Goal: Information Seeking & Learning: Learn about a topic

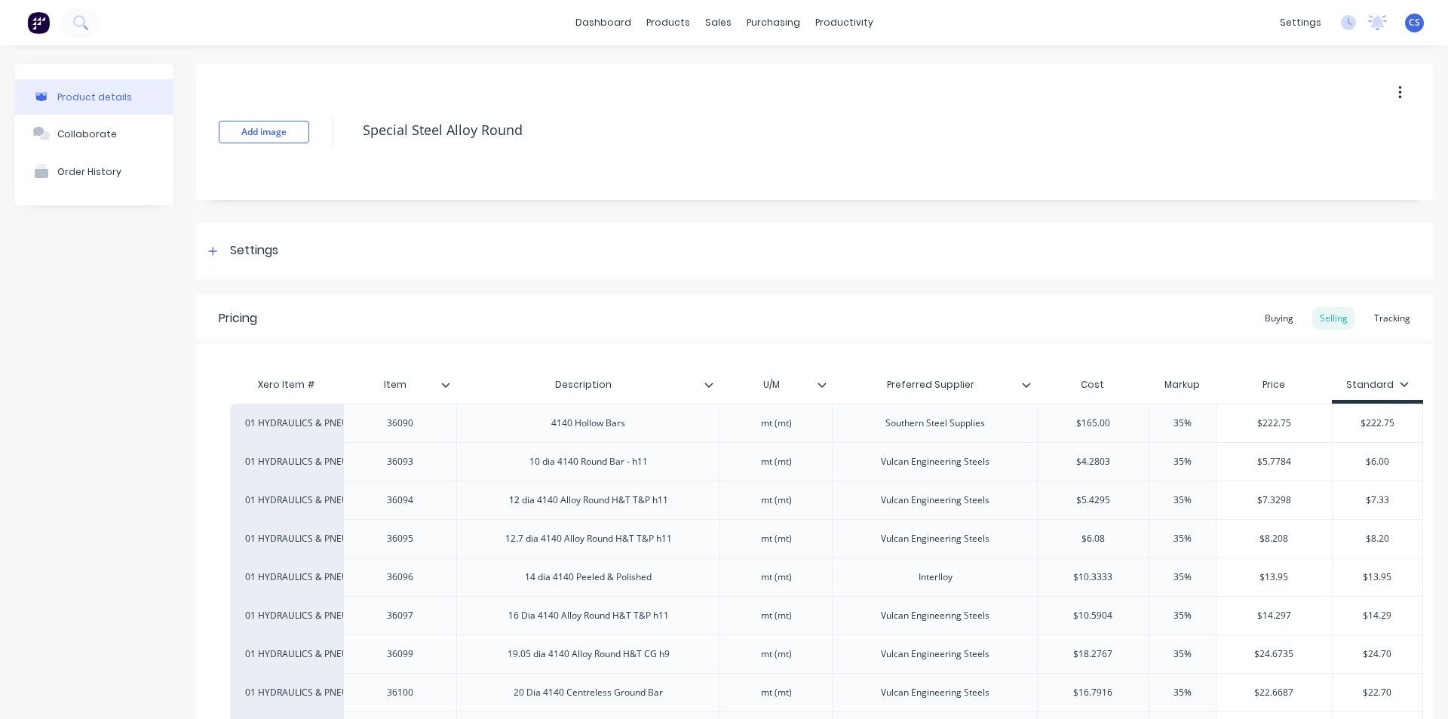
click at [36, 25] on img at bounding box center [38, 22] width 23 height 23
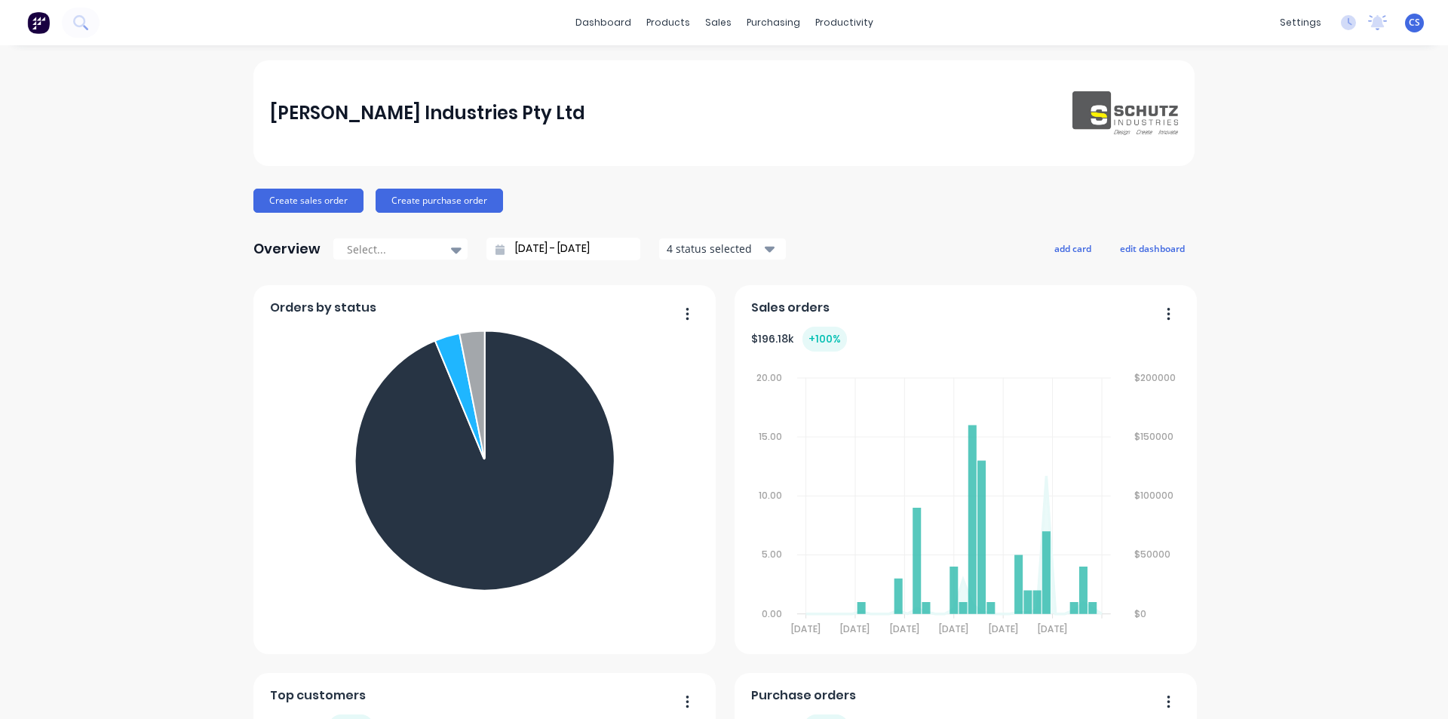
click at [756, 251] on button "4 status selected" at bounding box center [723, 249] width 128 height 23
click at [1409, 20] on span "CS" at bounding box center [1414, 23] width 11 height 14
click at [1341, 22] on icon at bounding box center [1348, 22] width 15 height 15
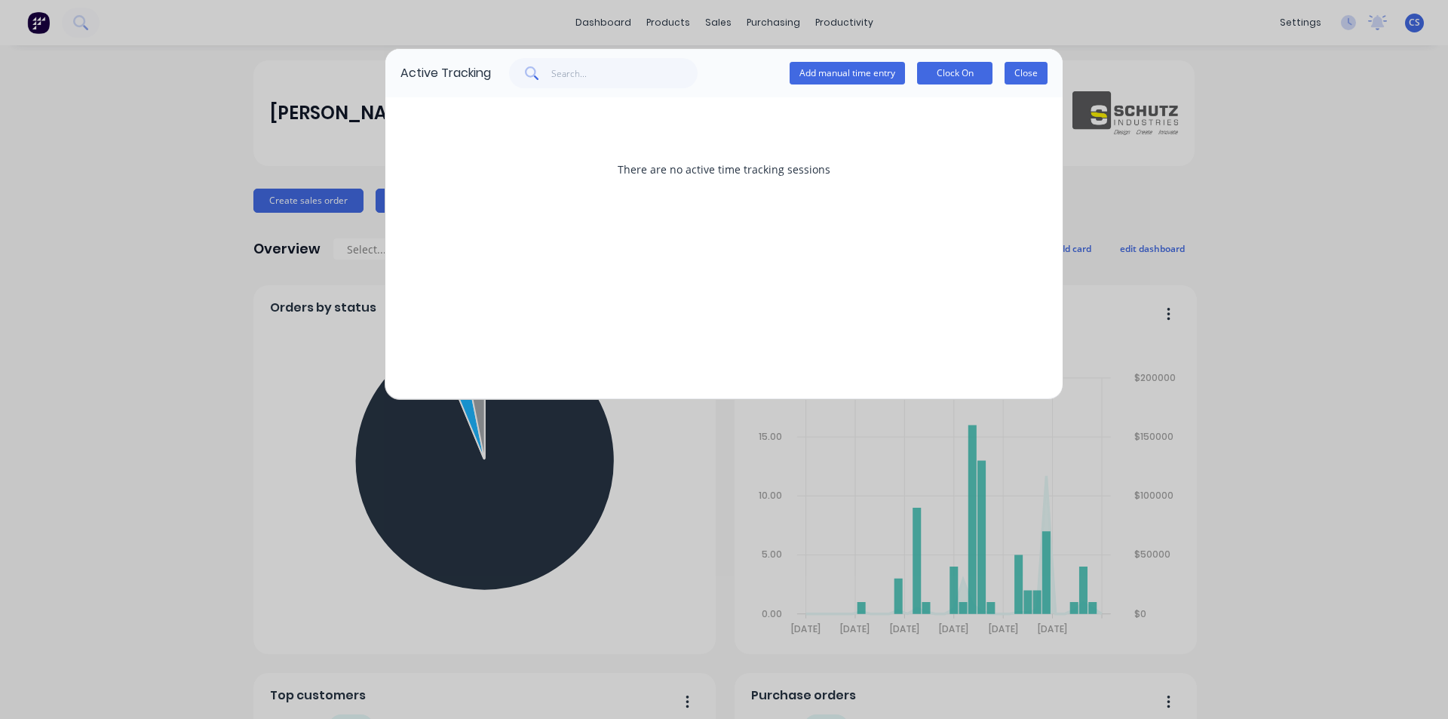
click at [1028, 76] on button "Close" at bounding box center [1026, 73] width 43 height 23
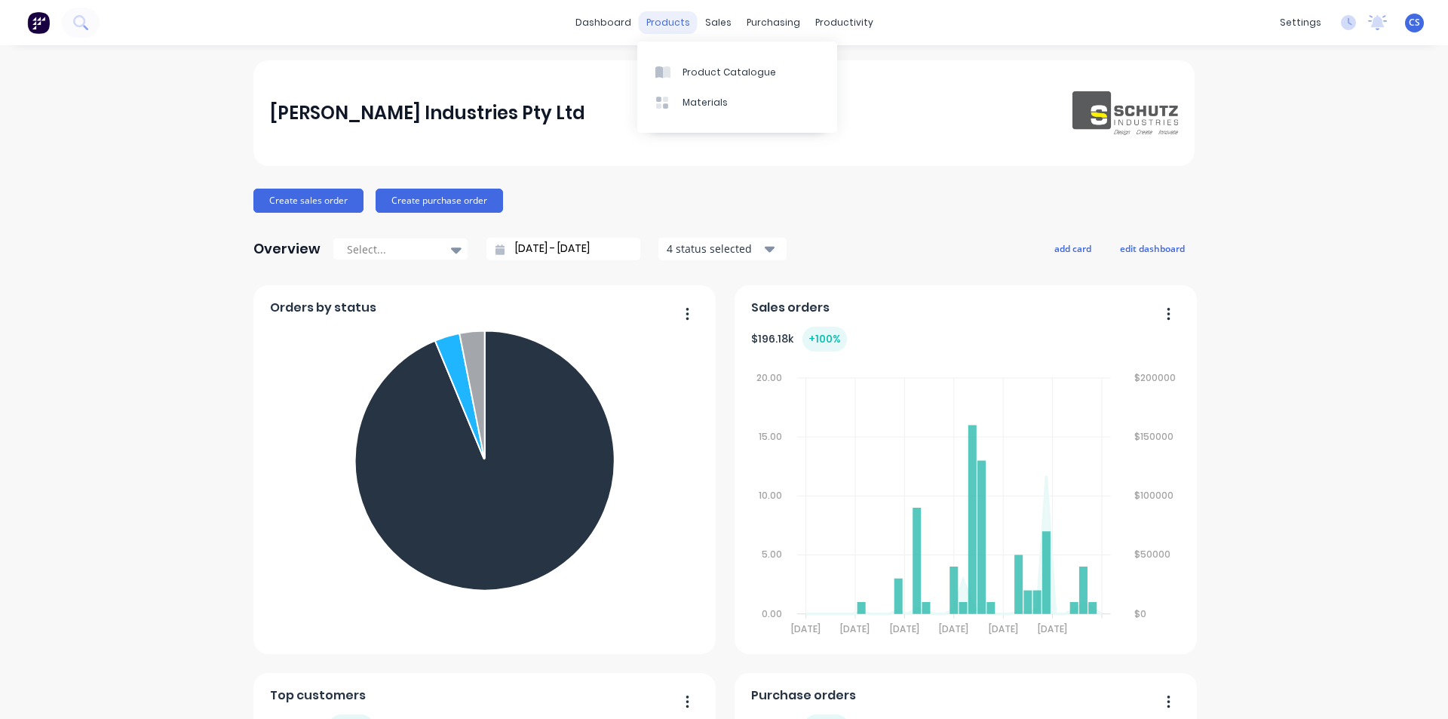
click at [669, 25] on div "products" at bounding box center [668, 22] width 59 height 23
click at [674, 75] on div at bounding box center [667, 73] width 23 height 14
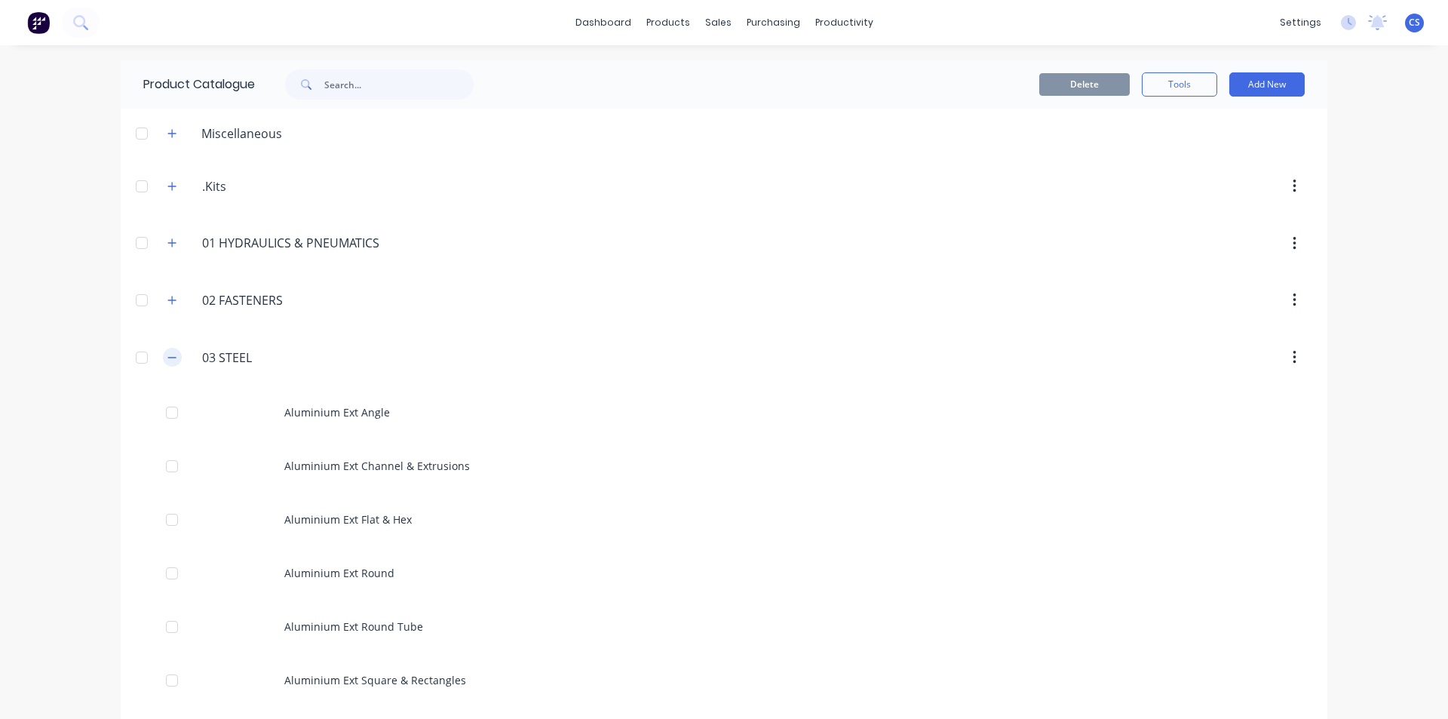
click at [167, 358] on icon "button" at bounding box center [171, 357] width 9 height 11
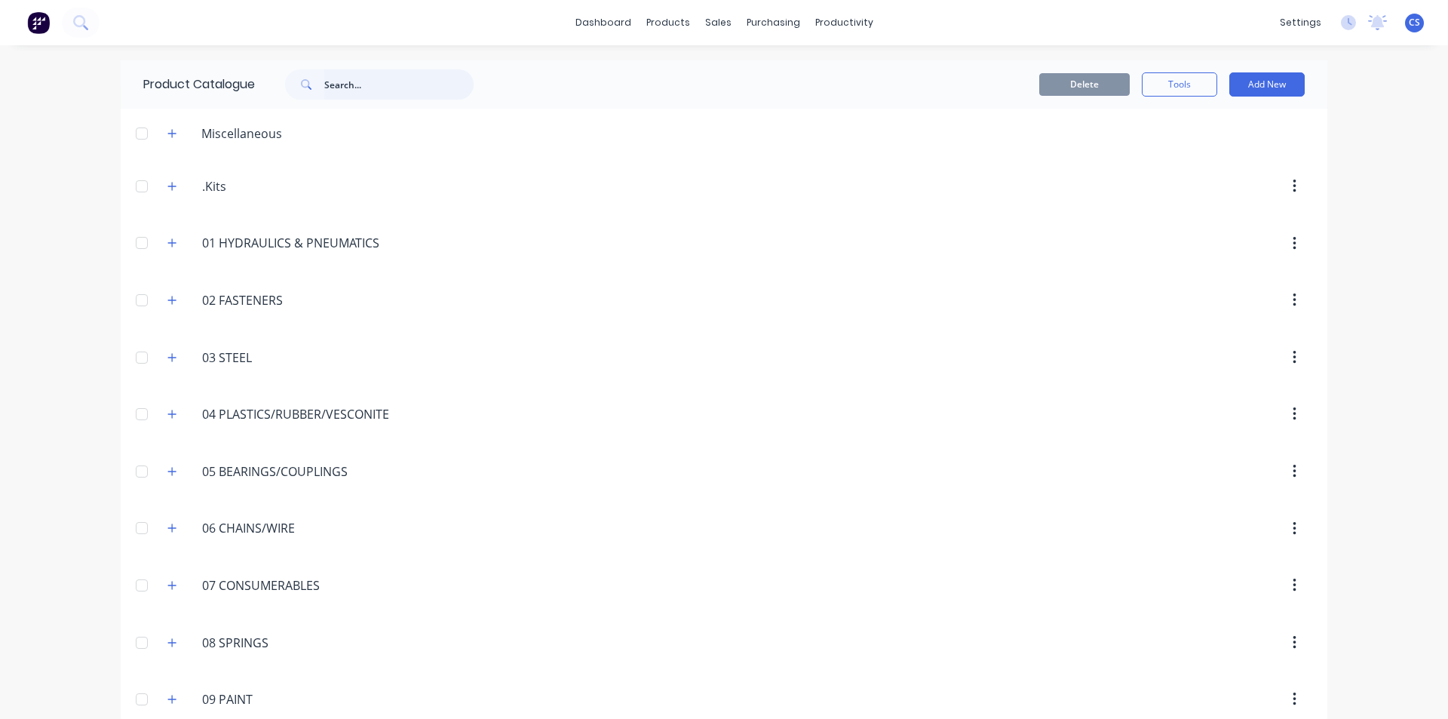
click at [340, 87] on input "text" at bounding box center [398, 84] width 149 height 30
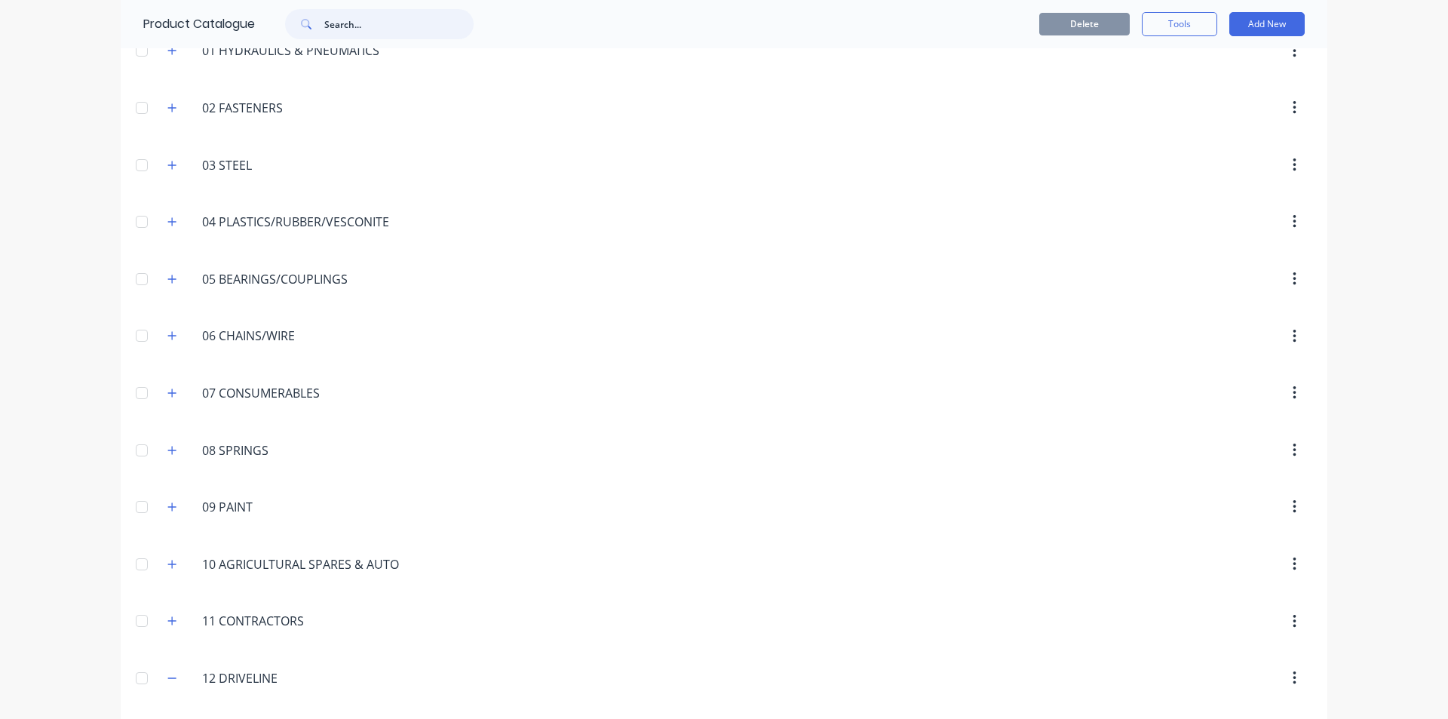
scroll to position [302, 0]
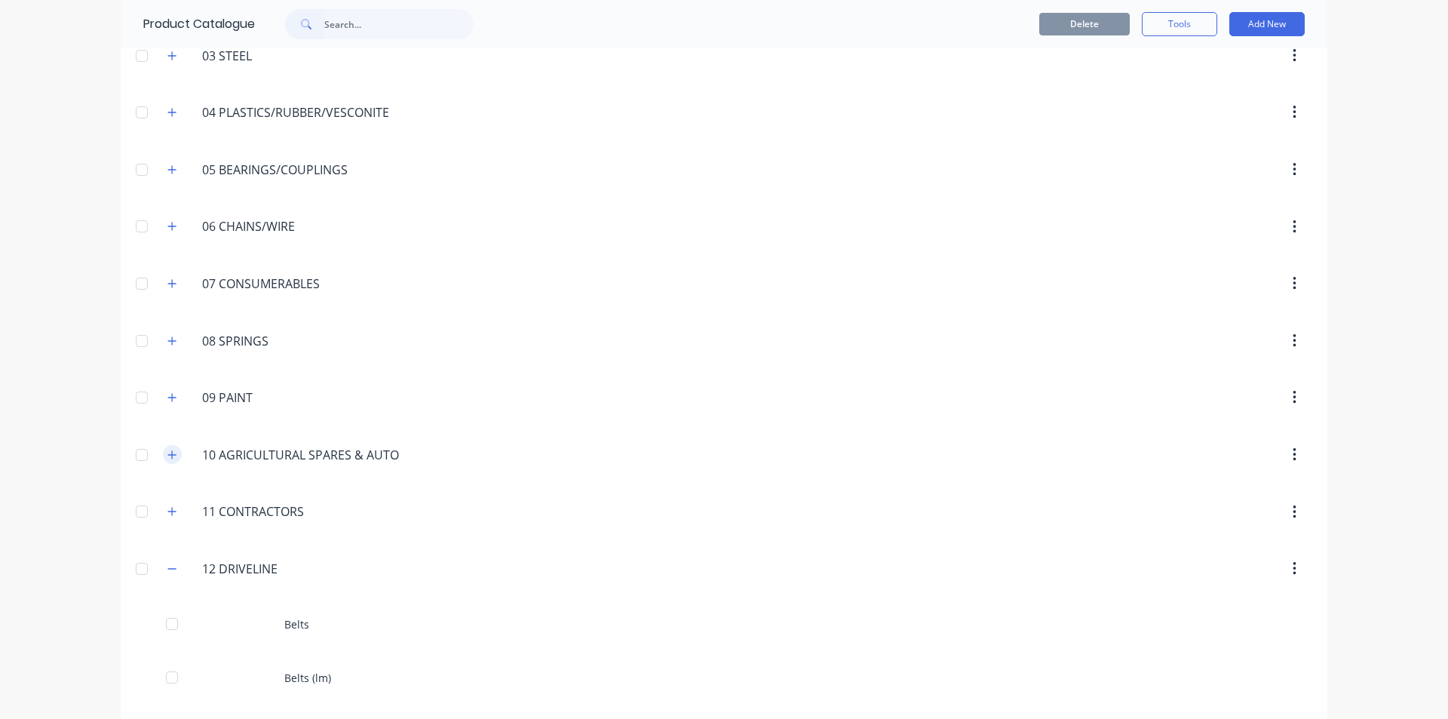
click at [170, 458] on icon "button" at bounding box center [171, 455] width 9 height 11
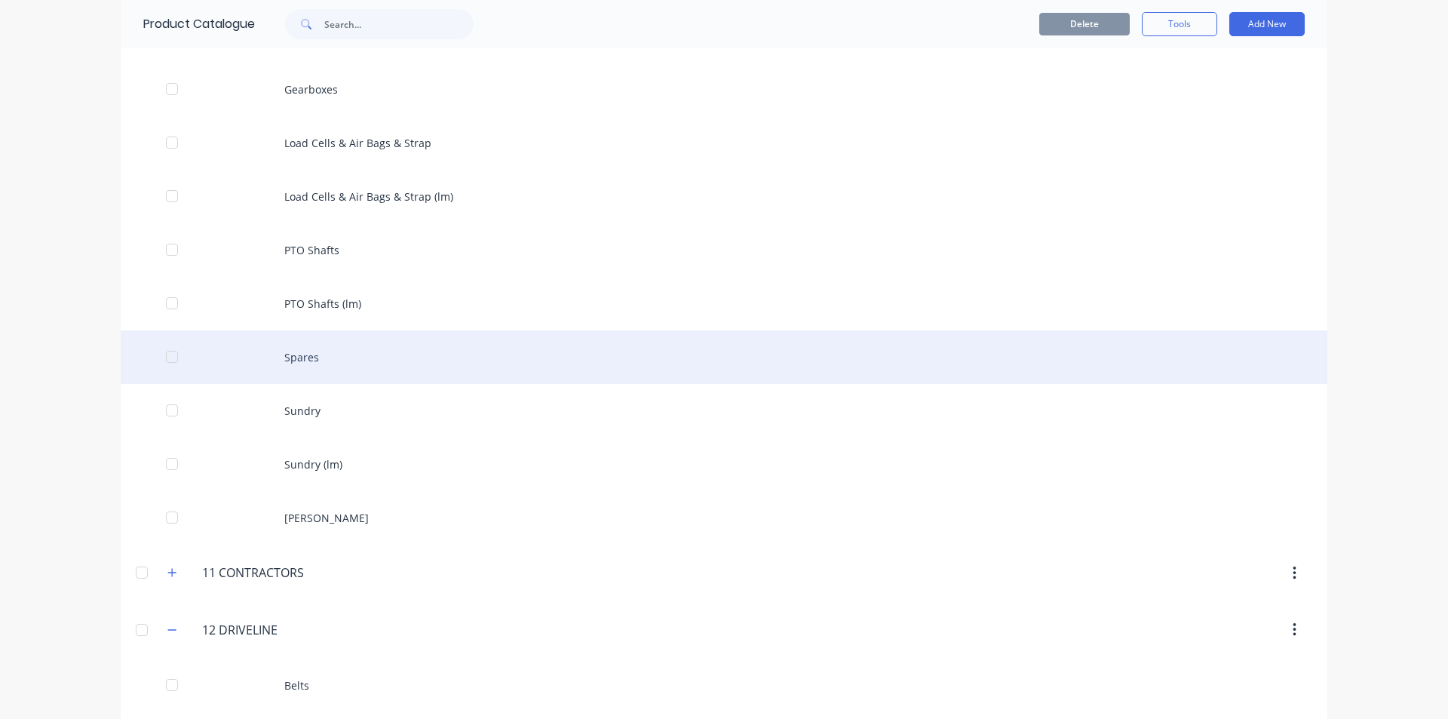
scroll to position [1132, 0]
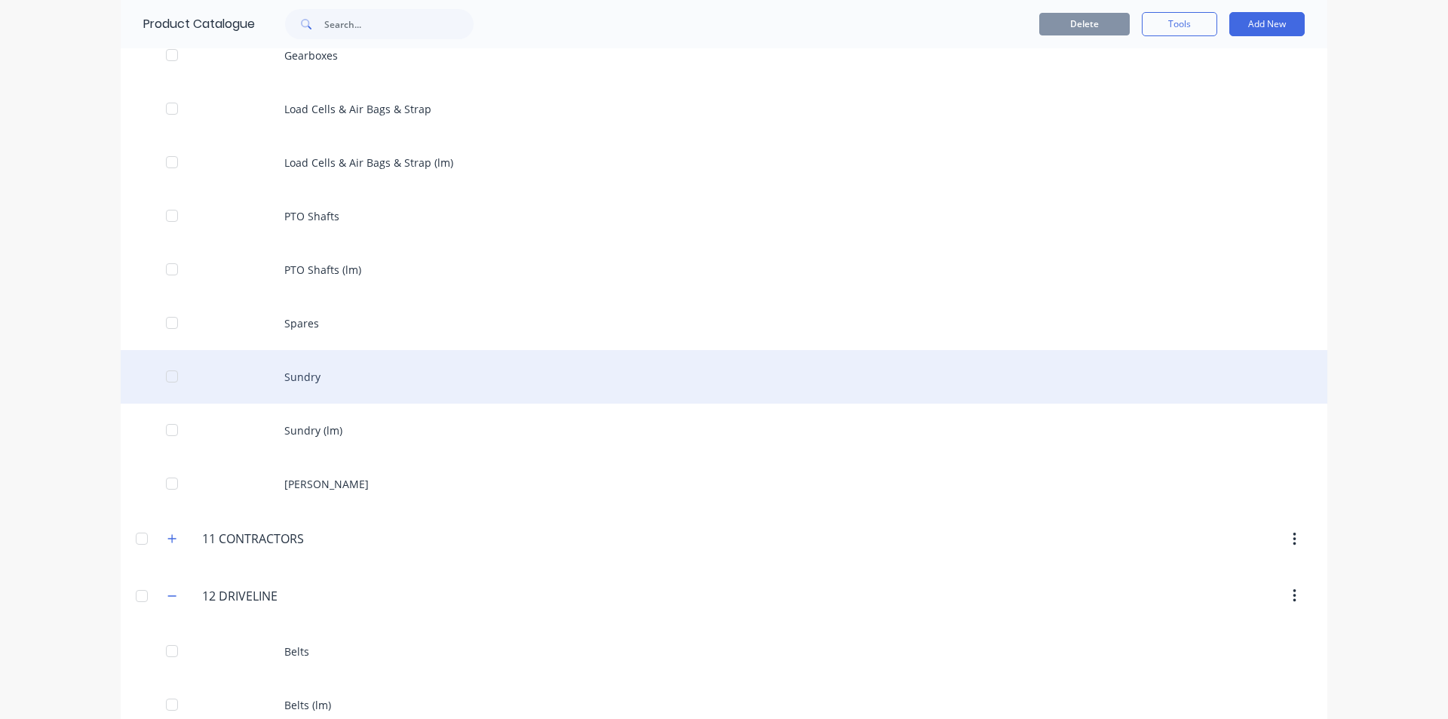
click at [336, 386] on div "Sundry" at bounding box center [724, 377] width 1207 height 54
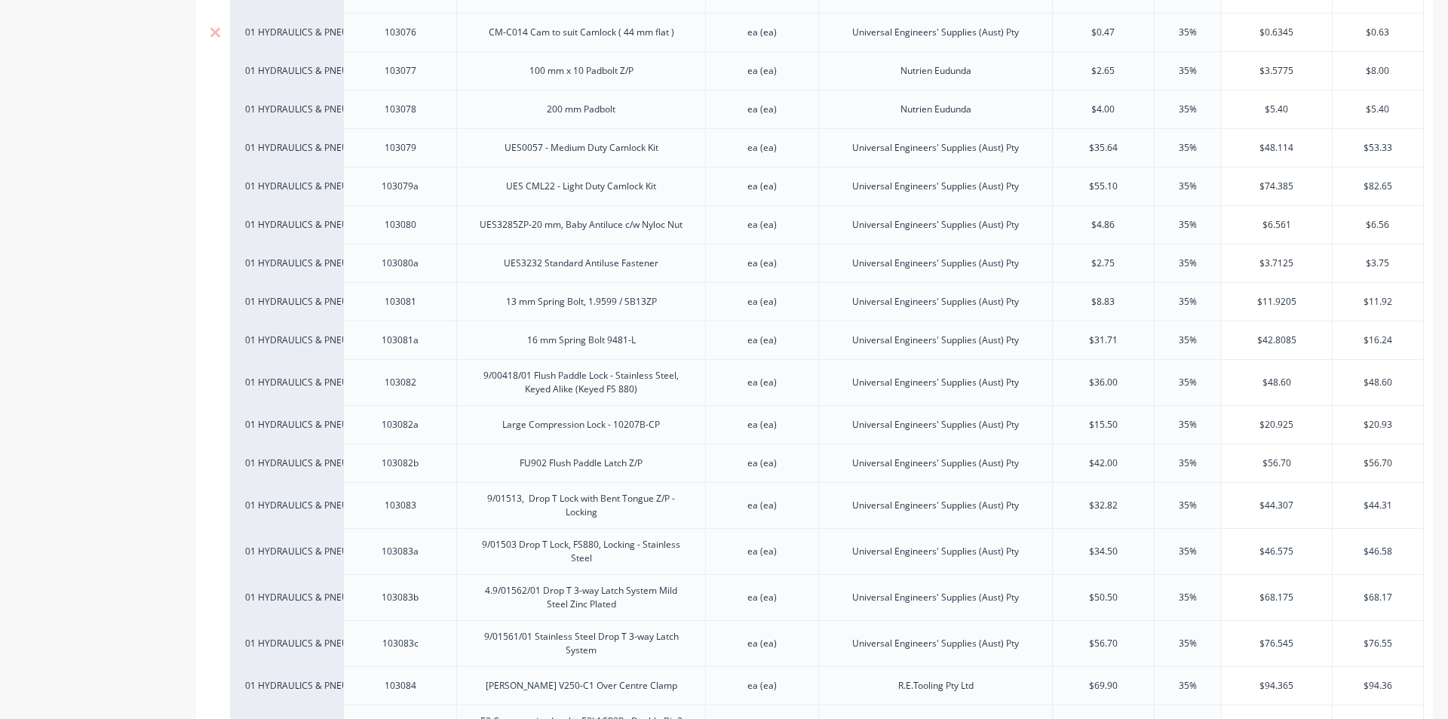
scroll to position [3244, 0]
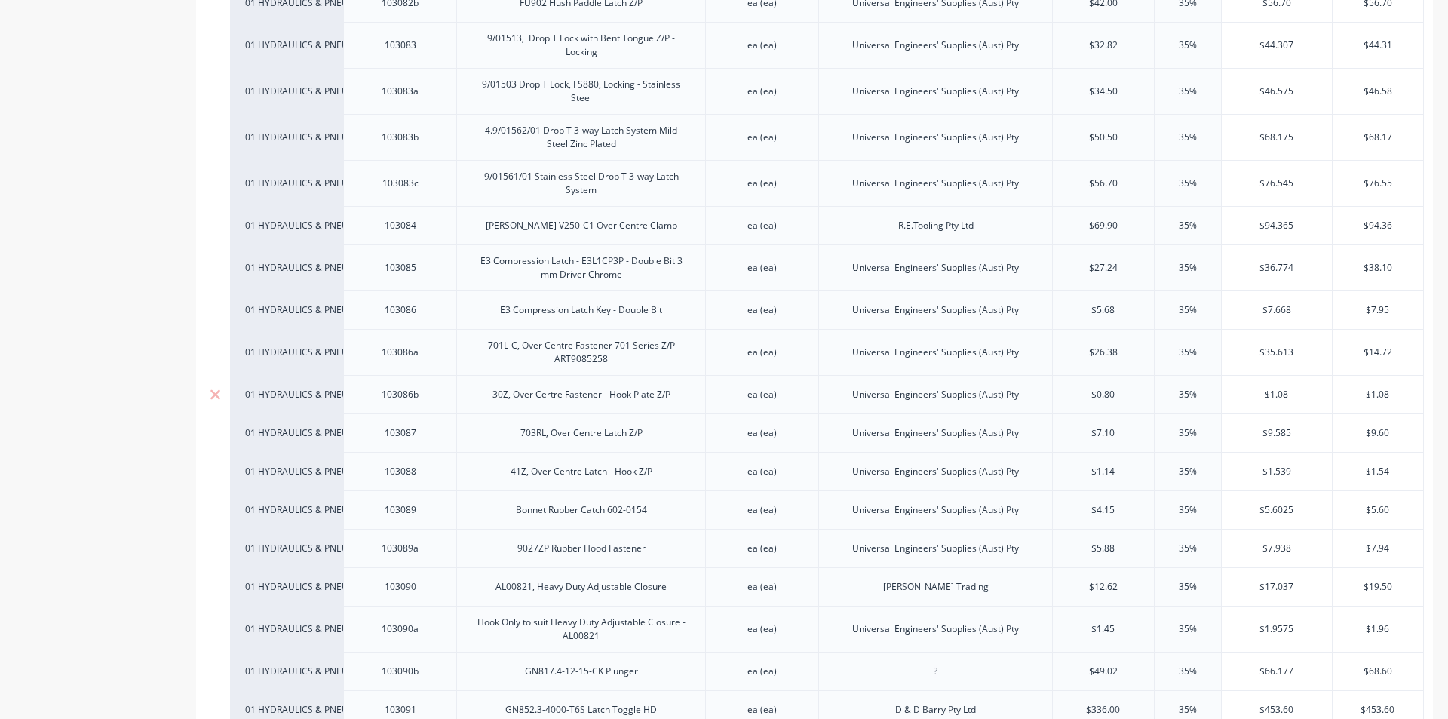
type textarea "x"
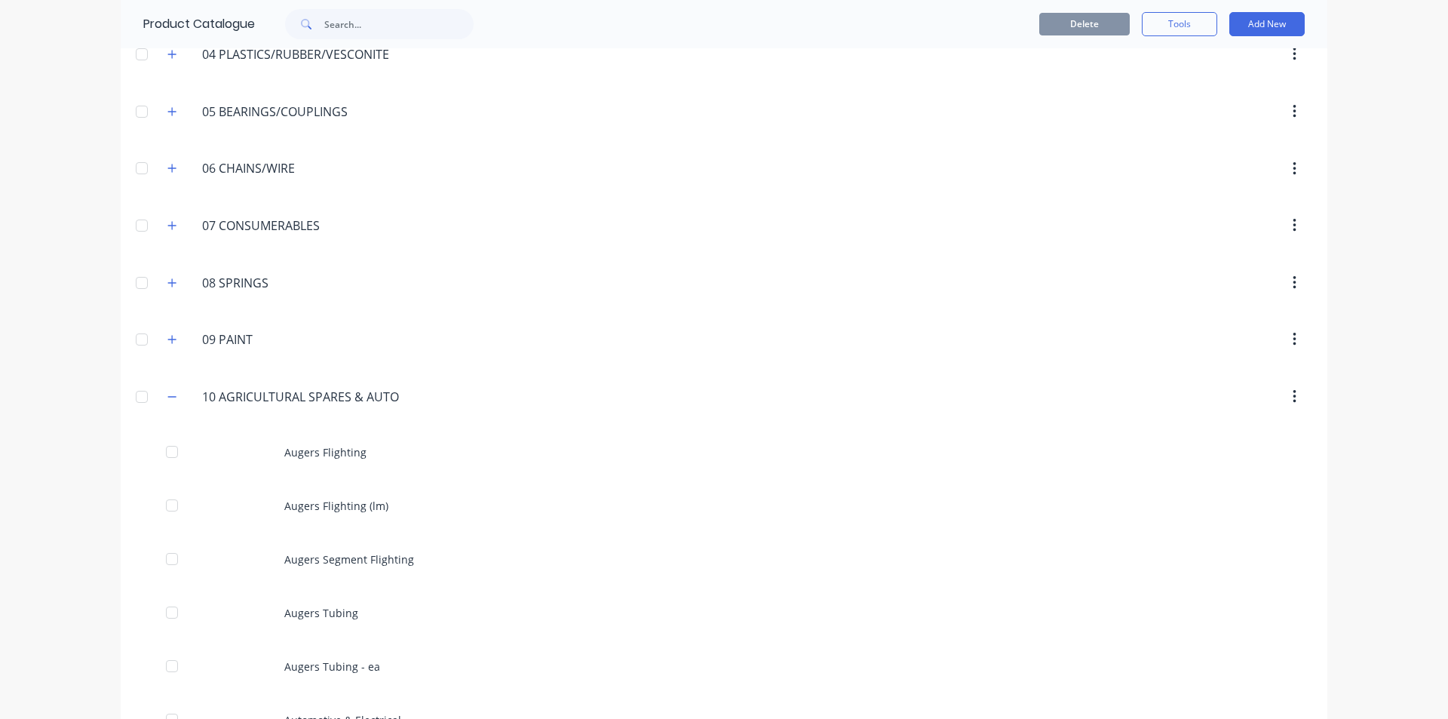
scroll to position [75, 0]
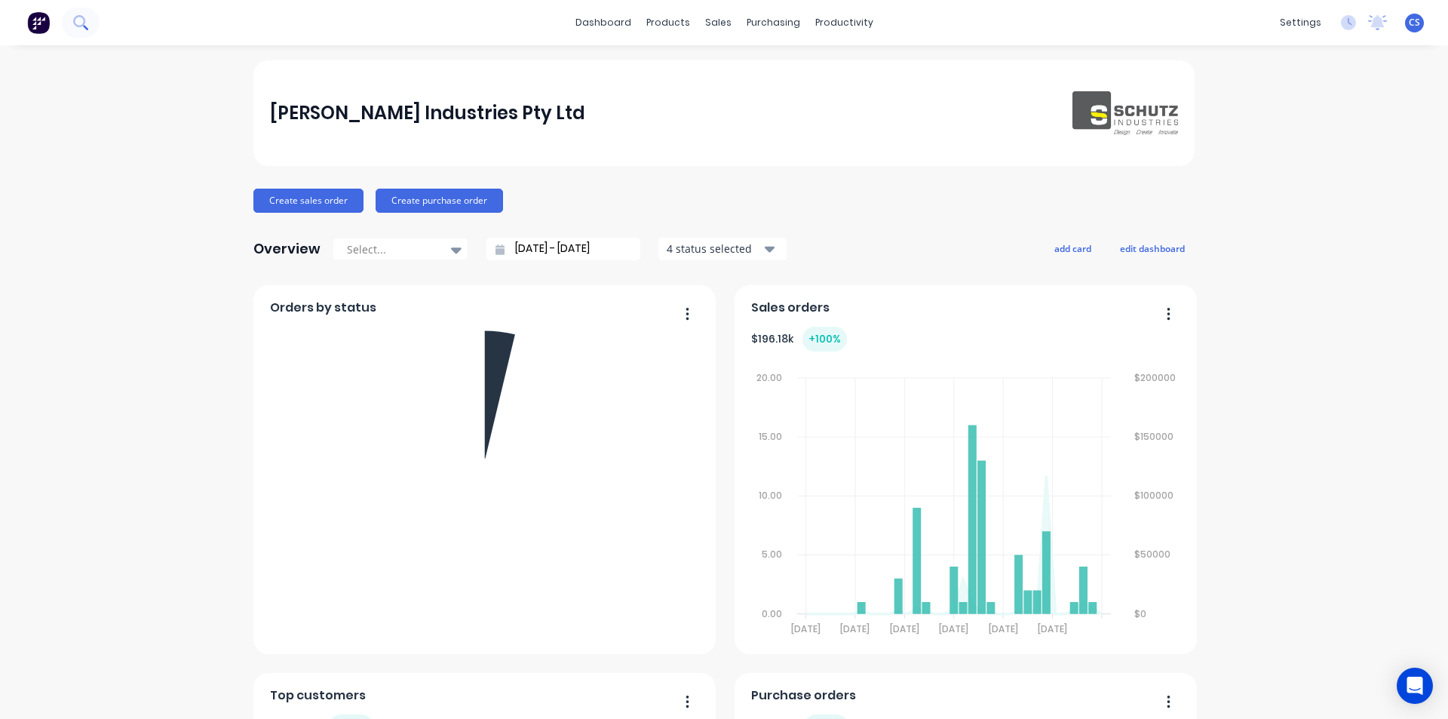
click at [87, 20] on icon at bounding box center [80, 22] width 14 height 14
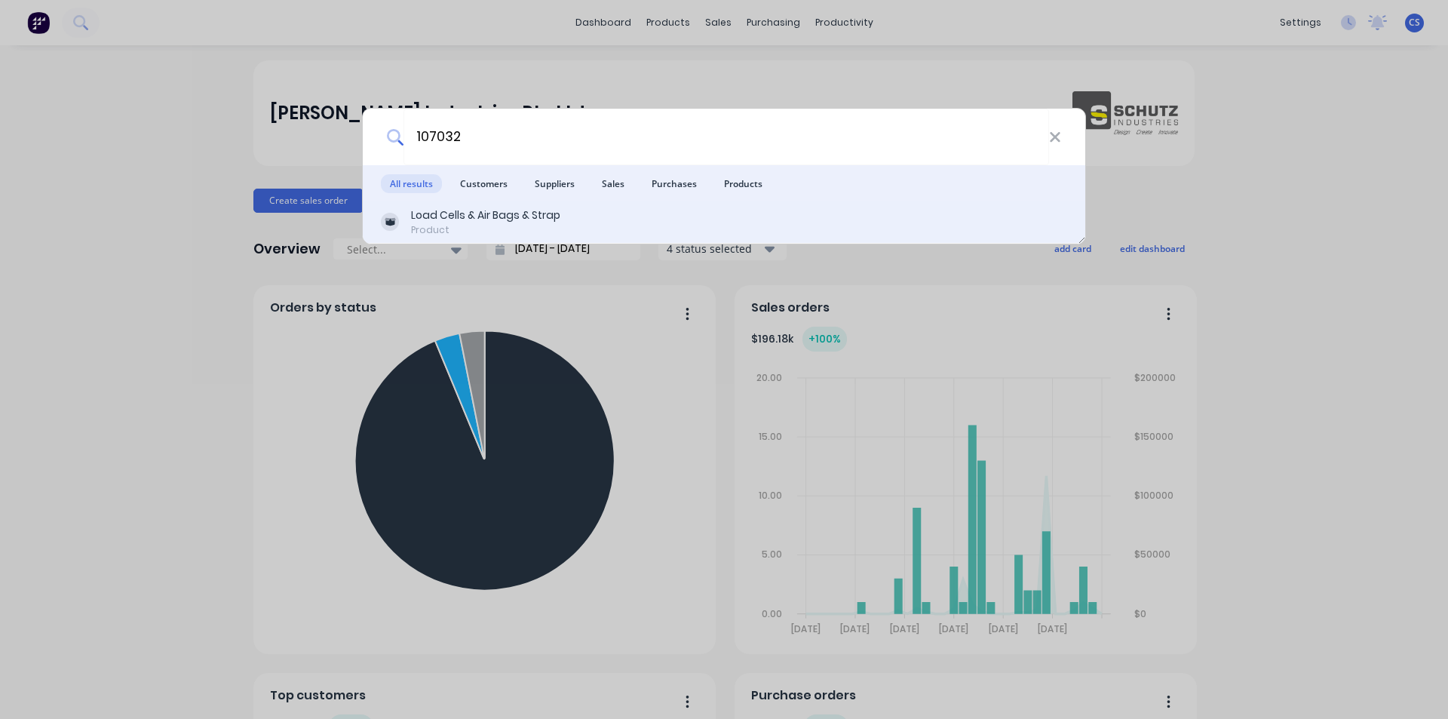
type input "107032"
click at [436, 216] on div "Load Cells & Air Bags & Strap" at bounding box center [485, 215] width 149 height 16
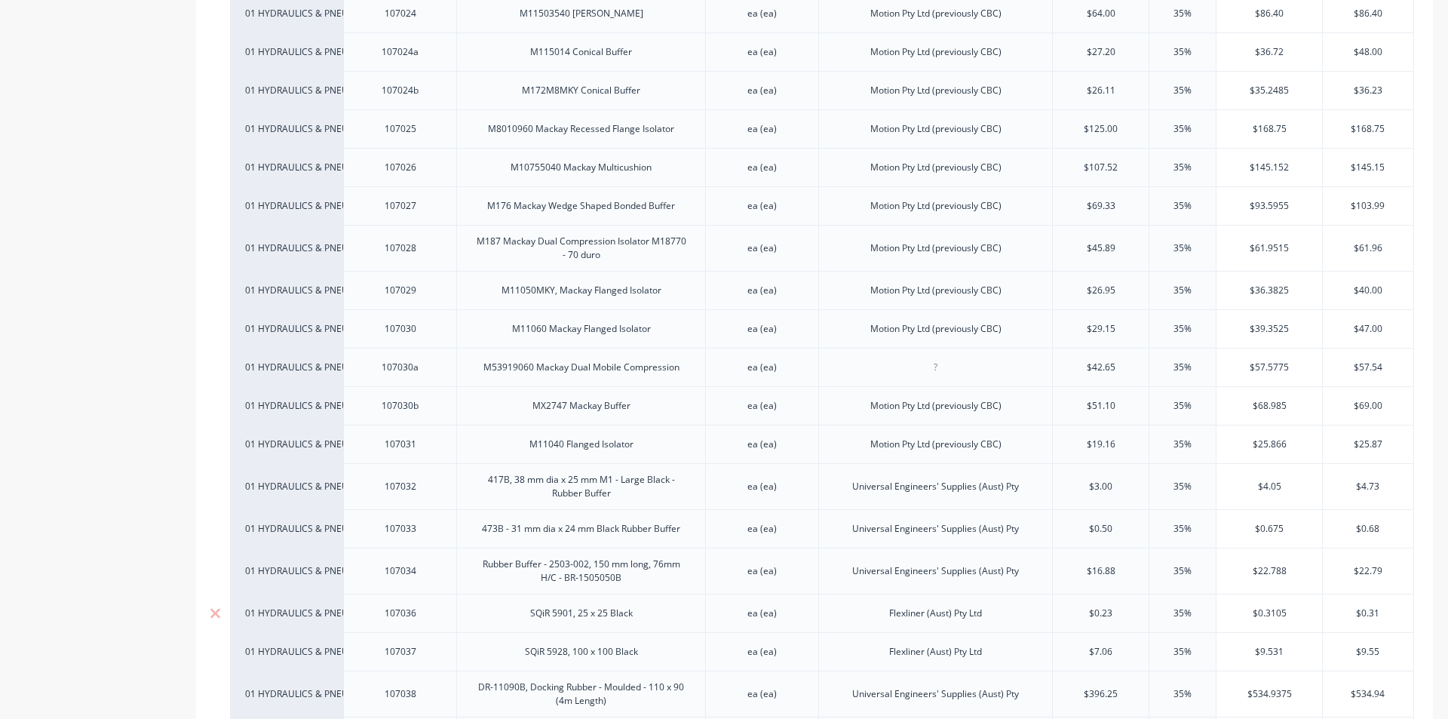
scroll to position [1283, 0]
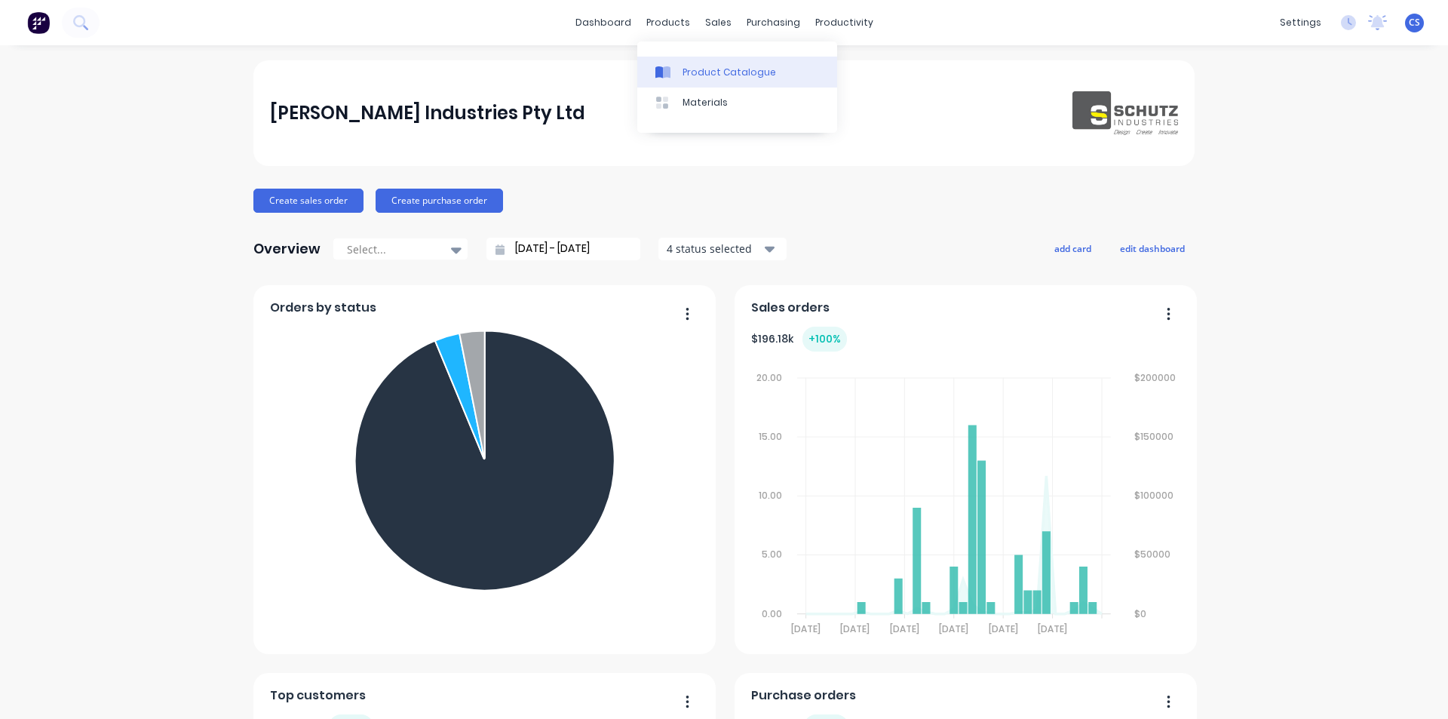
click at [688, 82] on link "Product Catalogue" at bounding box center [737, 72] width 200 height 30
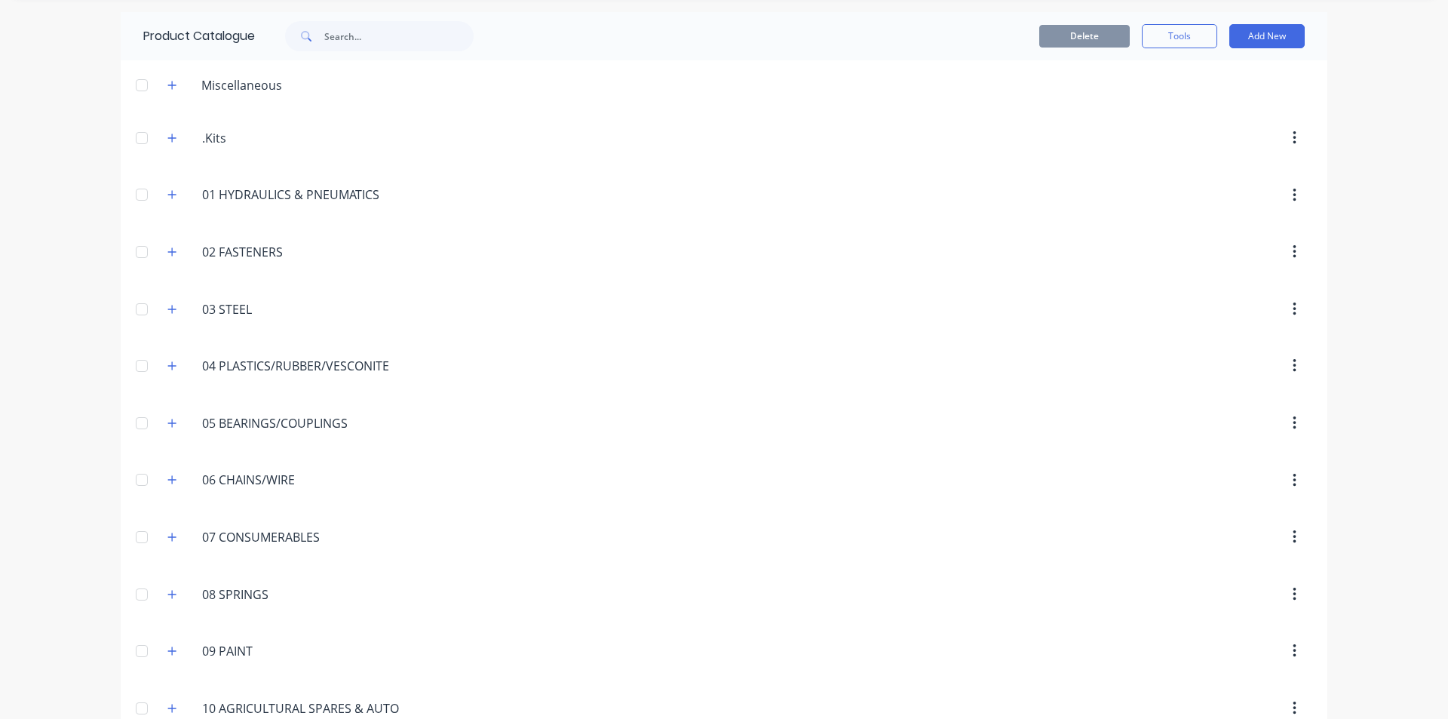
scroll to position [75, 0]
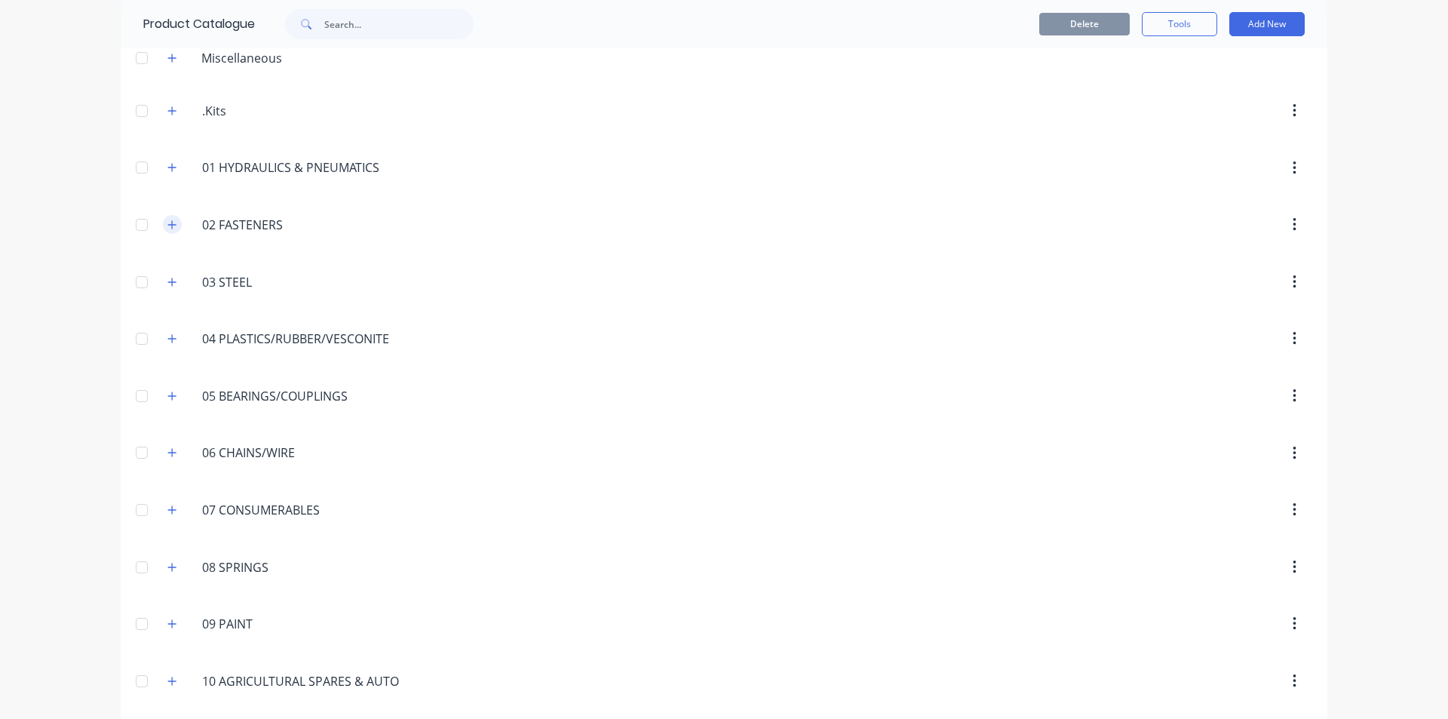
click at [167, 221] on icon "button" at bounding box center [171, 225] width 9 height 11
drag, startPoint x: 167, startPoint y: 217, endPoint x: 174, endPoint y: 224, distance: 9.7
click at [167, 217] on button "button" at bounding box center [172, 224] width 19 height 19
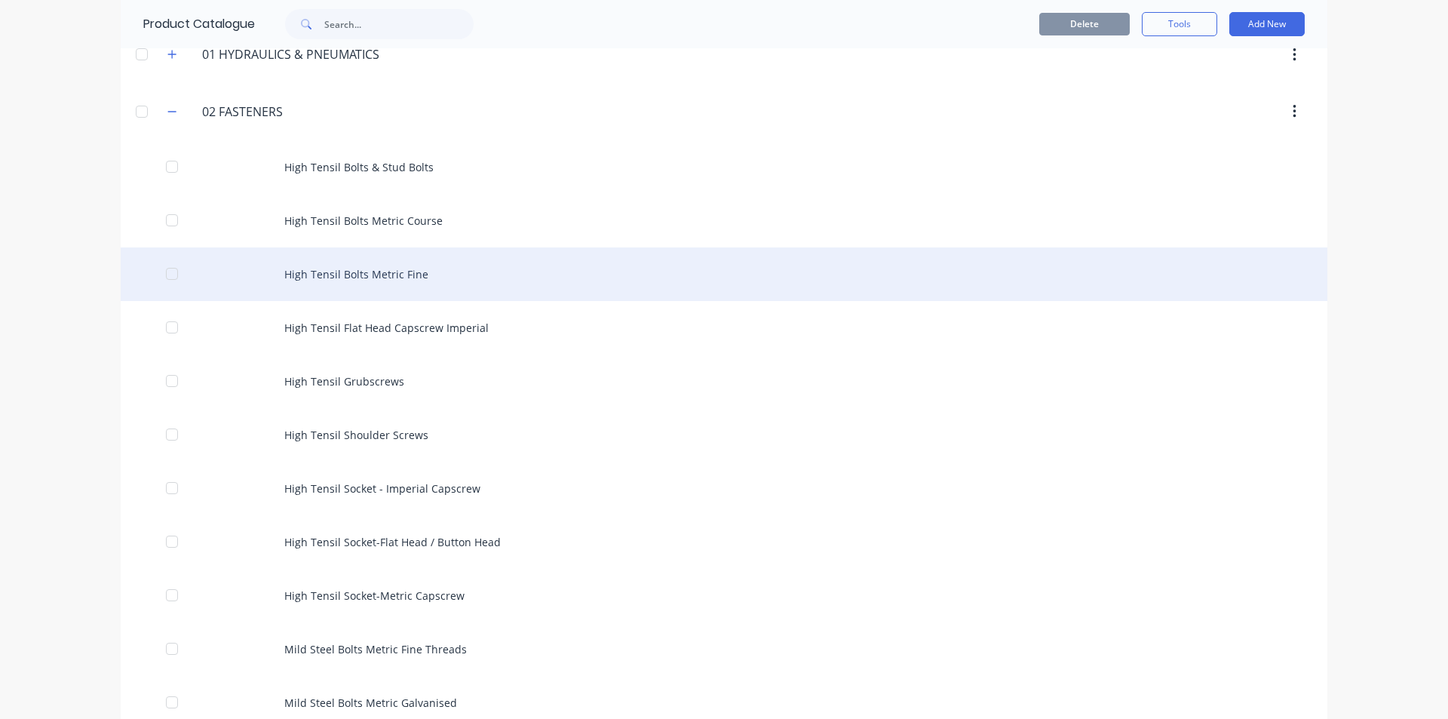
scroll to position [151, 0]
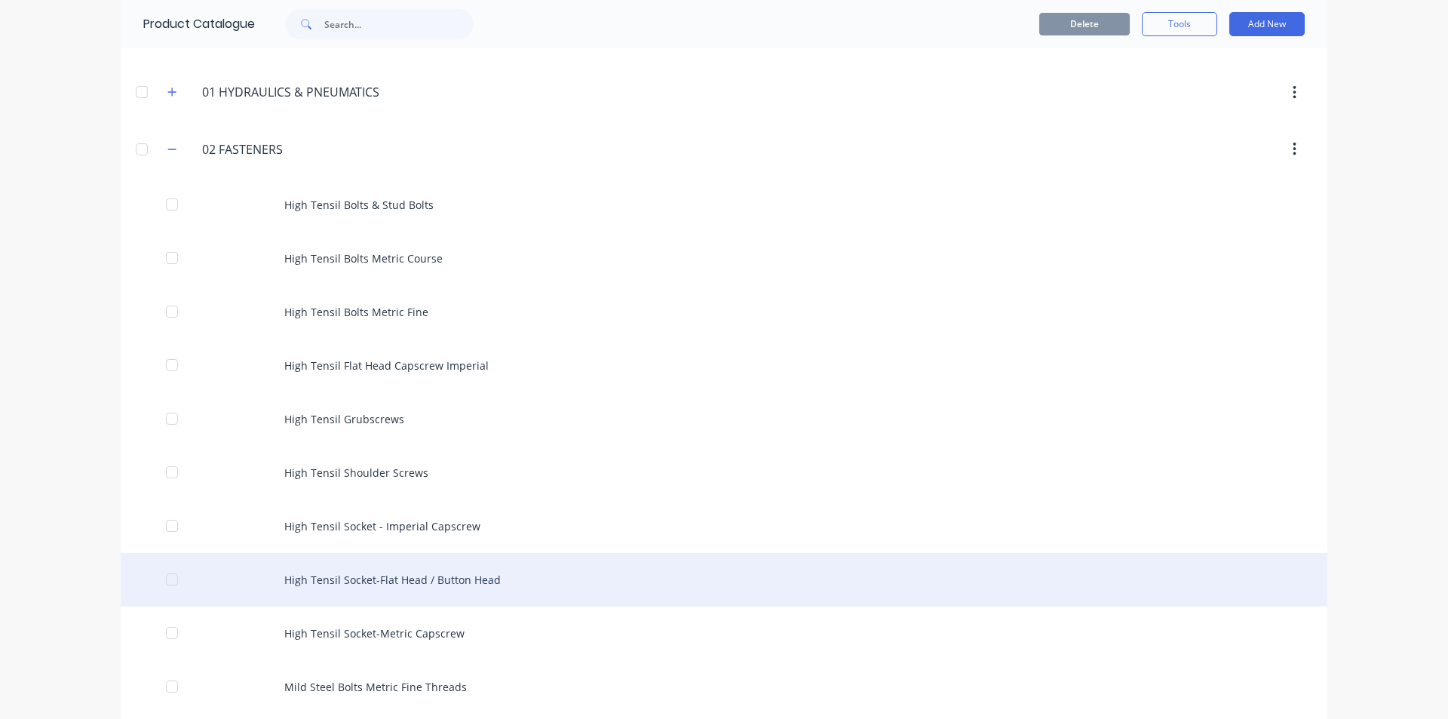
click at [461, 576] on div "High Tensil Socket-Flat Head / Button Head" at bounding box center [724, 580] width 1207 height 54
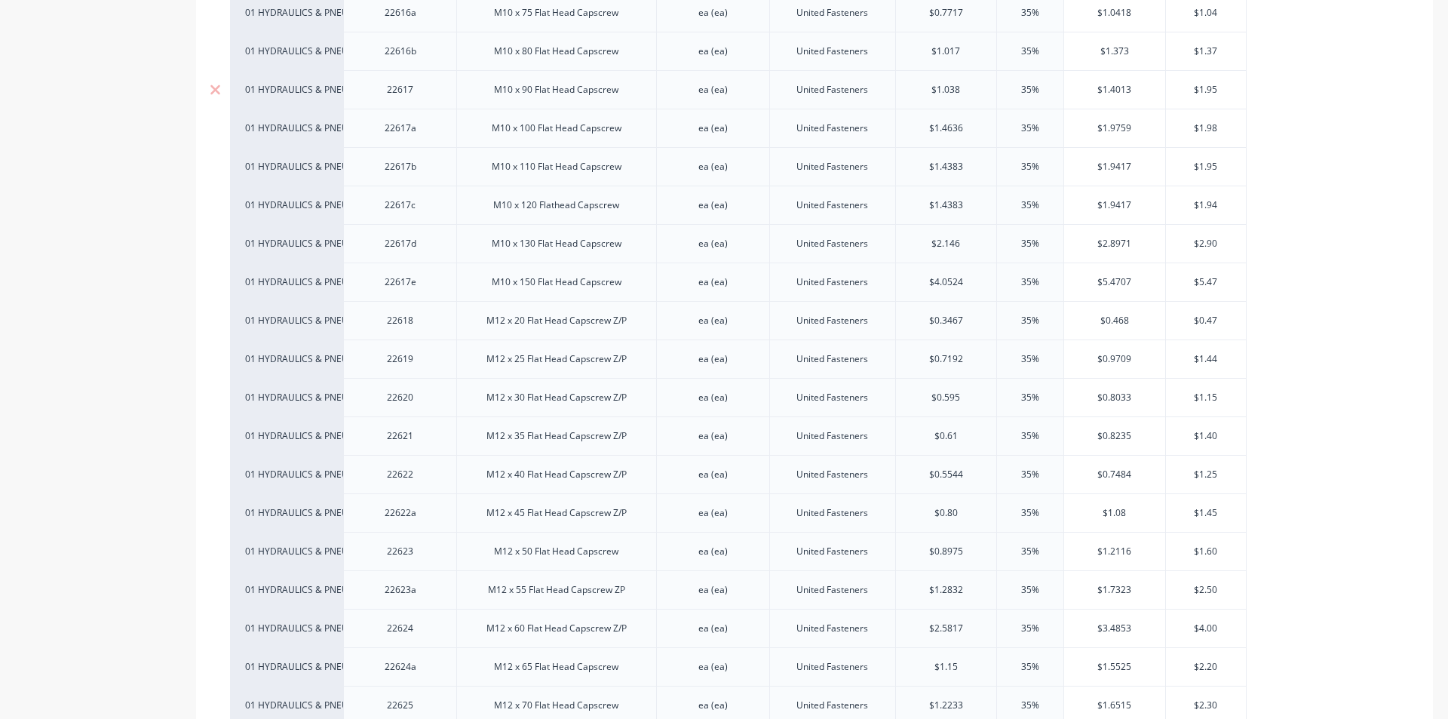
scroll to position [2188, 0]
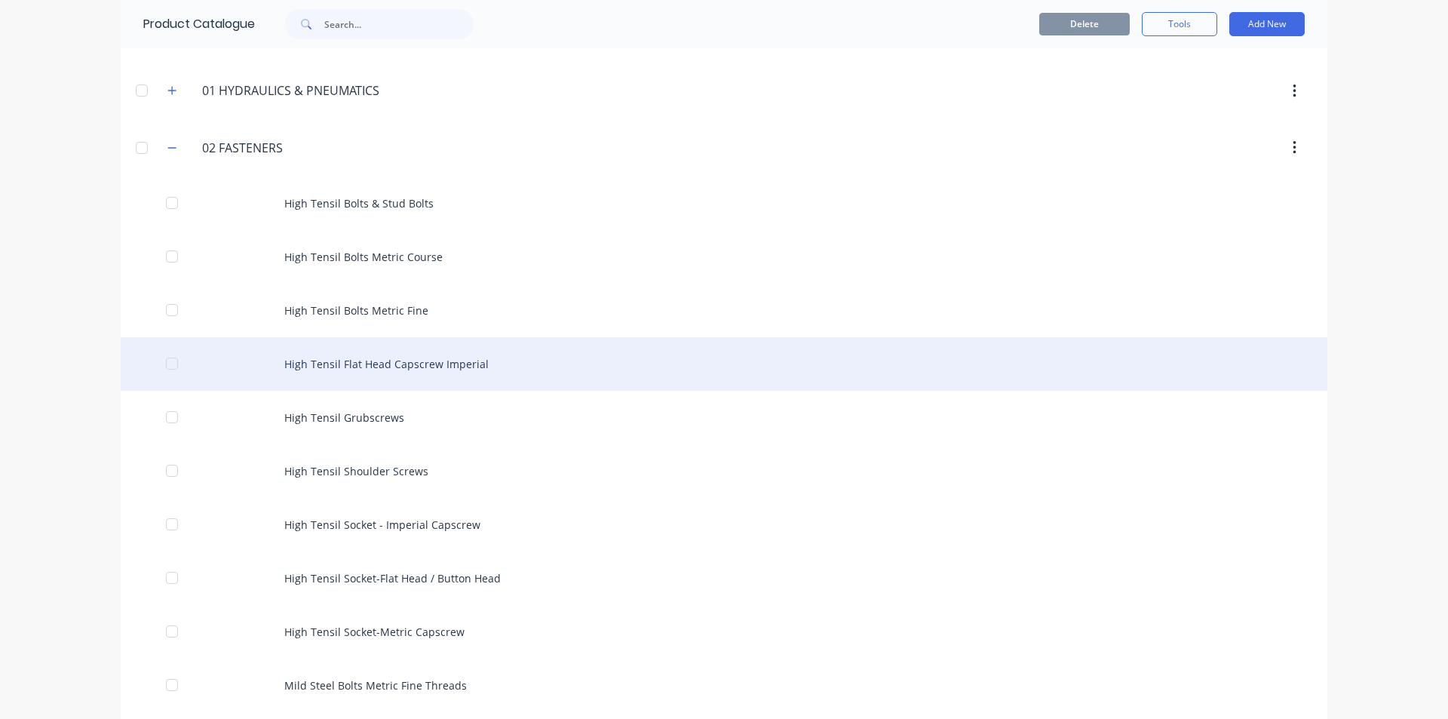
scroll to position [151, 0]
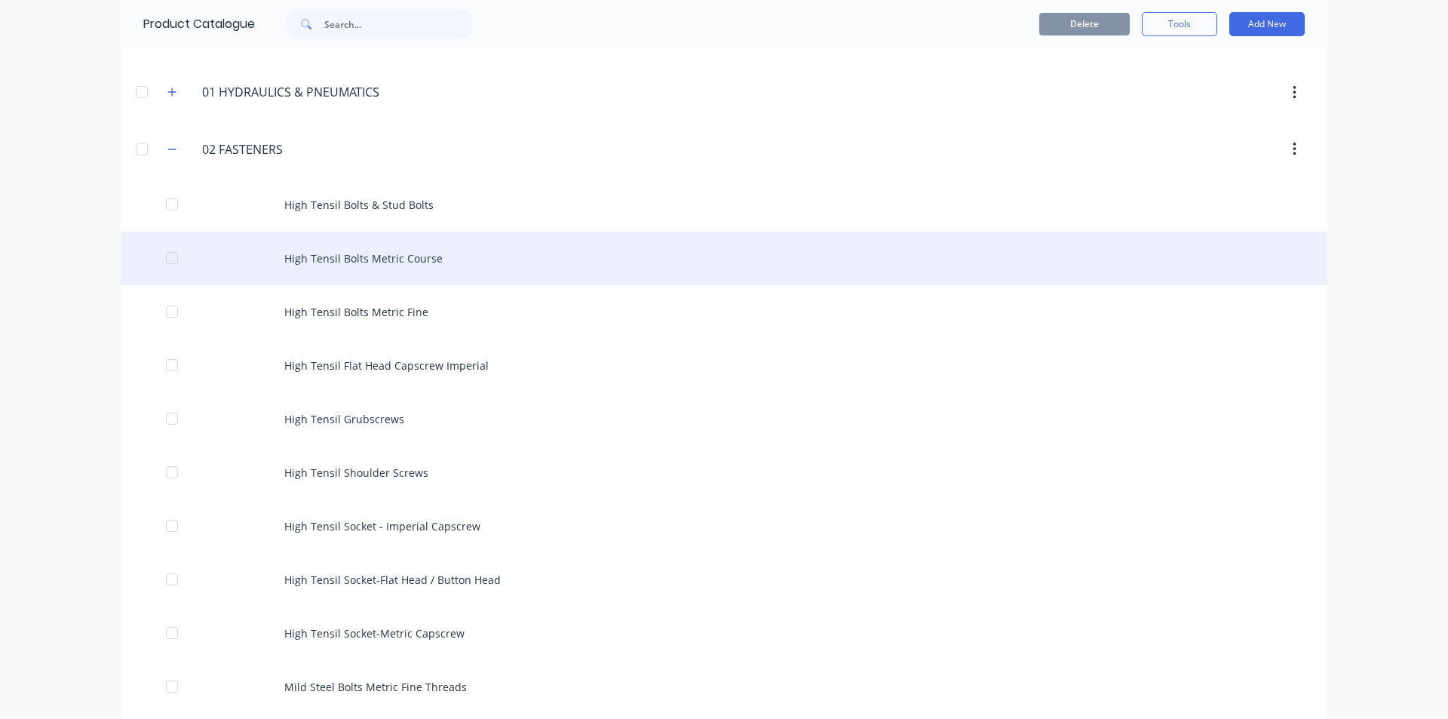
click at [382, 263] on div "High Tensil Bolts Metric Course" at bounding box center [724, 259] width 1207 height 54
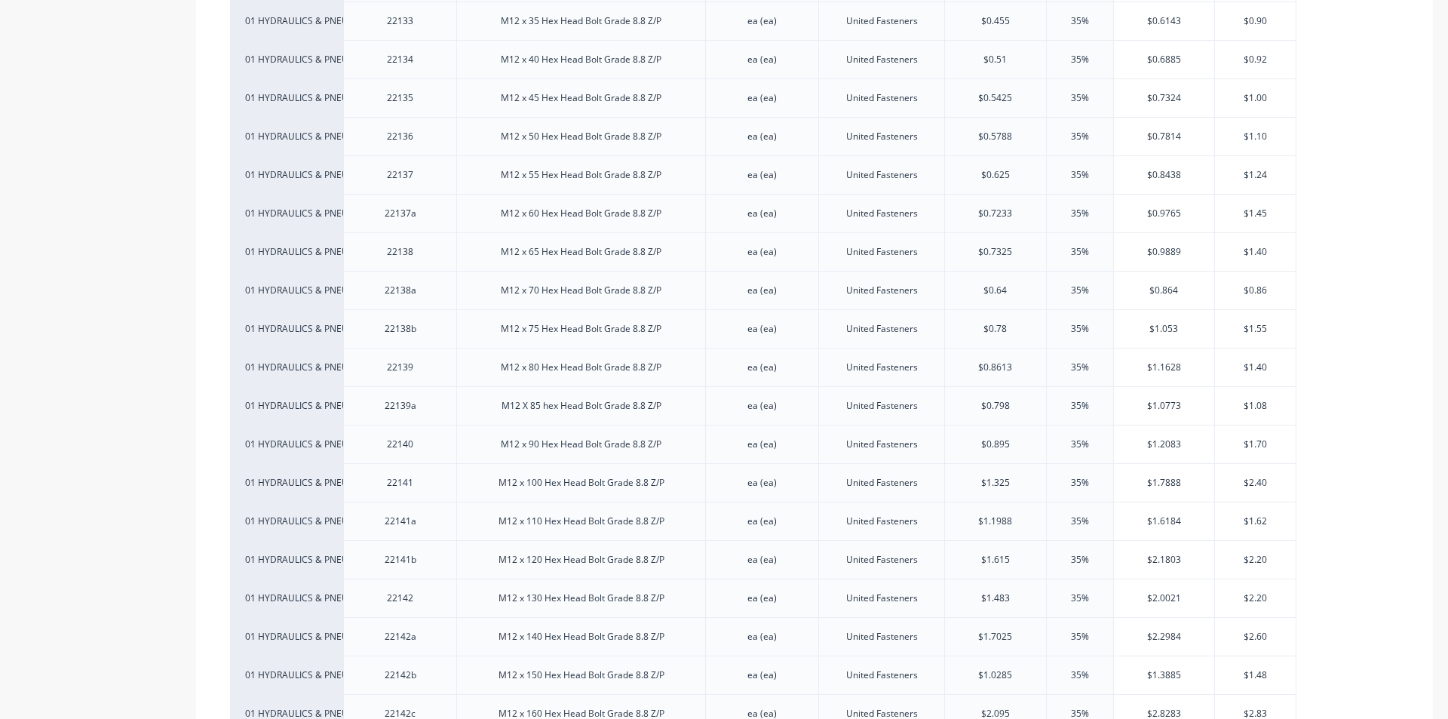
scroll to position [2942, 0]
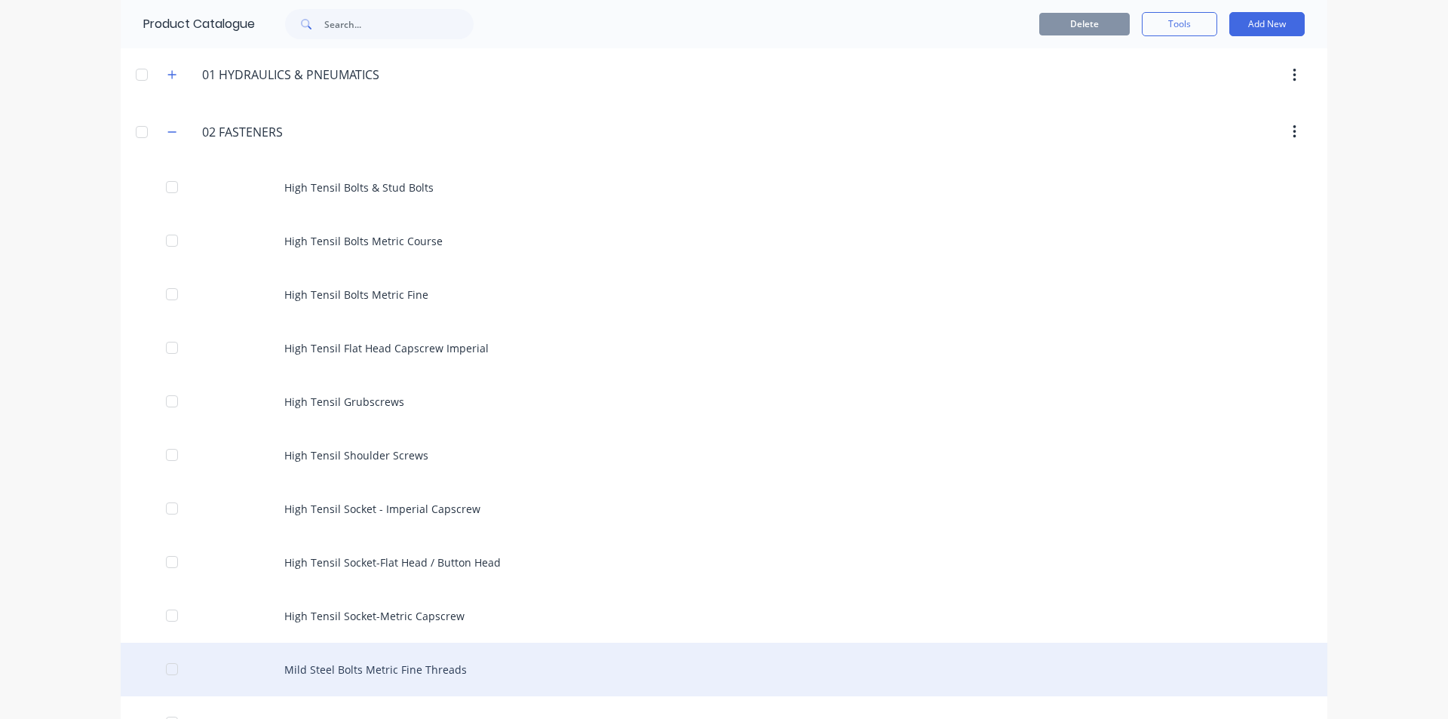
scroll to position [226, 0]
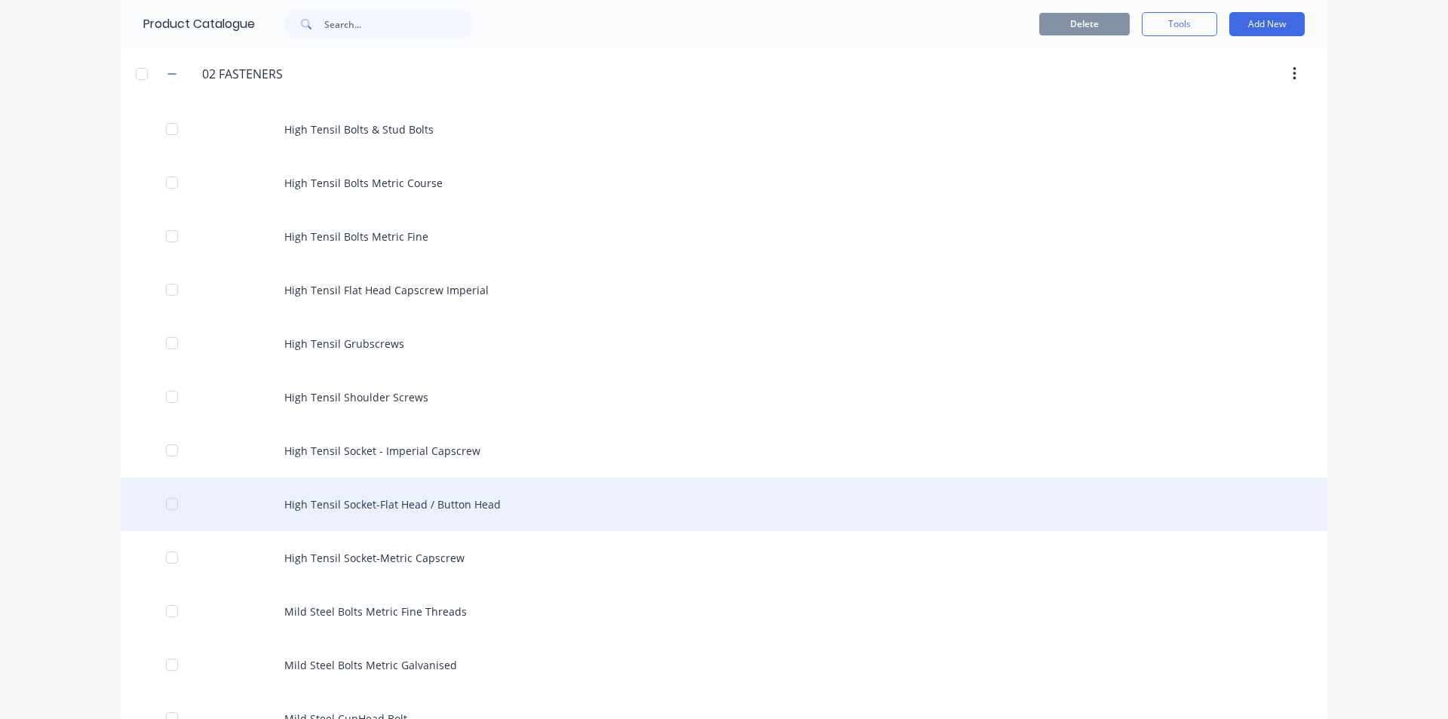
click at [433, 508] on div "High Tensil Socket-Flat Head / Button Head" at bounding box center [724, 505] width 1207 height 54
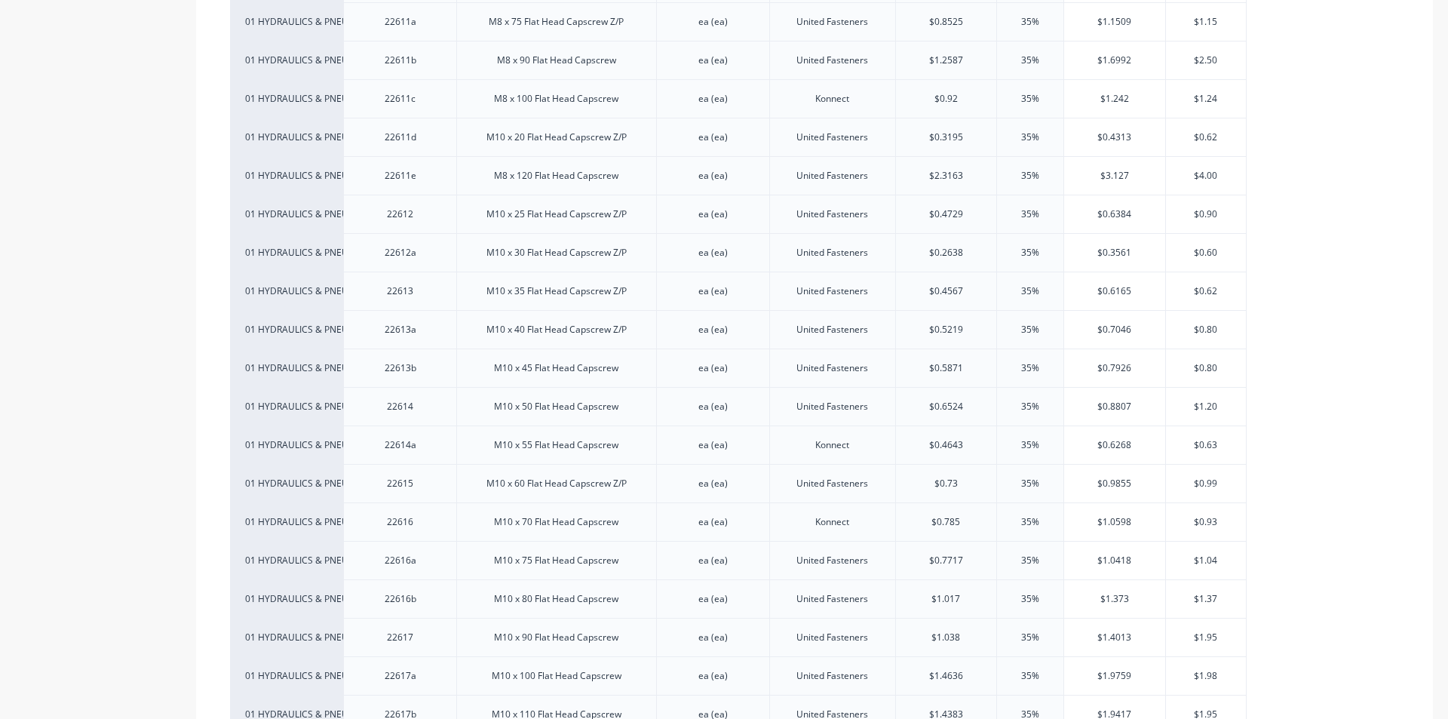
scroll to position [1660, 0]
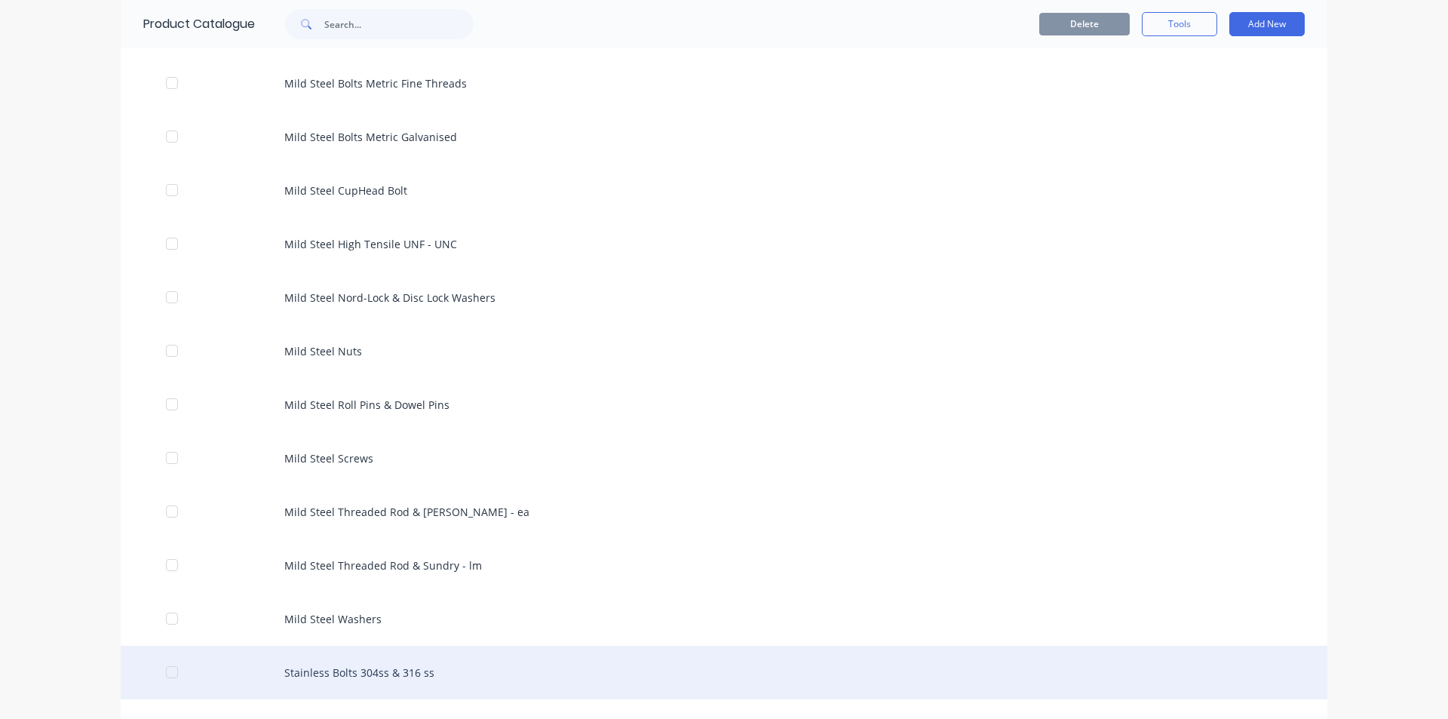
scroll to position [830, 0]
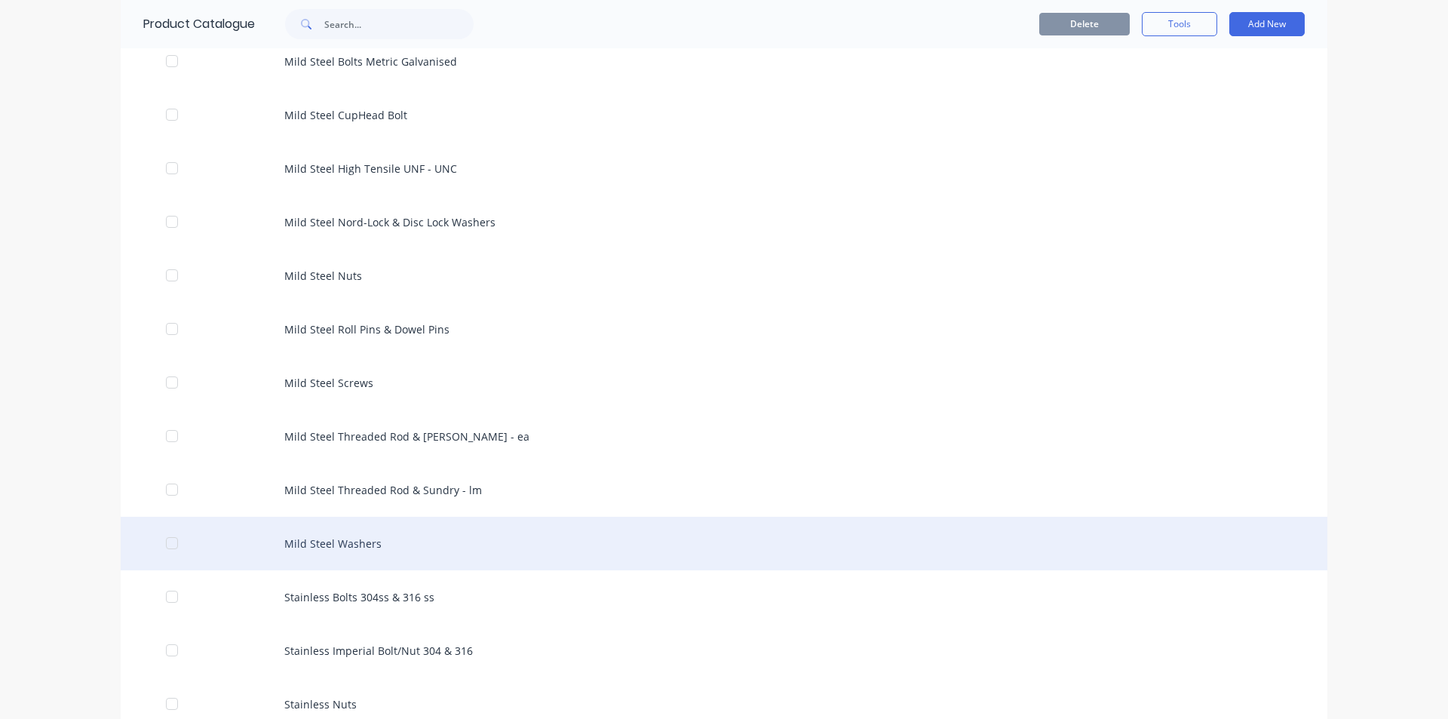
click at [336, 536] on div "Mild Steel Washers" at bounding box center [724, 544] width 1207 height 54
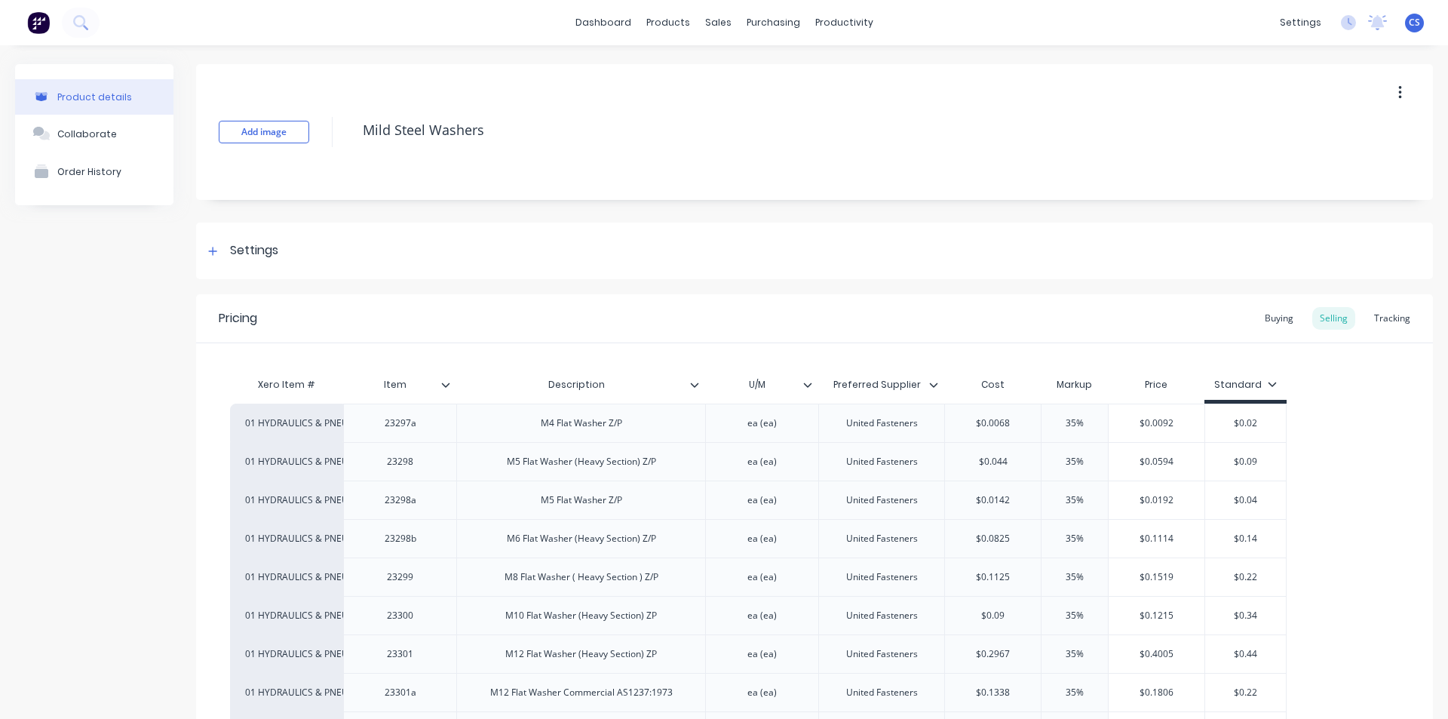
scroll to position [226, 0]
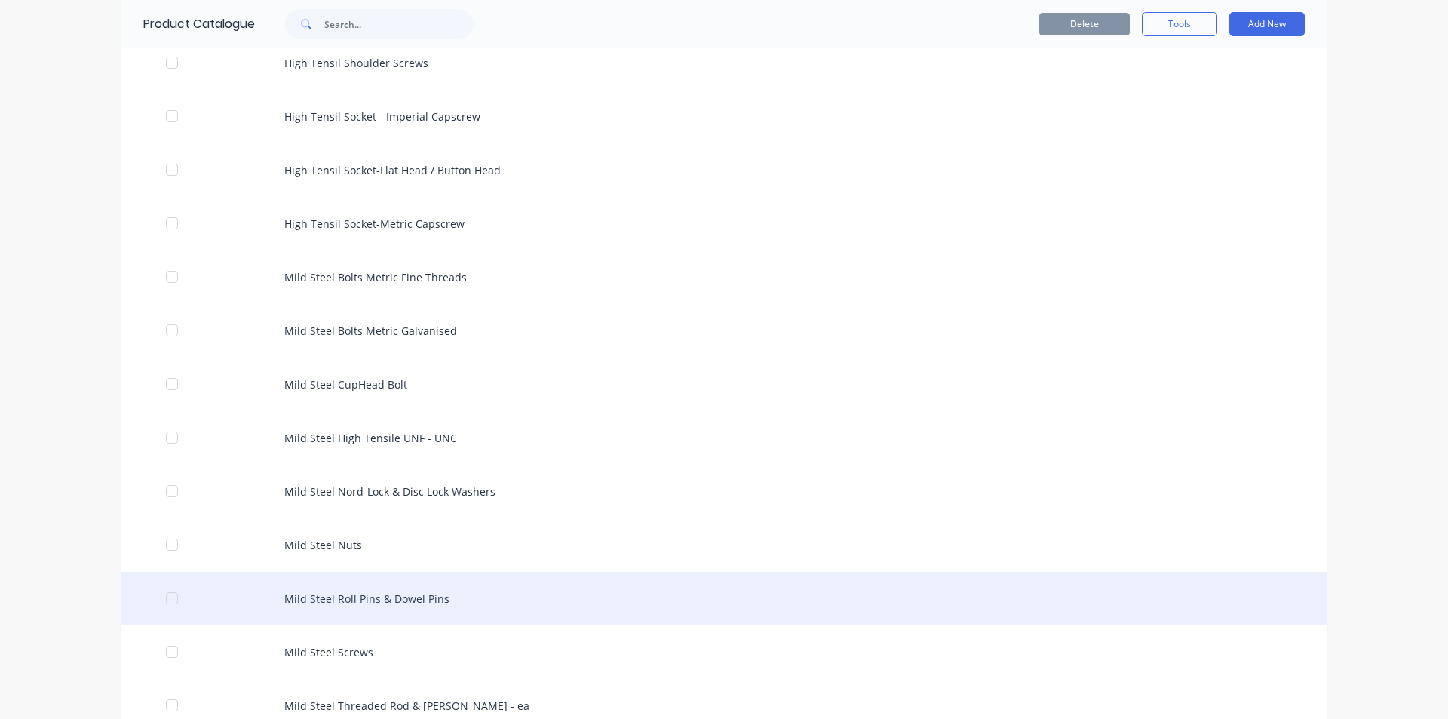
scroll to position [604, 0]
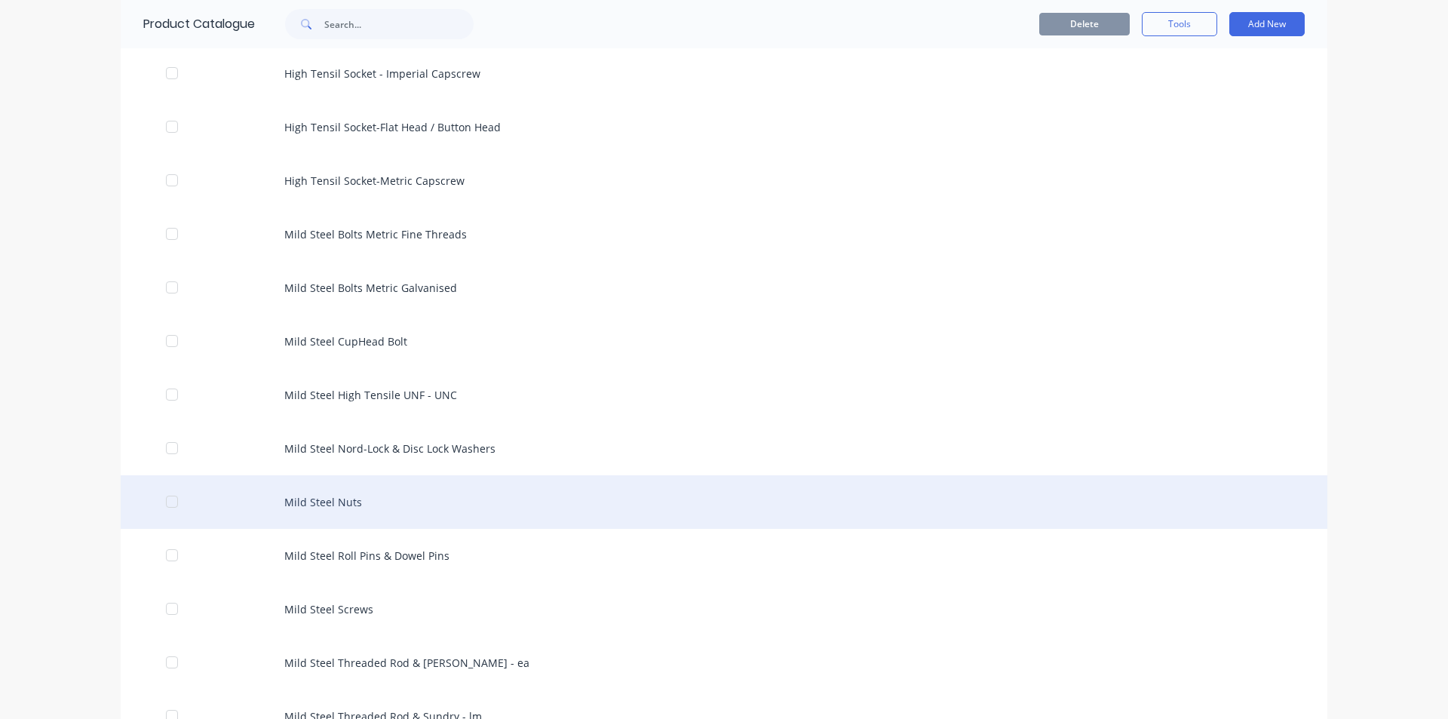
click at [355, 499] on div "Mild Steel Nuts" at bounding box center [724, 502] width 1207 height 54
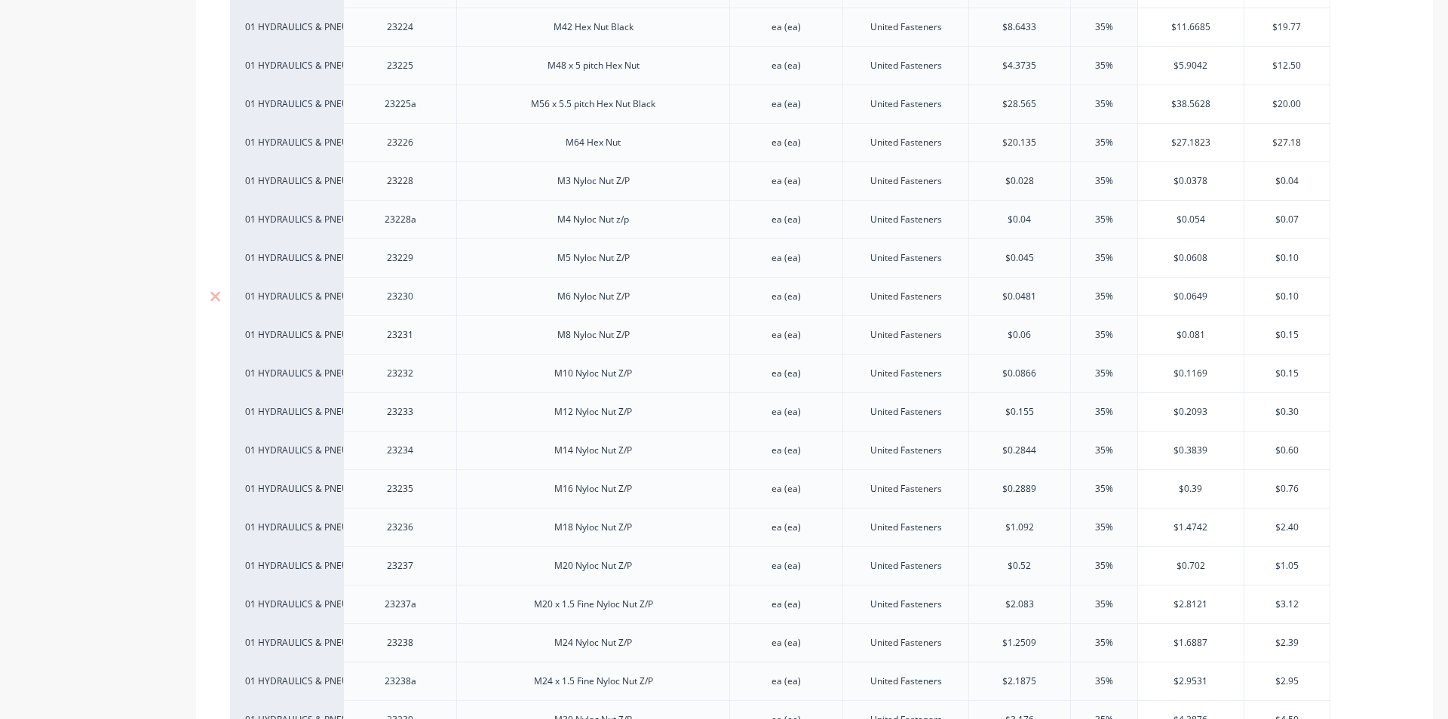
scroll to position [2037, 0]
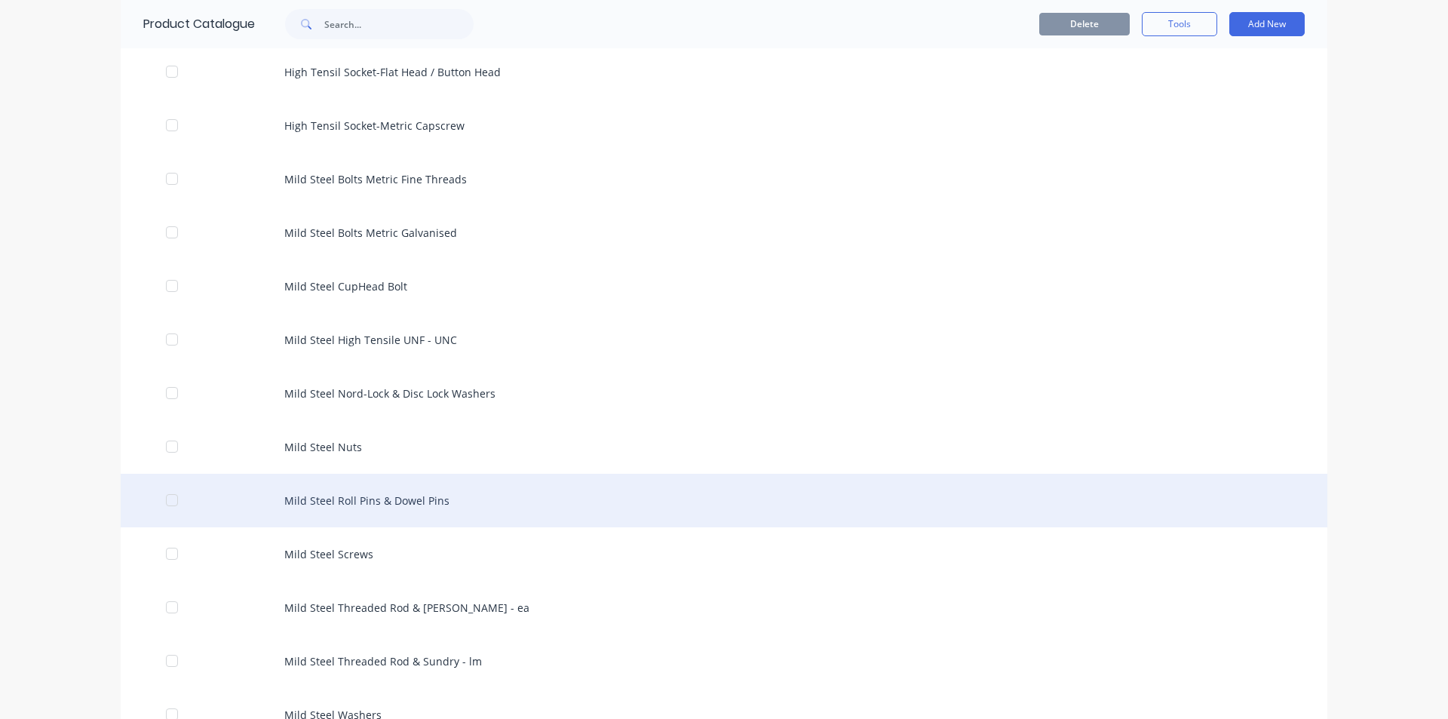
scroll to position [679, 0]
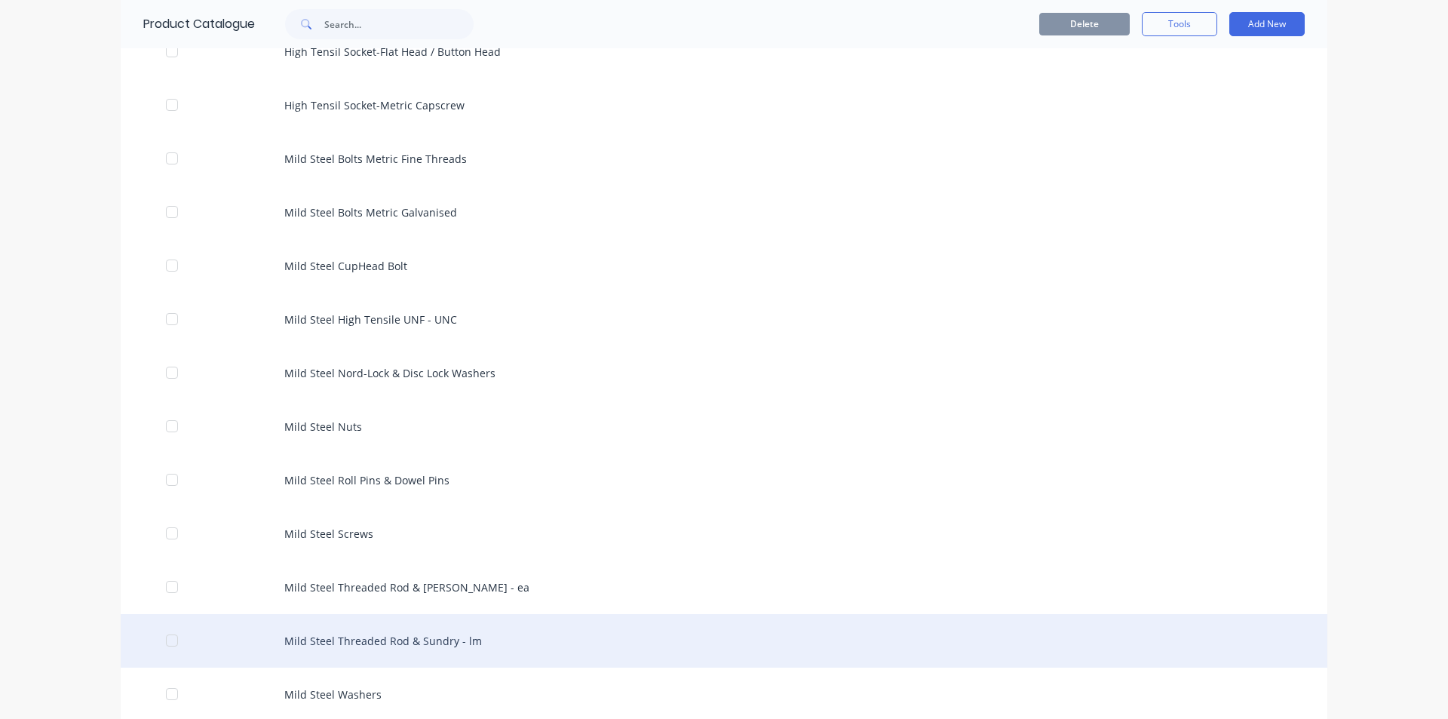
click at [458, 647] on div "Mild Steel Threaded Rod & Sundry - lm" at bounding box center [724, 641] width 1207 height 54
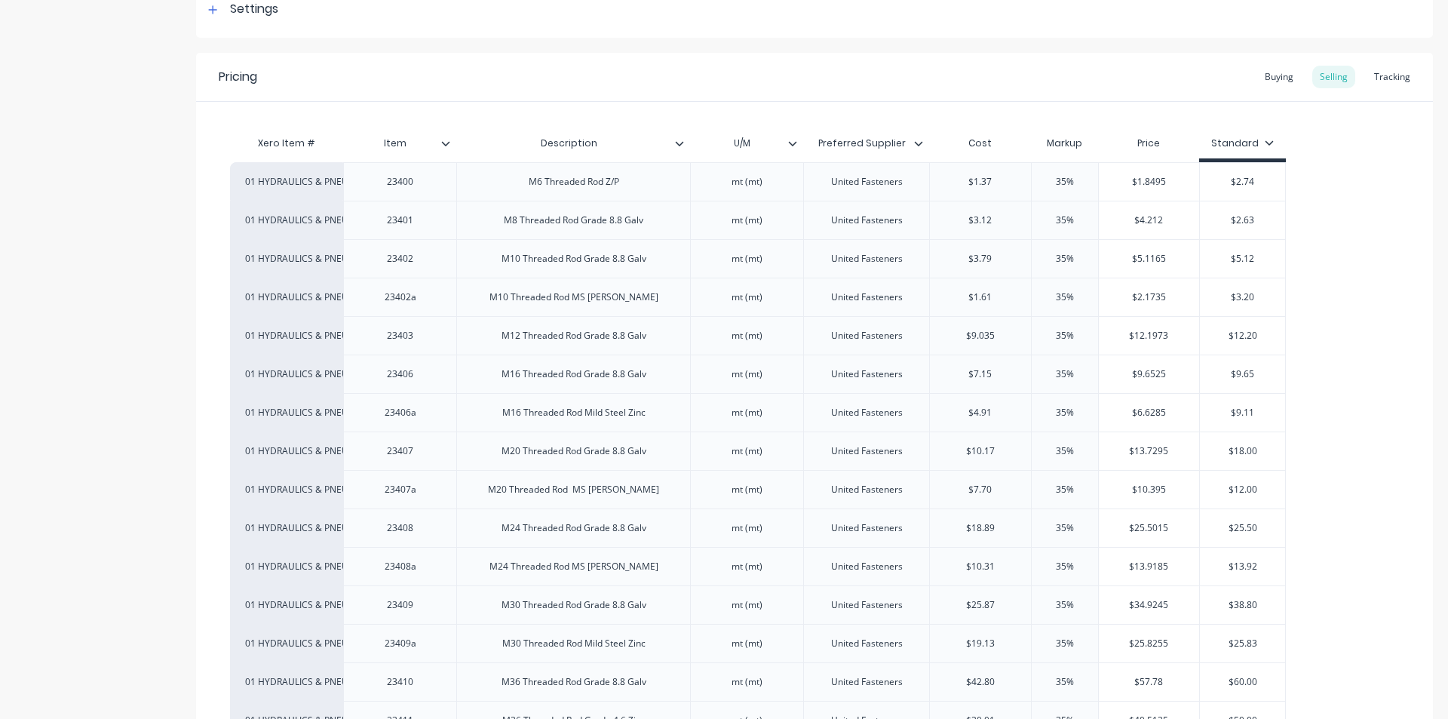
scroll to position [75, 0]
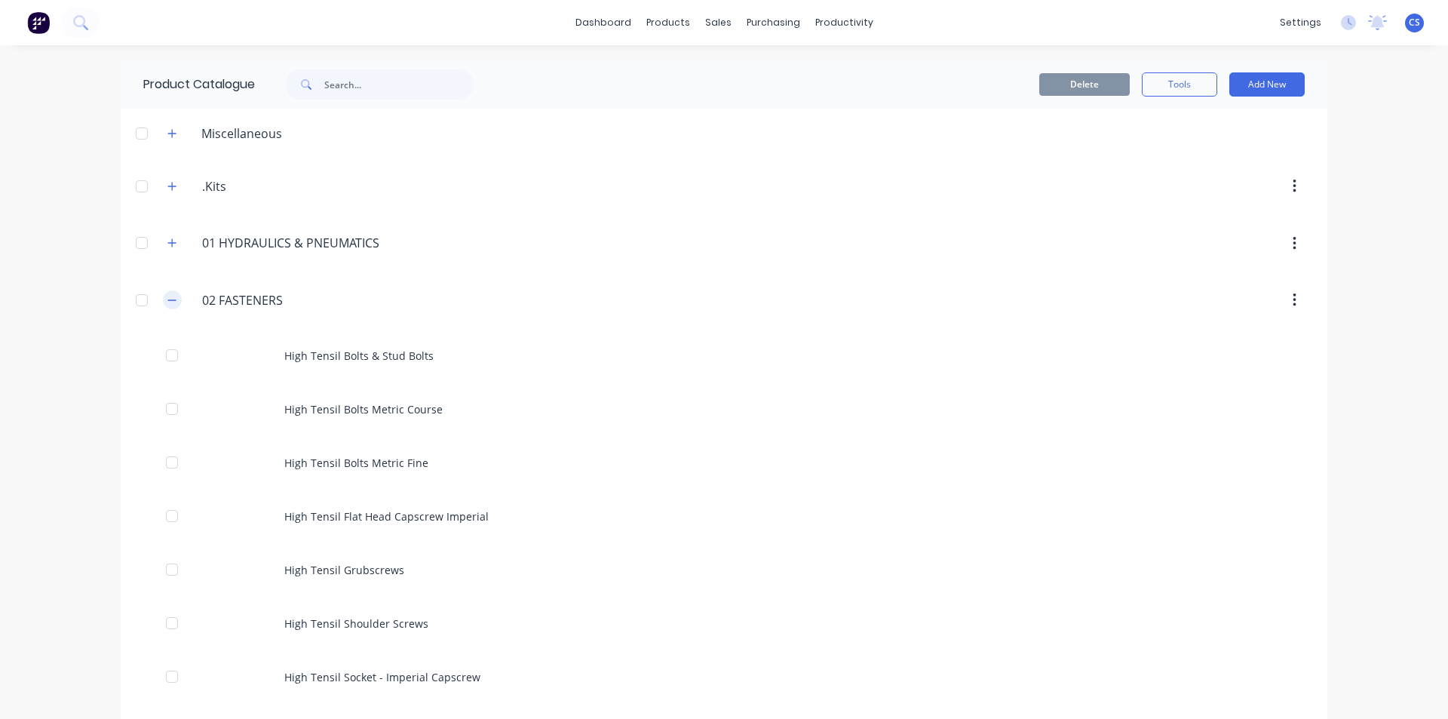
click at [170, 300] on icon "button" at bounding box center [172, 300] width 8 height 1
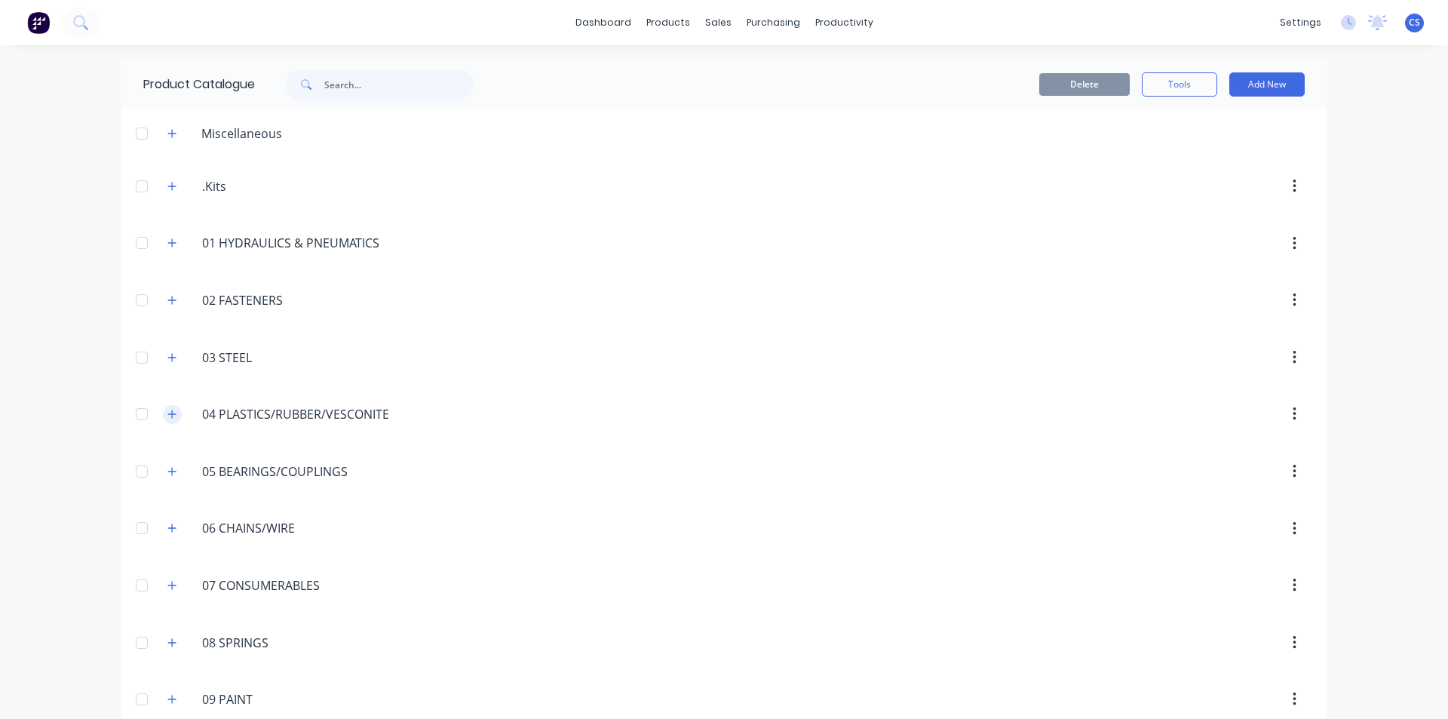
click at [170, 415] on icon "button" at bounding box center [171, 414] width 9 height 11
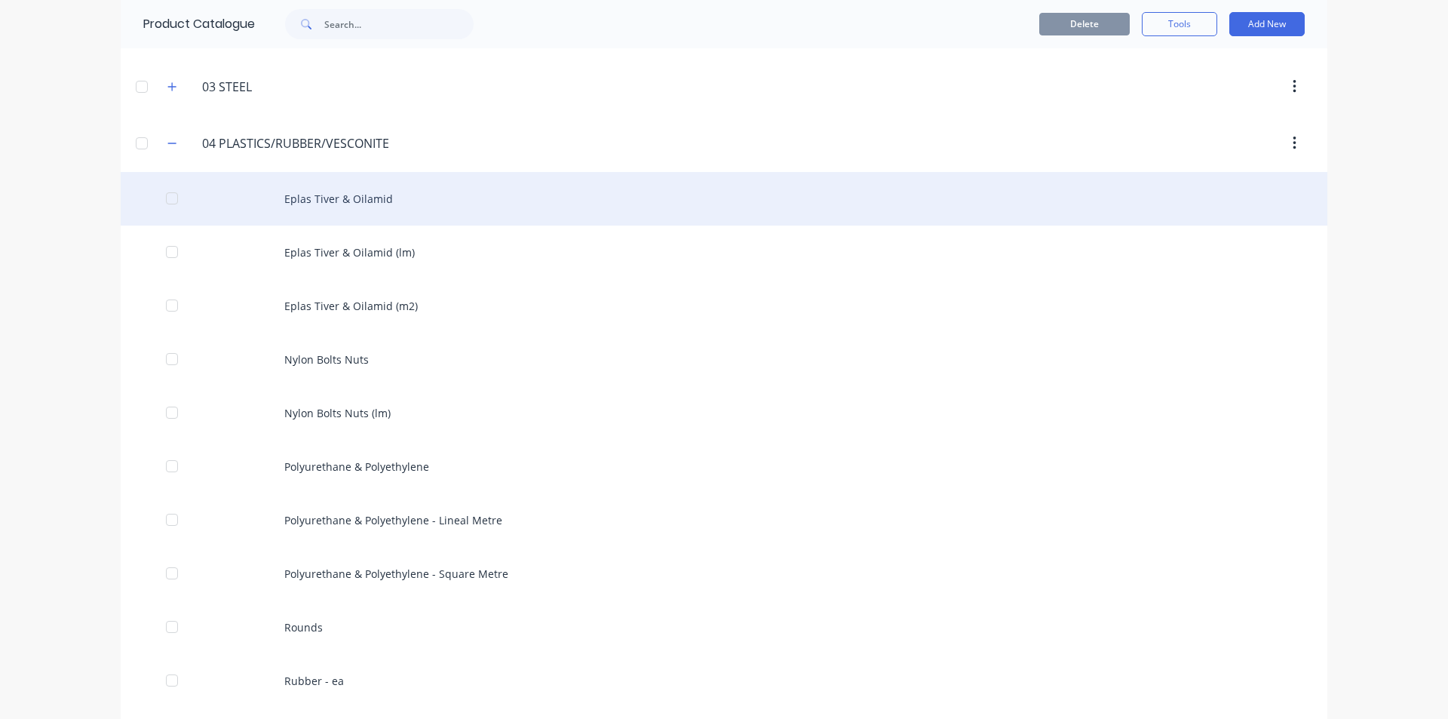
scroll to position [453, 0]
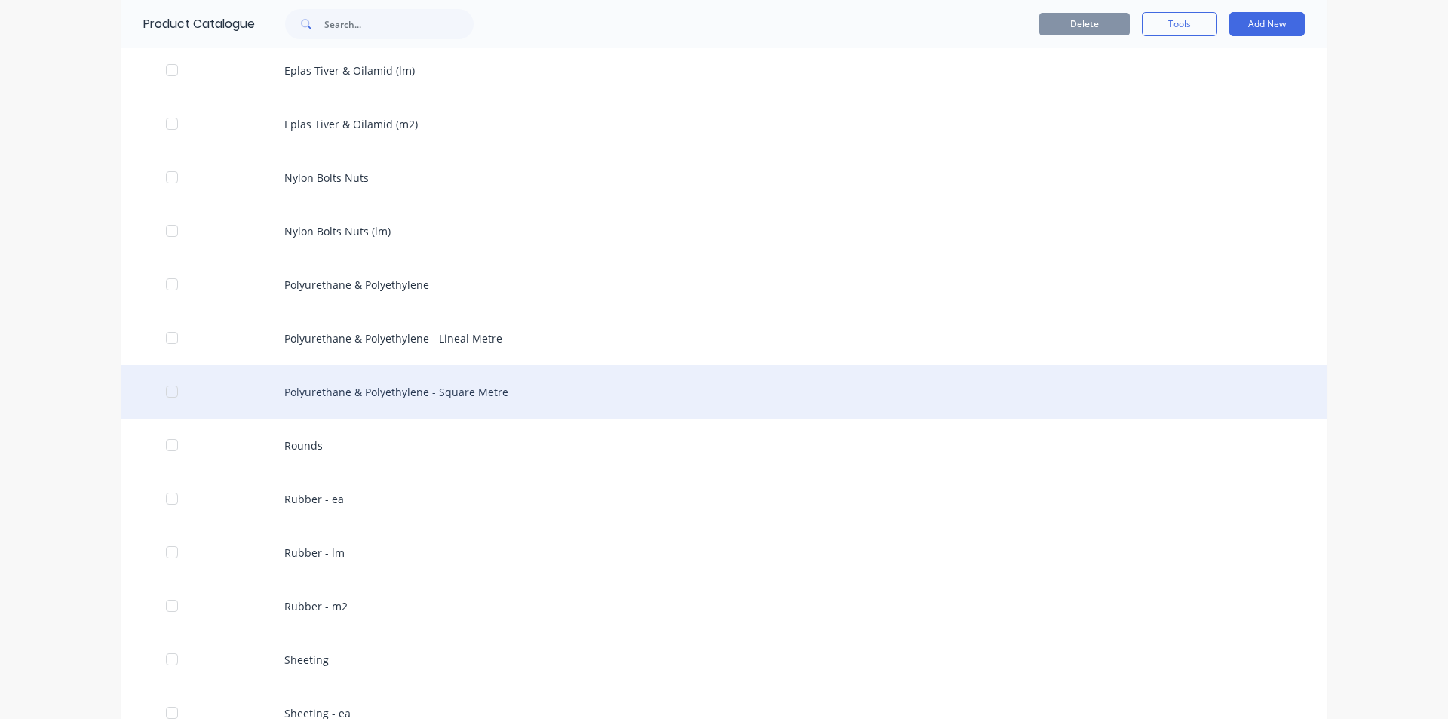
click at [438, 392] on div "Polyurethane & Polyethylene - Square Metre" at bounding box center [724, 392] width 1207 height 54
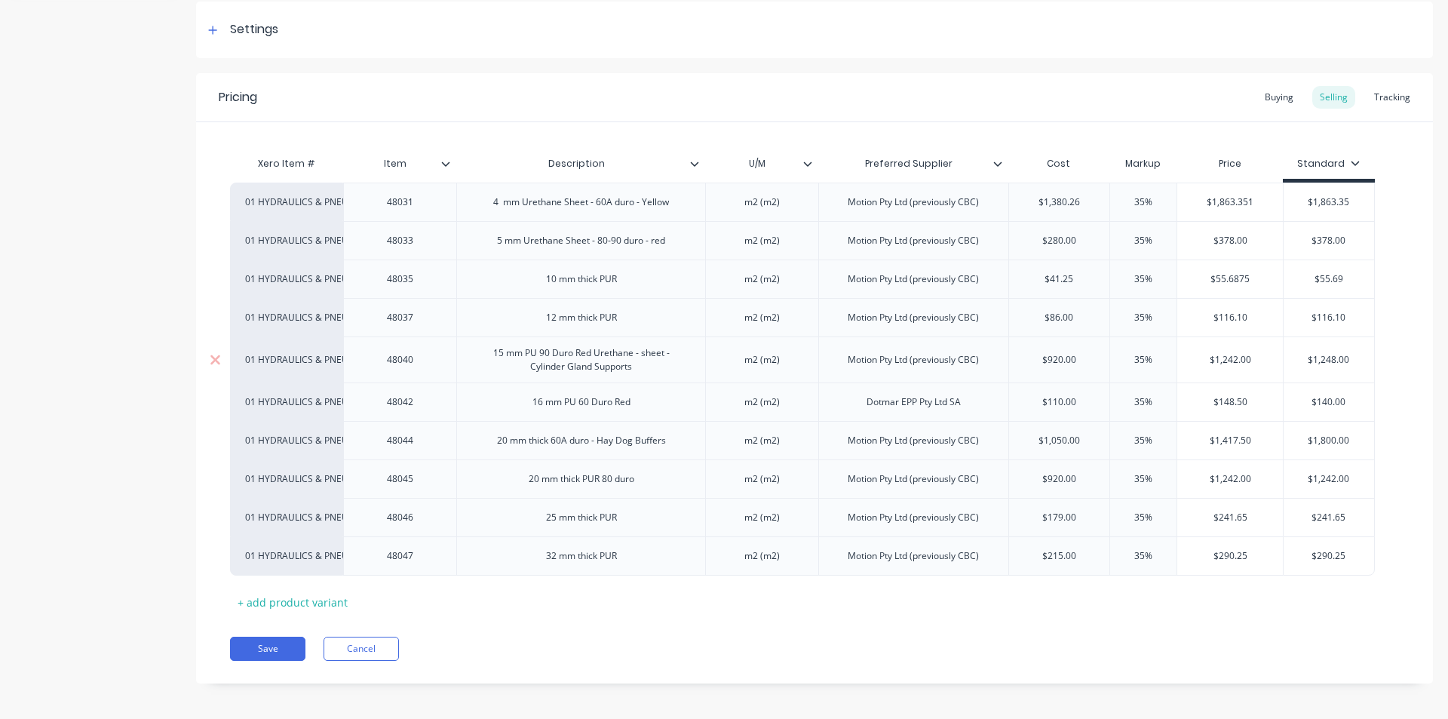
scroll to position [226, 0]
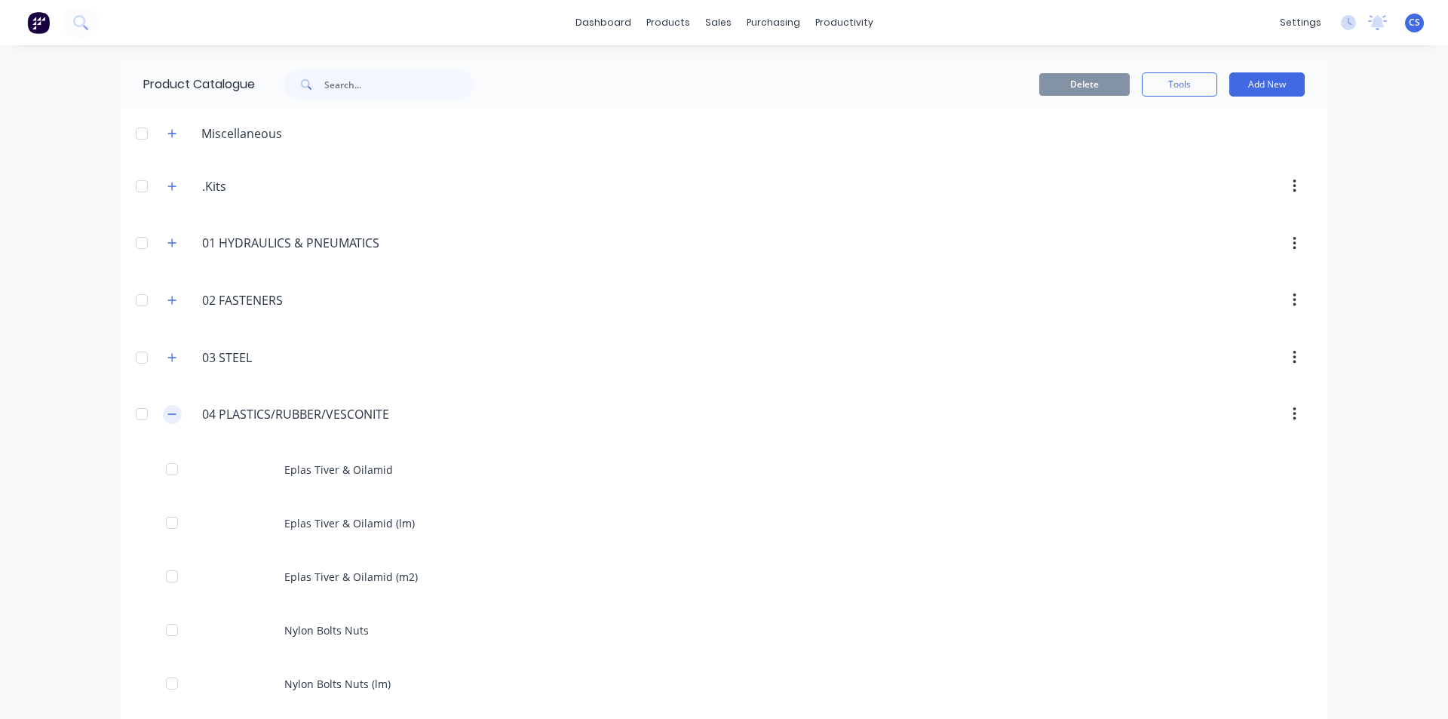
drag, startPoint x: 177, startPoint y: 409, endPoint x: 166, endPoint y: 409, distance: 11.3
click at [174, 409] on div "04.PLASTICS/RUBBER/VESCONITE 04 PLASTICS/RUBBER/VESCONITE" at bounding box center [278, 414] width 247 height 27
click at [168, 416] on icon "button" at bounding box center [171, 414] width 9 height 11
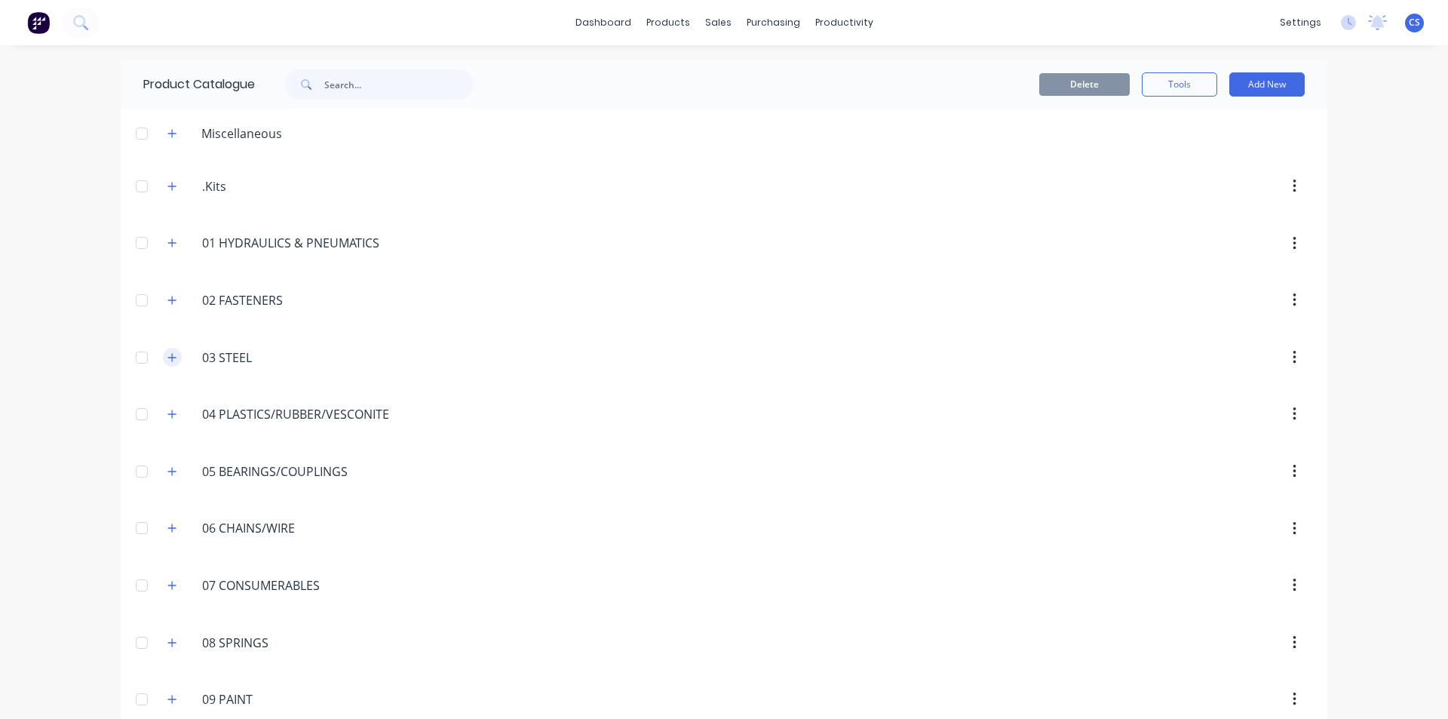
click at [170, 353] on icon "button" at bounding box center [171, 357] width 9 height 11
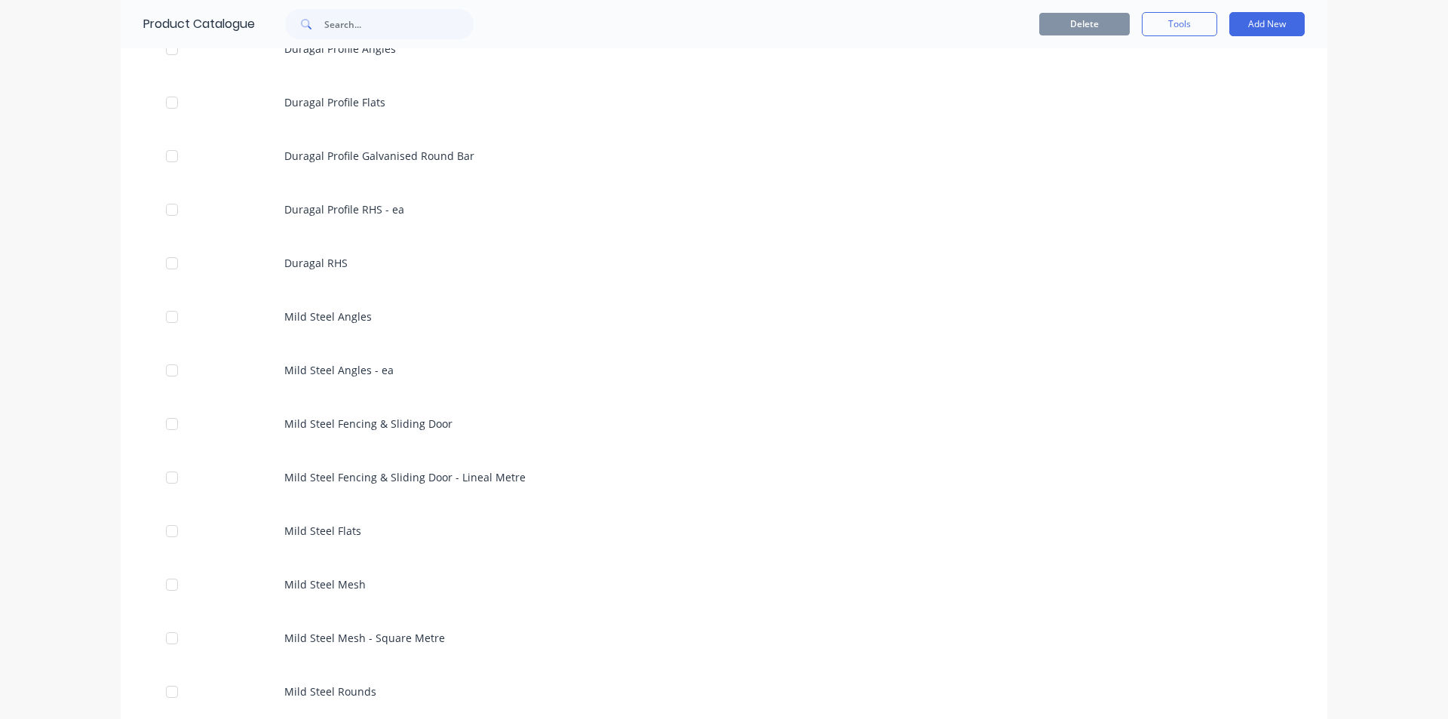
scroll to position [1358, 0]
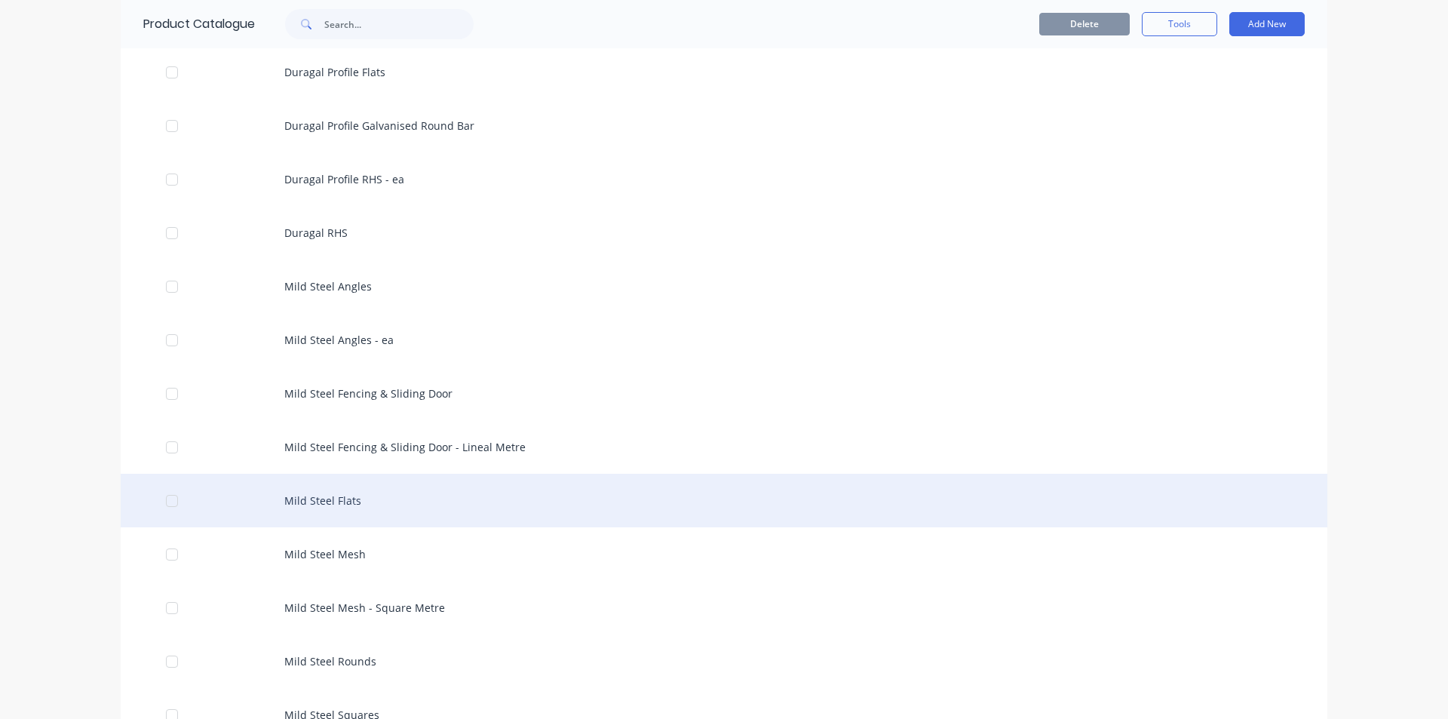
click at [392, 499] on div "Mild Steel Flats" at bounding box center [724, 501] width 1207 height 54
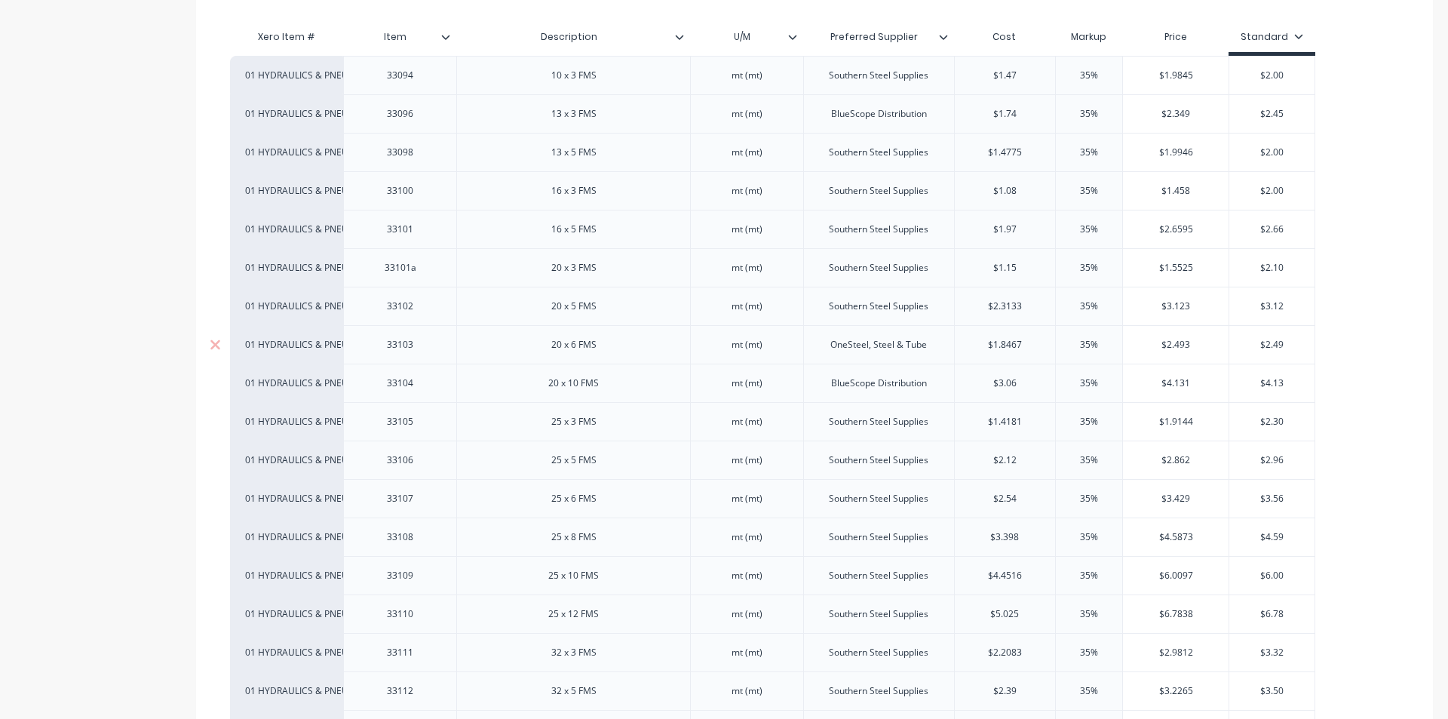
scroll to position [453, 0]
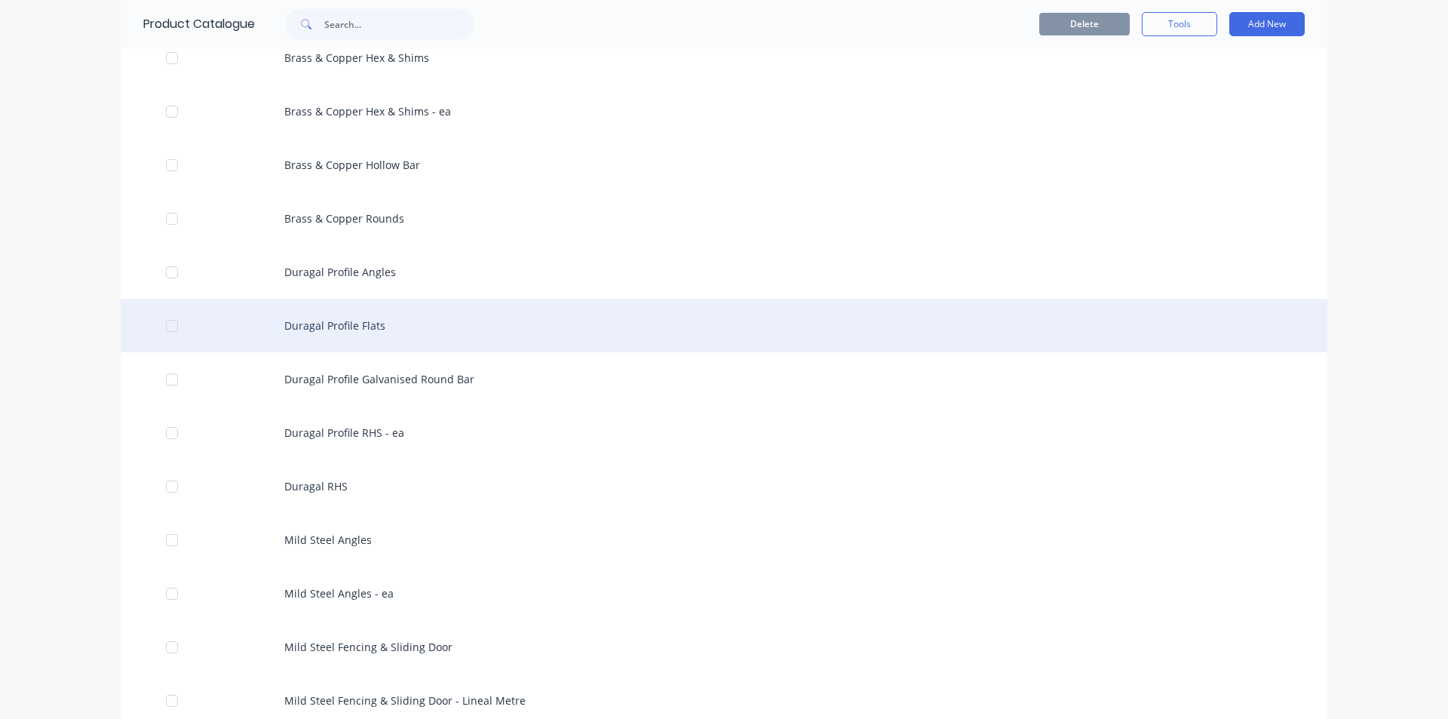
scroll to position [1433, 0]
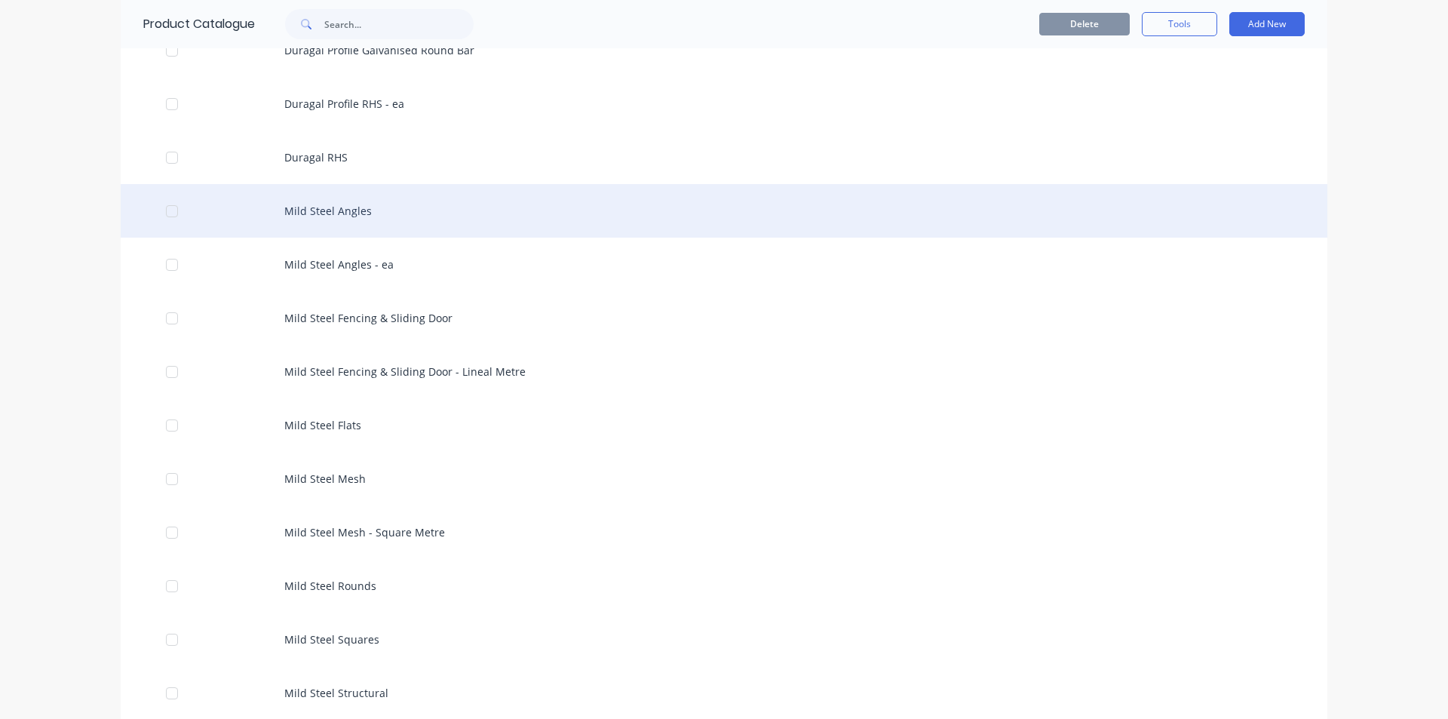
click at [378, 220] on div "Mild Steel Angles" at bounding box center [724, 211] width 1207 height 54
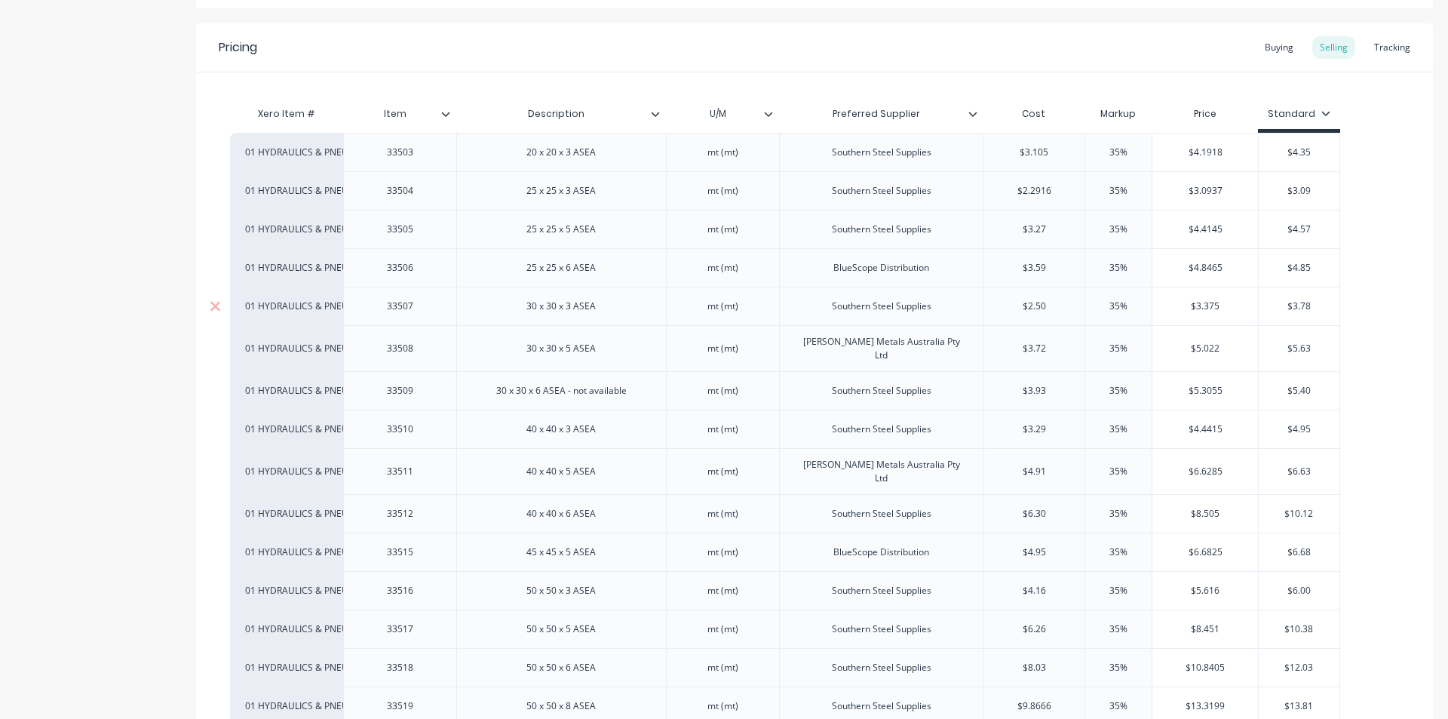
scroll to position [377, 0]
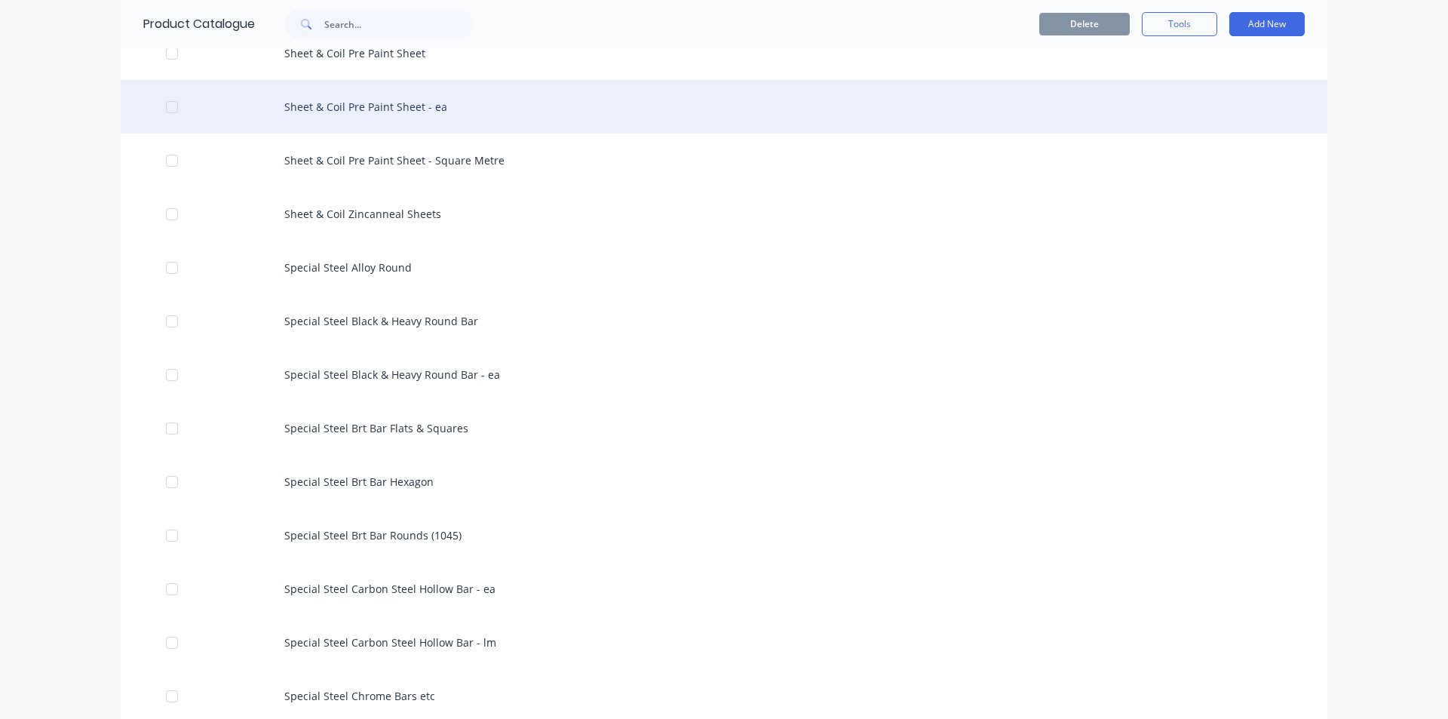
scroll to position [2791, 0]
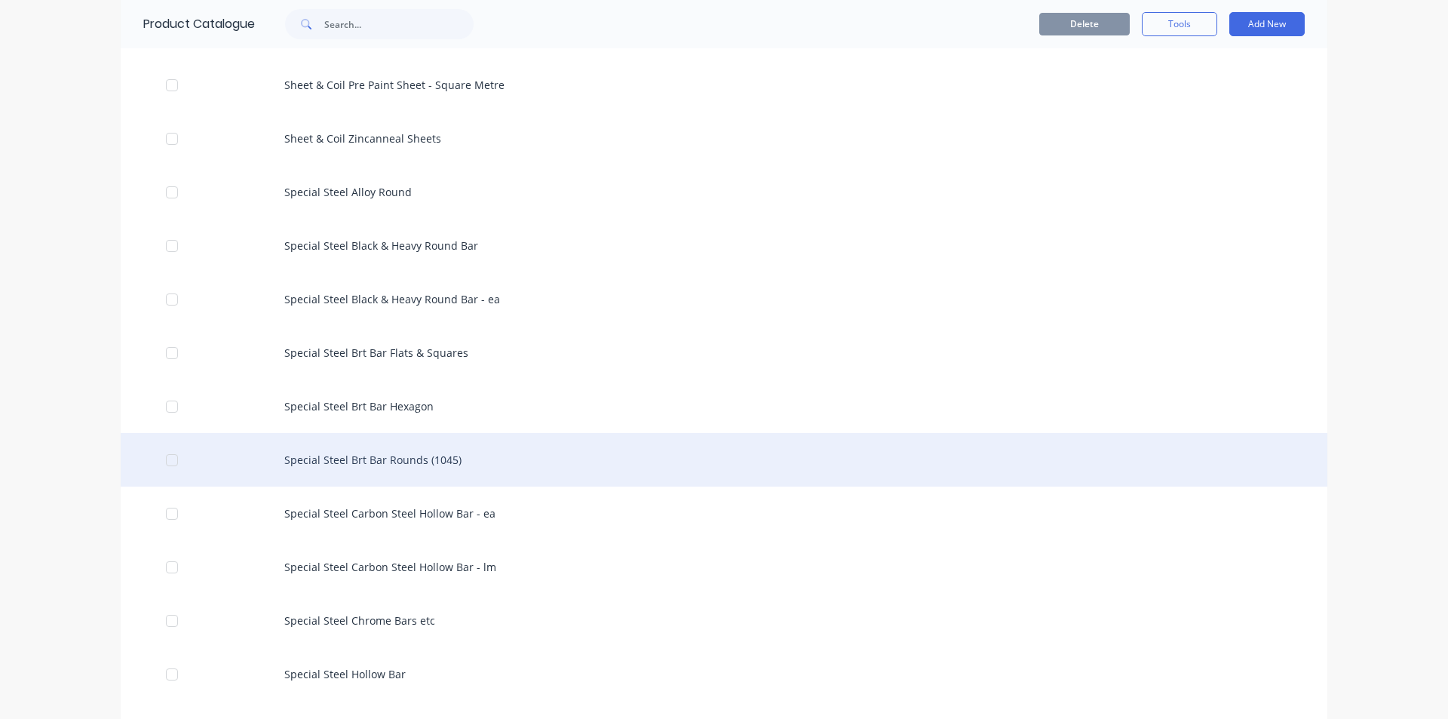
click at [419, 455] on div "Special Steel Brt Bar Rounds (1045)" at bounding box center [724, 460] width 1207 height 54
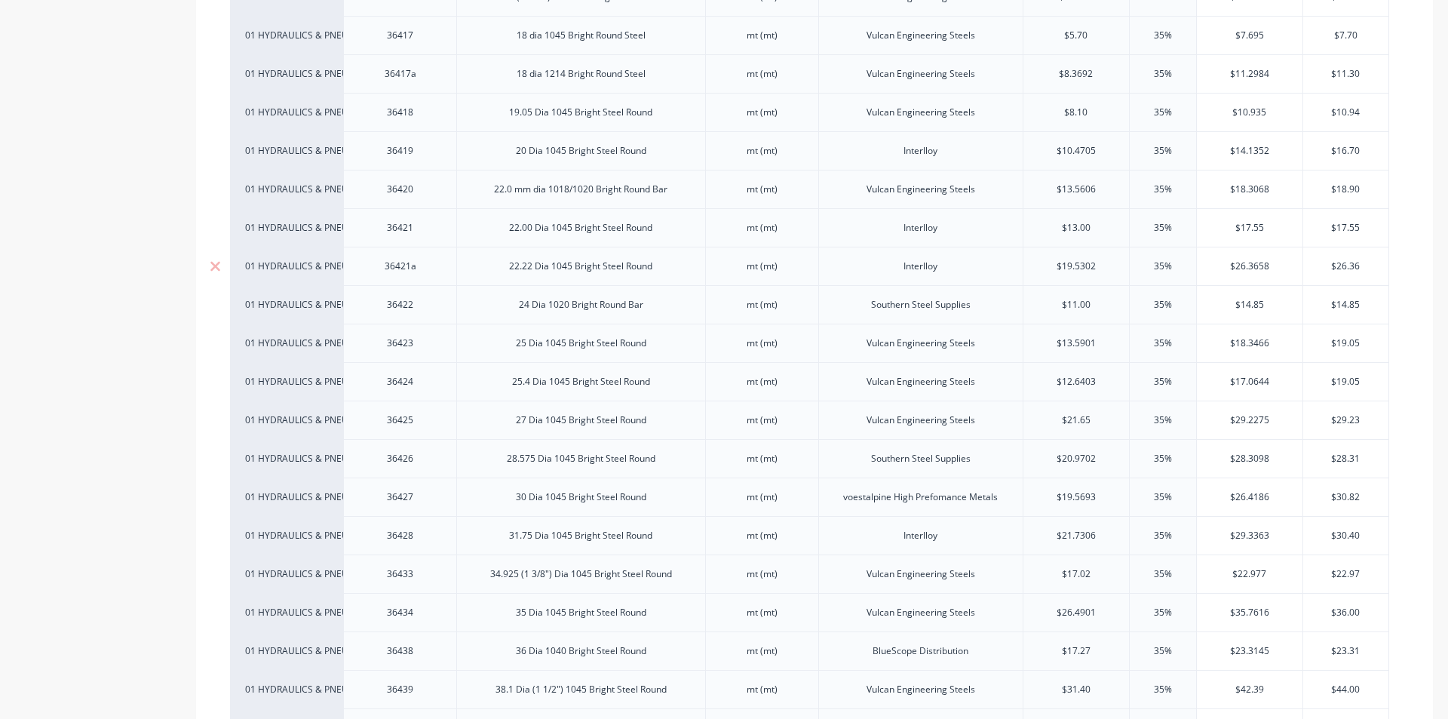
scroll to position [1056, 0]
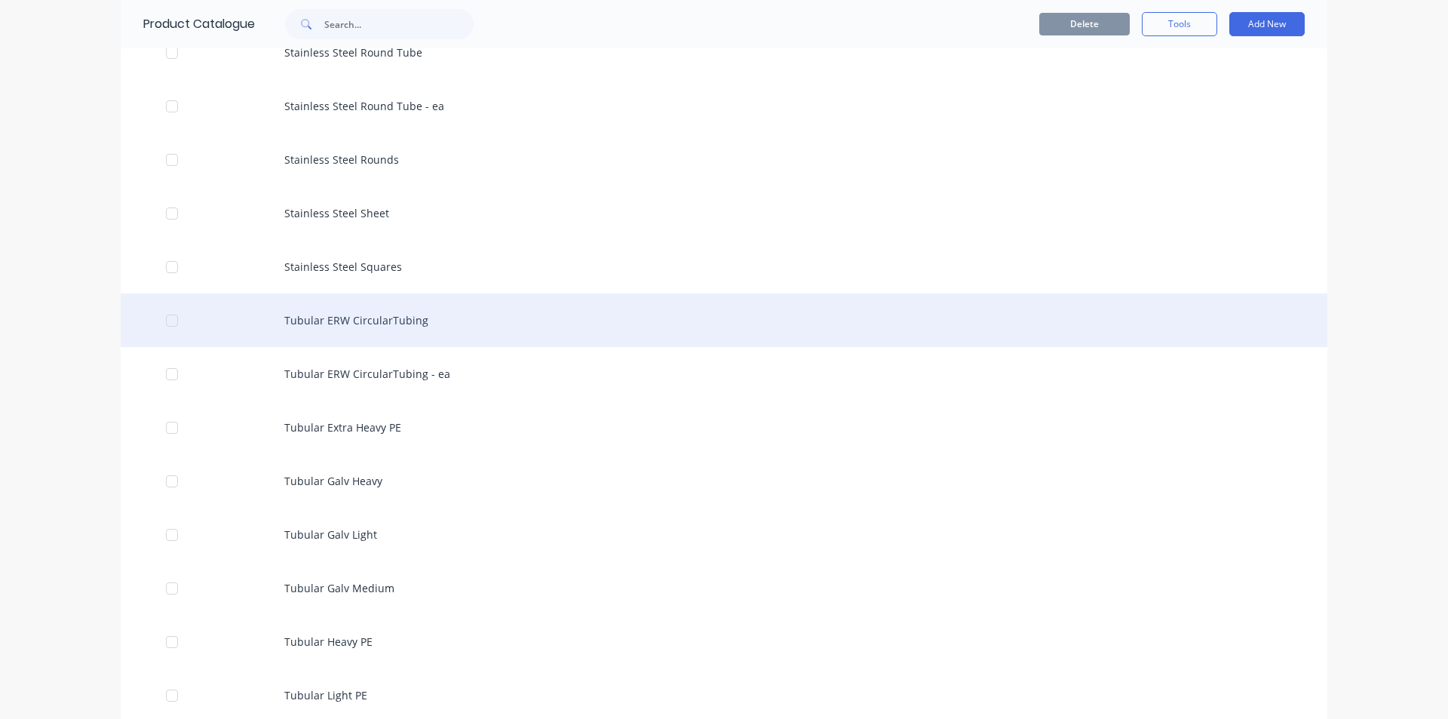
scroll to position [4904, 0]
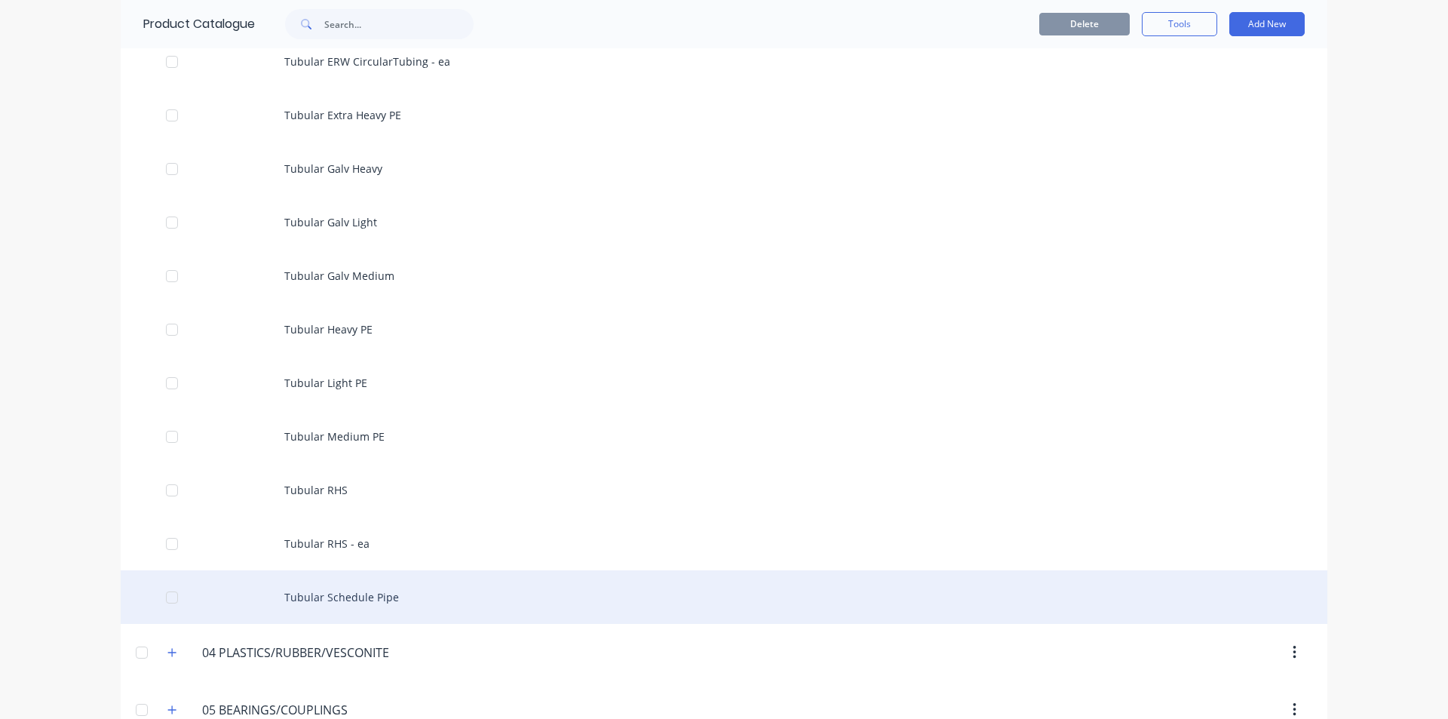
click at [333, 600] on div "Tubular Schedule Pipe" at bounding box center [724, 597] width 1207 height 54
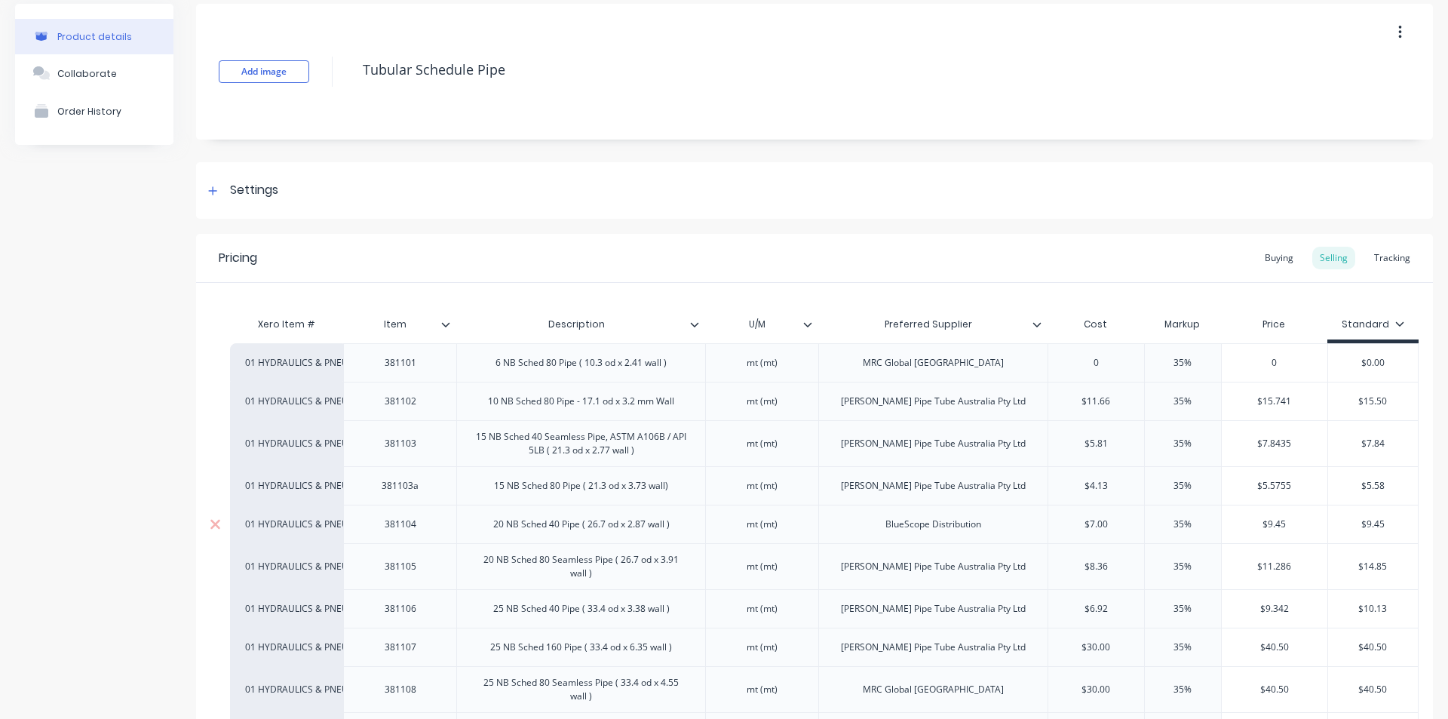
scroll to position [377, 0]
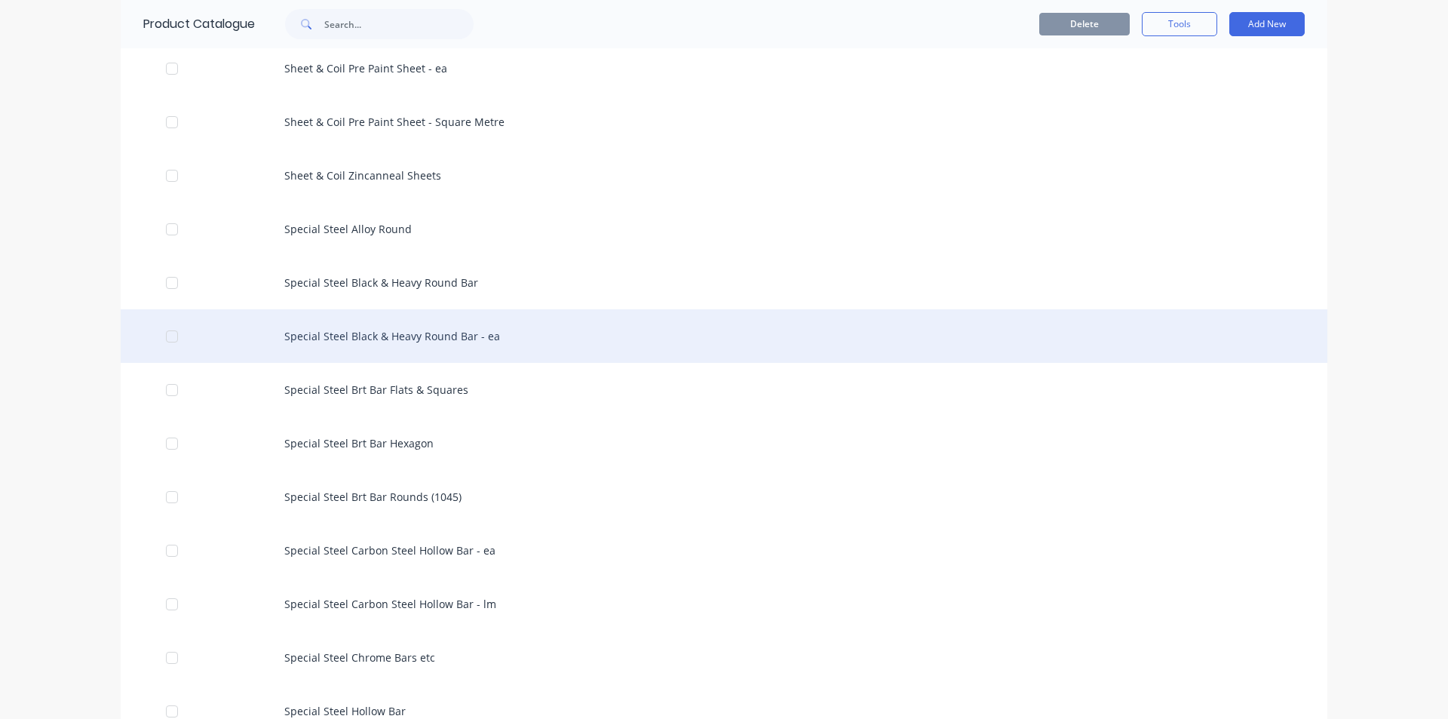
scroll to position [2791, 0]
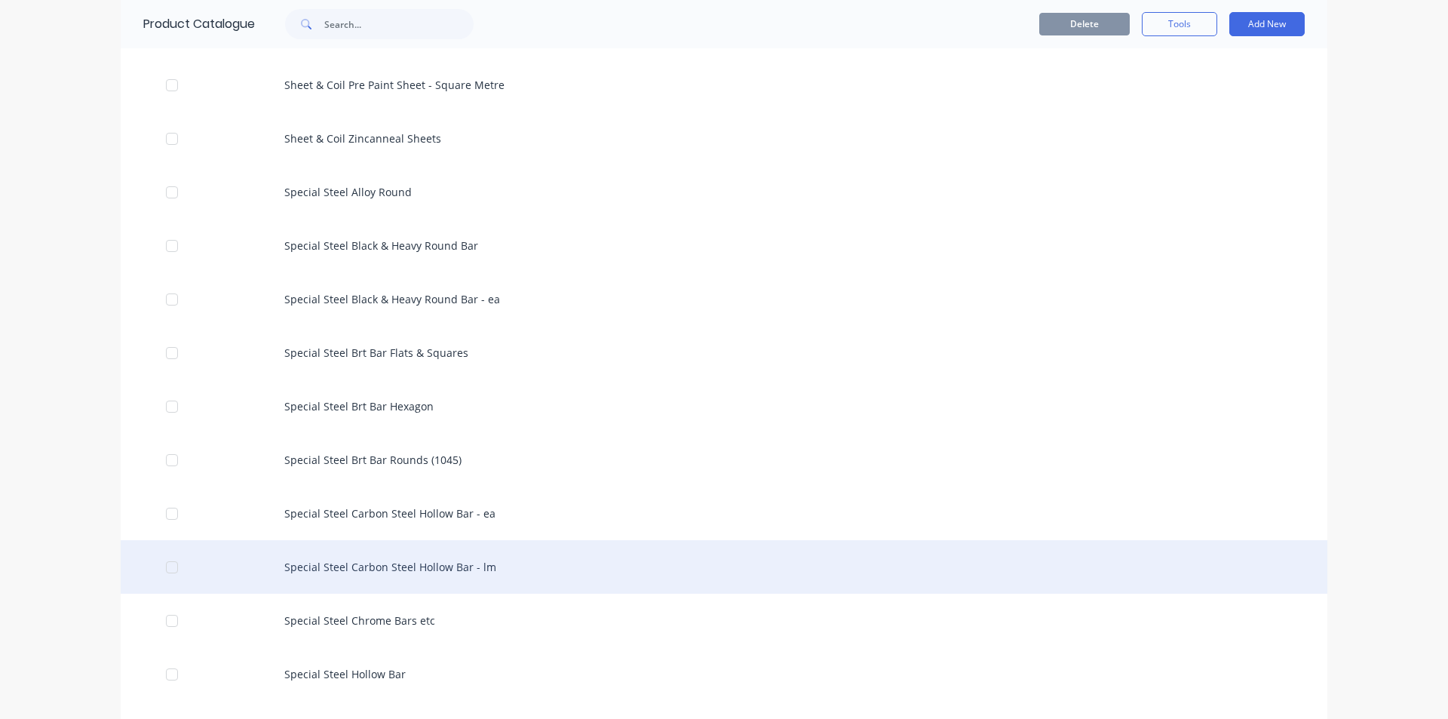
click at [566, 555] on div "Special Steel Carbon Steel Hollow Bar - lm" at bounding box center [724, 567] width 1207 height 54
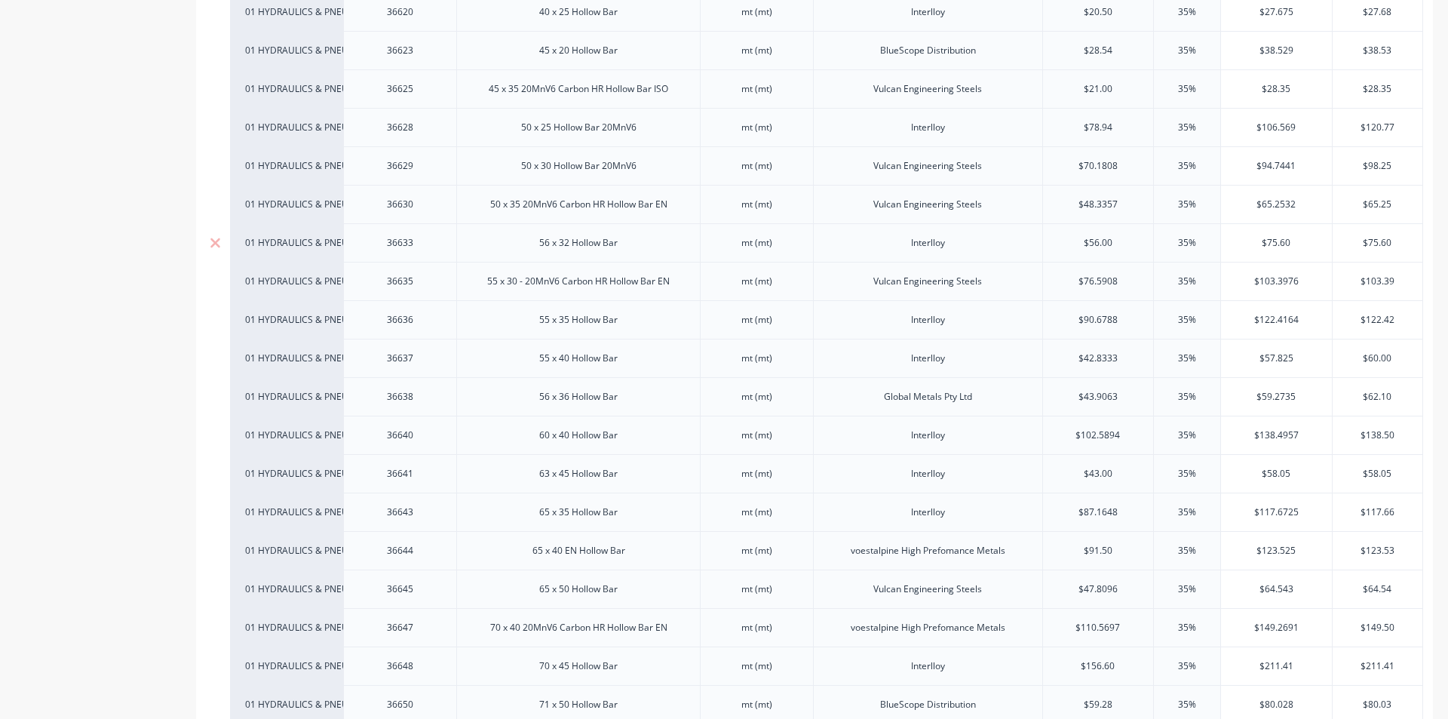
scroll to position [528, 0]
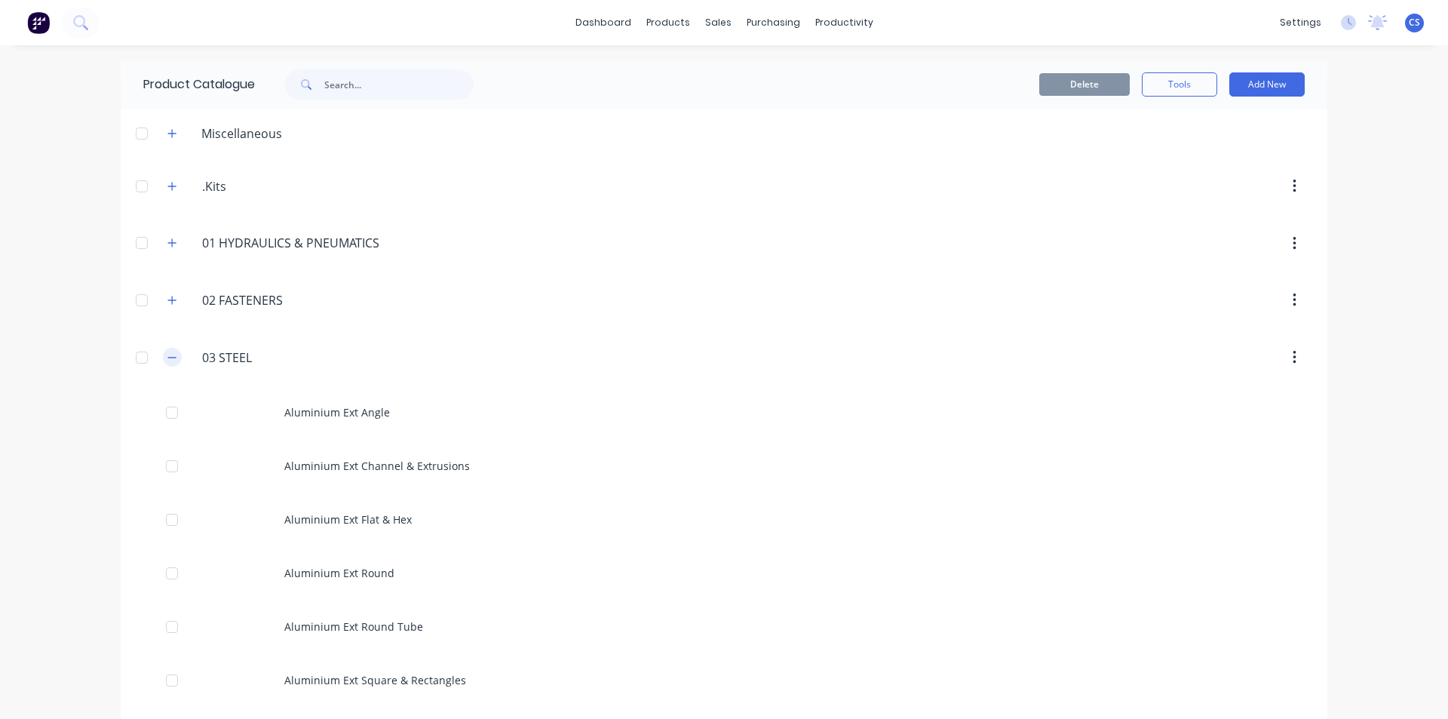
click at [168, 360] on icon "button" at bounding box center [171, 357] width 9 height 11
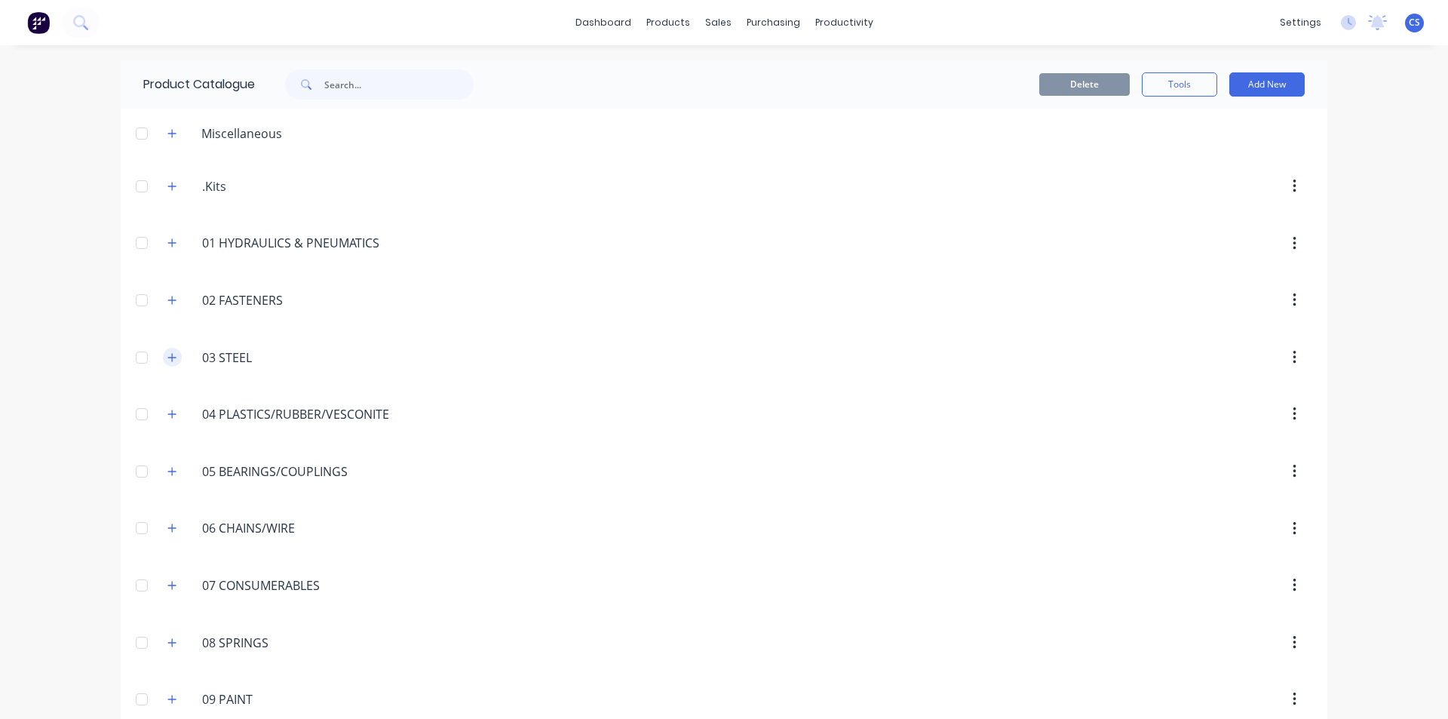
click at [163, 364] on button "button" at bounding box center [172, 357] width 19 height 19
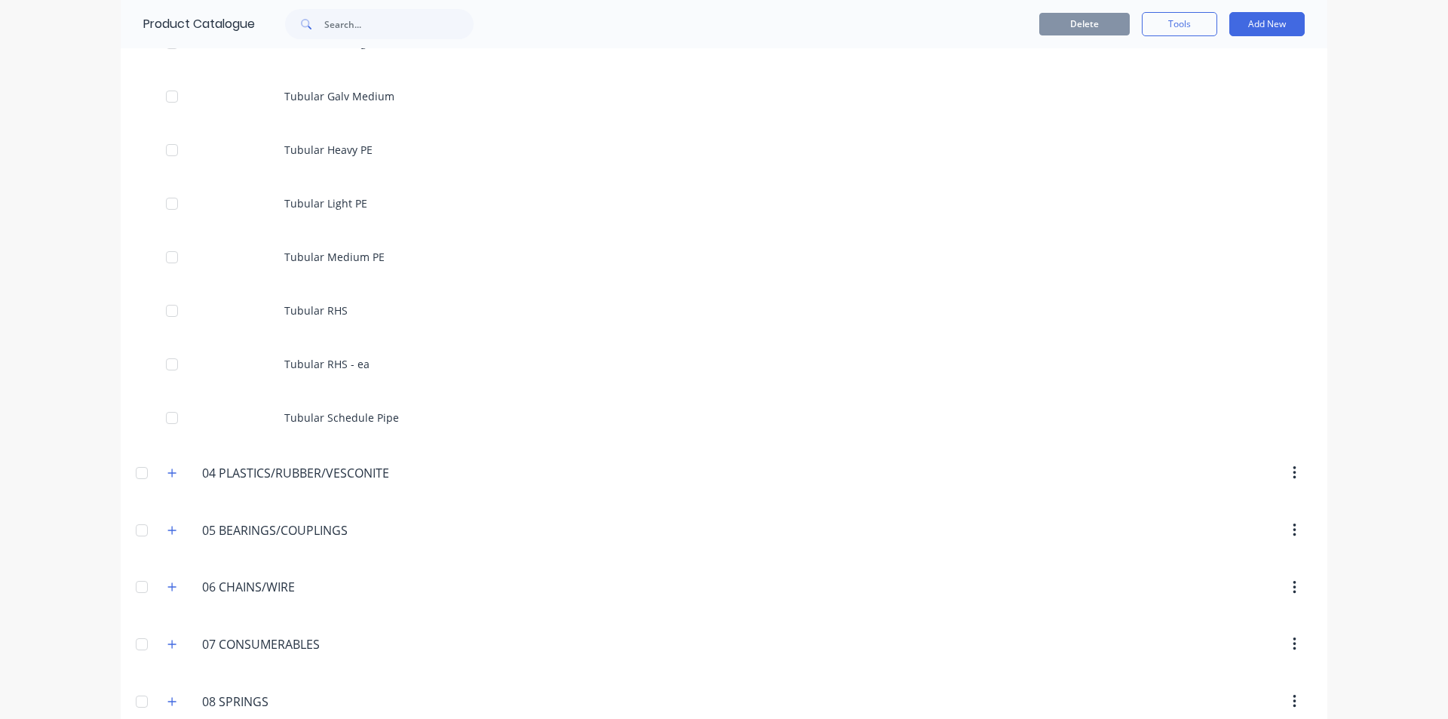
scroll to position [5130, 0]
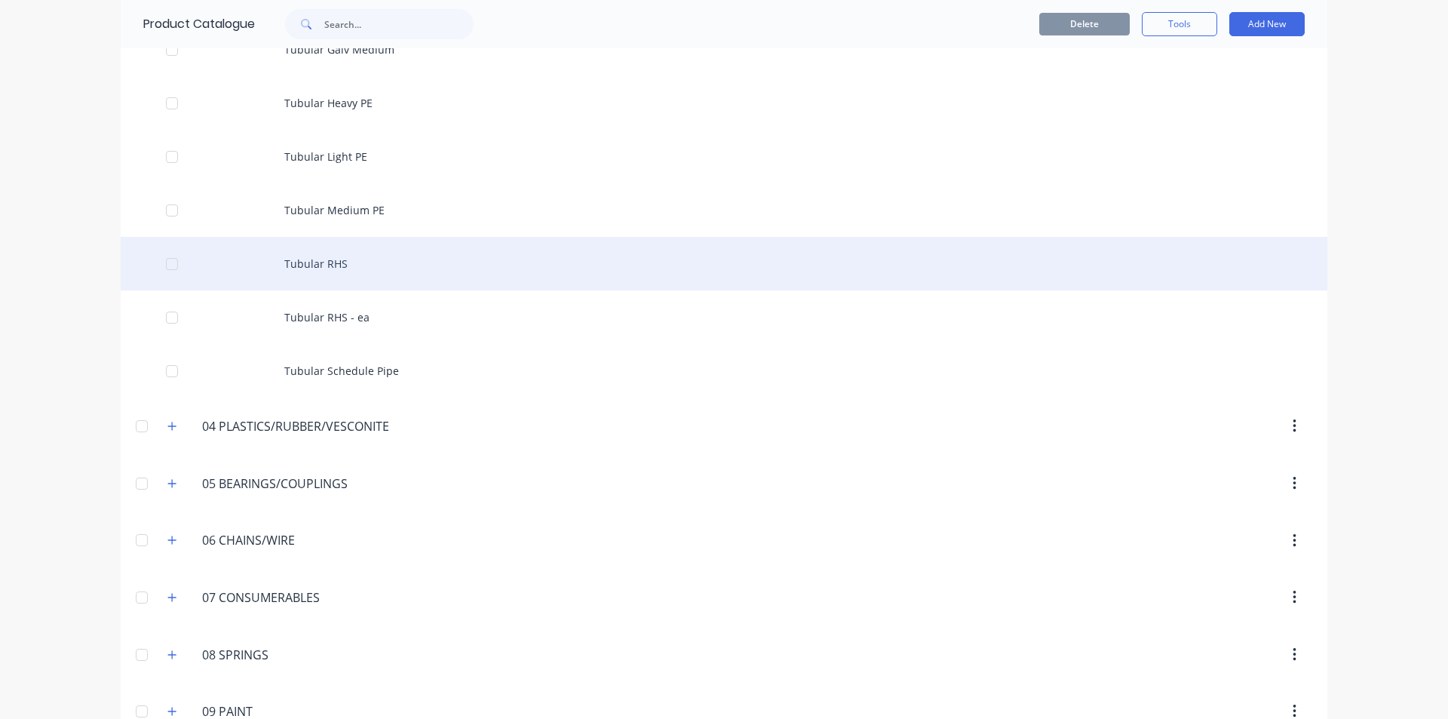
click at [302, 266] on div "Tubular RHS" at bounding box center [724, 264] width 1207 height 54
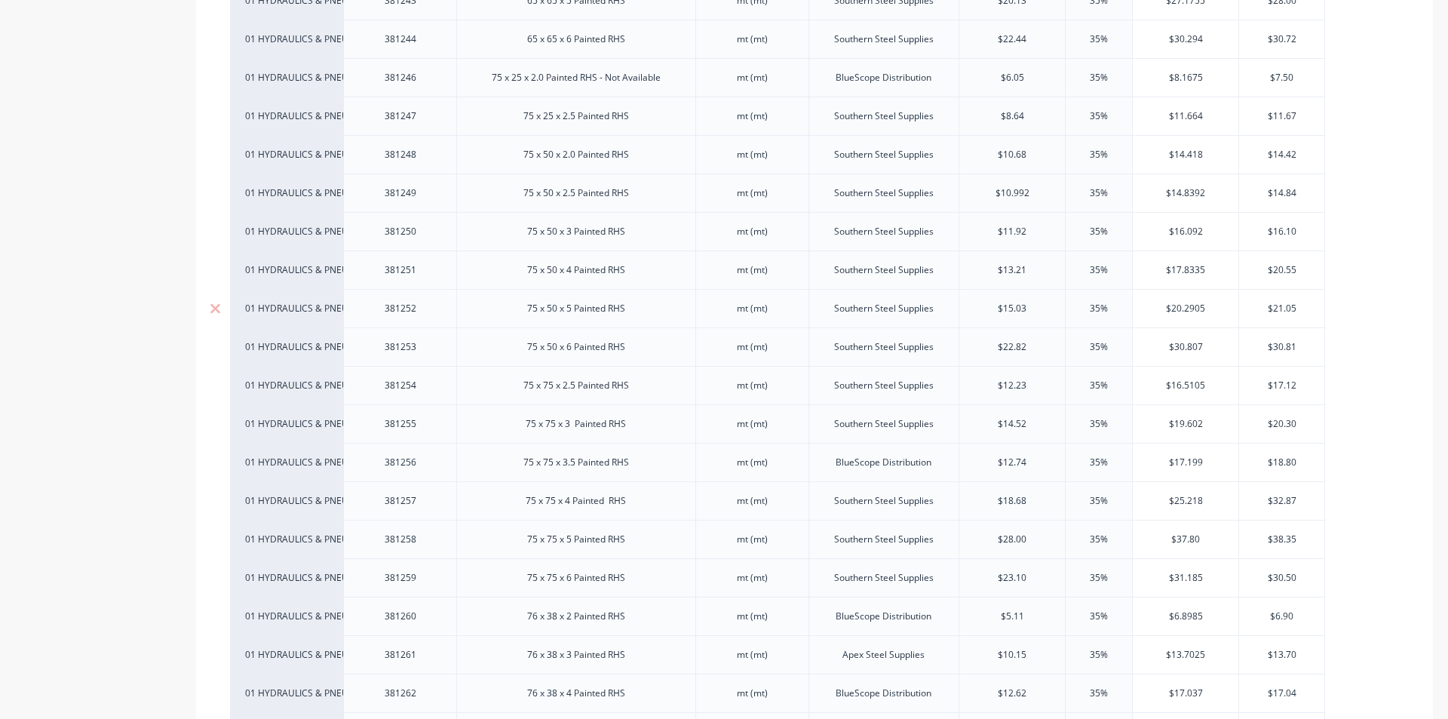
scroll to position [1886, 0]
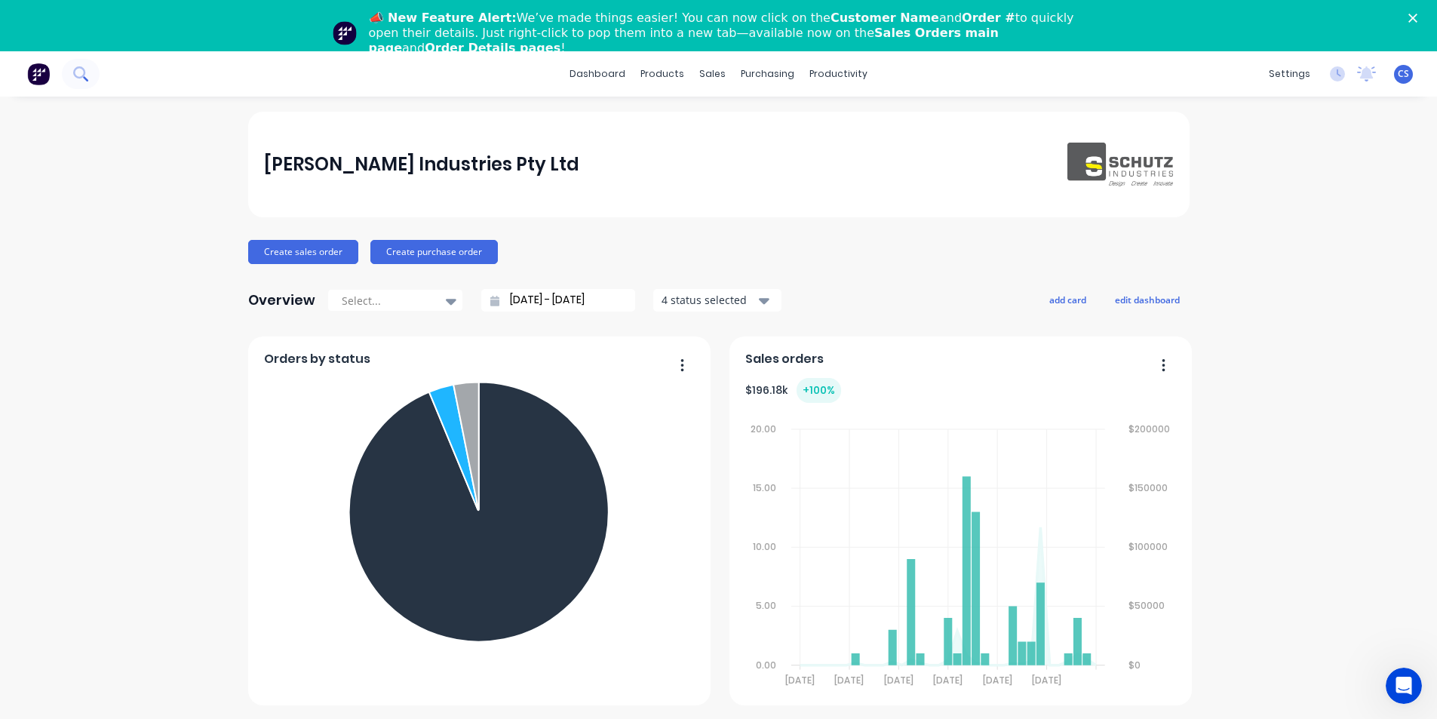
click at [84, 78] on icon at bounding box center [85, 78] width 5 height 5
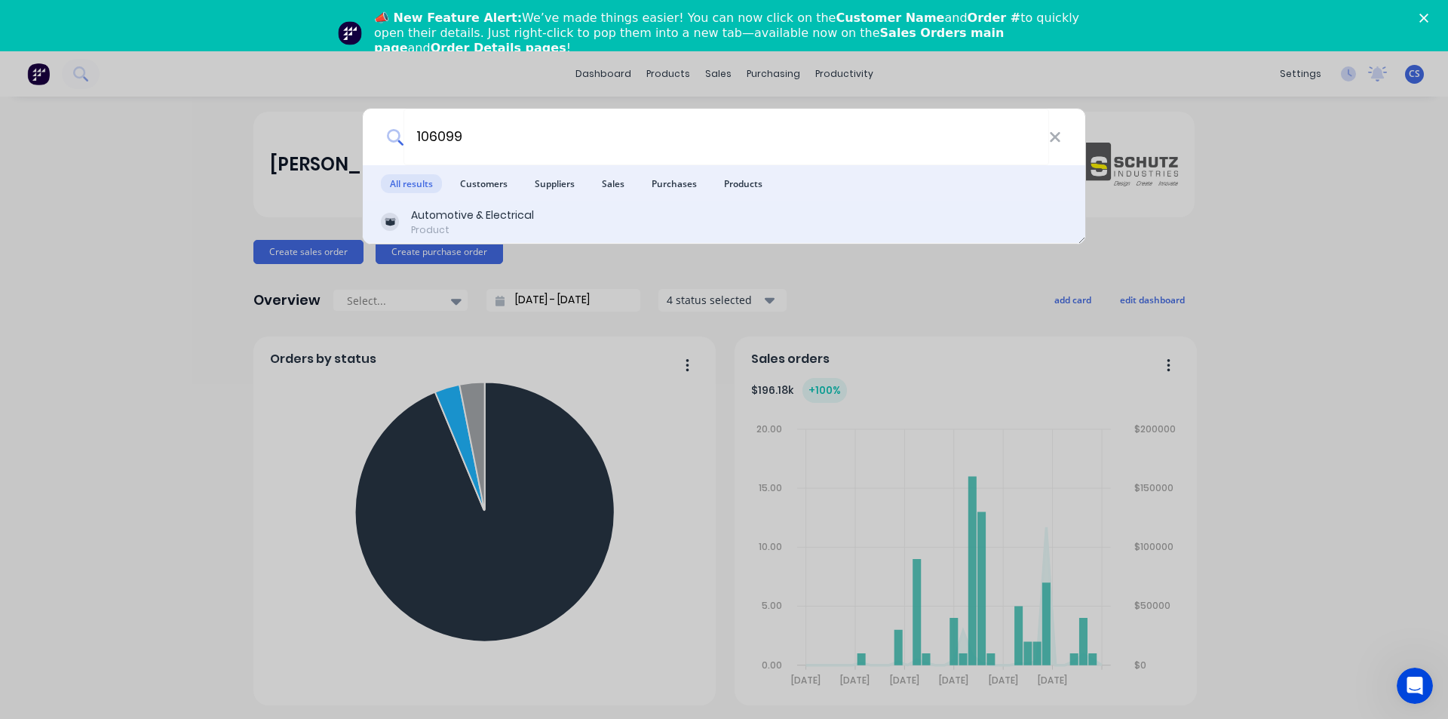
type input "106099"
click at [471, 220] on div "Automotive & Electrical" at bounding box center [472, 215] width 123 height 16
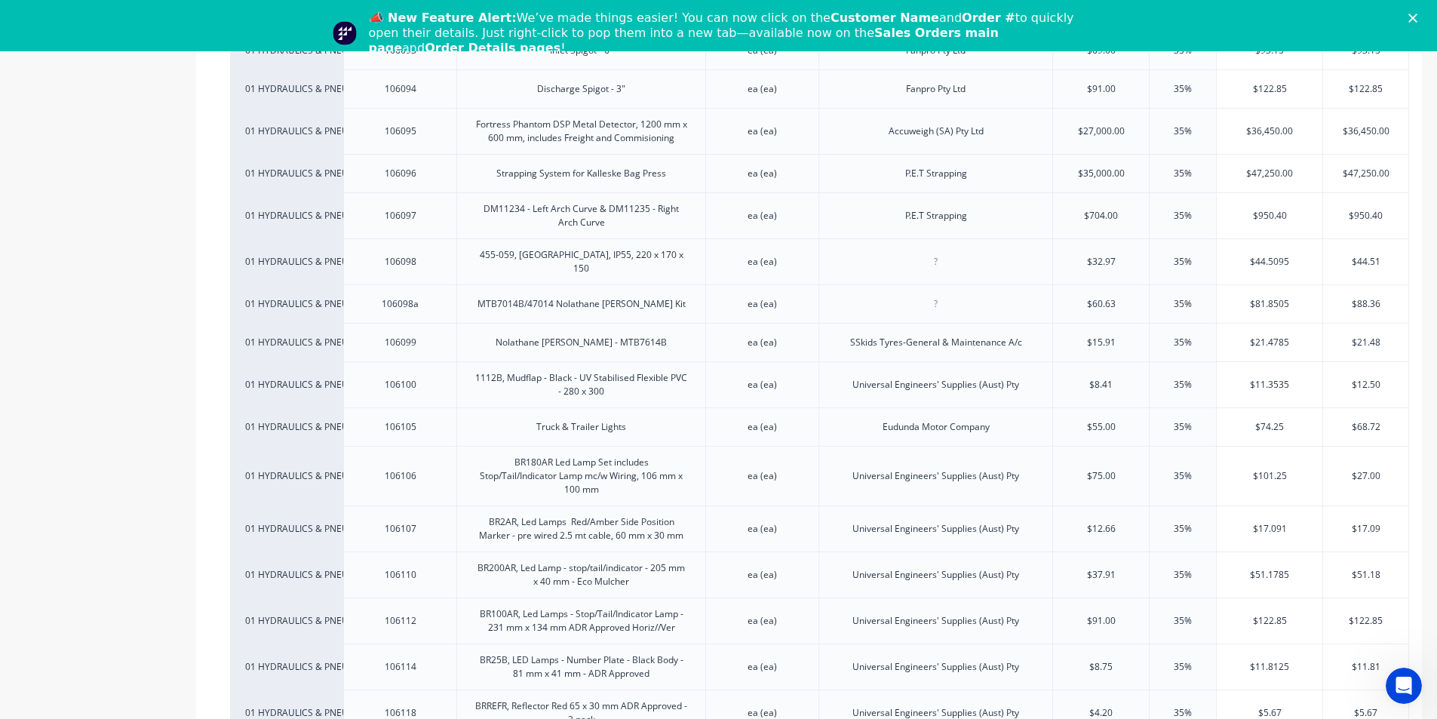
scroll to position [2640, 0]
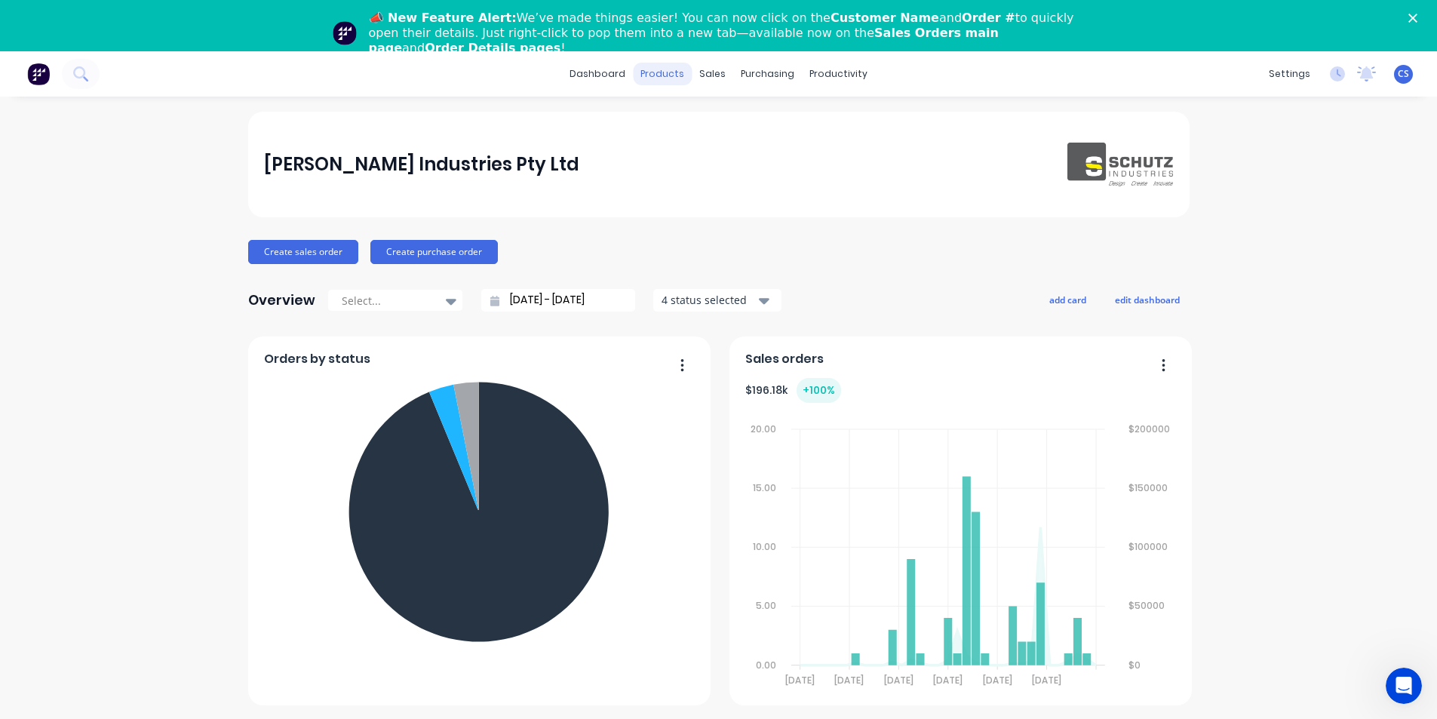
click at [658, 69] on div "products" at bounding box center [662, 74] width 59 height 23
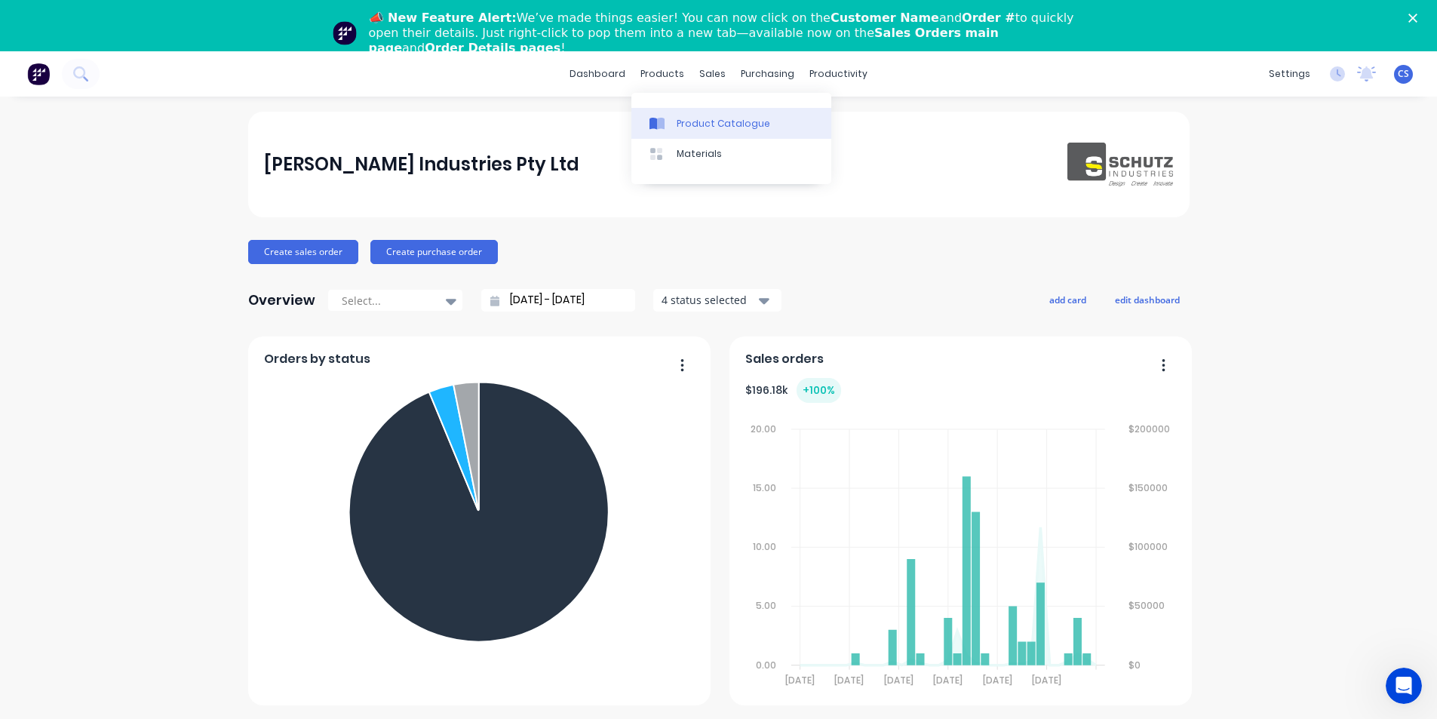
click at [682, 124] on div "Product Catalogue" at bounding box center [724, 124] width 94 height 14
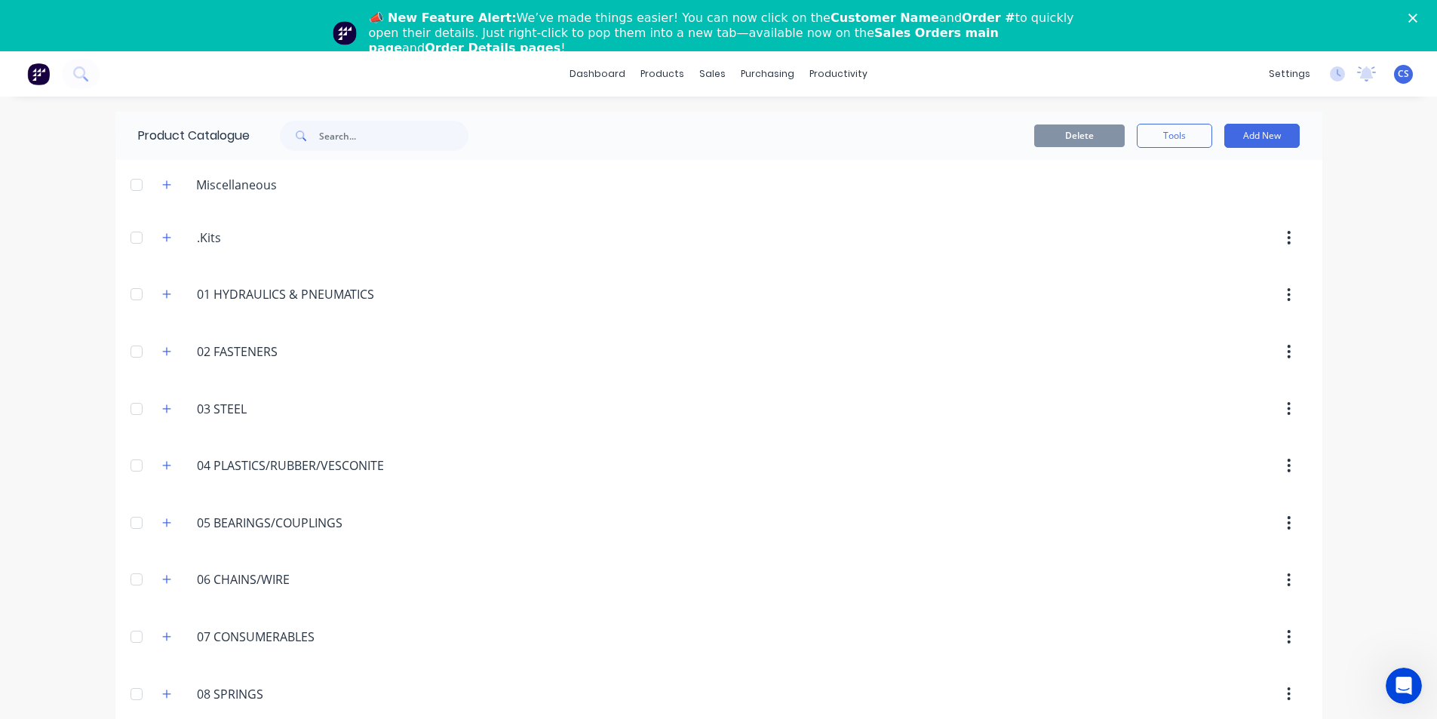
drag, startPoint x: 214, startPoint y: 396, endPoint x: 244, endPoint y: 422, distance: 39.0
click at [214, 396] on div "03.STEEL 03 STEEL" at bounding box center [268, 408] width 237 height 27
click at [232, 410] on input "03 STEEL" at bounding box center [286, 409] width 179 height 18
click at [165, 407] on button "button" at bounding box center [167, 408] width 19 height 19
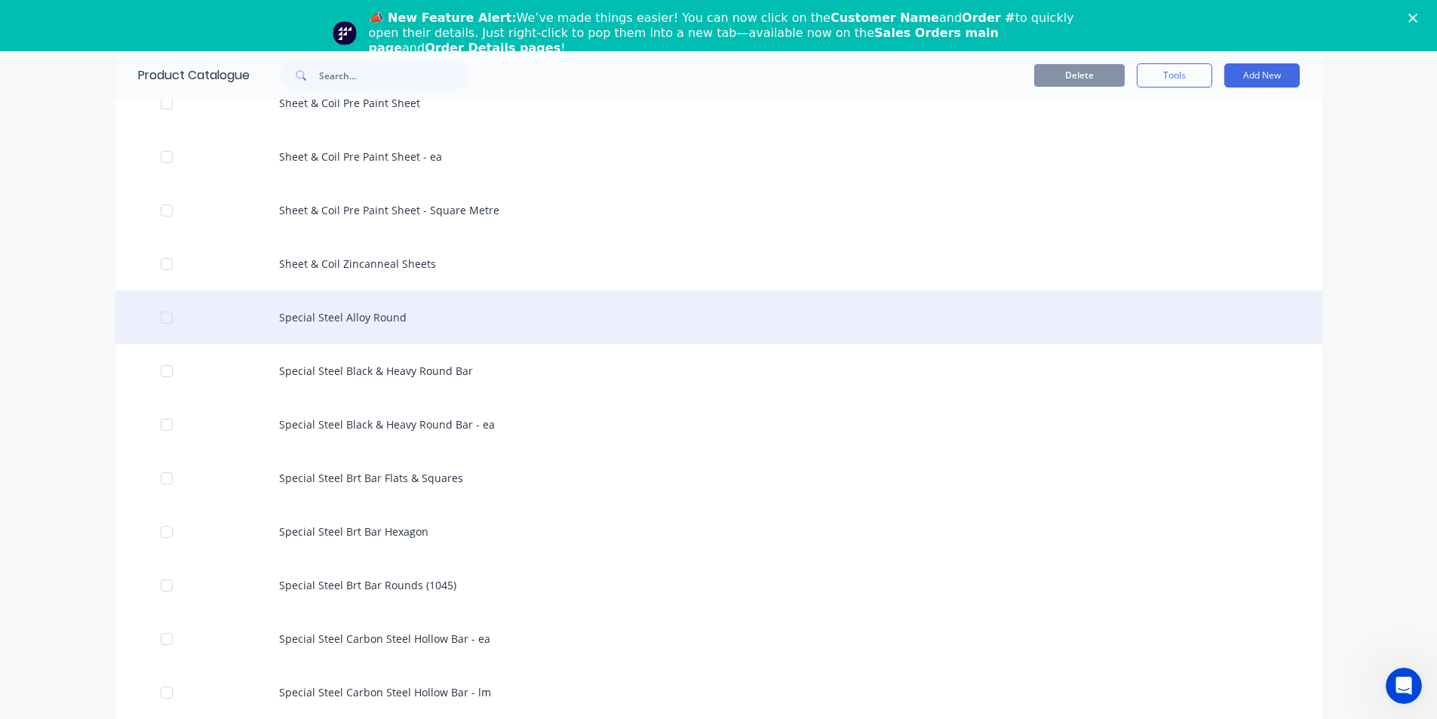
scroll to position [2716, 0]
click at [349, 316] on div "Special Steel Alloy Round" at bounding box center [718, 319] width 1207 height 54
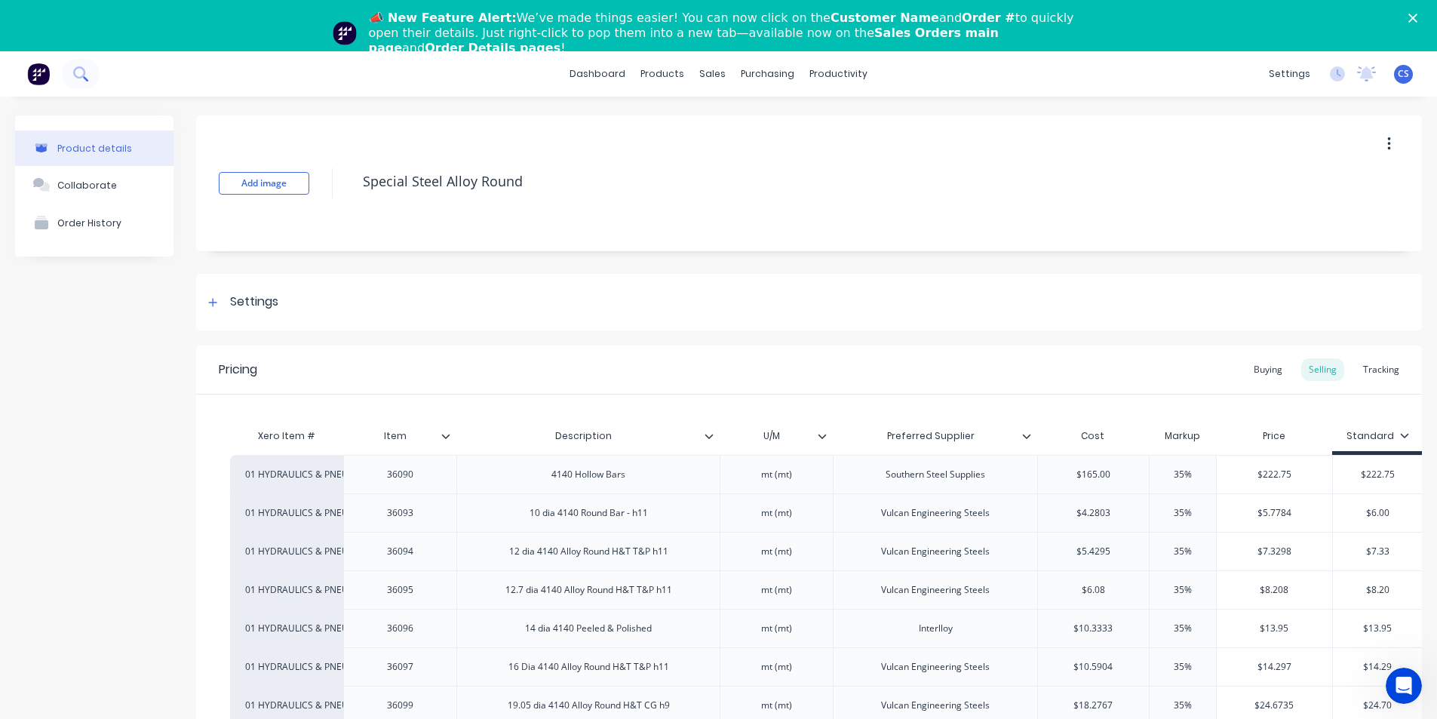
click at [77, 73] on icon at bounding box center [80, 73] width 14 height 14
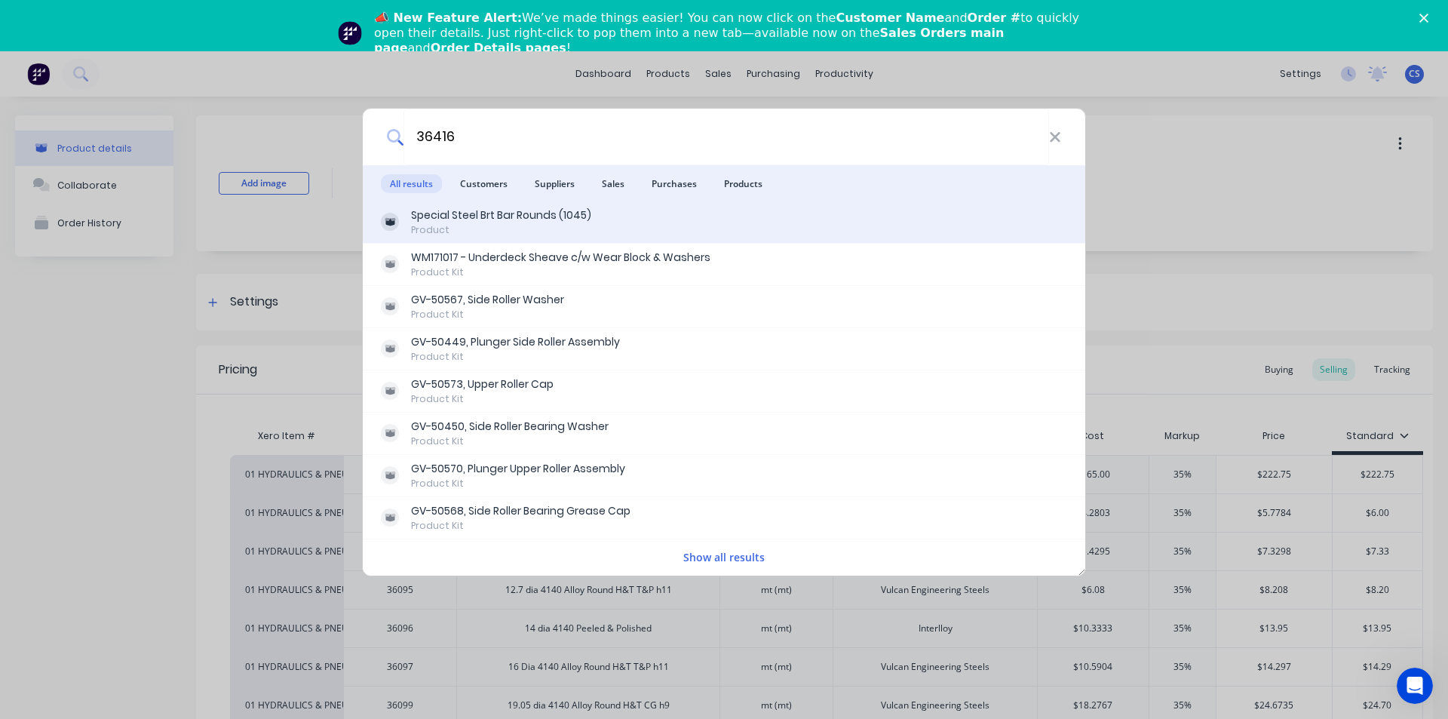
type input "36416"
click at [496, 217] on div "Special Steel Brt Bar Rounds (1045)" at bounding box center [501, 215] width 180 height 16
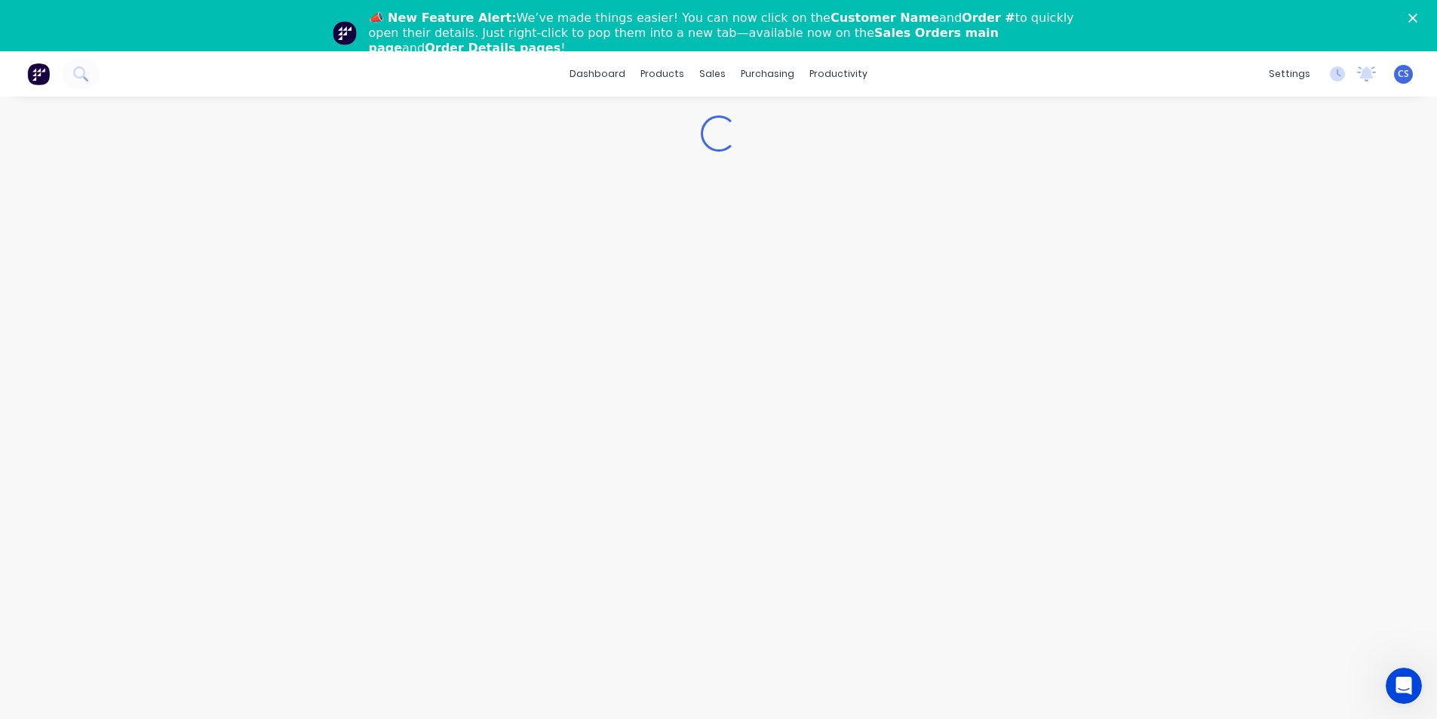
click at [1418, 21] on icon "Close" at bounding box center [1413, 18] width 9 height 9
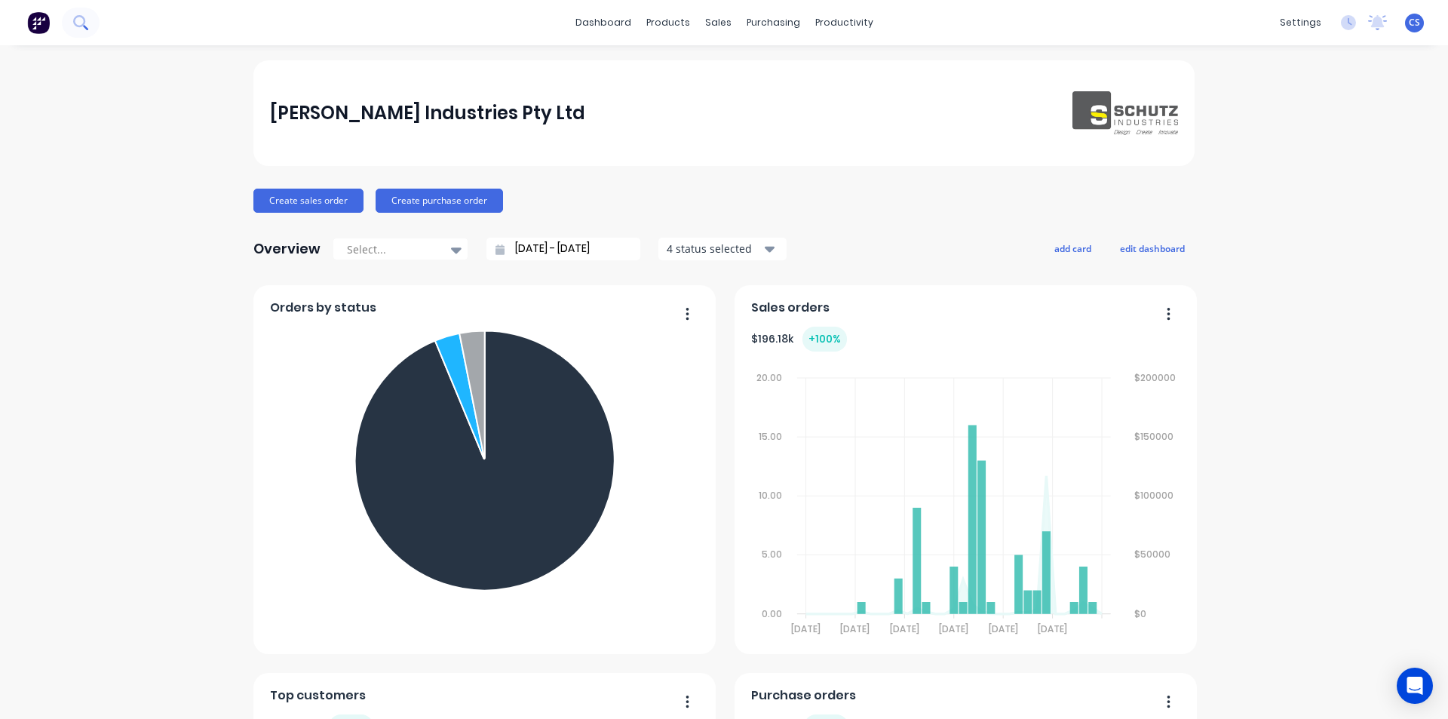
click at [86, 32] on button at bounding box center [81, 23] width 38 height 30
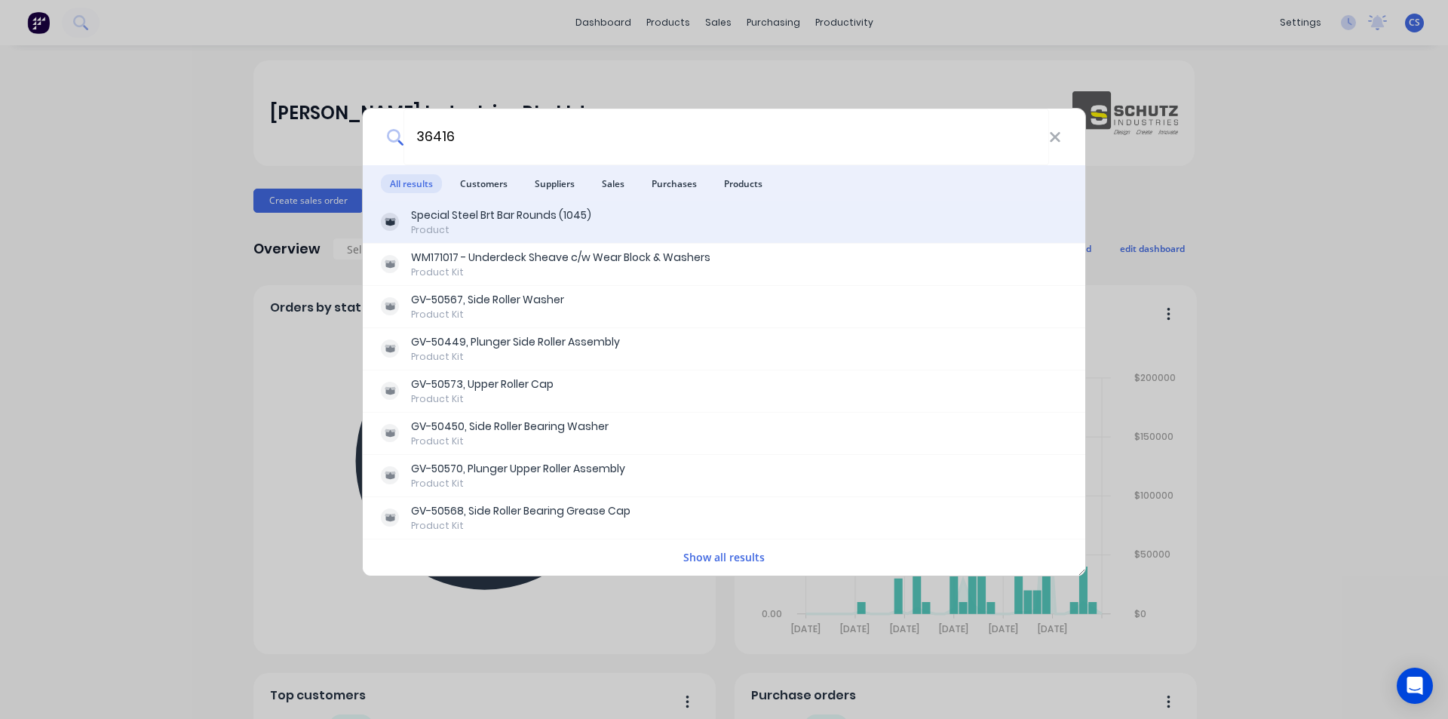
type input "36416"
click at [530, 217] on div "Special Steel Brt Bar Rounds (1045)" at bounding box center [501, 215] width 180 height 16
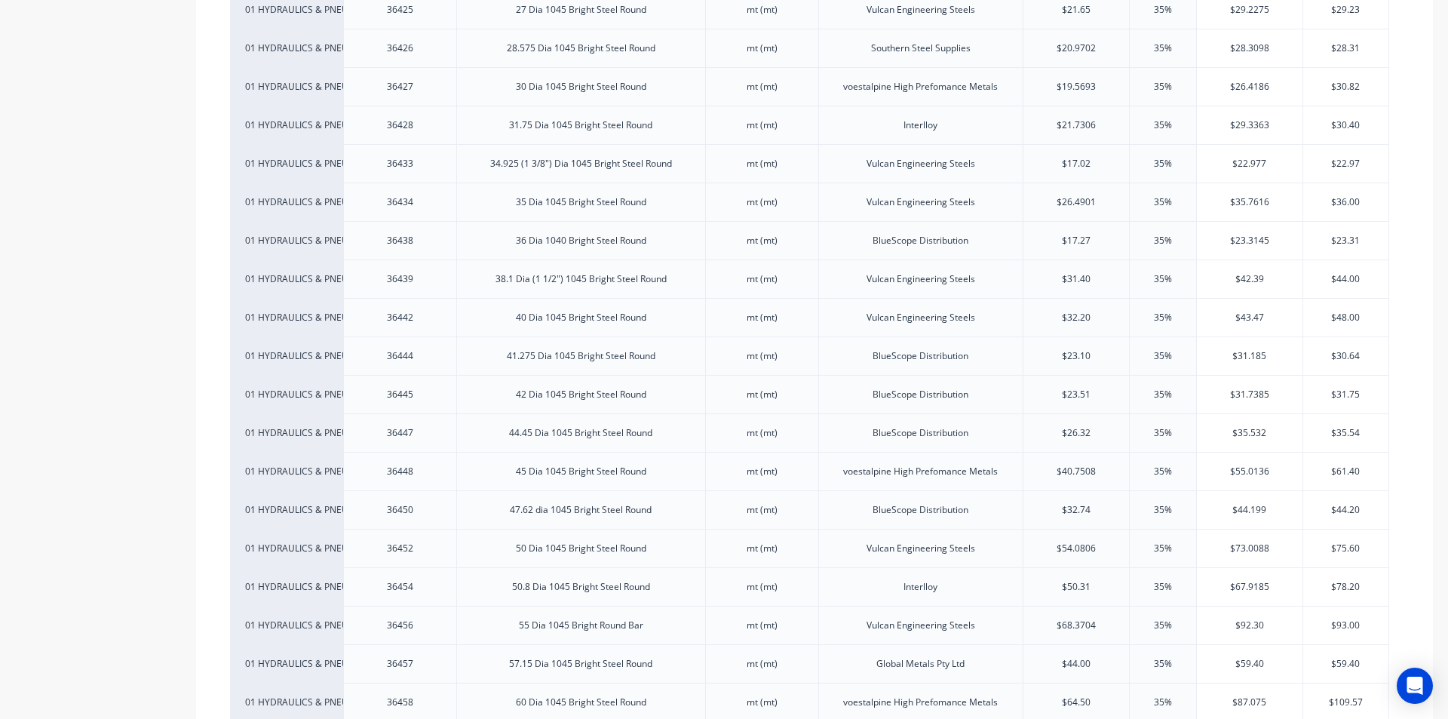
scroll to position [1429, 0]
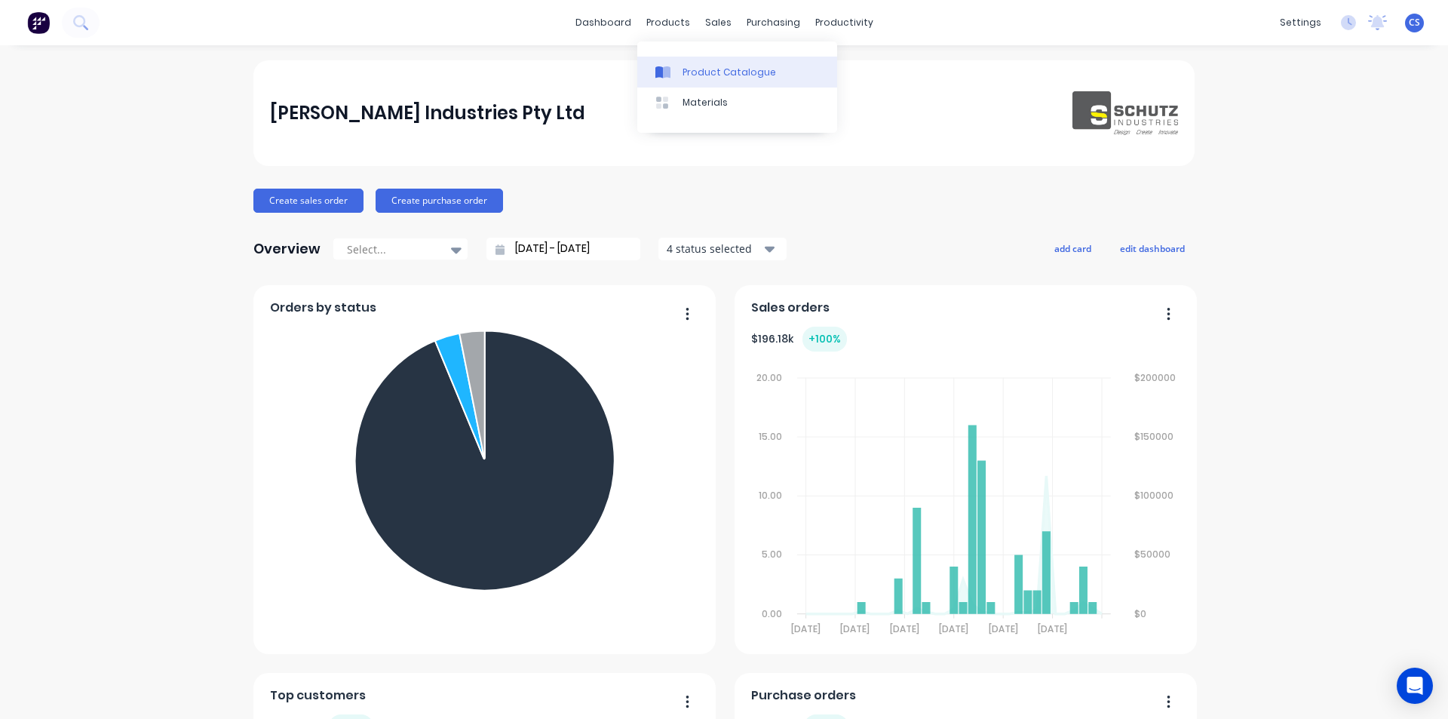
drag, startPoint x: 678, startPoint y: 54, endPoint x: 682, endPoint y: 63, distance: 9.1
click at [678, 54] on div "Product Catalogue Materials" at bounding box center [737, 86] width 200 height 91
click at [690, 77] on div "Product Catalogue" at bounding box center [730, 73] width 94 height 14
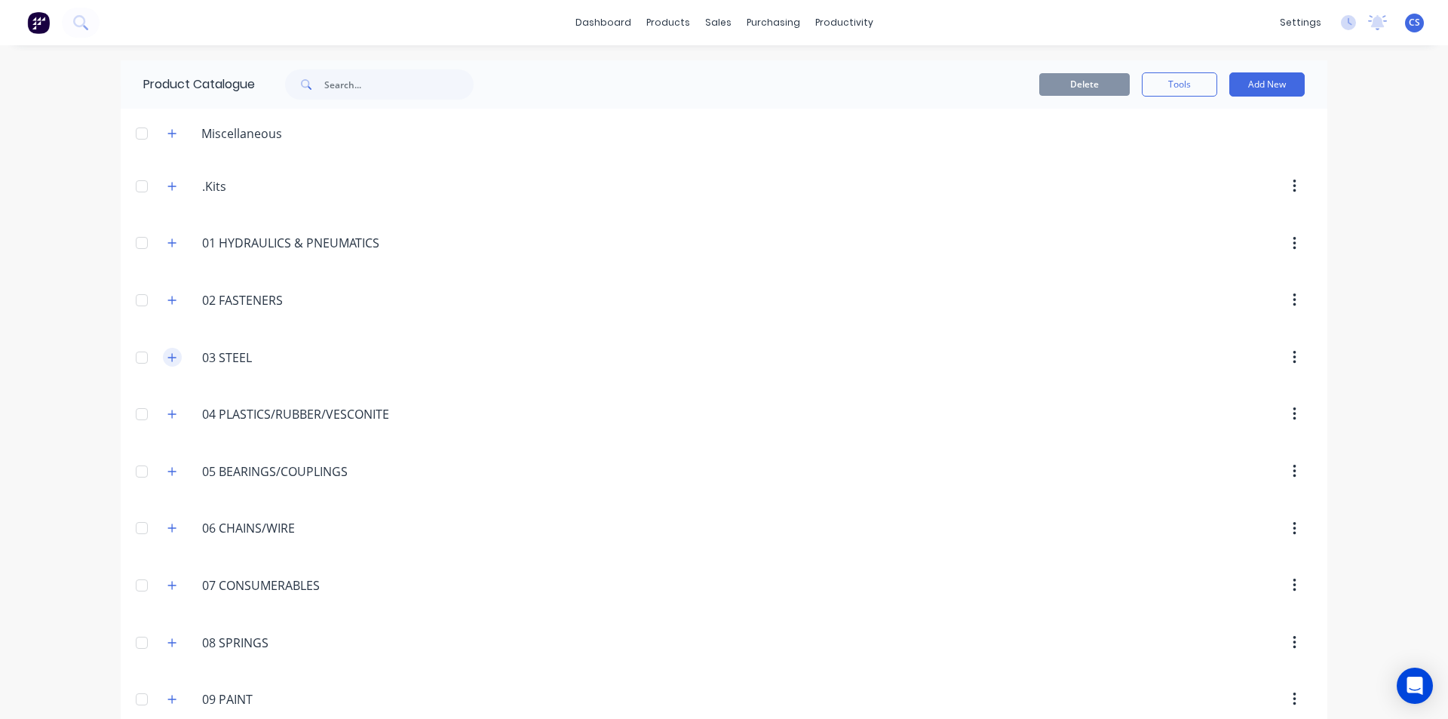
click at [172, 355] on button "button" at bounding box center [172, 357] width 19 height 19
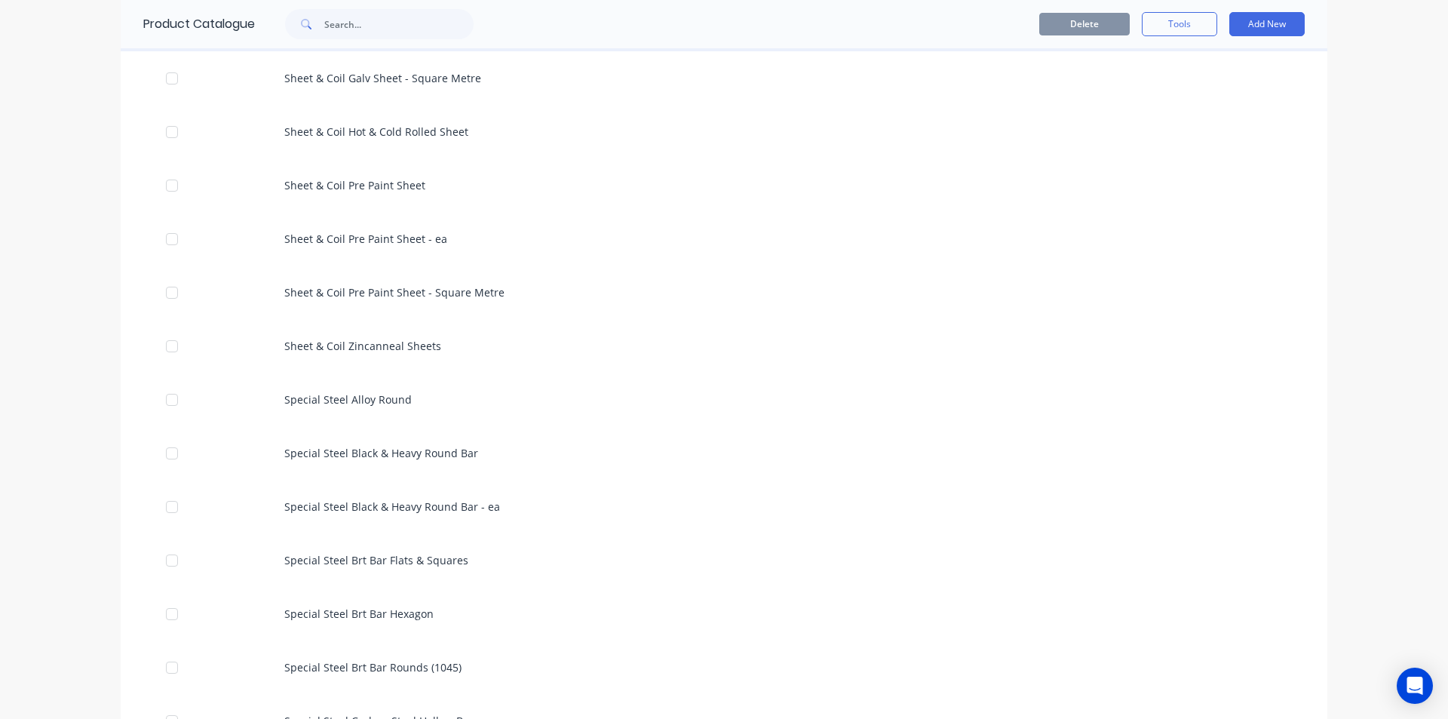
scroll to position [2640, 0]
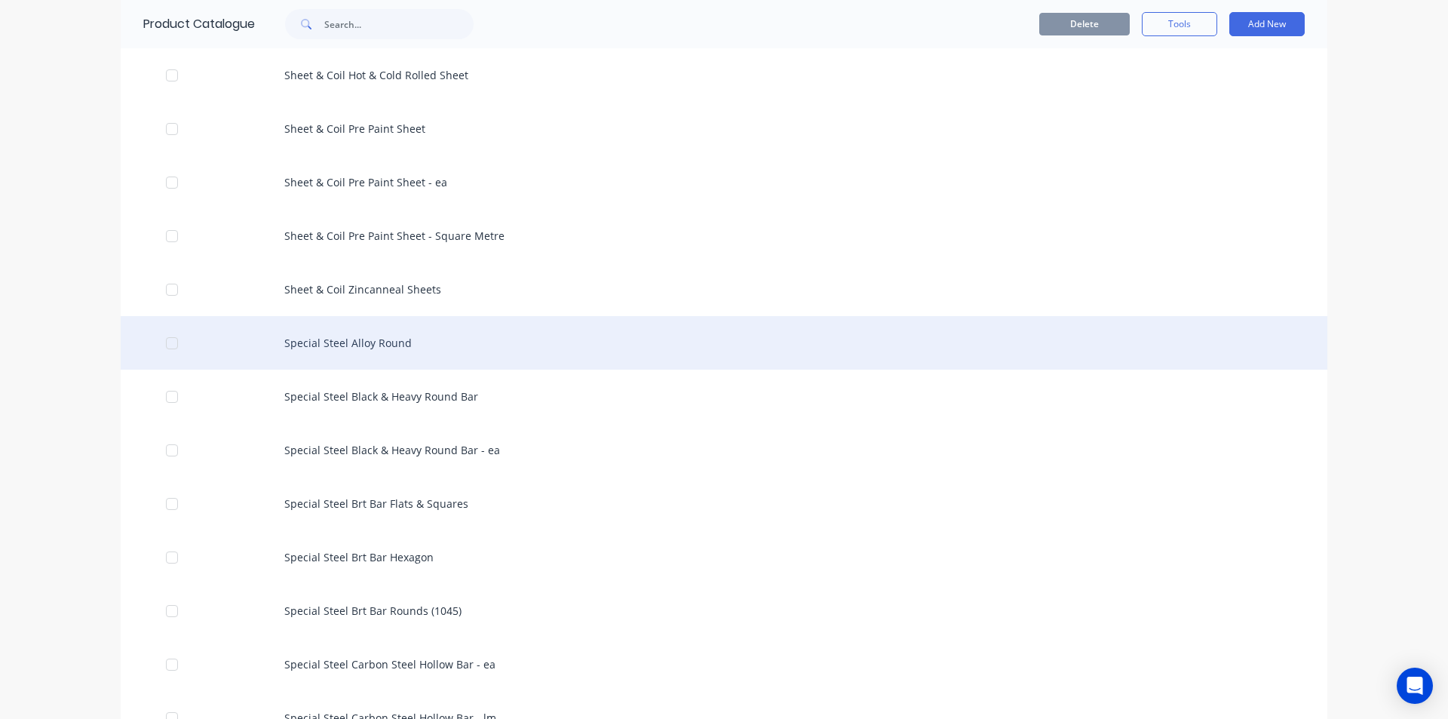
click at [455, 347] on div "Special Steel Alloy Round" at bounding box center [724, 343] width 1207 height 54
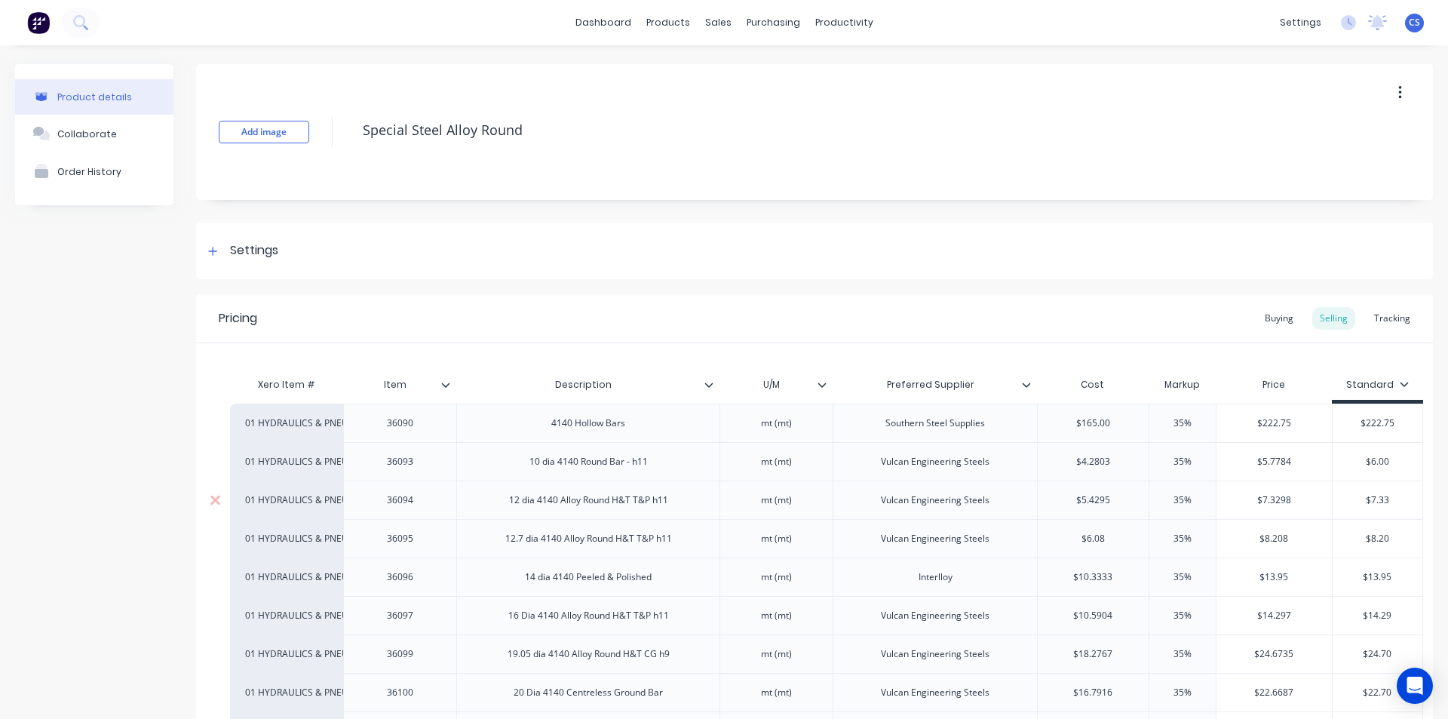
scroll to position [151, 0]
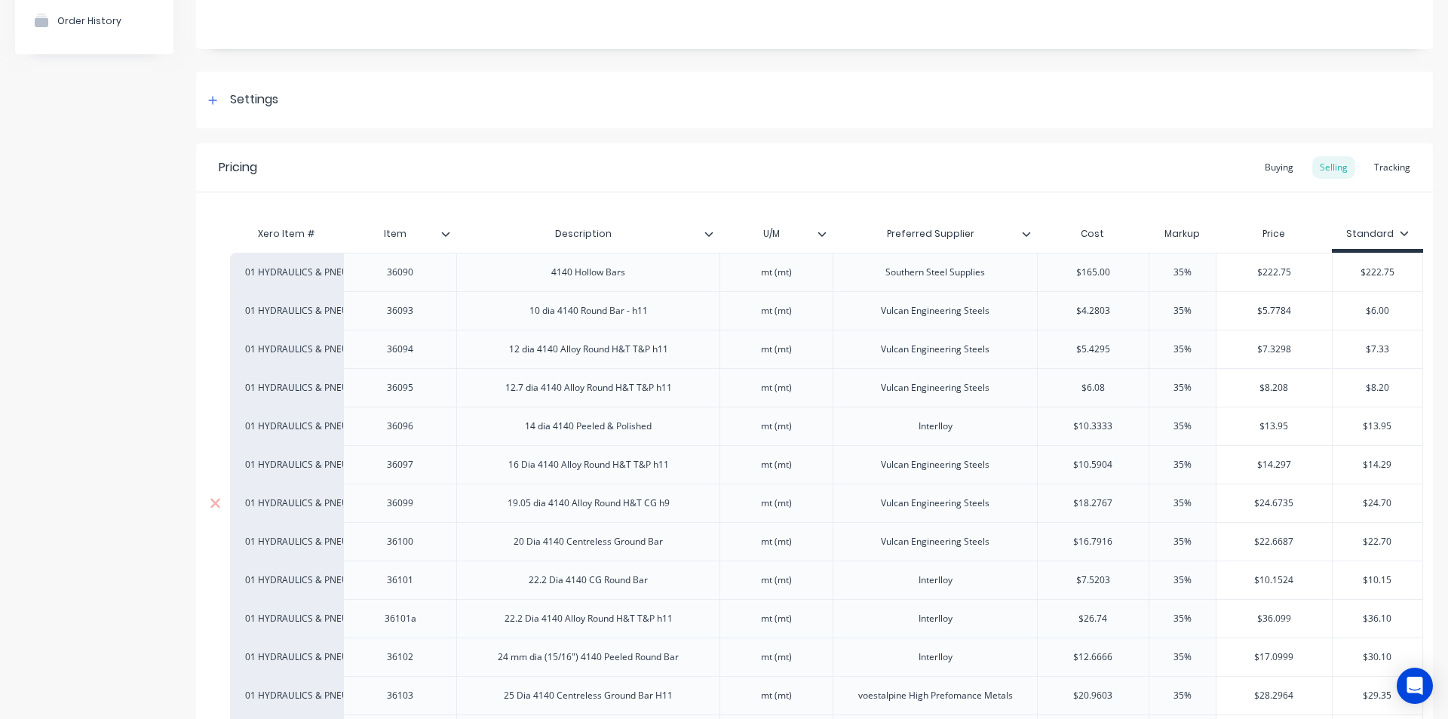
type textarea "x"
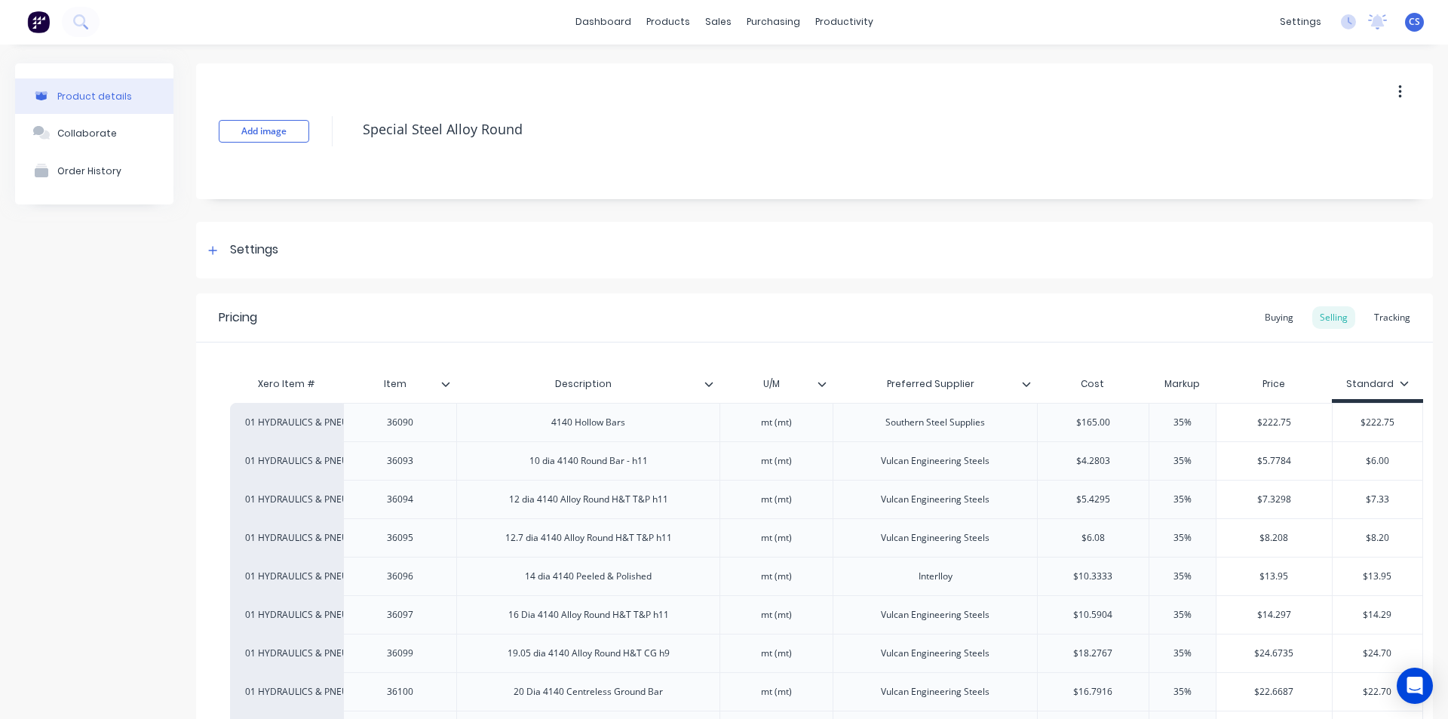
scroll to position [0, 0]
click at [91, 30] on button at bounding box center [81, 23] width 38 height 30
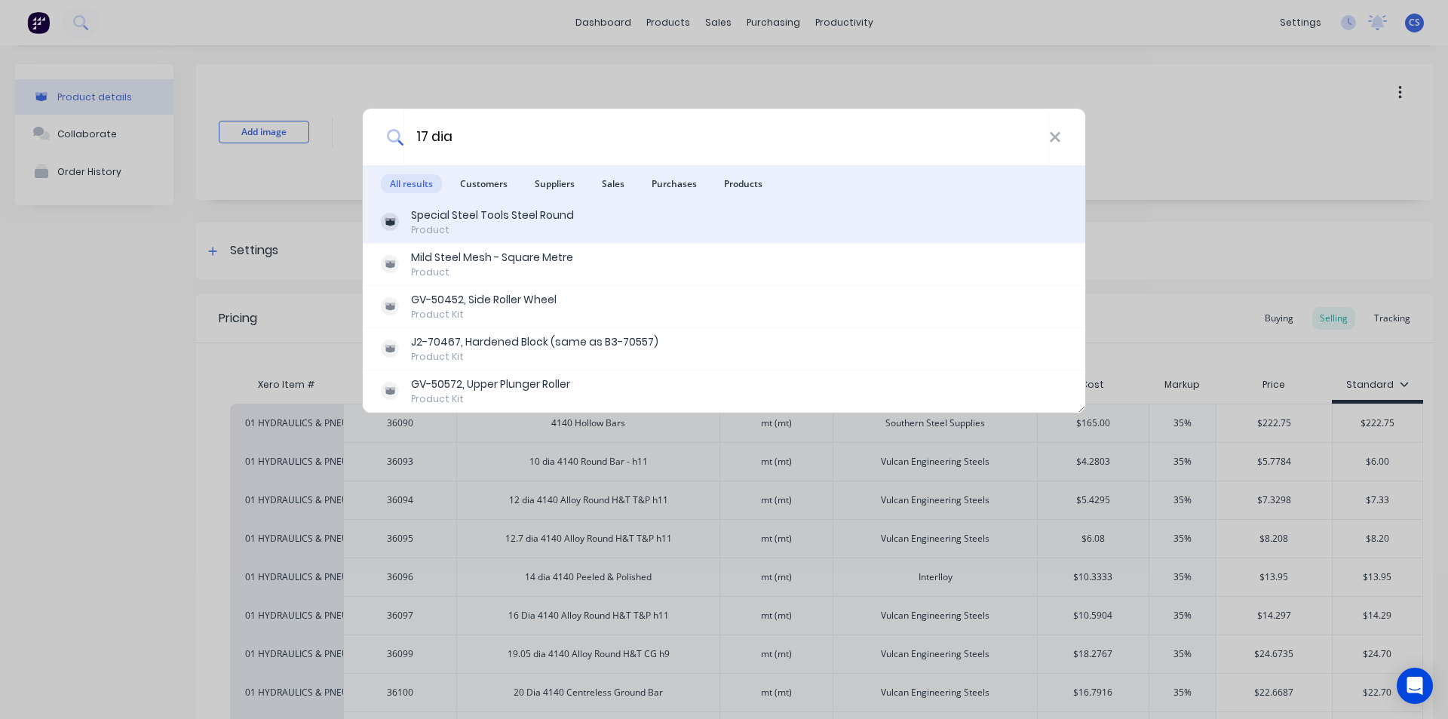
type input "17 dia"
click at [489, 220] on div "Special Steel Tools Steel Round" at bounding box center [492, 215] width 163 height 16
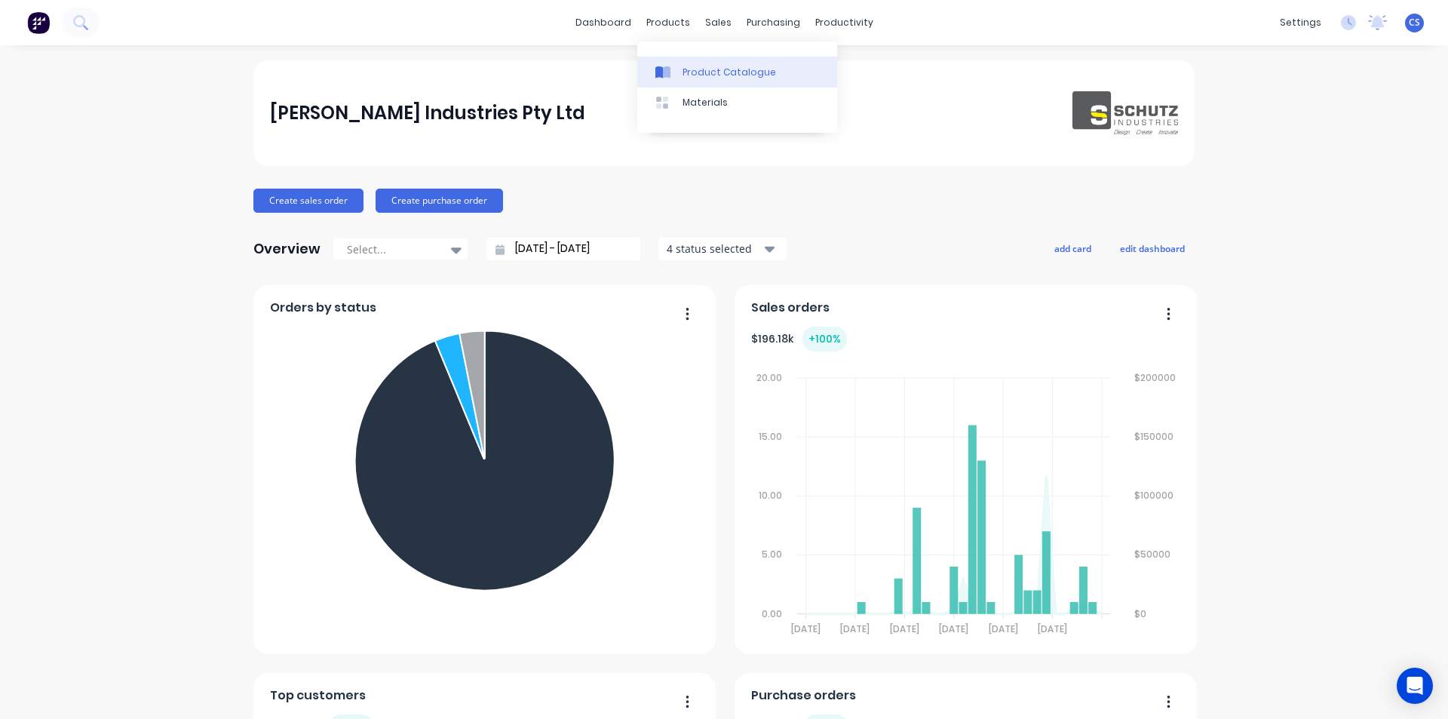
click at [690, 79] on link "Product Catalogue" at bounding box center [737, 72] width 200 height 30
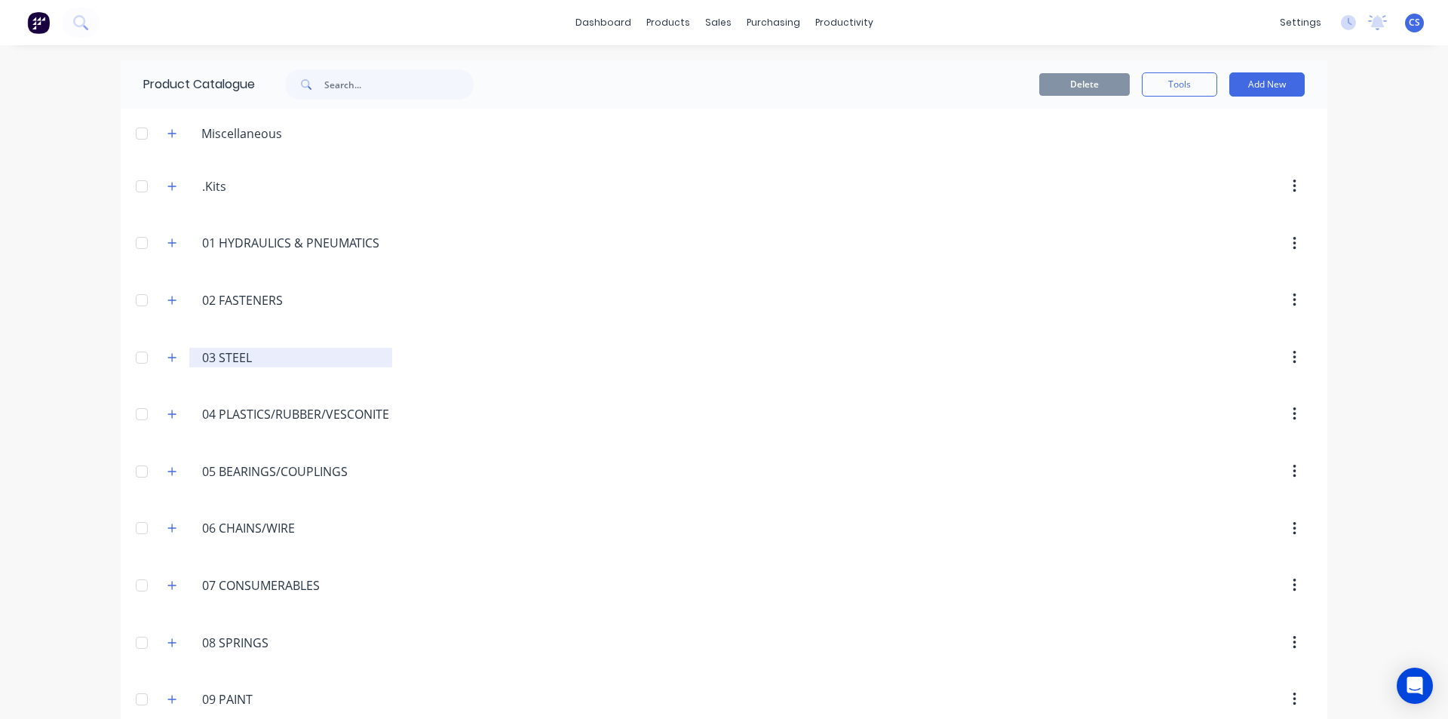
drag, startPoint x: 172, startPoint y: 353, endPoint x: 216, endPoint y: 358, distance: 44.1
click at [176, 353] on button "button" at bounding box center [172, 357] width 19 height 19
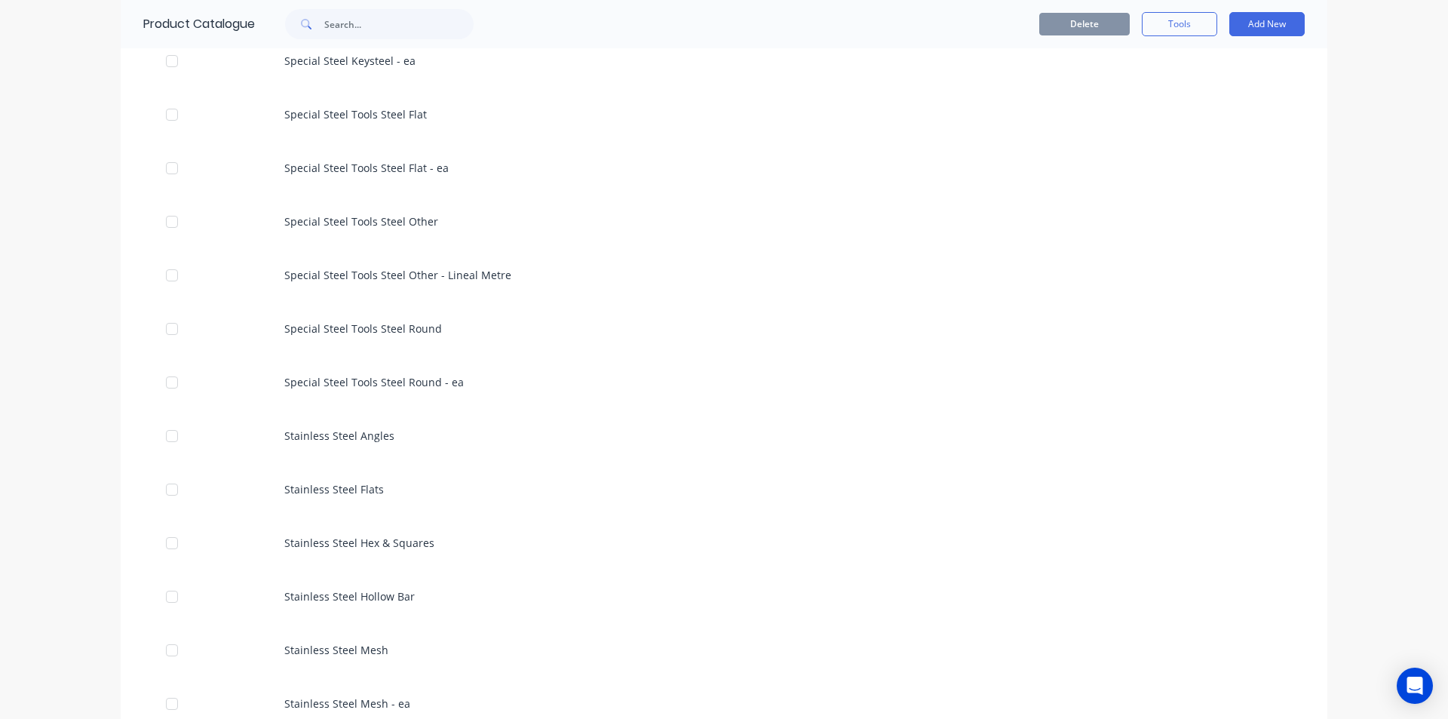
scroll to position [3546, 0]
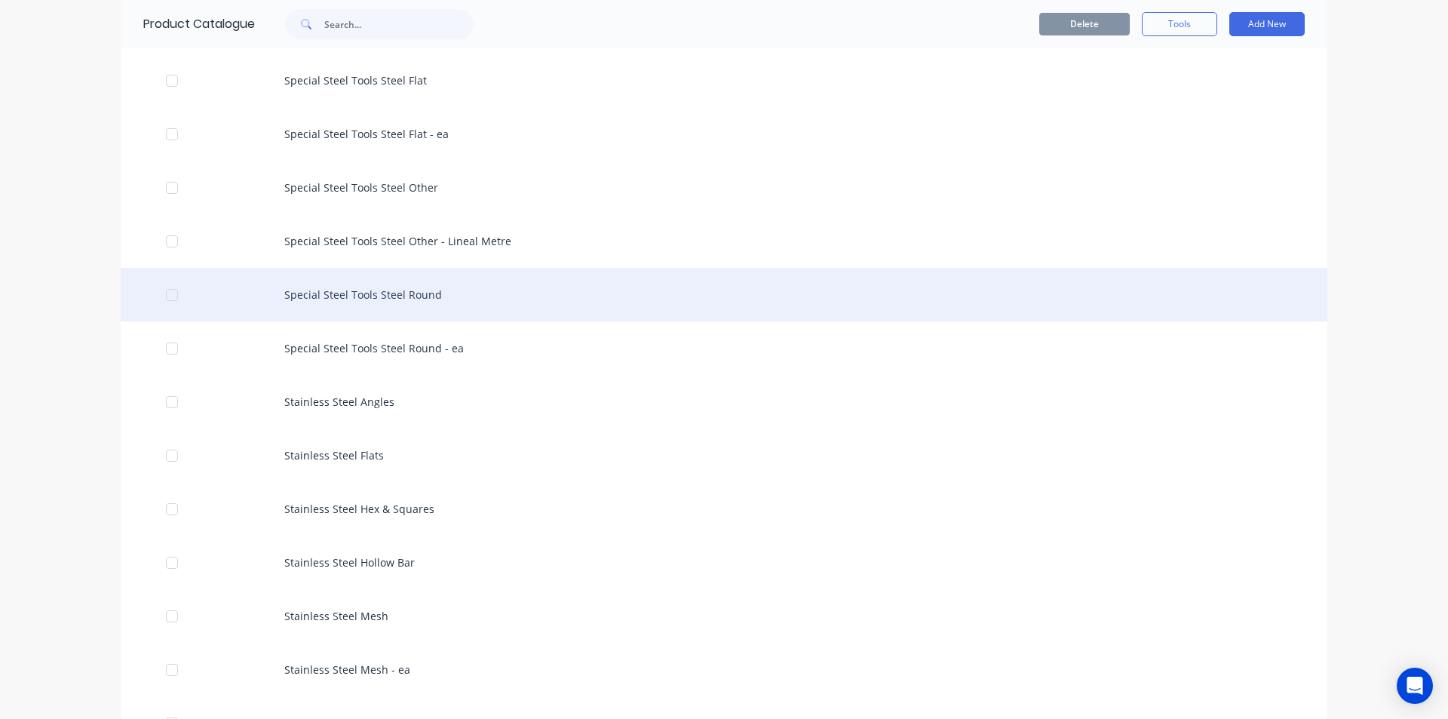
click at [392, 306] on div "Special Steel Tools Steel Round" at bounding box center [724, 295] width 1207 height 54
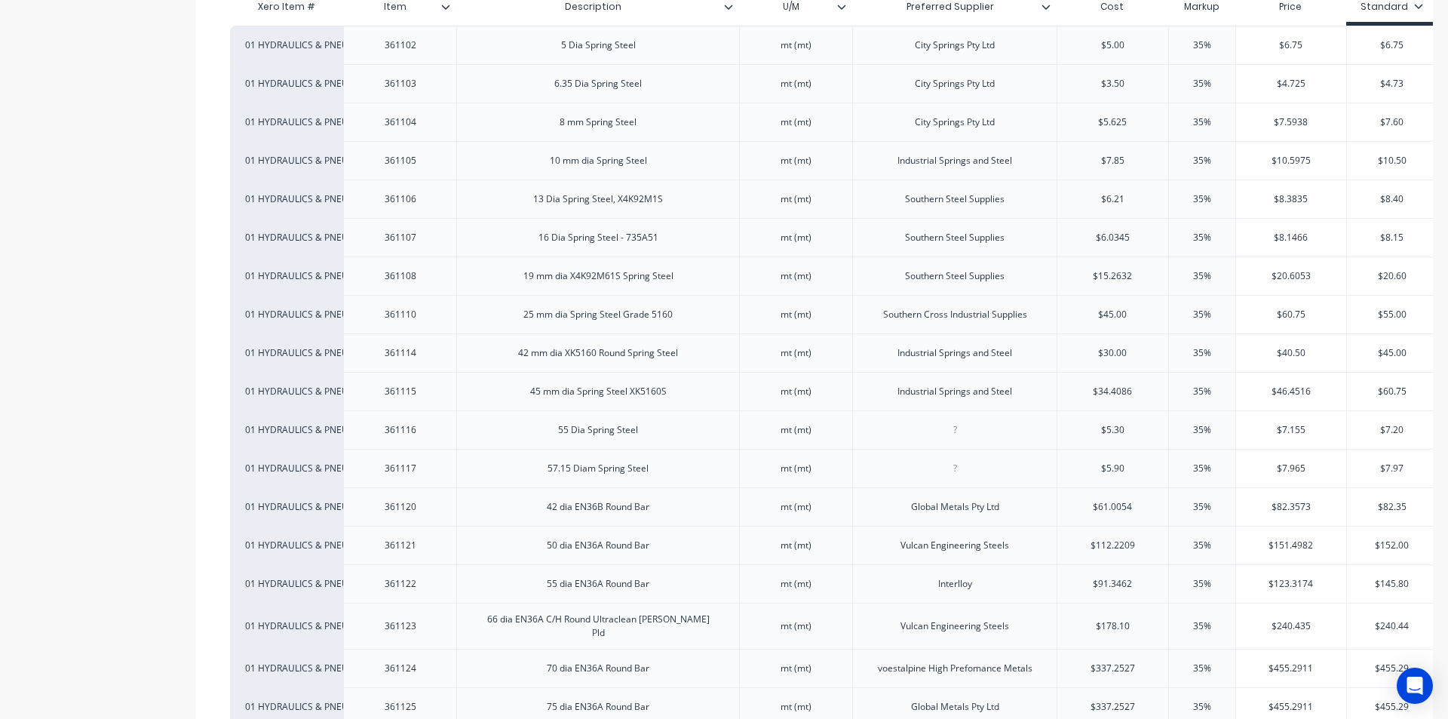
scroll to position [341, 0]
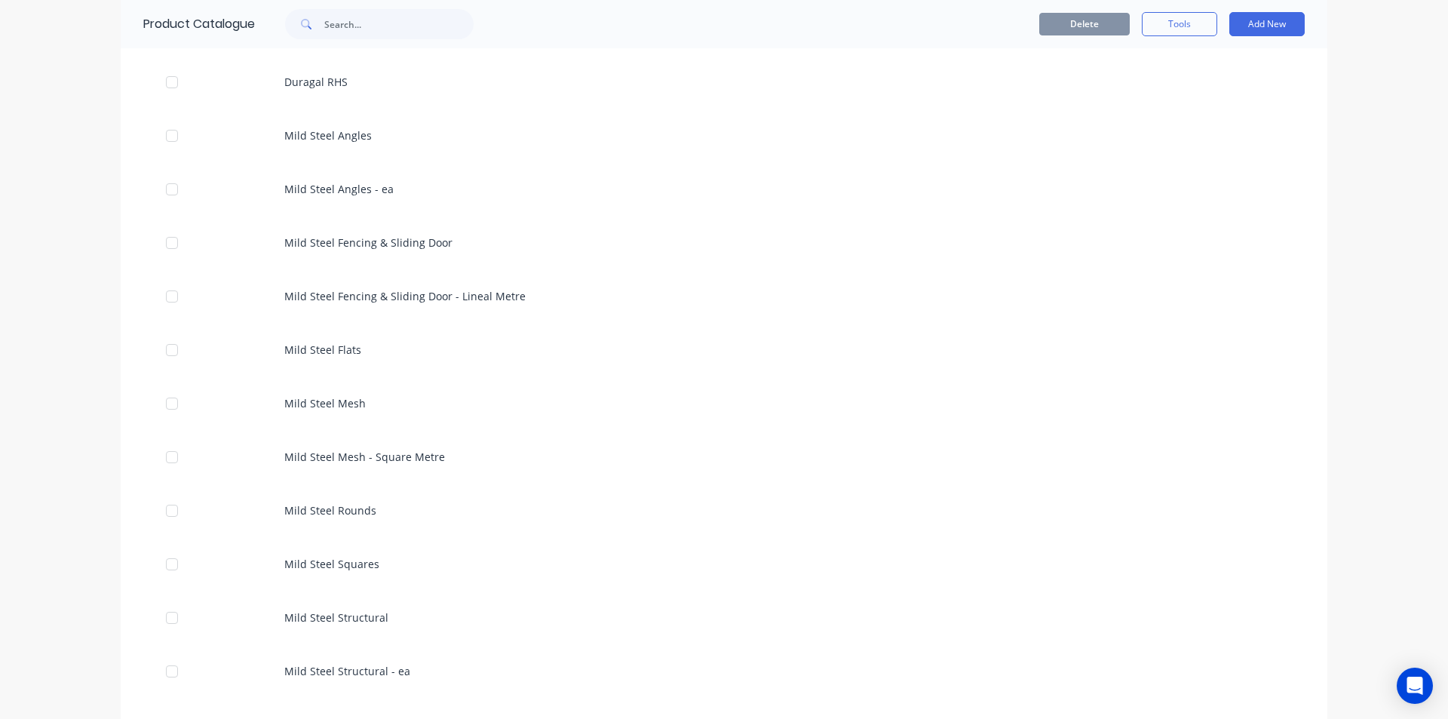
scroll to position [1584, 0]
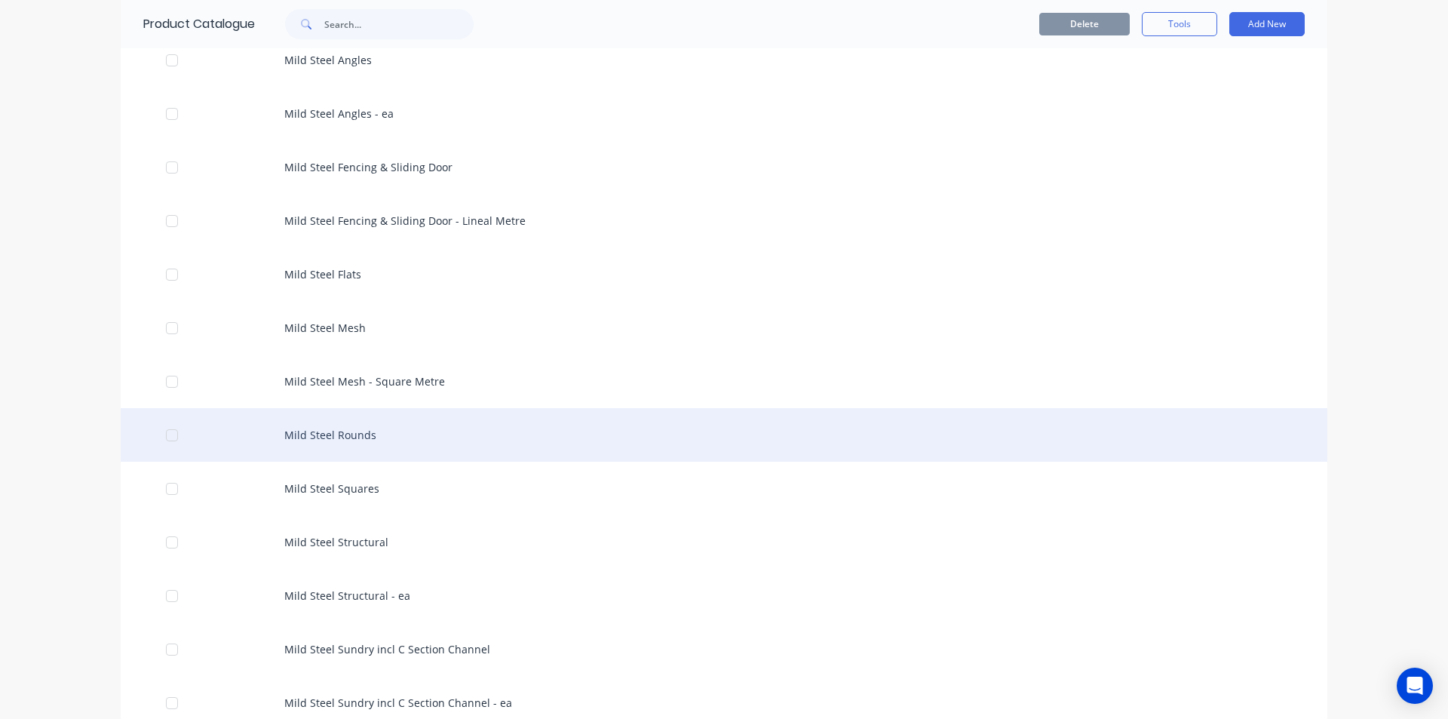
click at [360, 432] on div "Mild Steel Rounds" at bounding box center [724, 435] width 1207 height 54
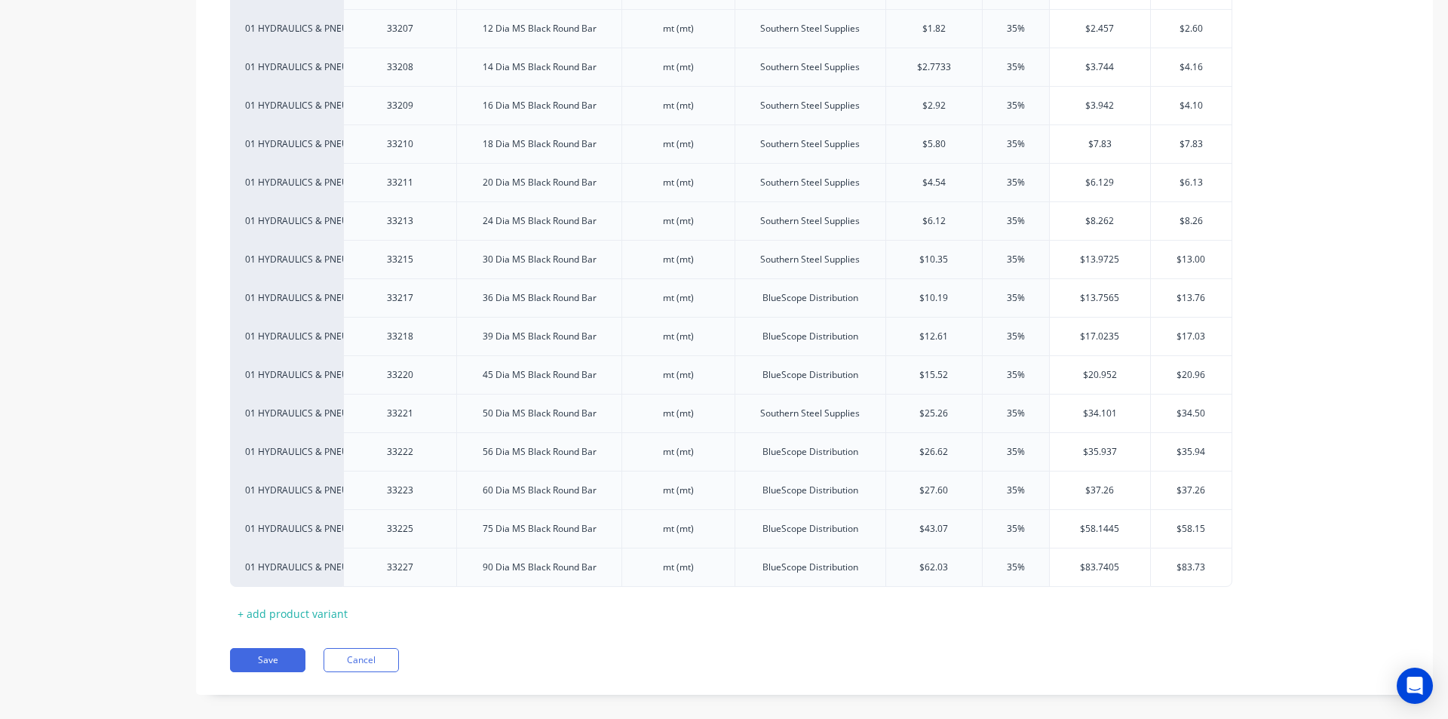
scroll to position [604, 0]
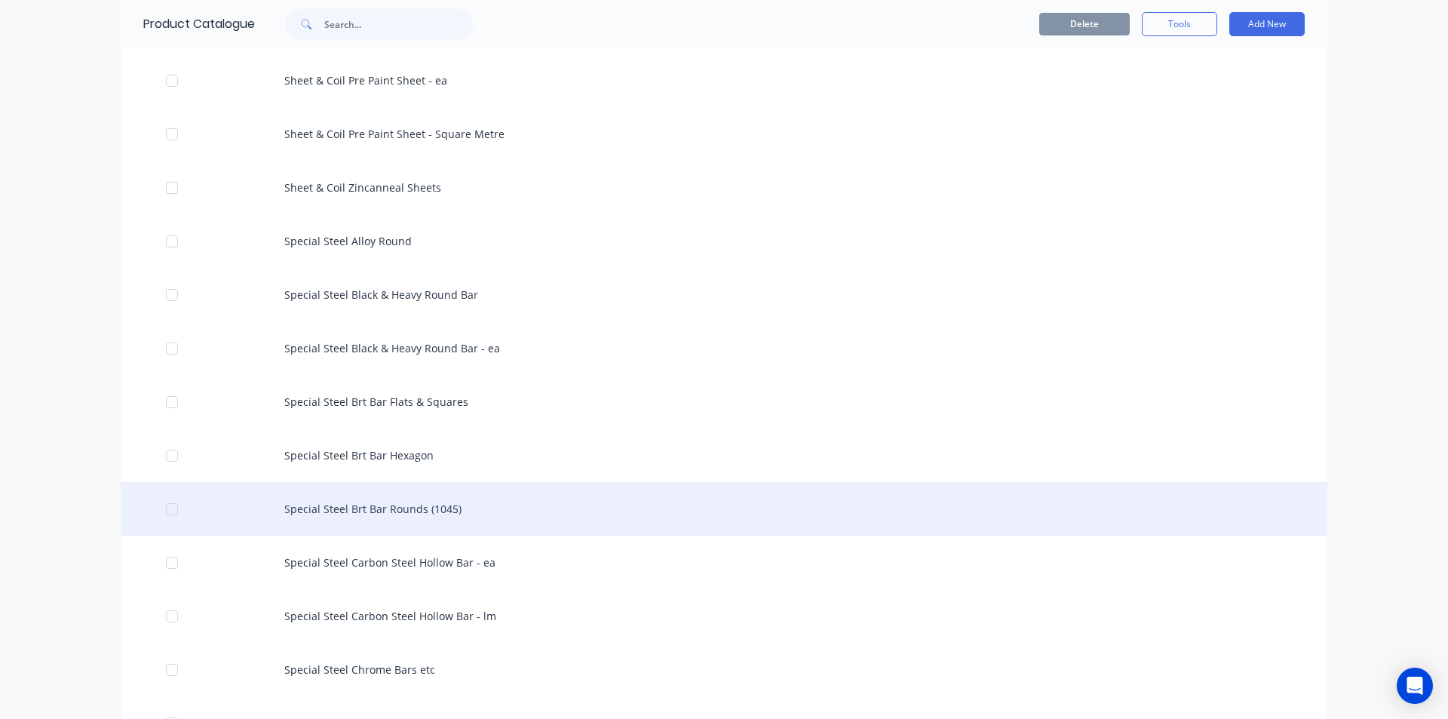
scroll to position [2716, 0]
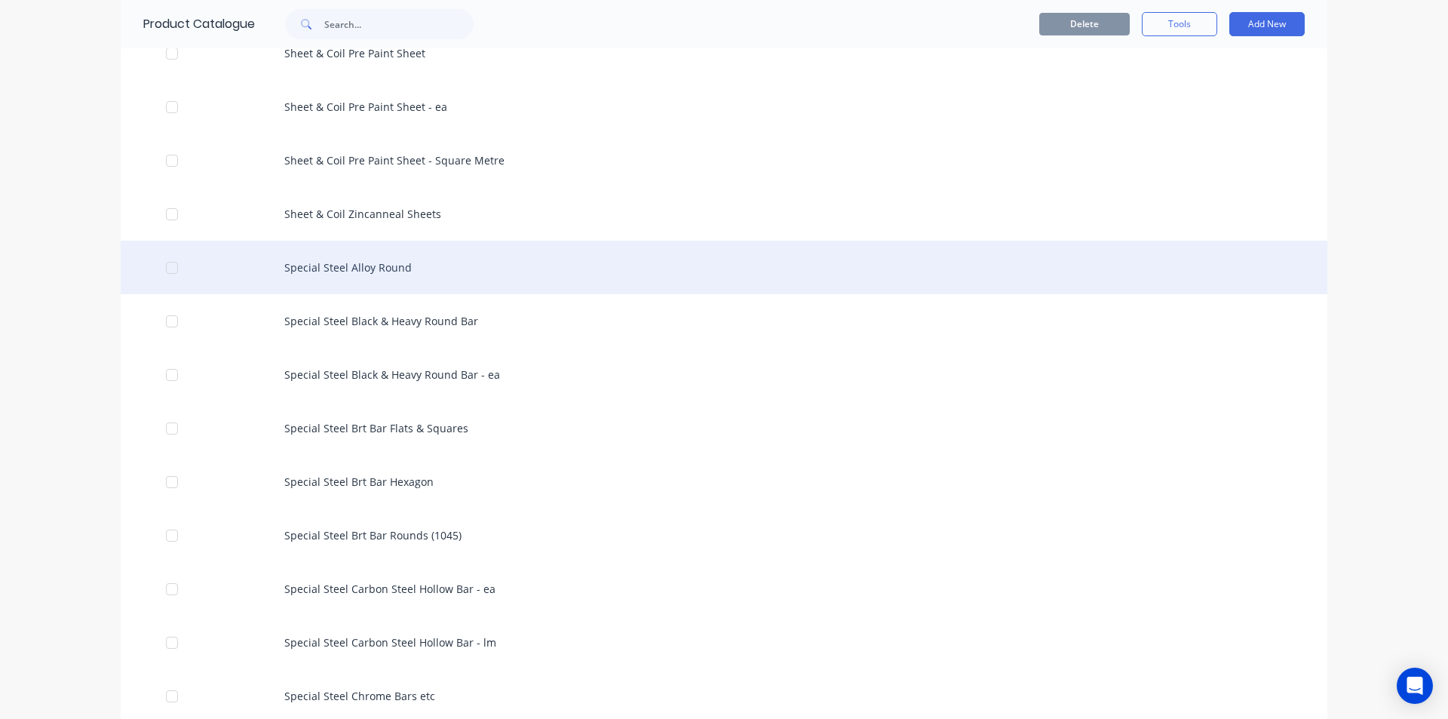
click at [352, 274] on div "Special Steel Alloy Round" at bounding box center [724, 268] width 1207 height 54
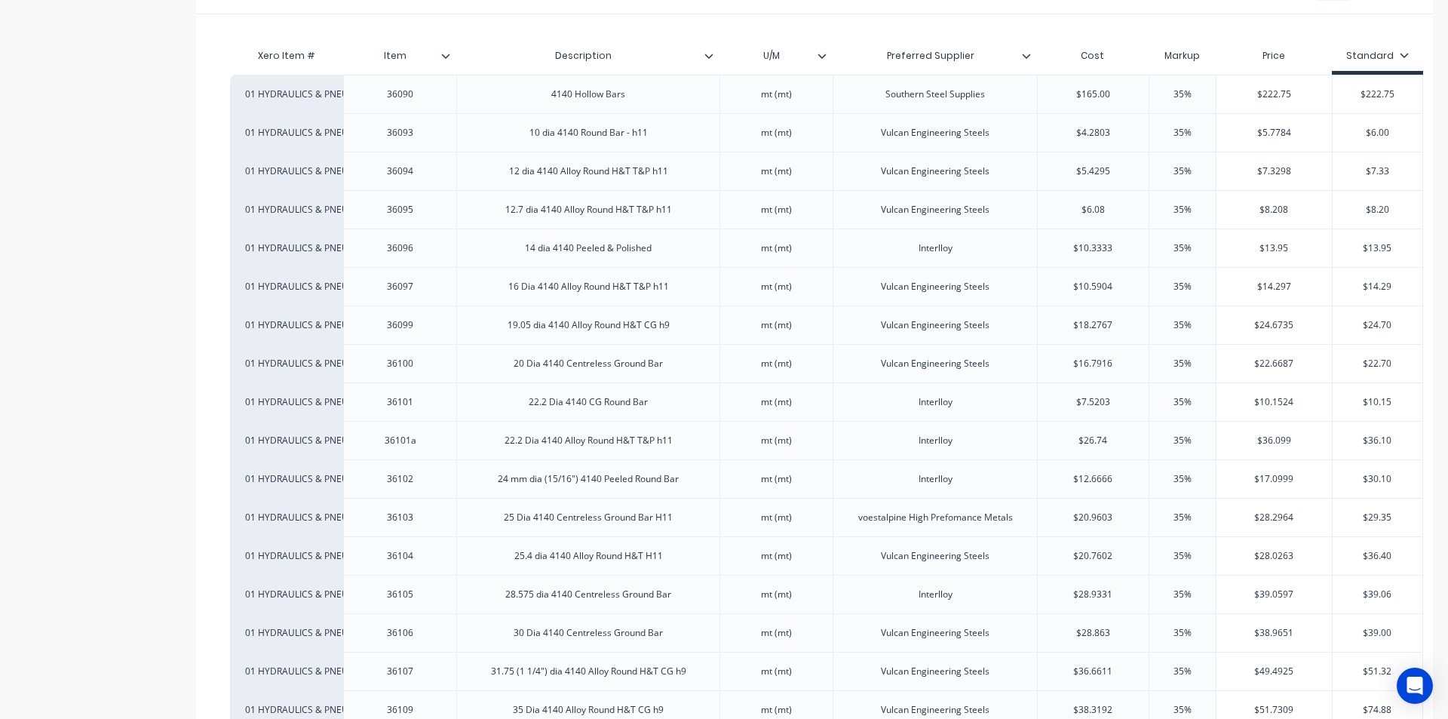
scroll to position [302, 0]
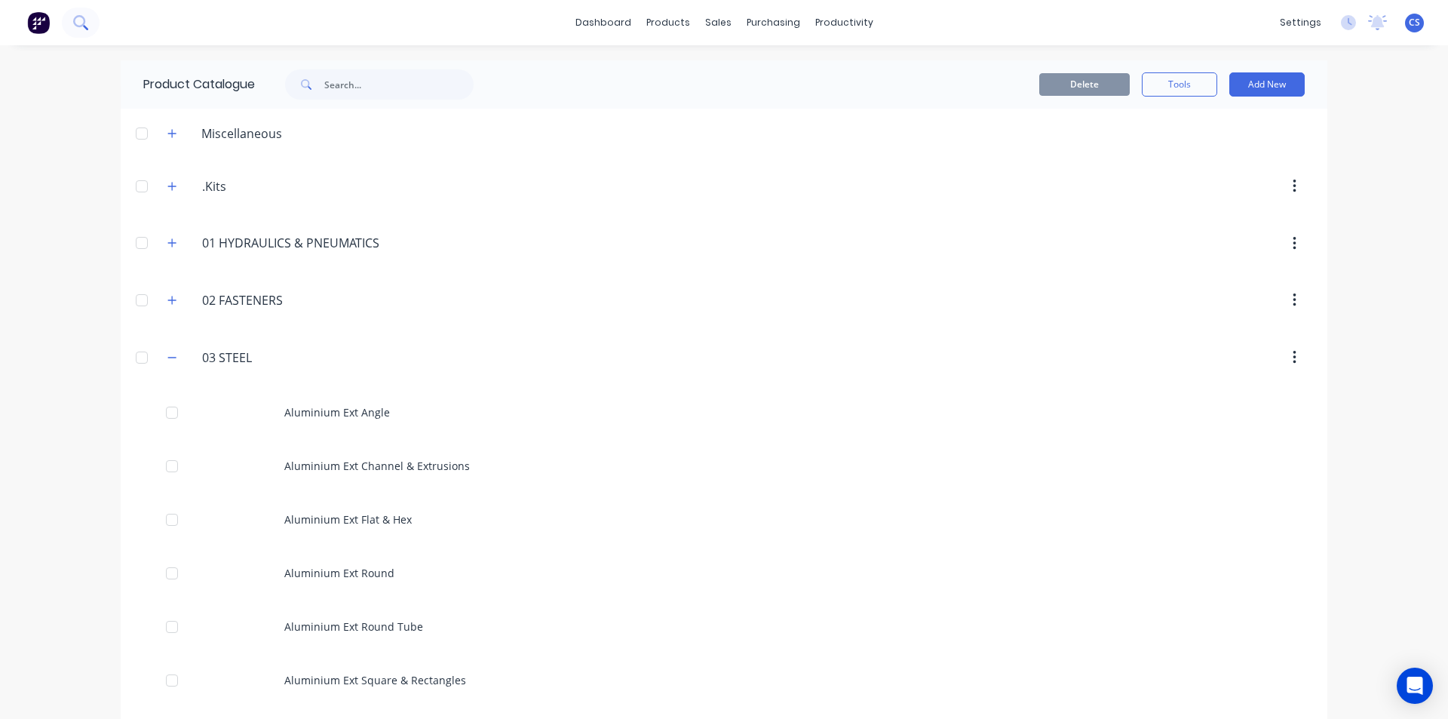
click at [88, 11] on button at bounding box center [81, 23] width 38 height 30
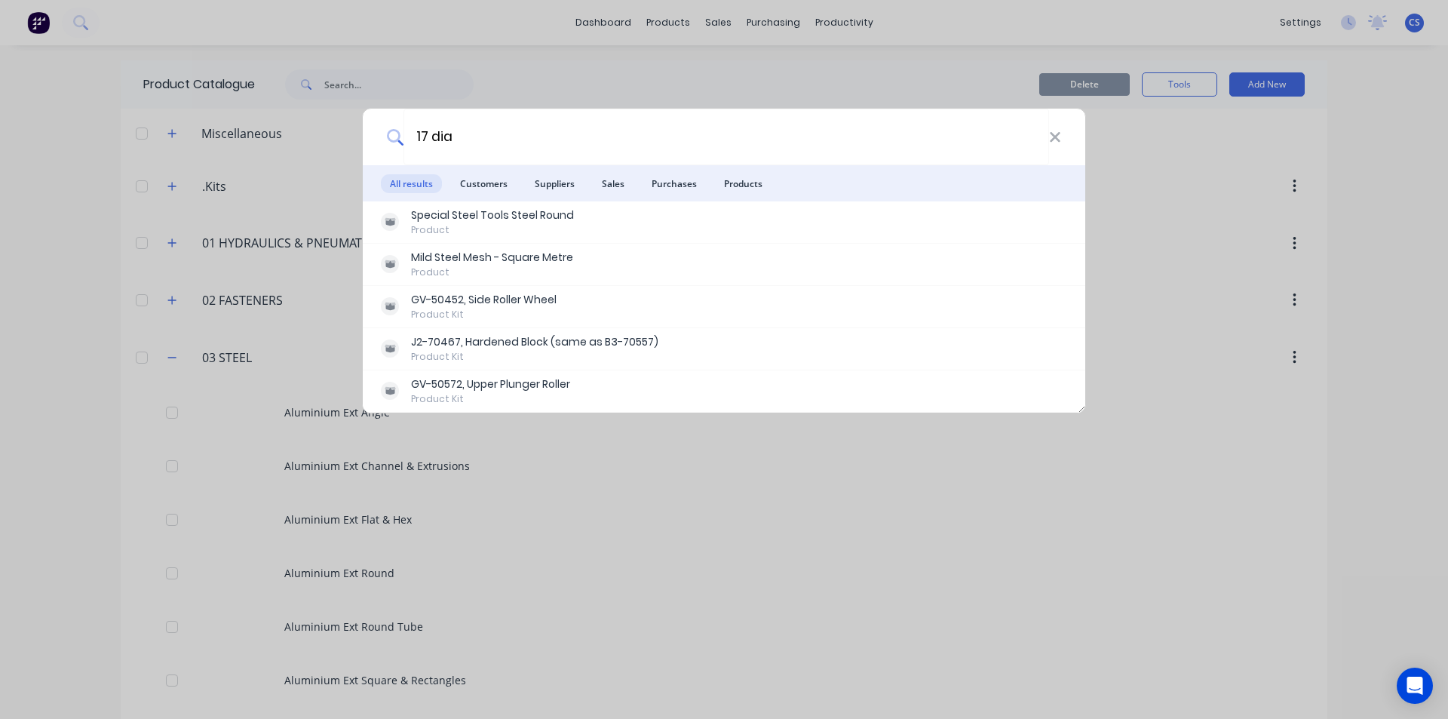
type input "17 dia"
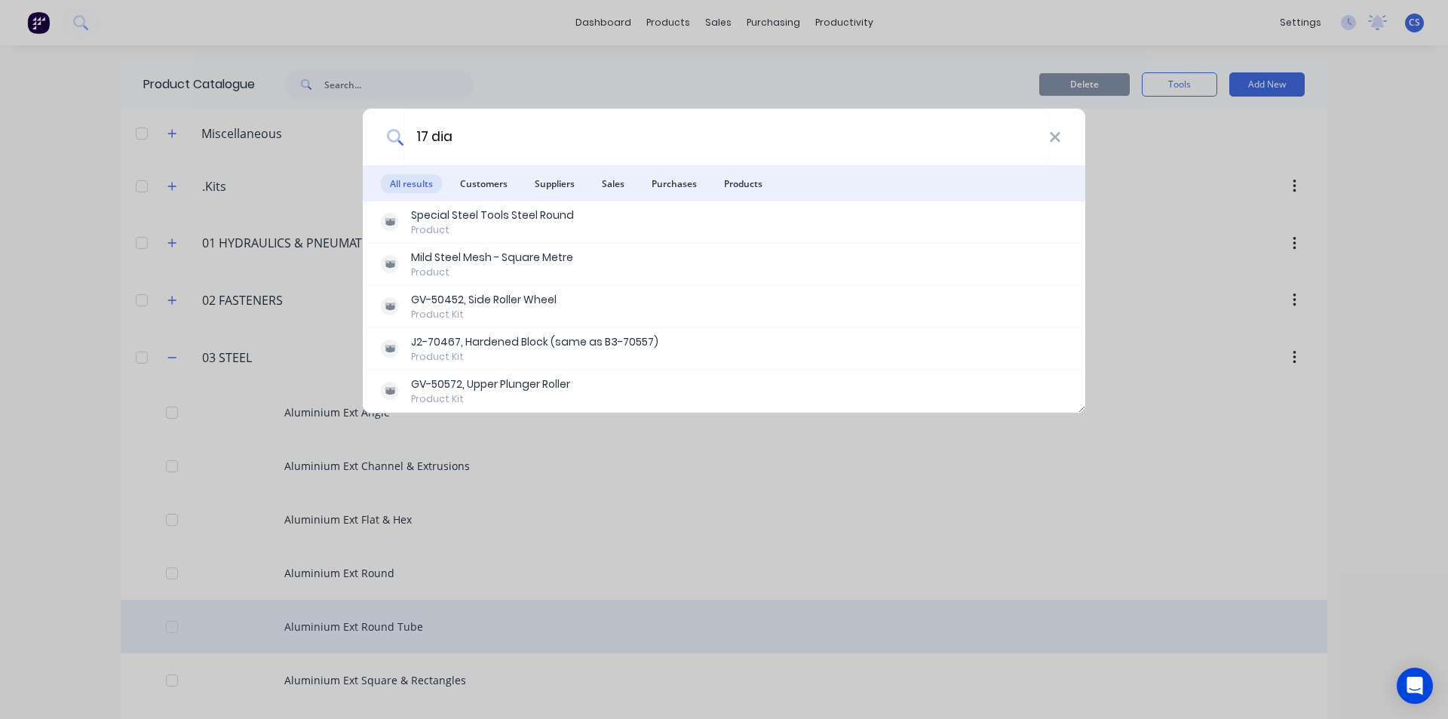
drag, startPoint x: 790, startPoint y: 660, endPoint x: 756, endPoint y: 643, distance: 38.1
click at [790, 660] on div "17 dia All results Customers Suppliers Sales Purchases Products Special Steel T…" at bounding box center [724, 359] width 1448 height 719
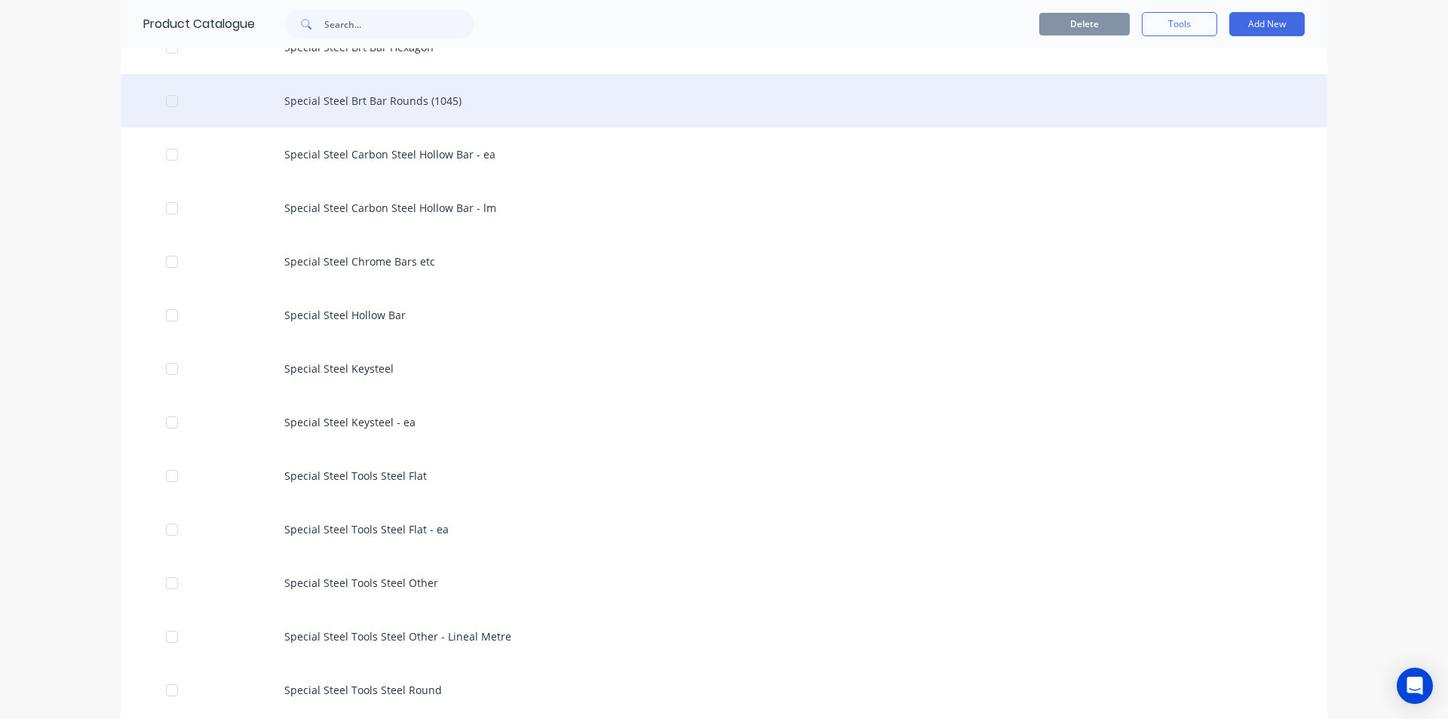
scroll to position [3395, 0]
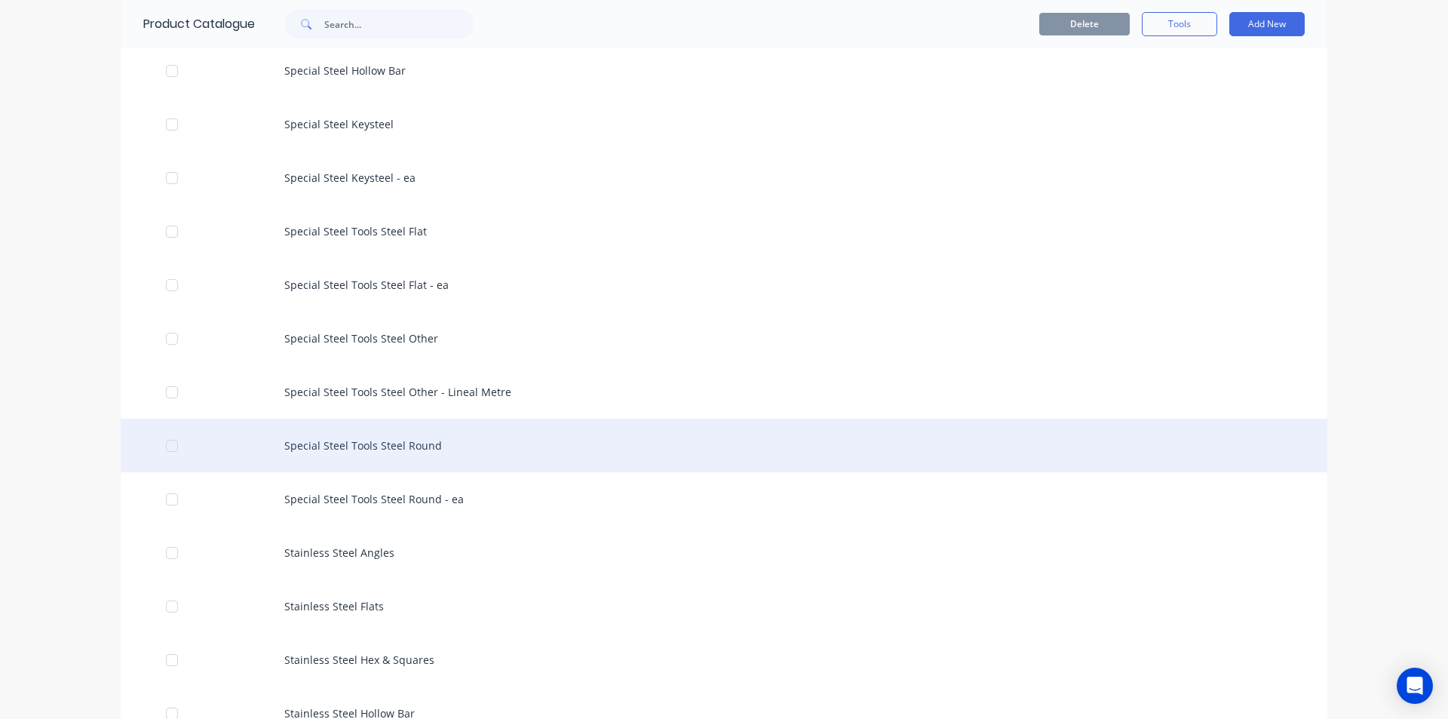
click at [415, 448] on div "Special Steel Tools Steel Round" at bounding box center [724, 446] width 1207 height 54
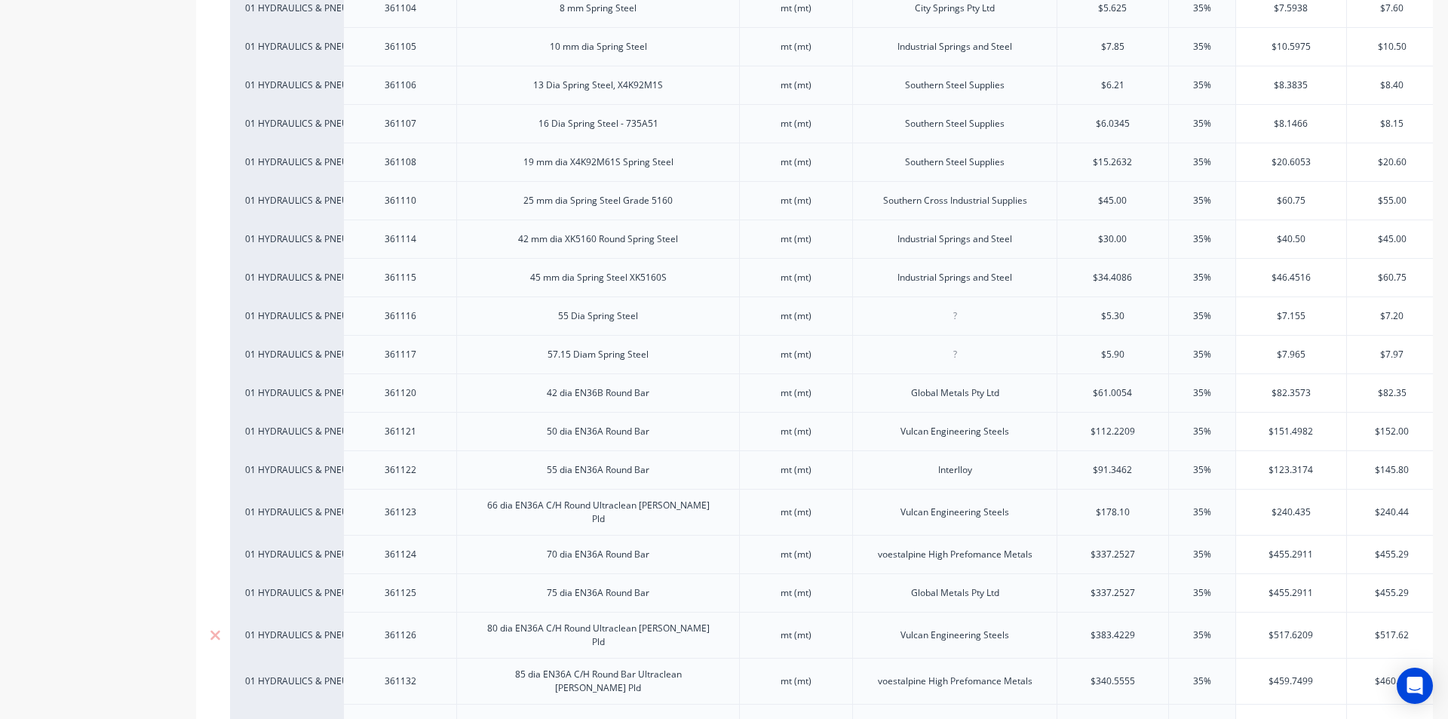
scroll to position [416, 0]
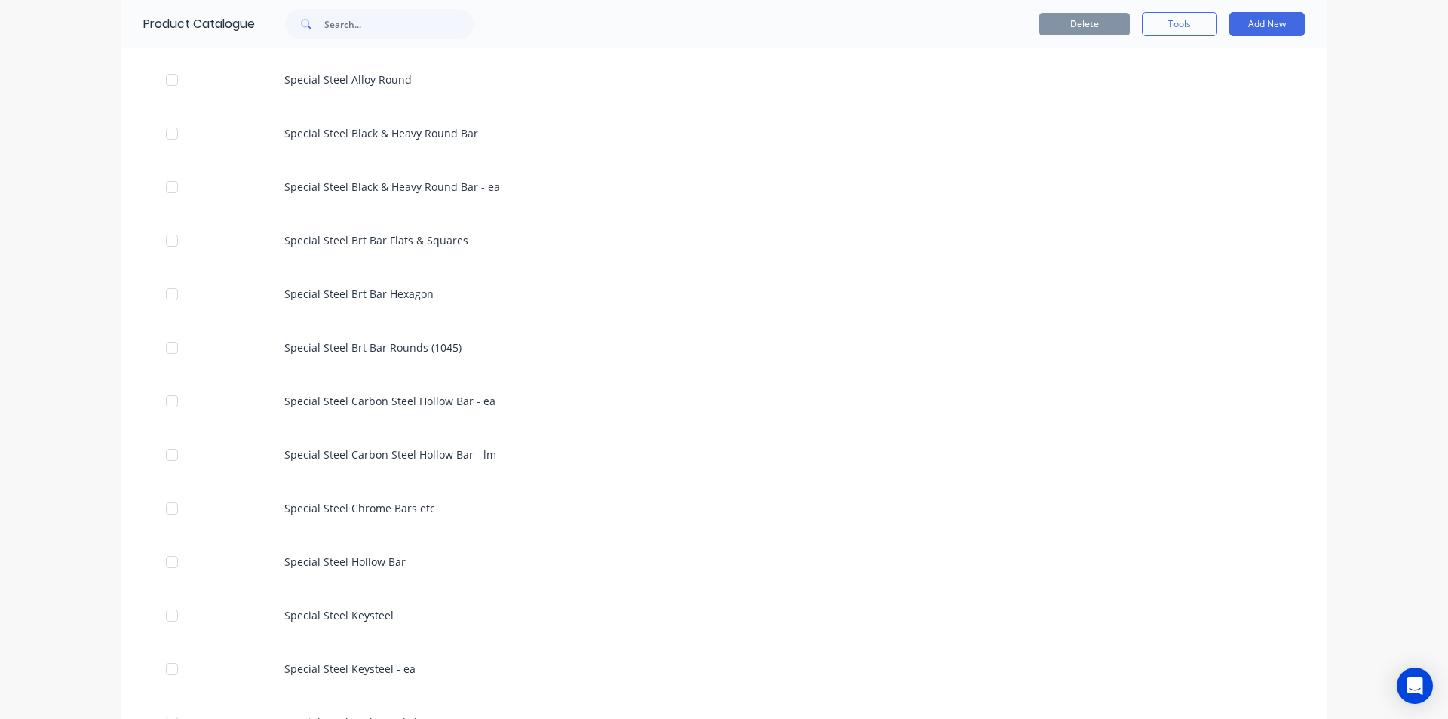
scroll to position [2867, 0]
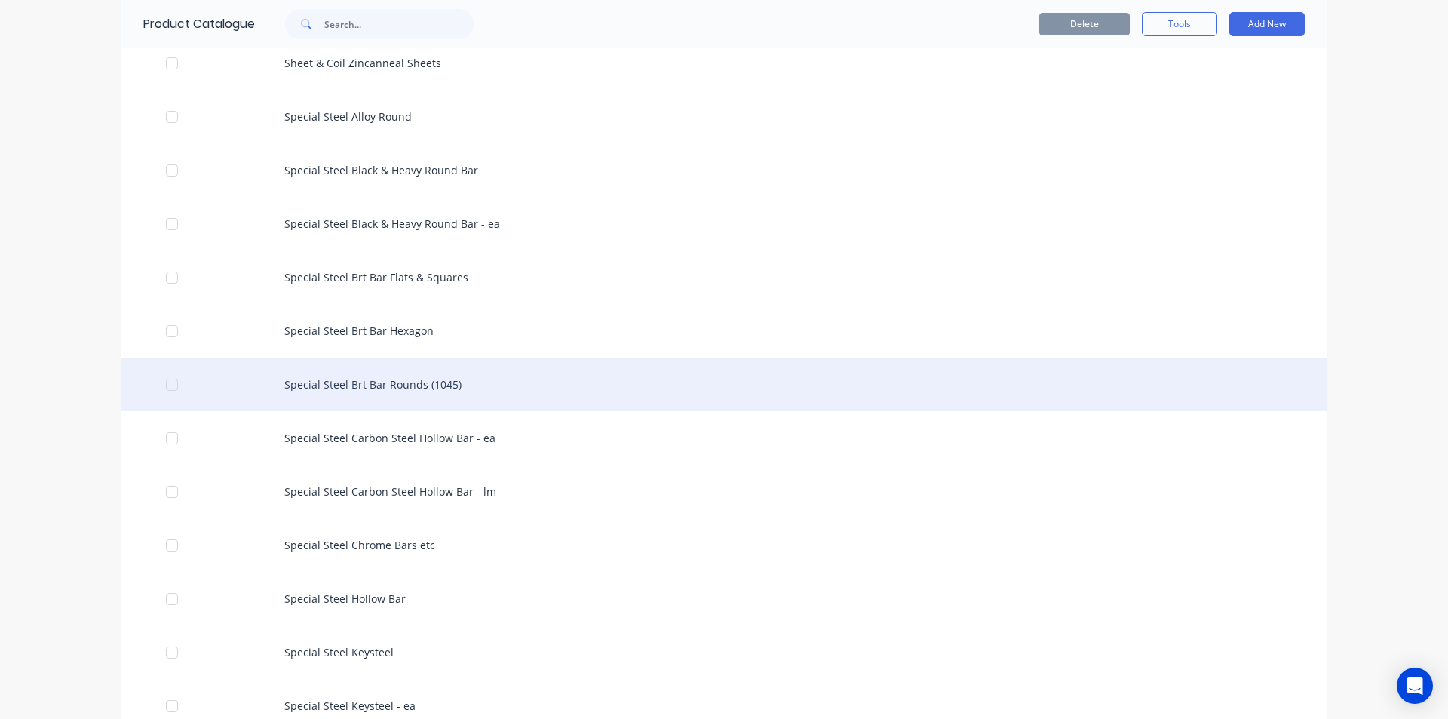
click at [421, 401] on div "Special Steel Brt Bar Rounds (1045)" at bounding box center [724, 385] width 1207 height 54
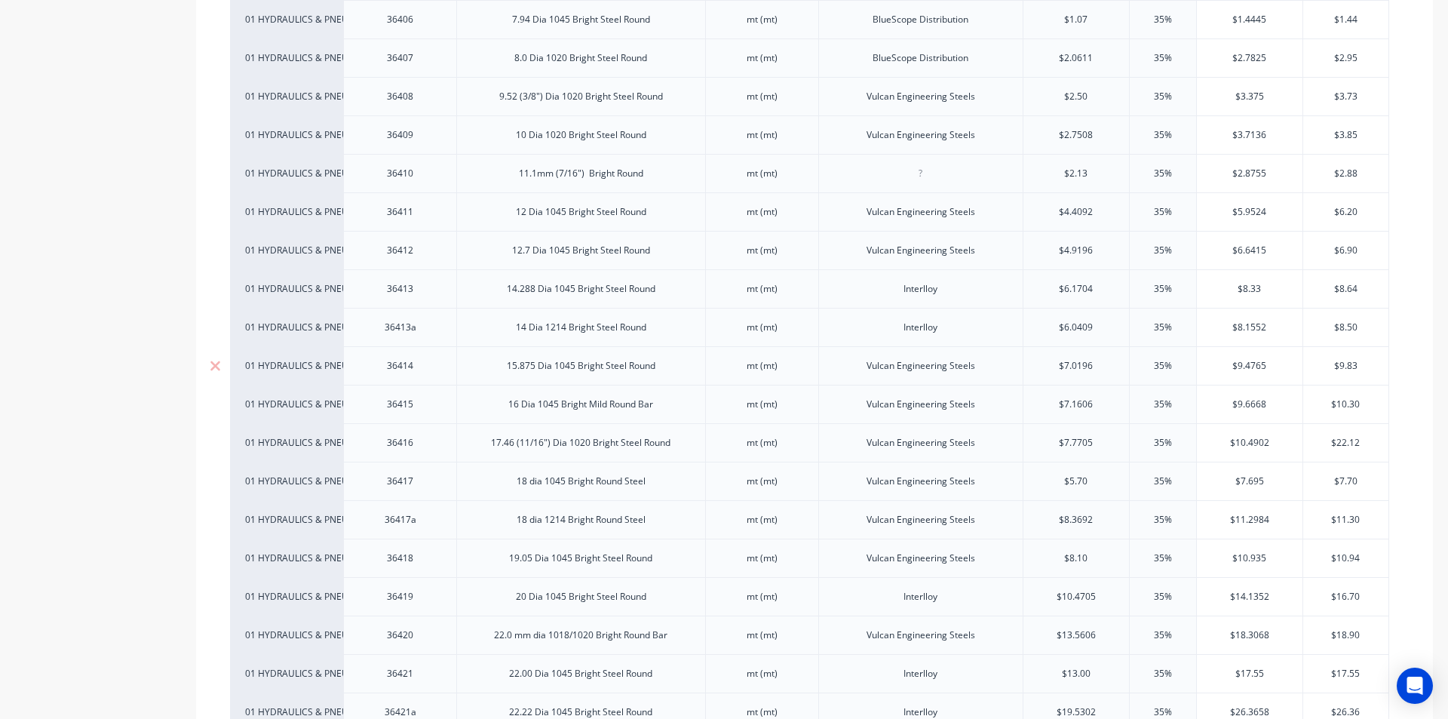
scroll to position [604, 0]
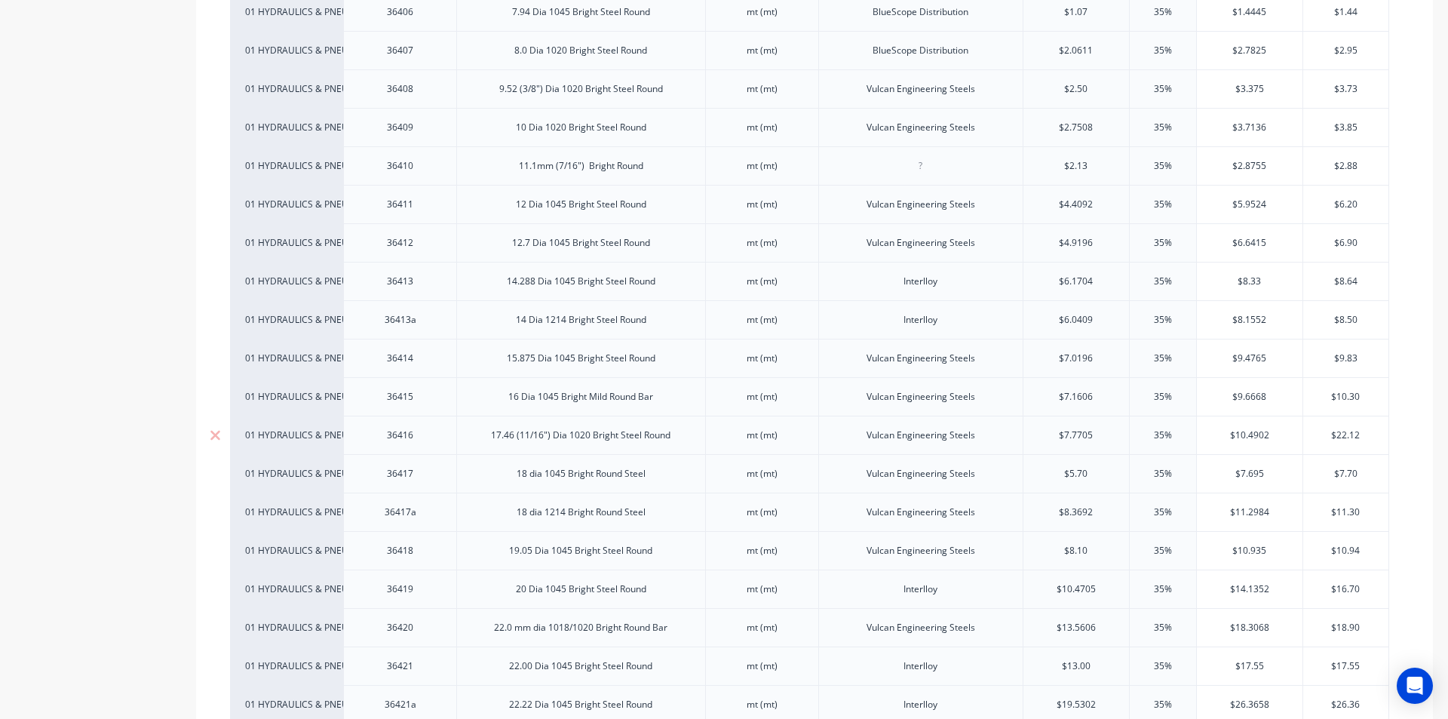
type input "$7.7705"
click at [1077, 434] on input "$7.7705" at bounding box center [1077, 436] width 106 height 14
drag, startPoint x: 1096, startPoint y: 436, endPoint x: 1034, endPoint y: 431, distance: 62.1
click at [1034, 431] on input "$7.7705" at bounding box center [1077, 436] width 106 height 14
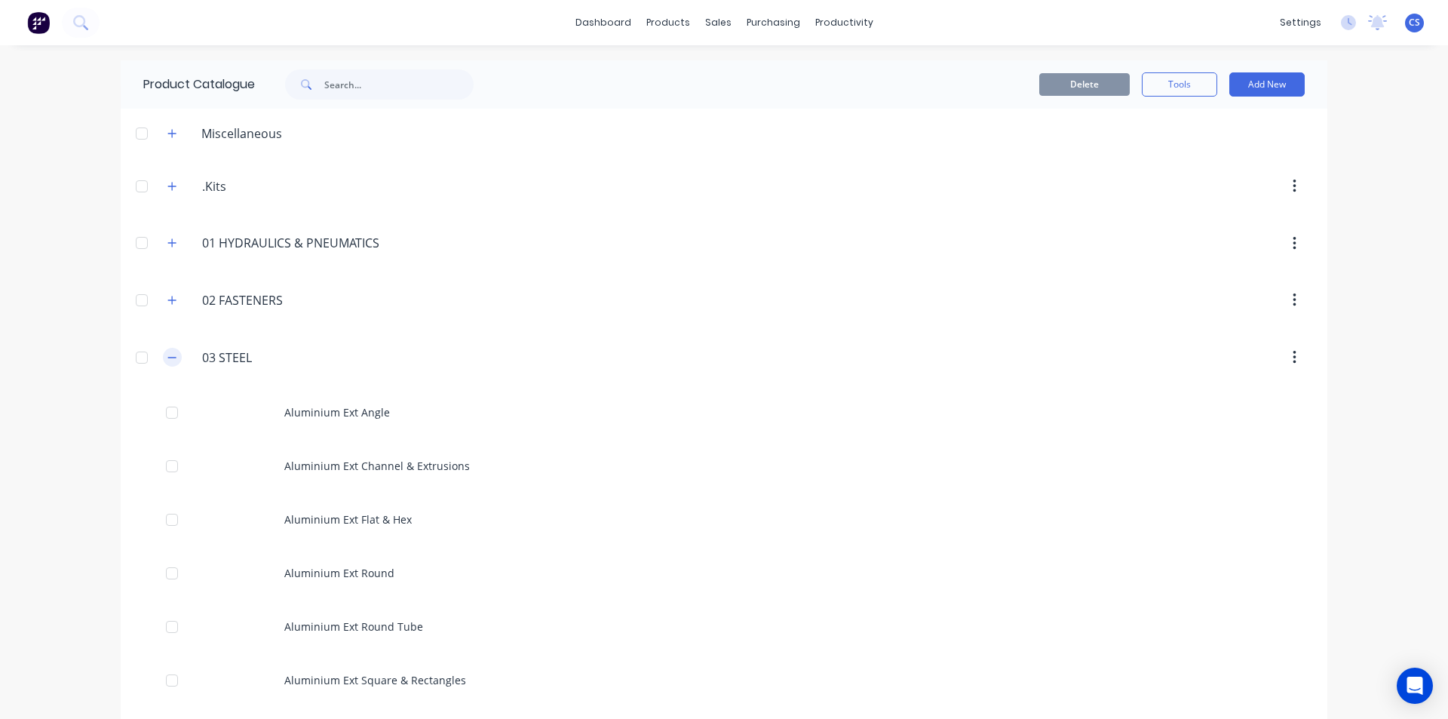
click at [167, 355] on icon "button" at bounding box center [171, 357] width 9 height 11
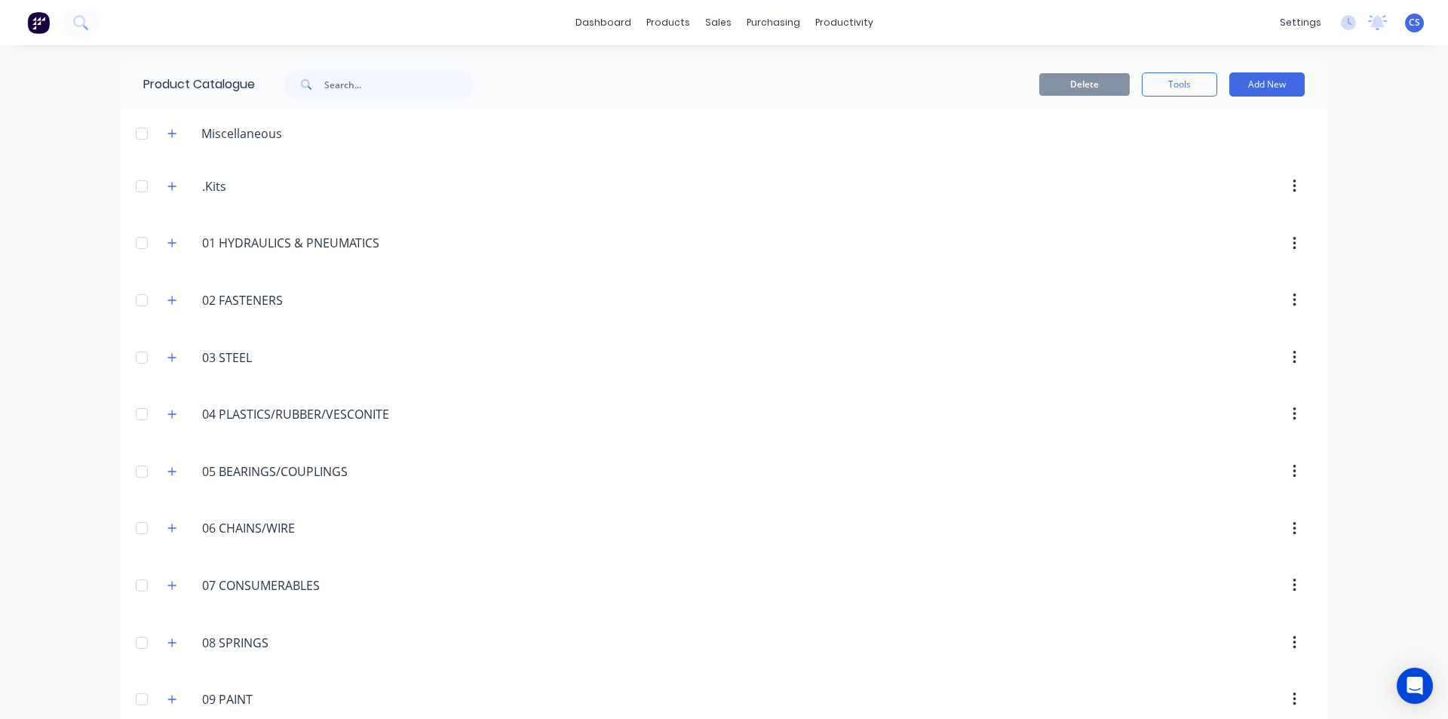
click at [155, 300] on div "02.FASTENERS 02 FASTENERS" at bounding box center [273, 300] width 237 height 27
click at [163, 296] on button "button" at bounding box center [172, 299] width 19 height 19
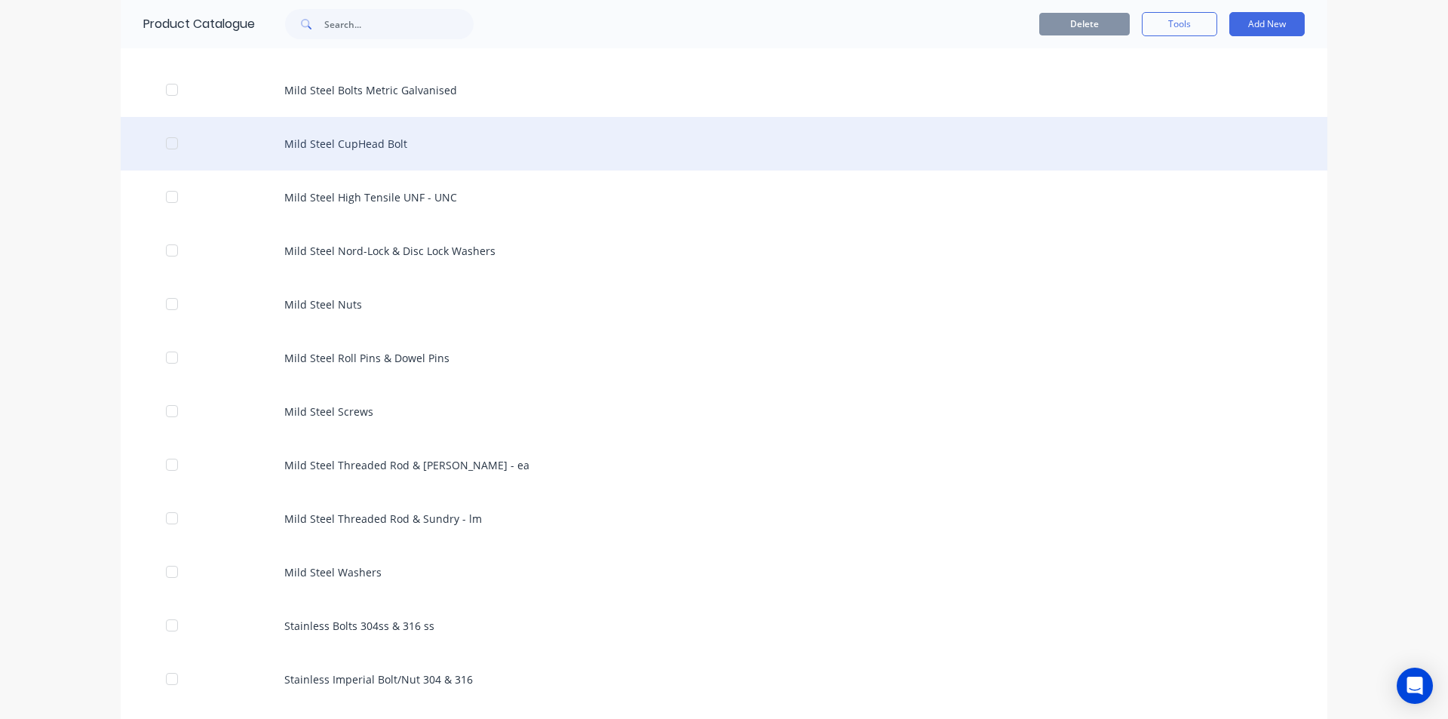
scroll to position [830, 0]
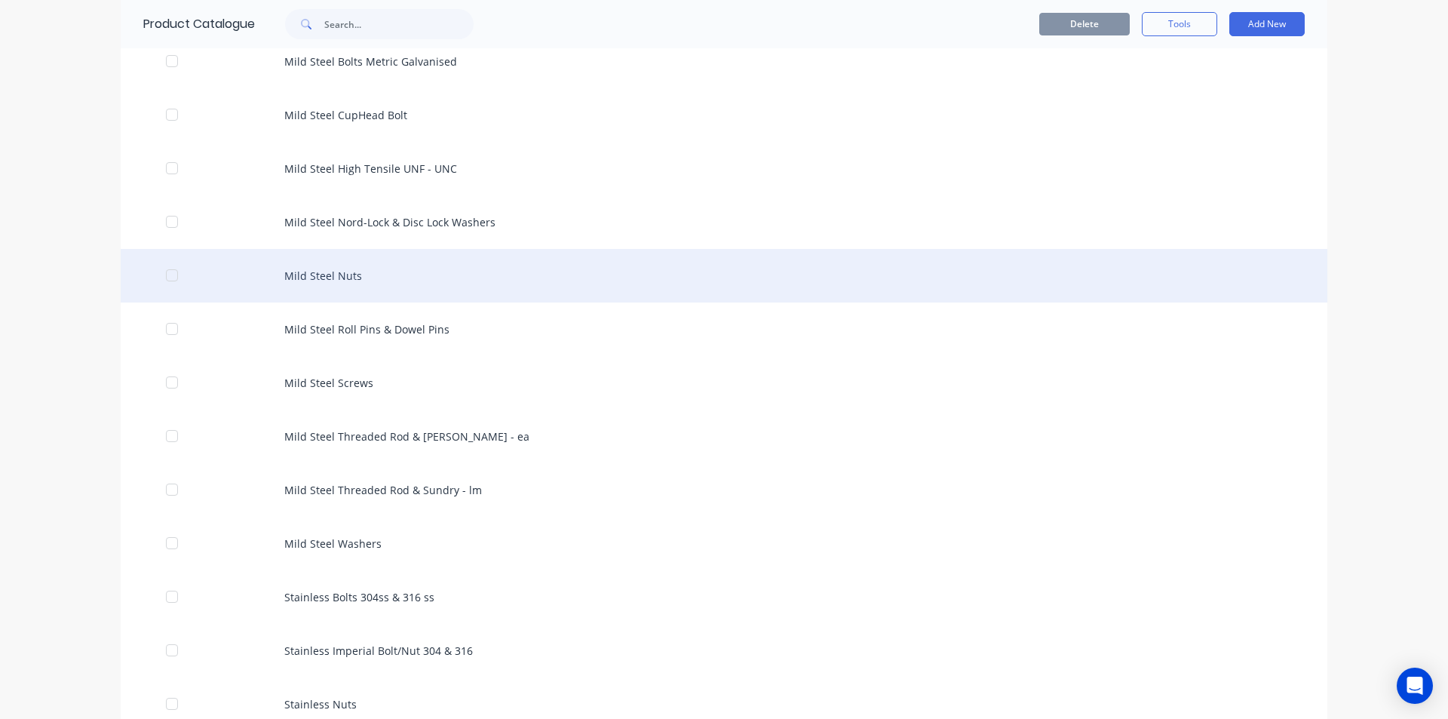
click at [352, 263] on div "Mild Steel Nuts" at bounding box center [724, 276] width 1207 height 54
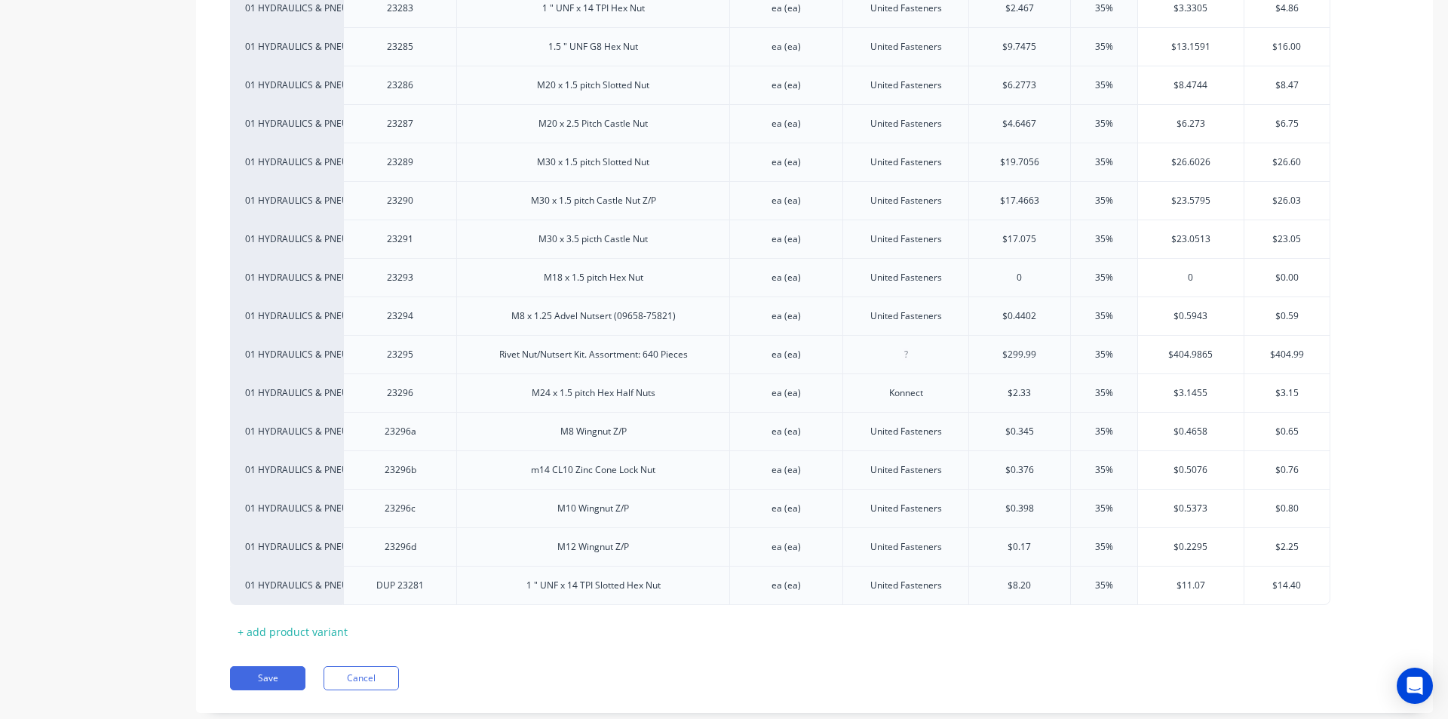
scroll to position [3875, 0]
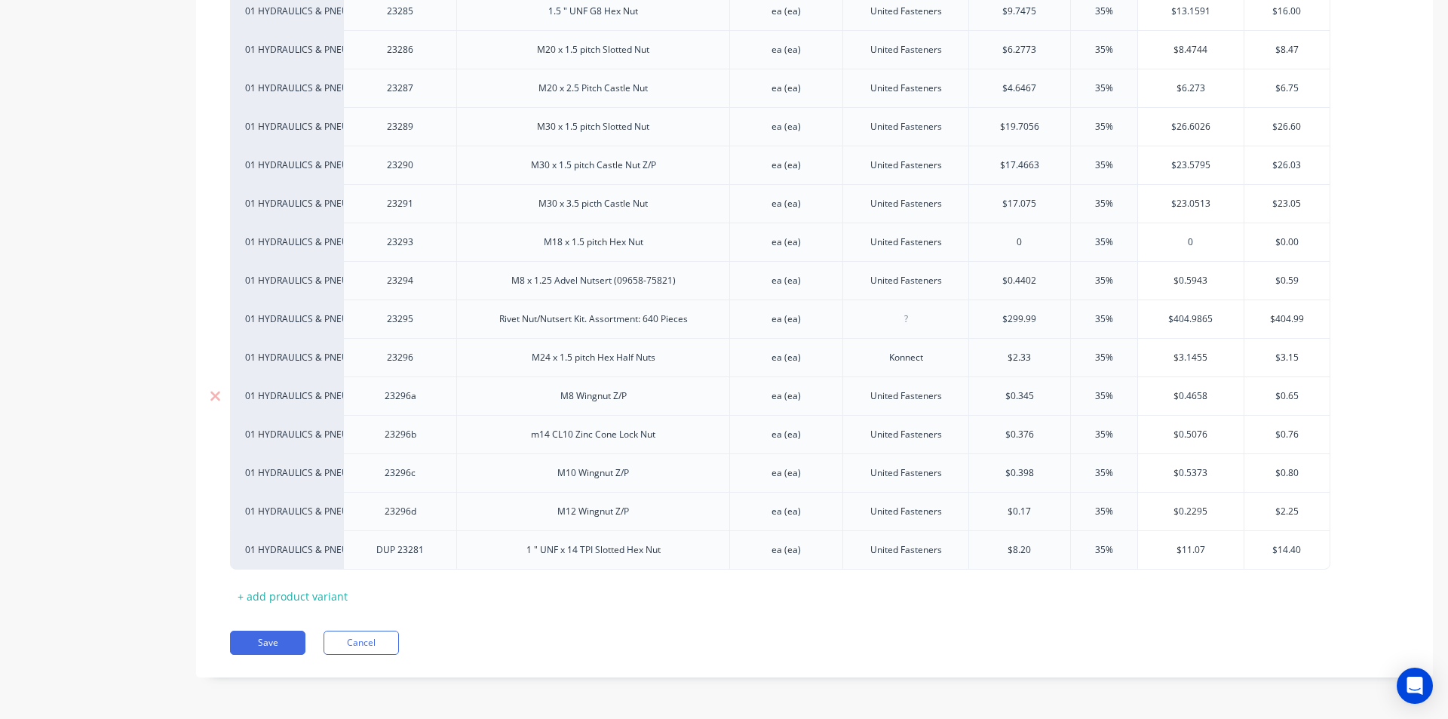
click at [599, 403] on div "M8 Wingnut Z/P" at bounding box center [593, 396] width 91 height 20
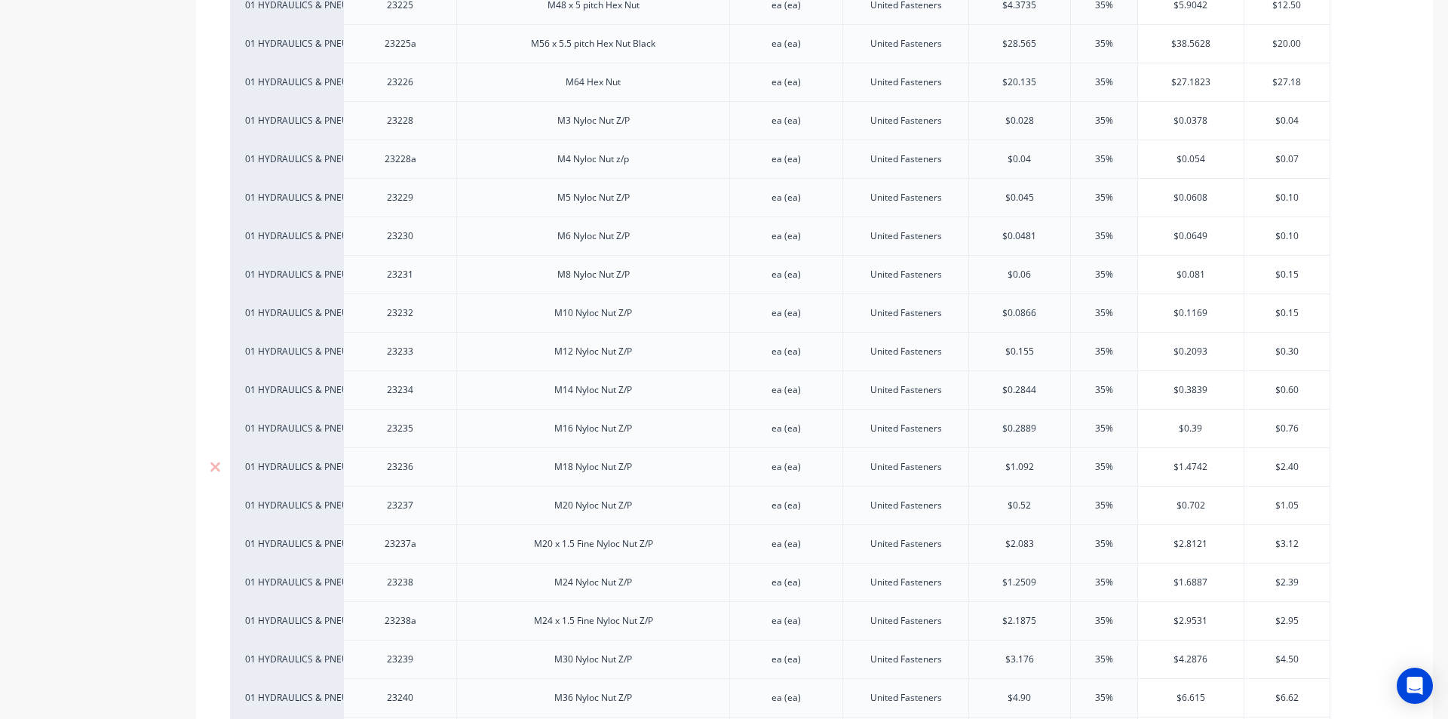
scroll to position [2064, 0]
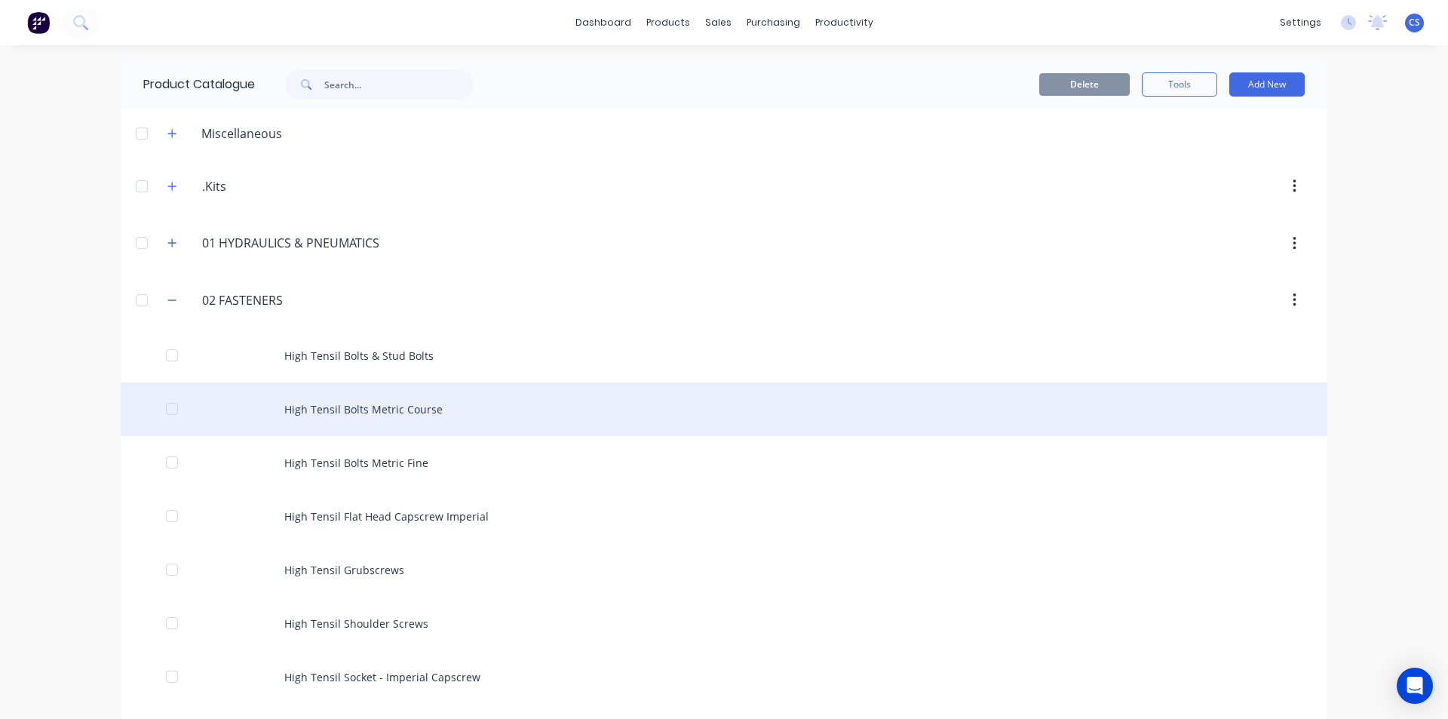
click at [406, 403] on div "High Tensil Bolts Metric Course" at bounding box center [724, 409] width 1207 height 54
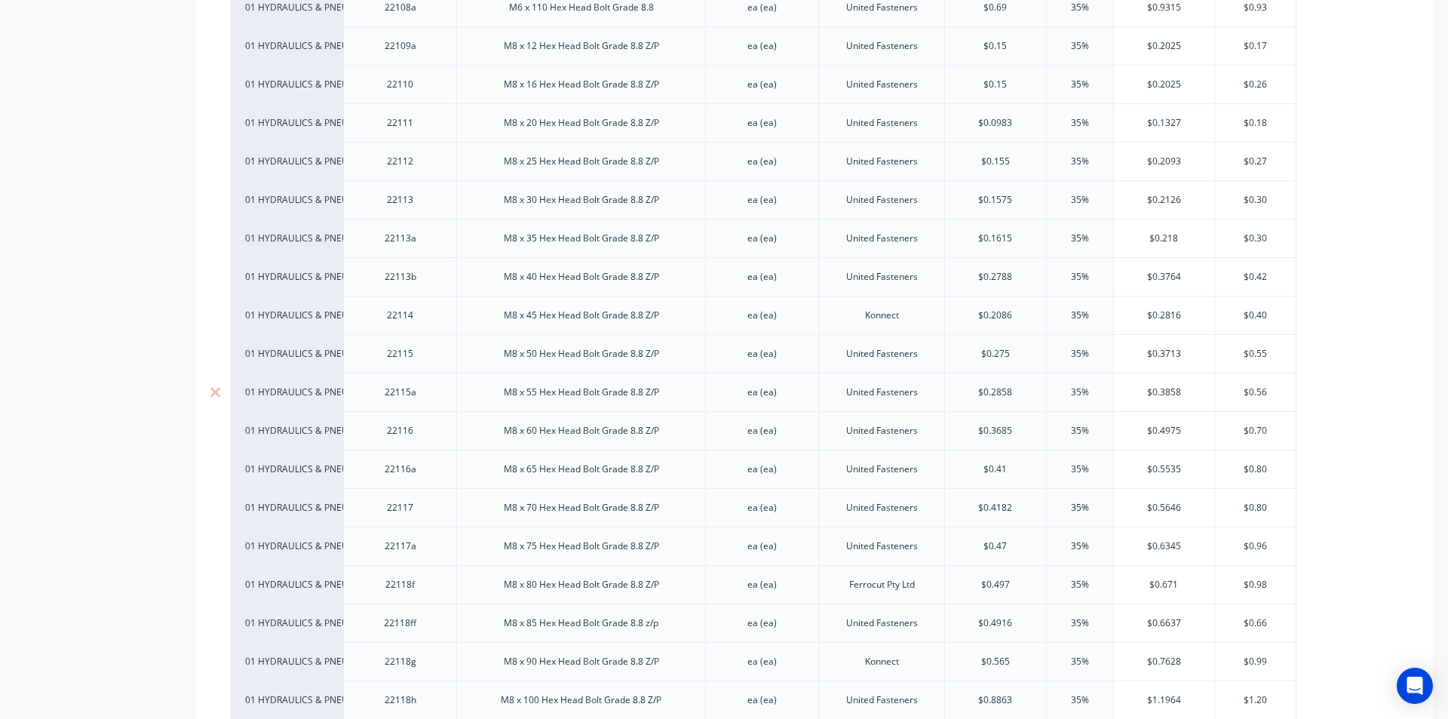
scroll to position [1207, 0]
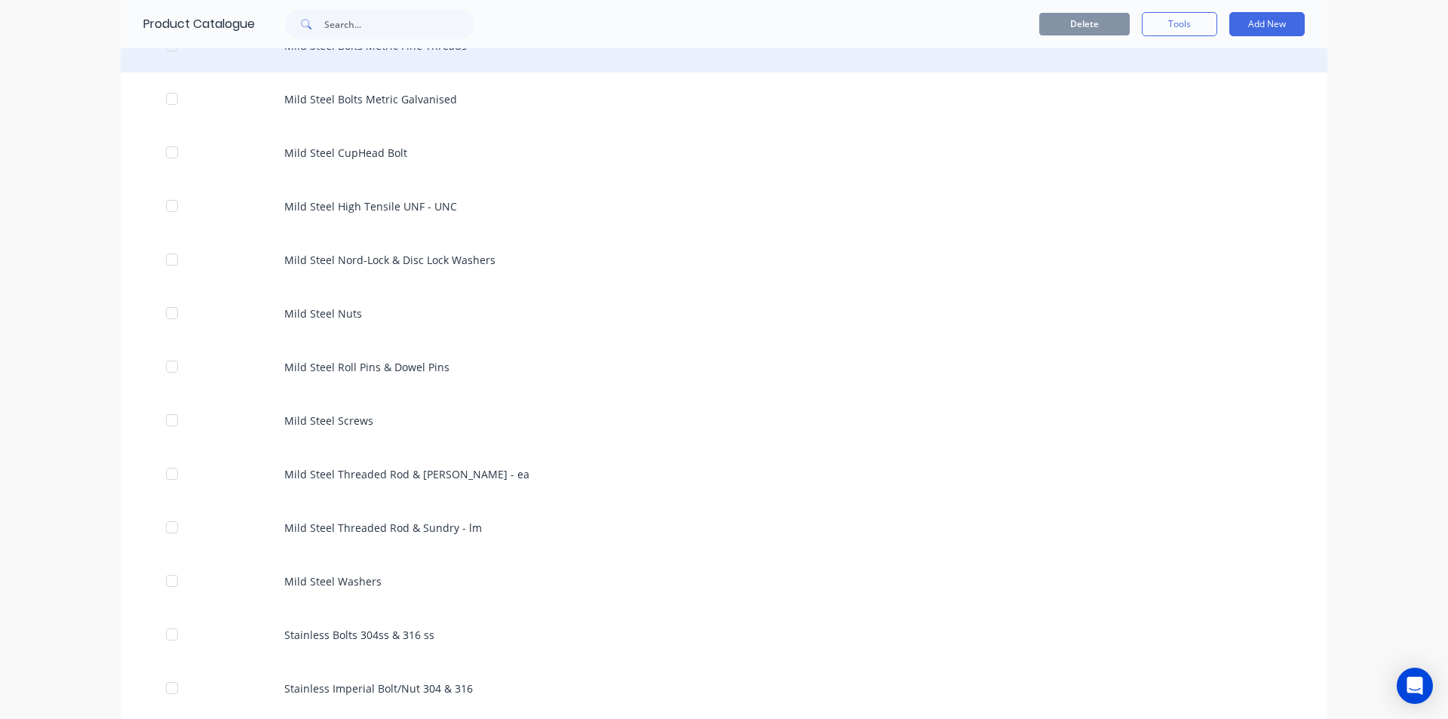
scroll to position [830, 0]
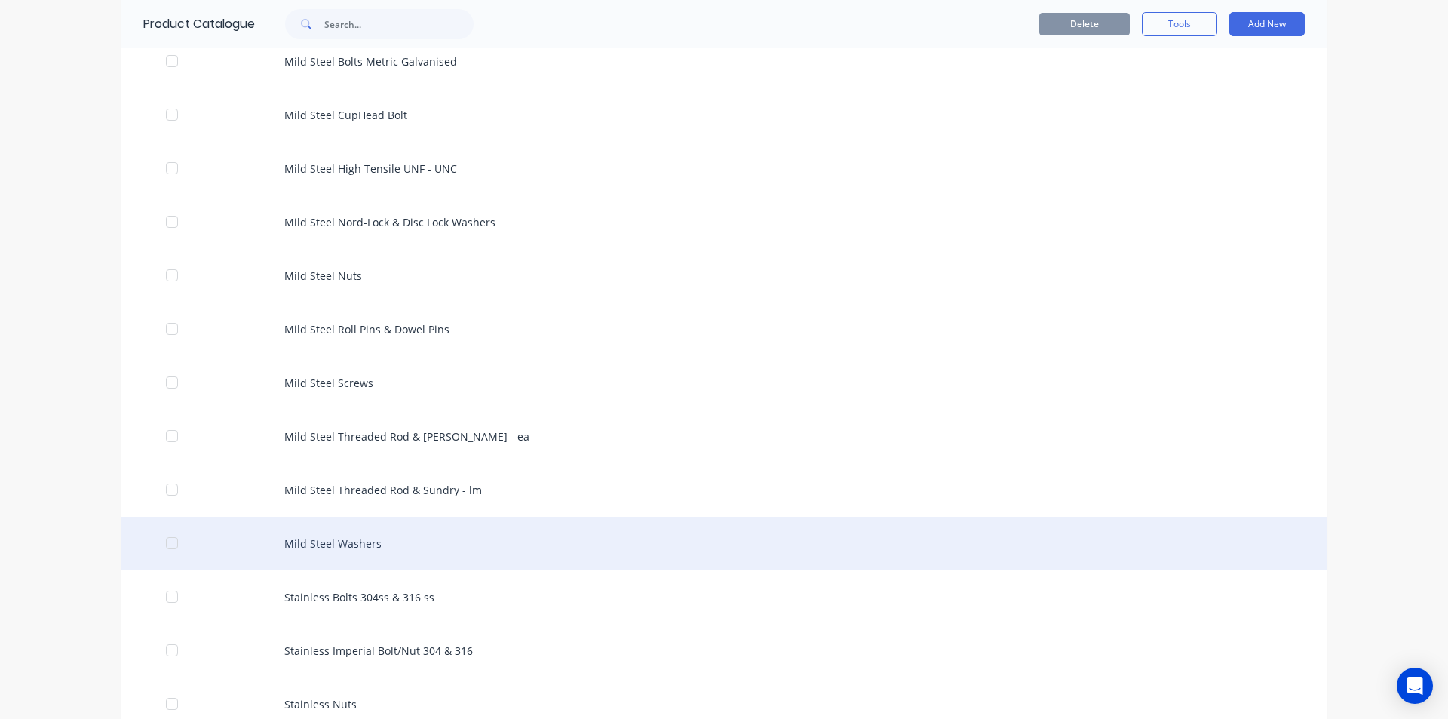
click at [361, 548] on div "Mild Steel Washers" at bounding box center [724, 544] width 1207 height 54
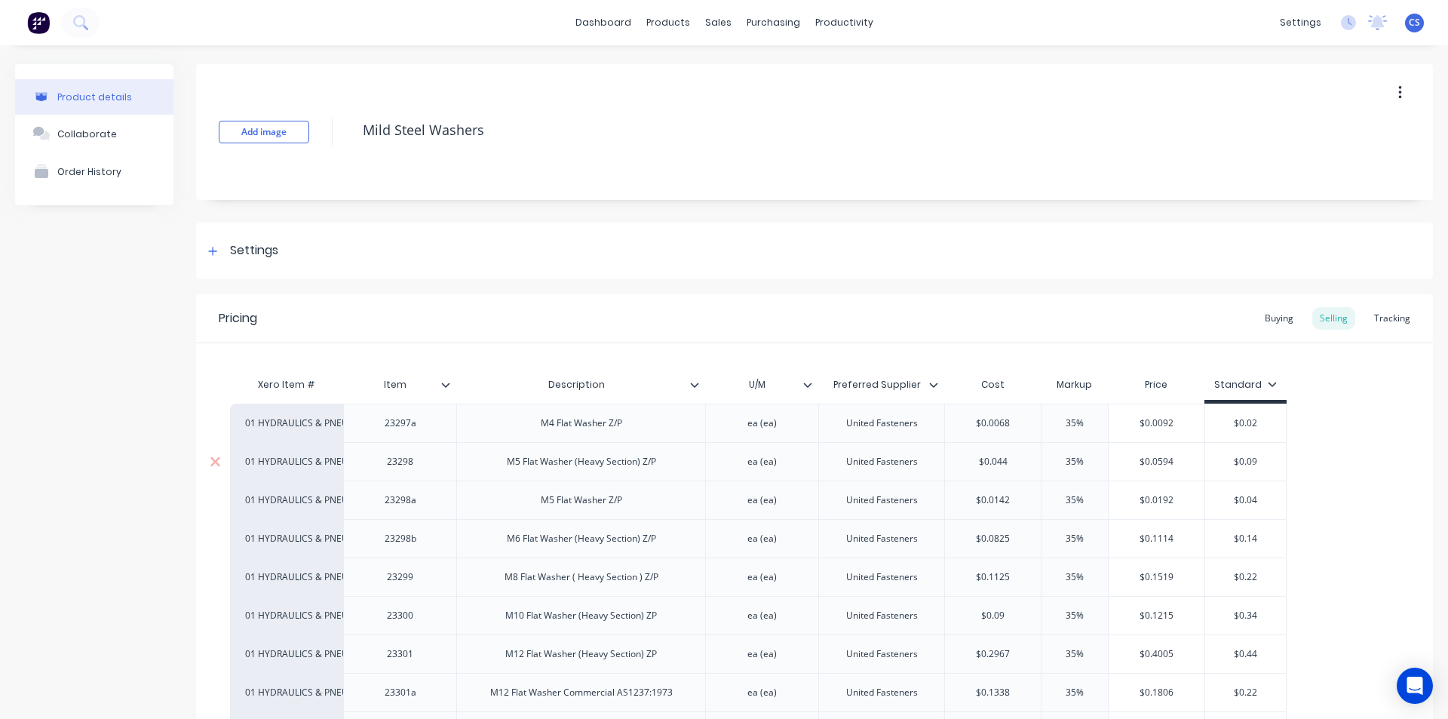
scroll to position [75, 0]
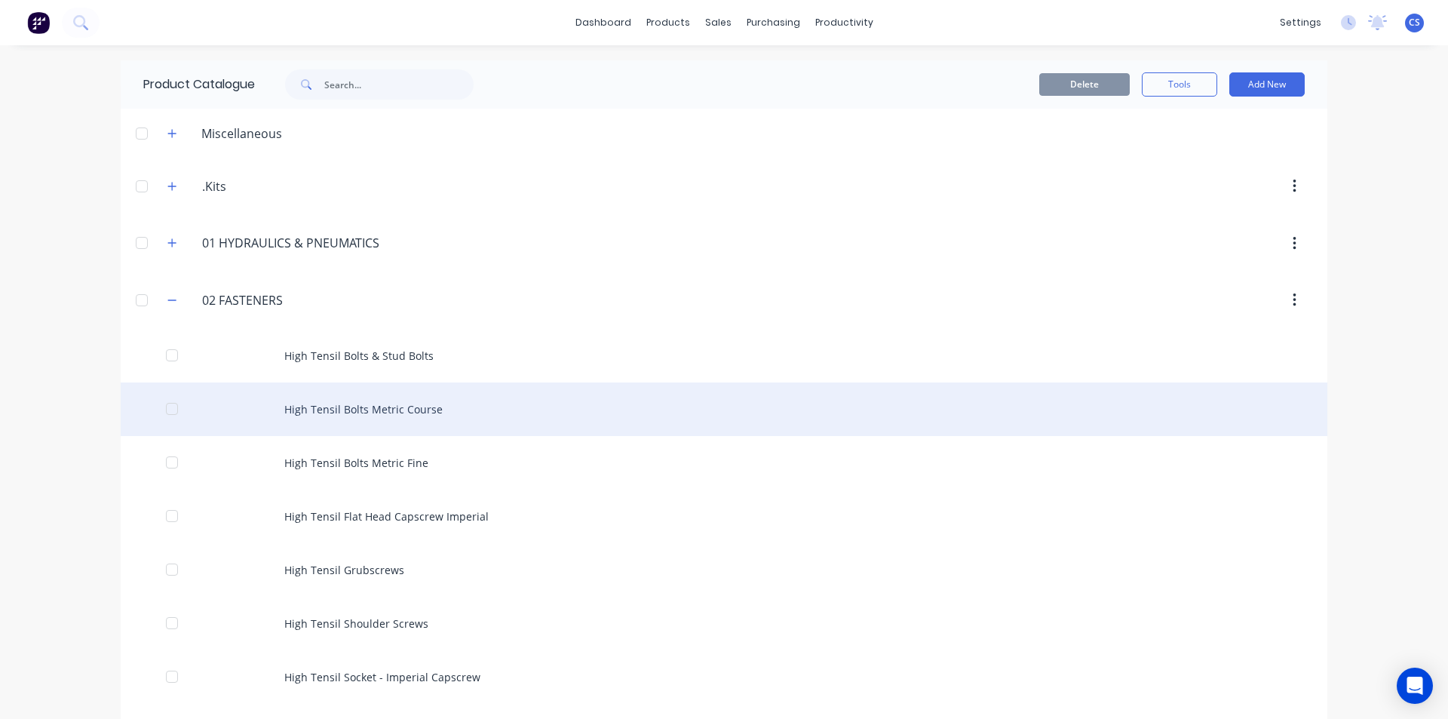
click at [339, 401] on div "High Tensil Bolts Metric Course" at bounding box center [724, 409] width 1207 height 54
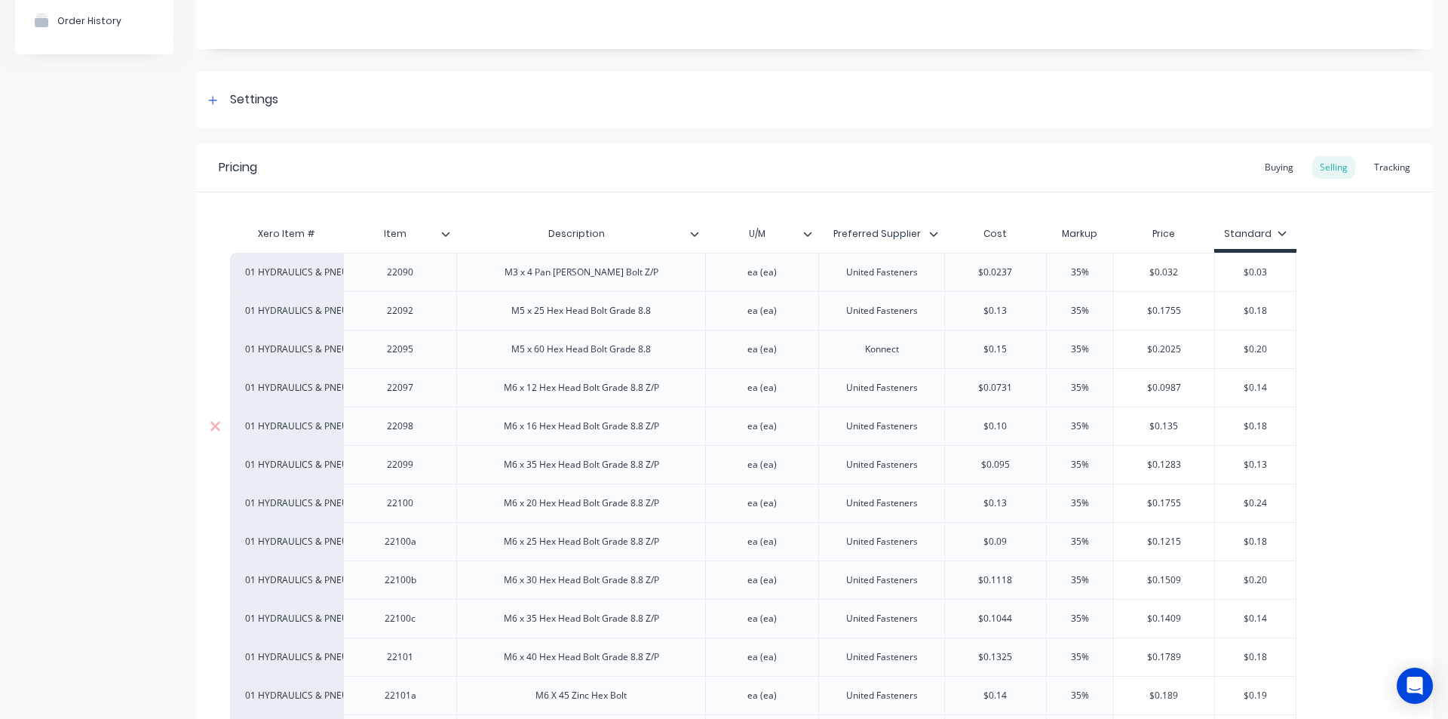
scroll to position [226, 0]
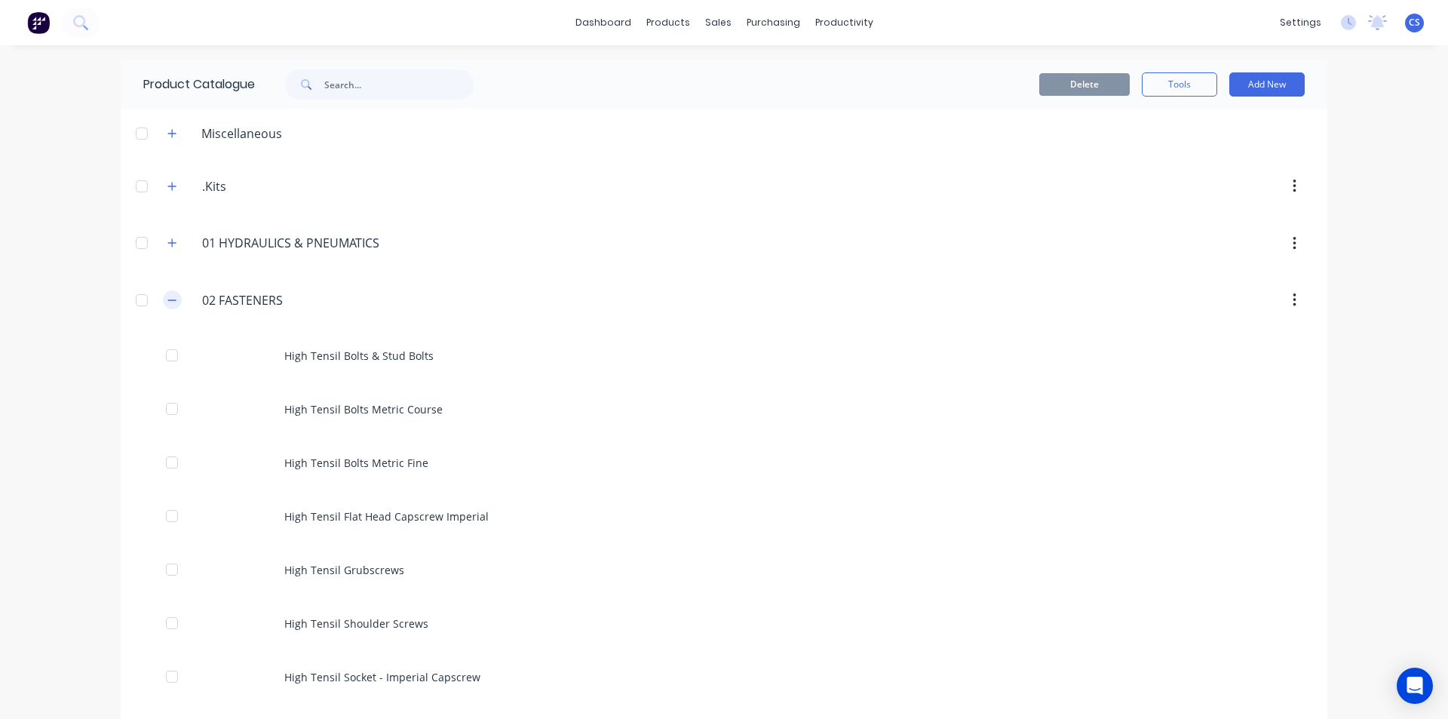
click at [170, 301] on icon "button" at bounding box center [171, 300] width 9 height 11
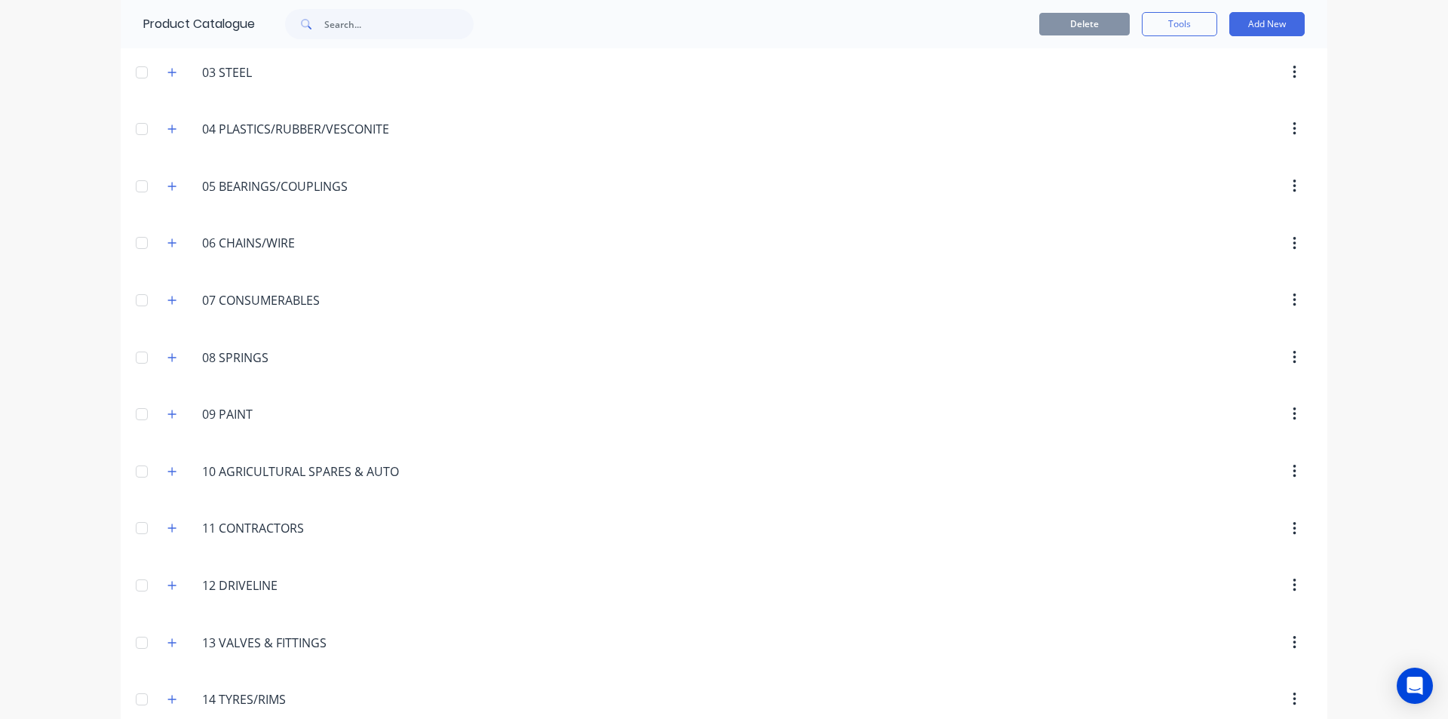
scroll to position [226, 0]
click at [167, 183] on icon "button" at bounding box center [171, 188] width 9 height 11
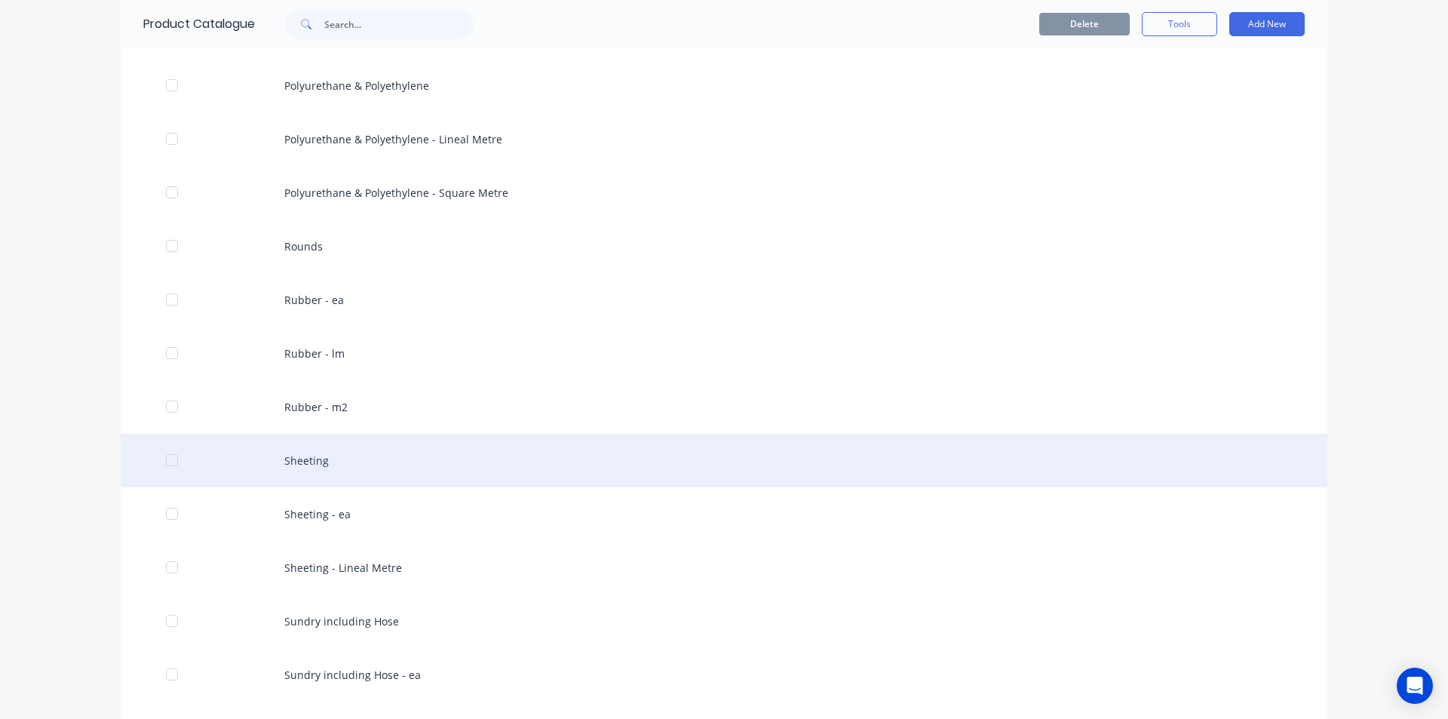
scroll to position [679, 0]
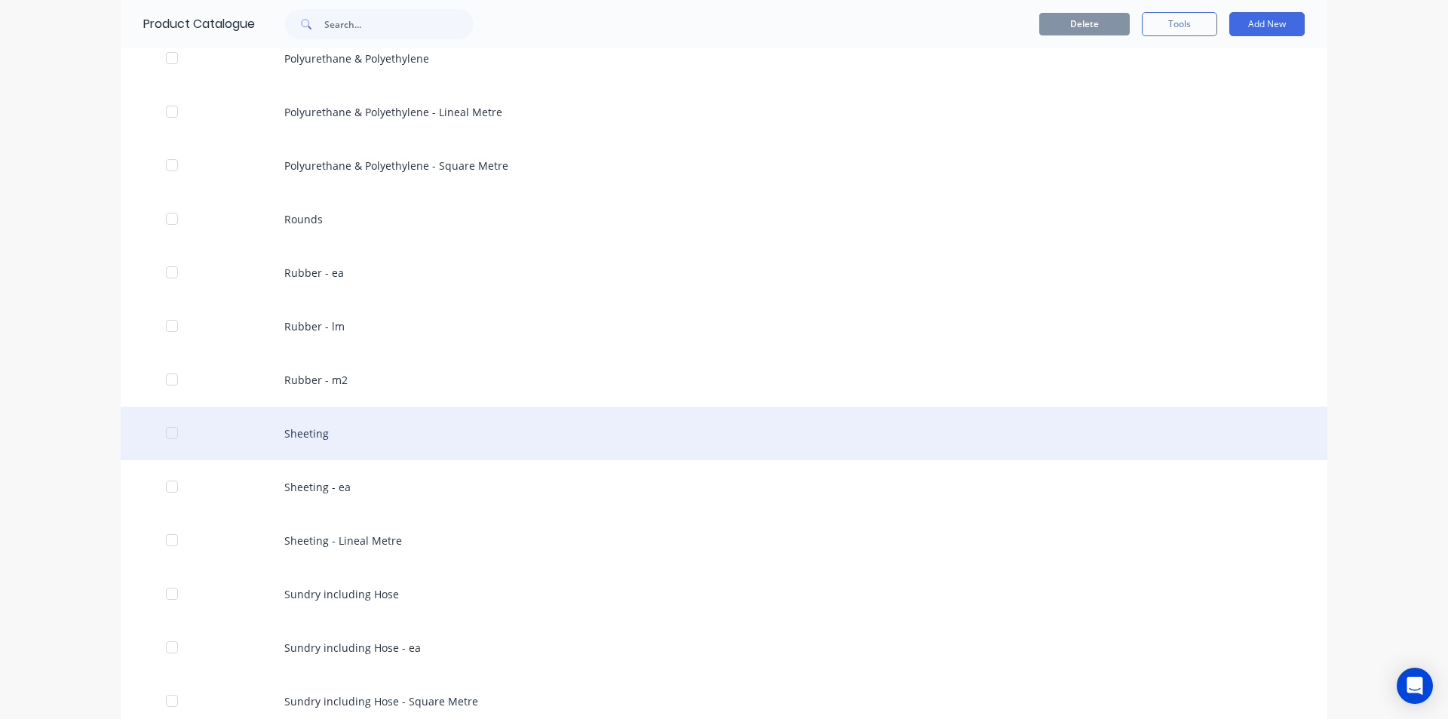
click at [362, 447] on div "Sheeting" at bounding box center [724, 434] width 1207 height 54
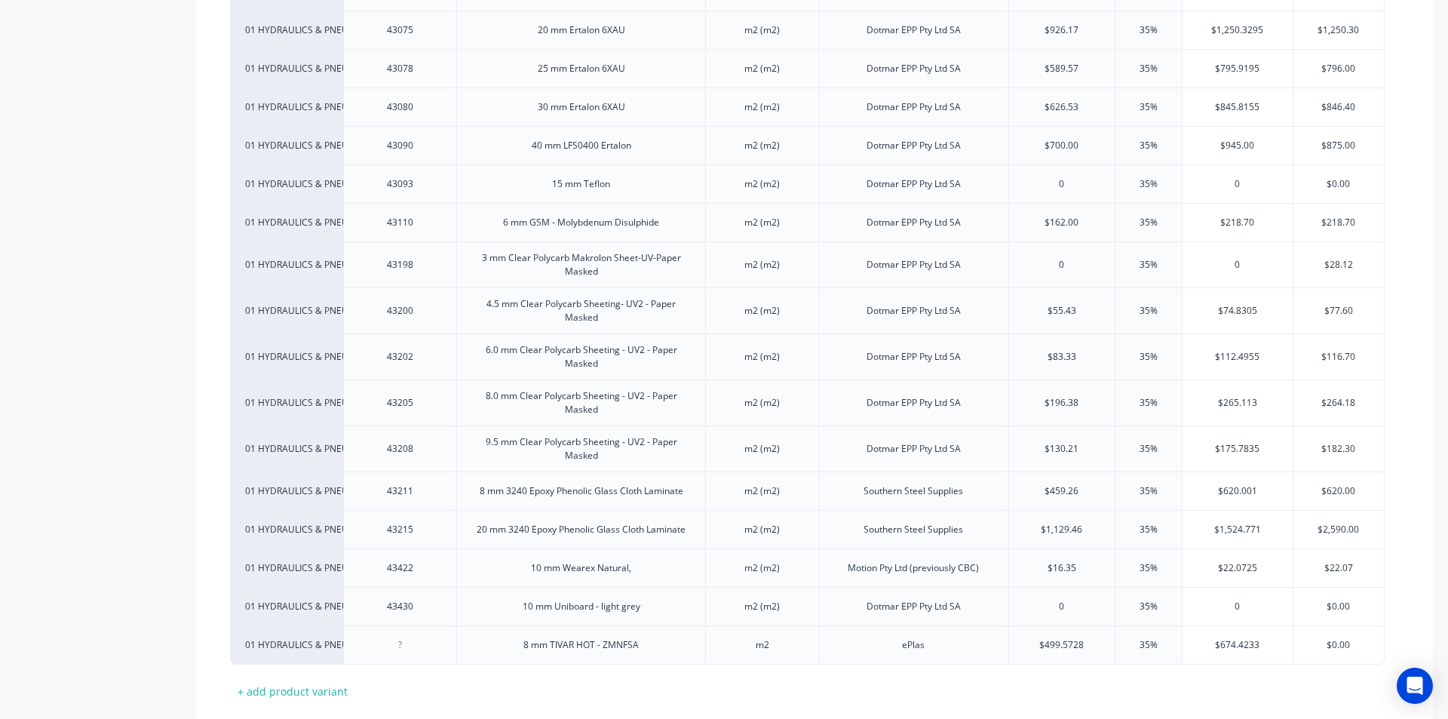
scroll to position [2112, 0]
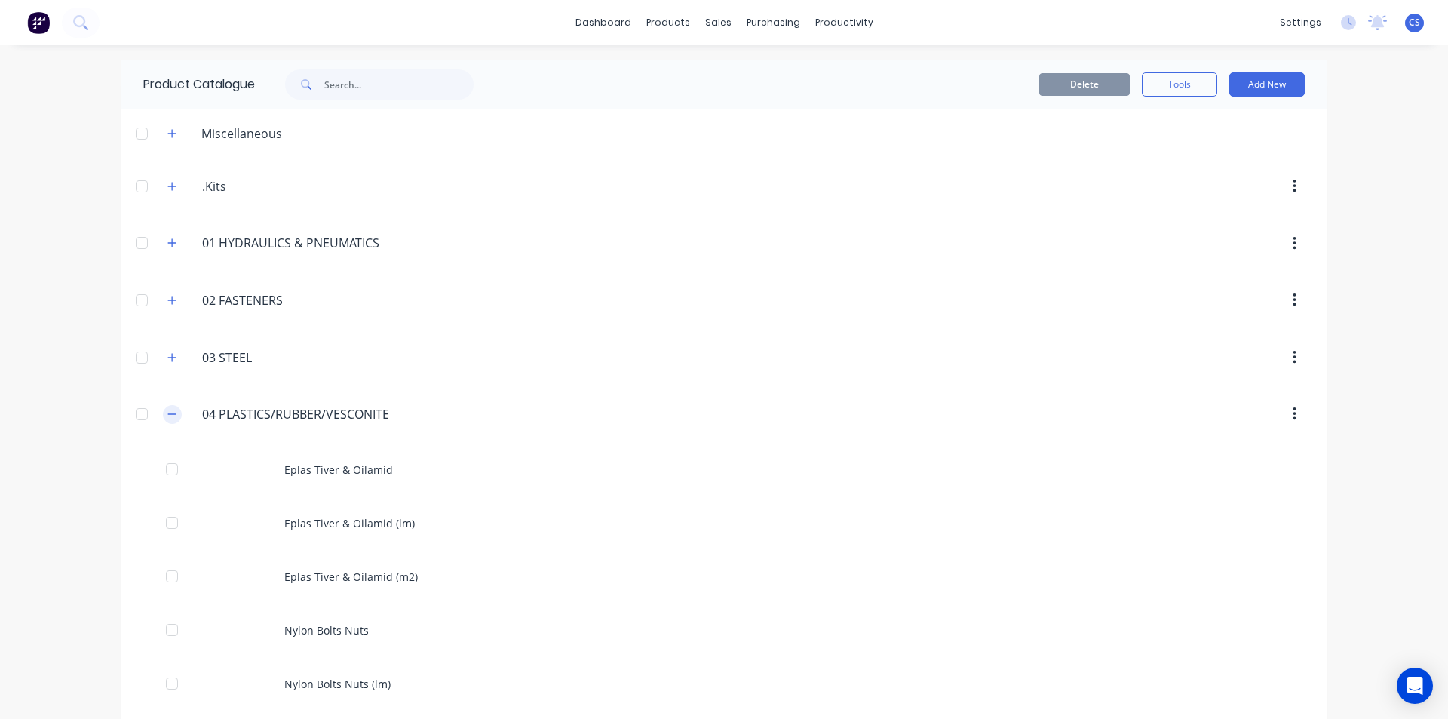
click at [168, 410] on icon "button" at bounding box center [171, 414] width 9 height 11
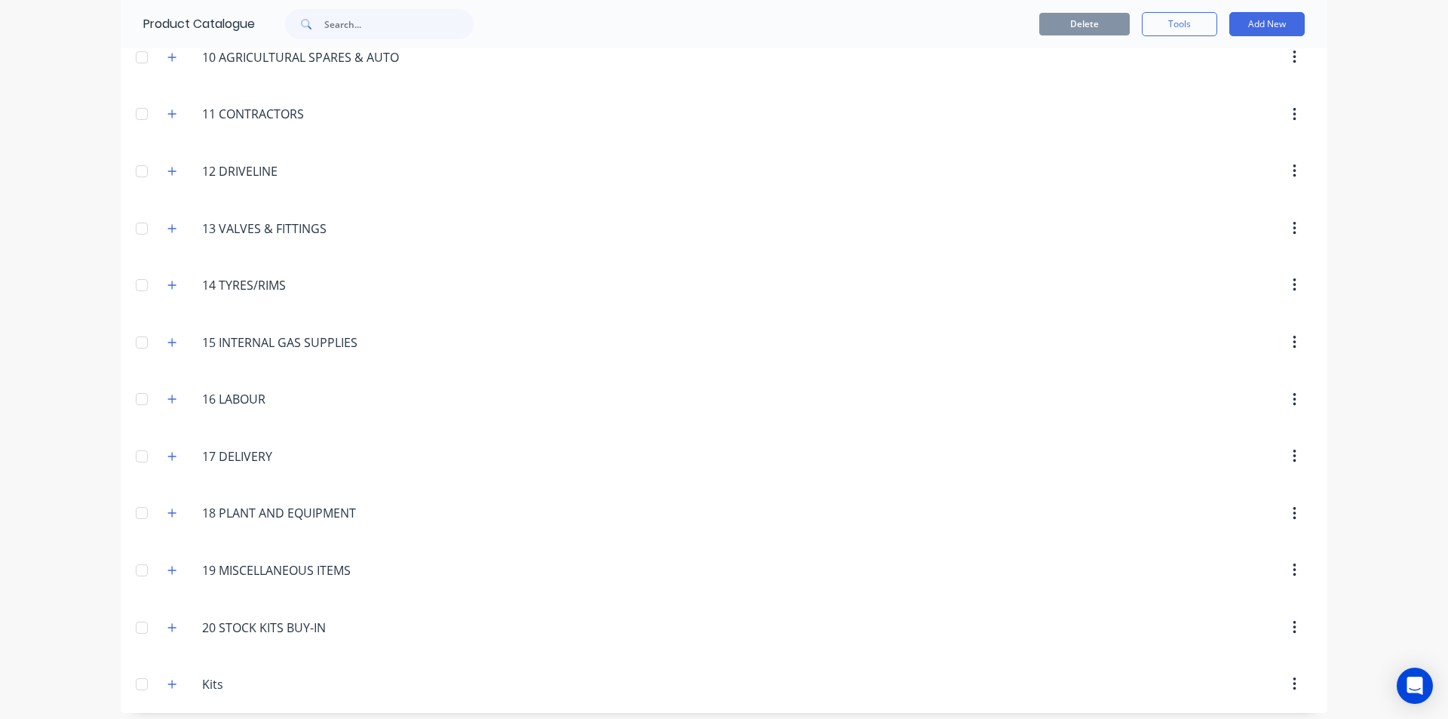
scroll to position [708, 0]
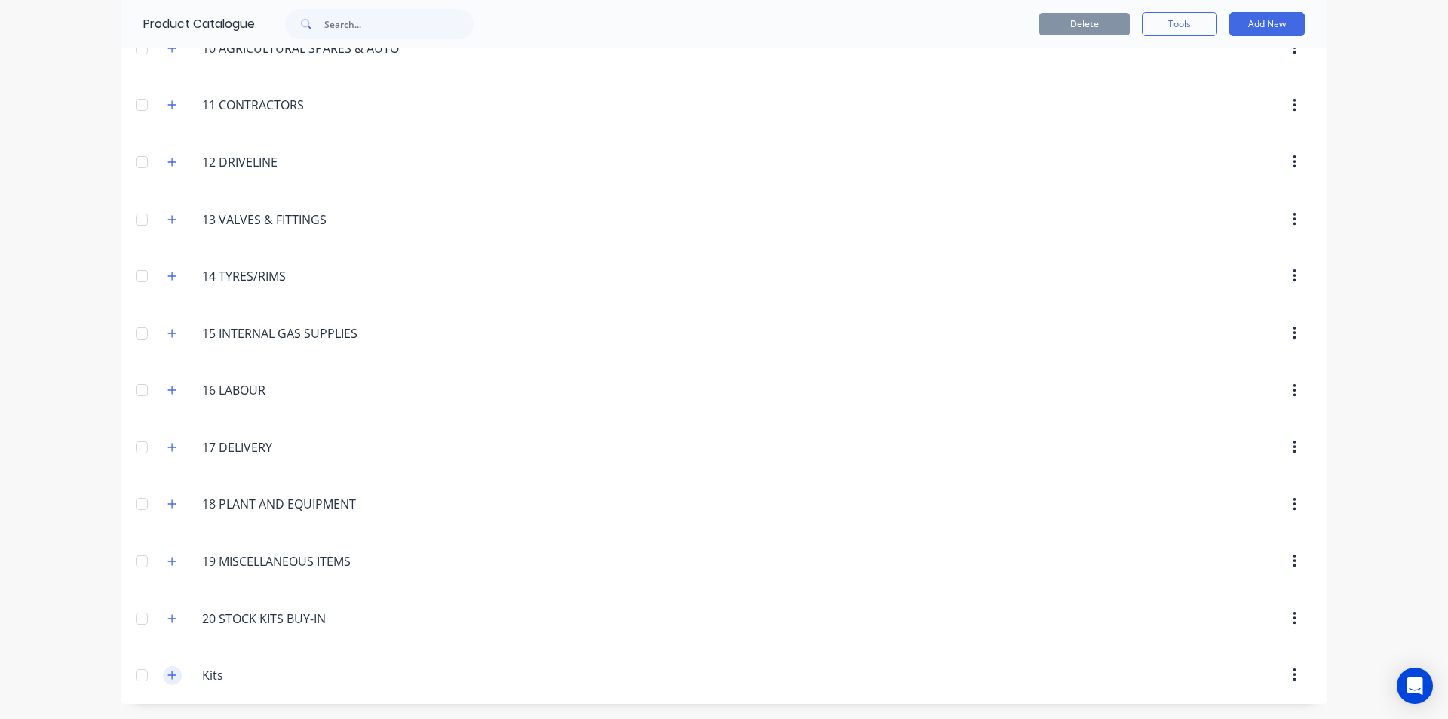
click at [167, 674] on icon "button" at bounding box center [171, 675] width 9 height 11
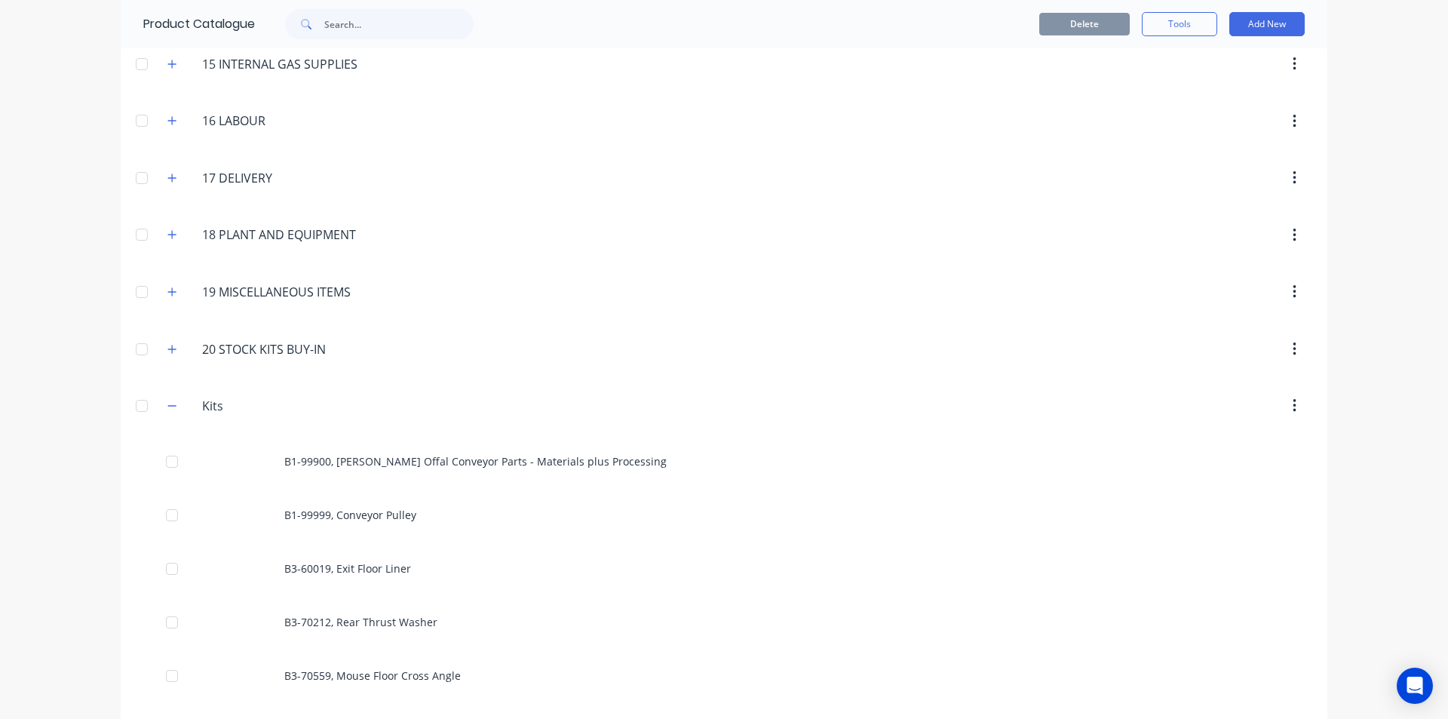
scroll to position [707, 0]
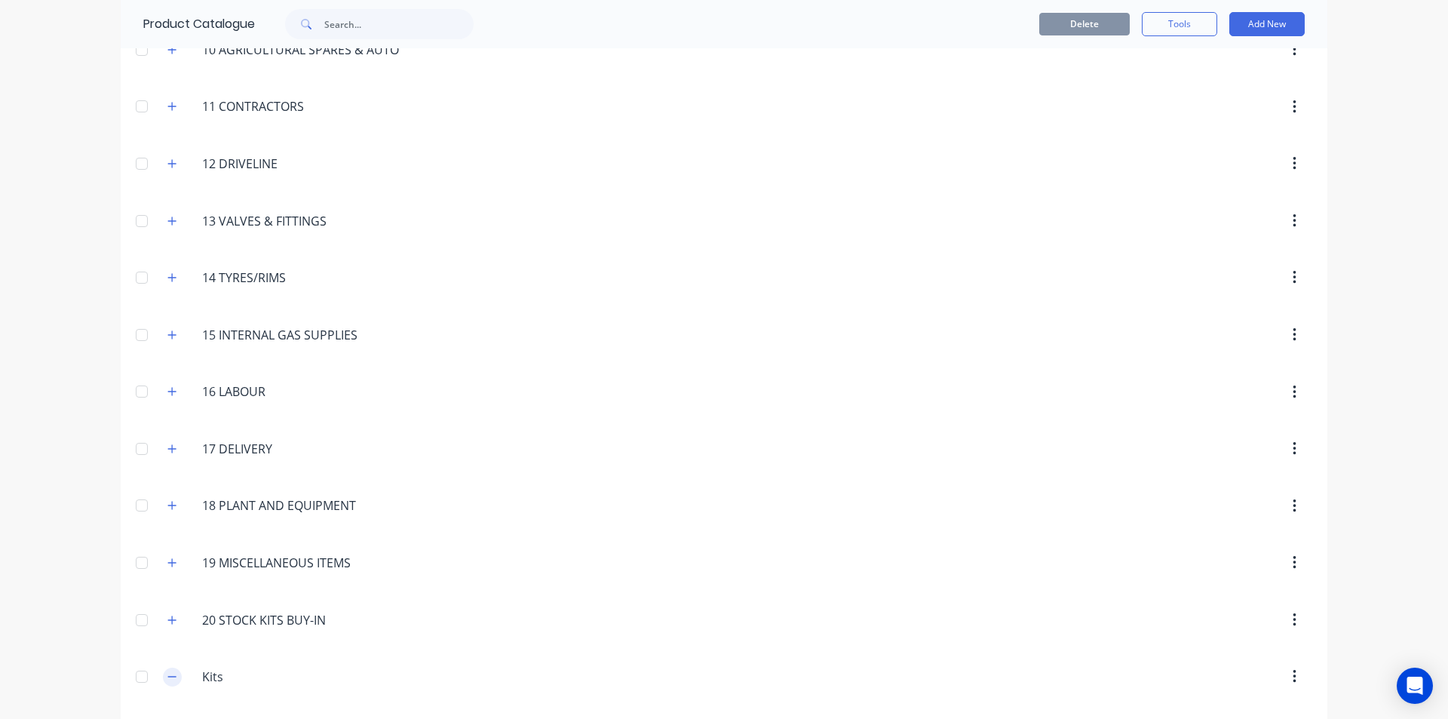
click at [167, 676] on icon "button" at bounding box center [171, 676] width 9 height 11
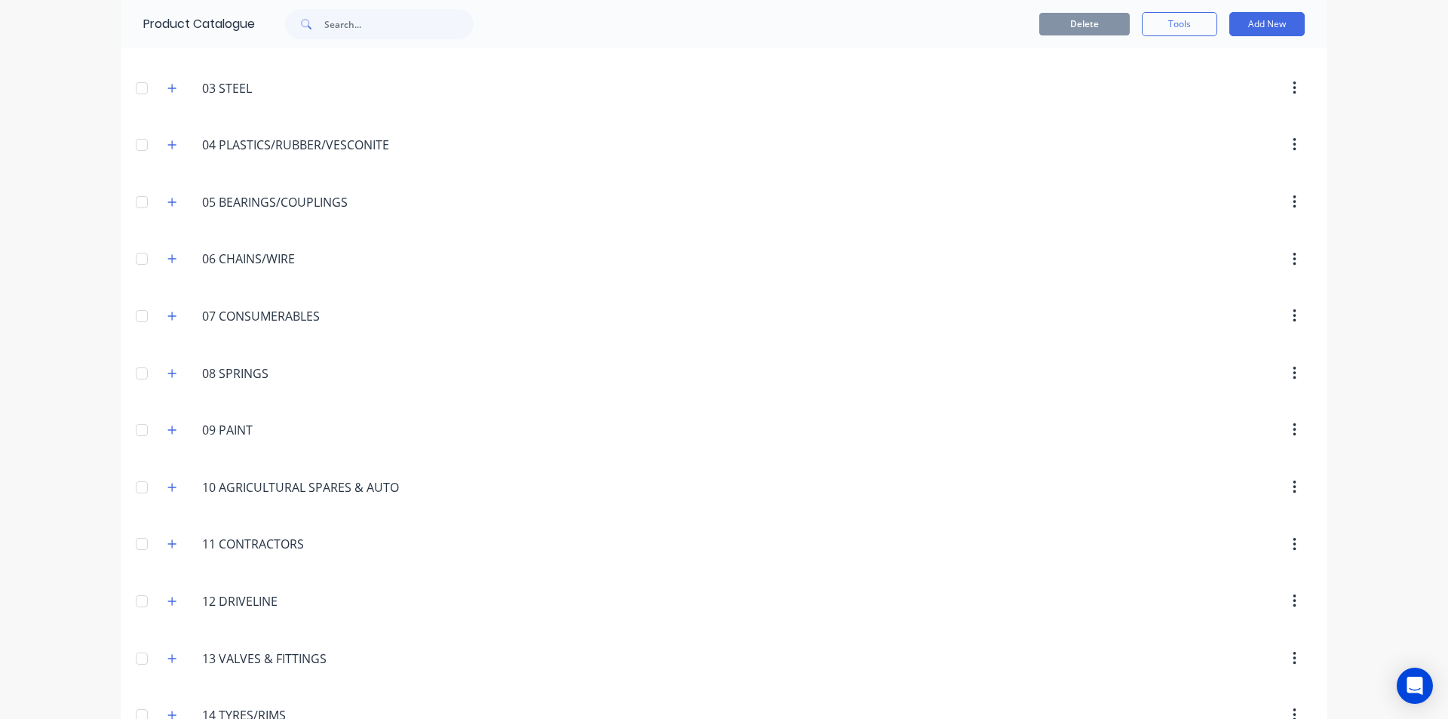
scroll to position [302, 0]
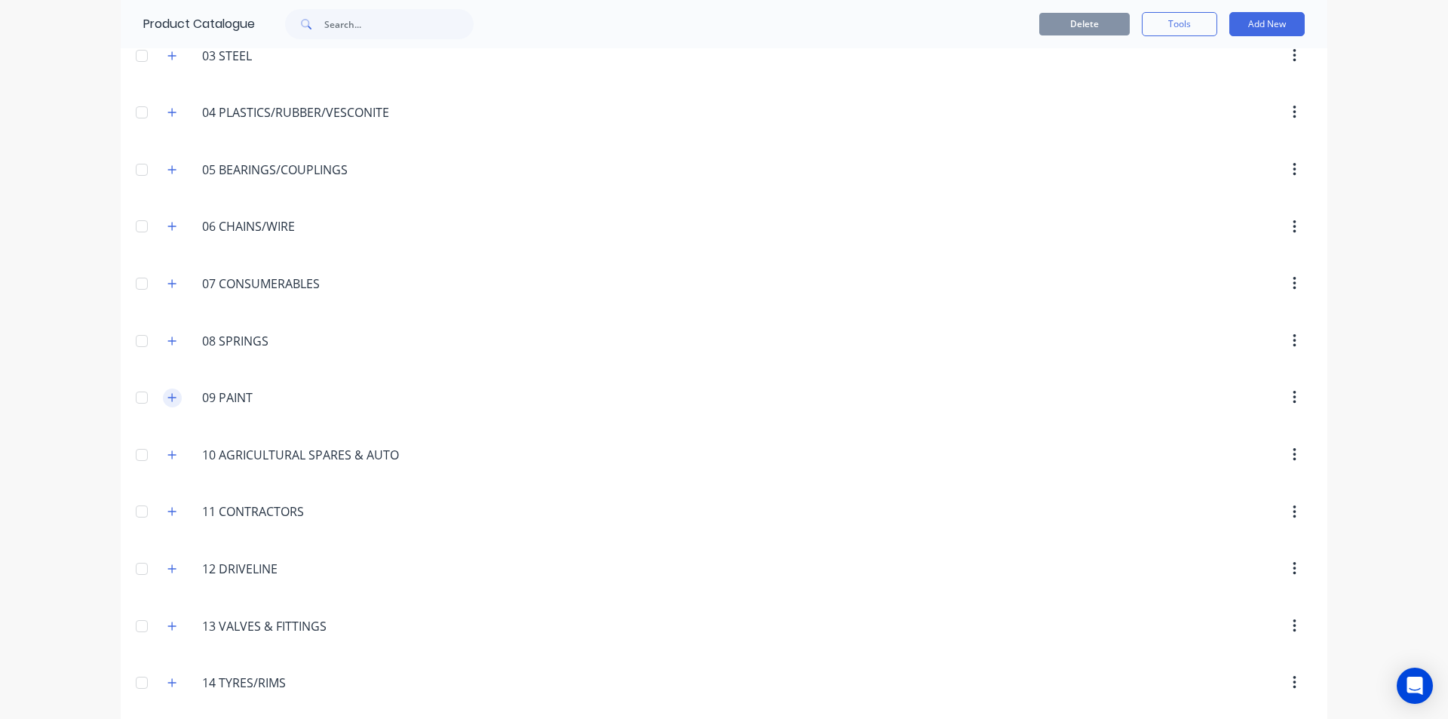
click at [175, 401] on button "button" at bounding box center [172, 398] width 19 height 19
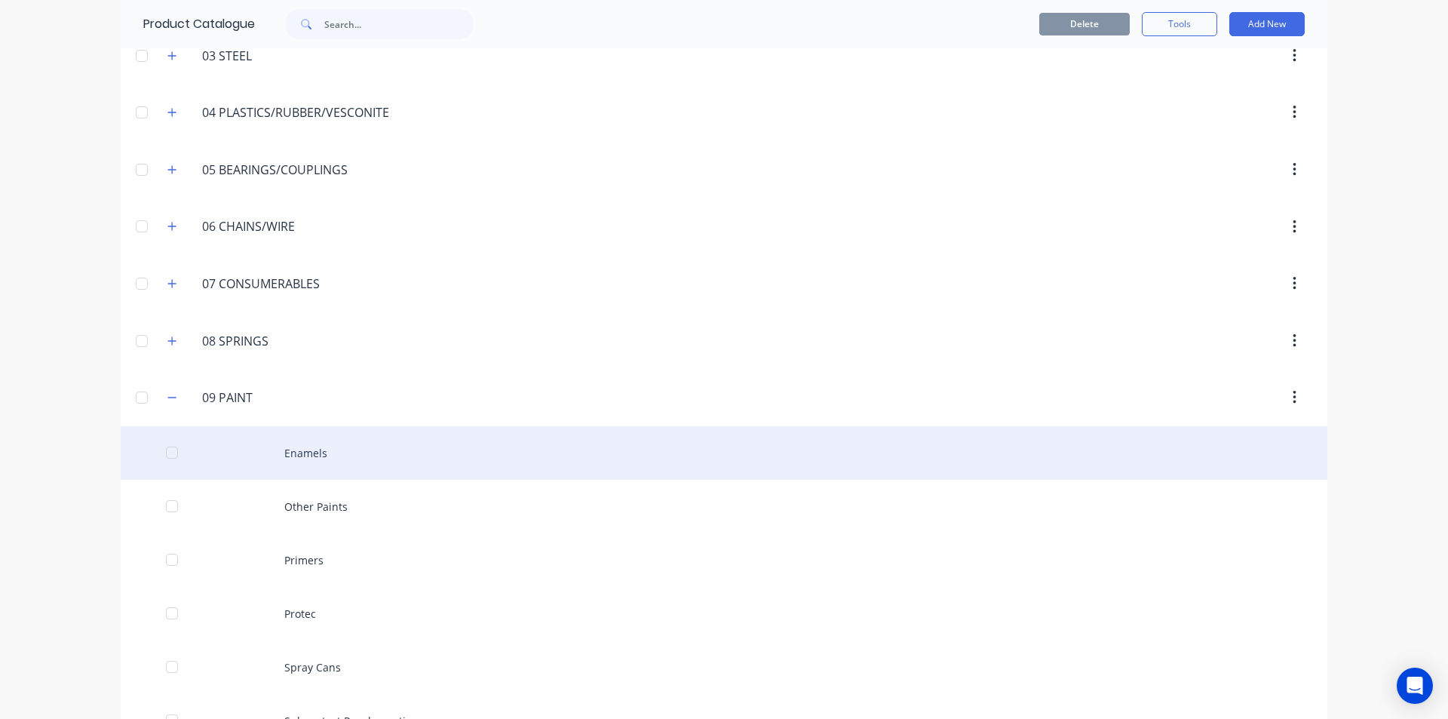
click at [342, 466] on div "Enamels" at bounding box center [724, 453] width 1207 height 54
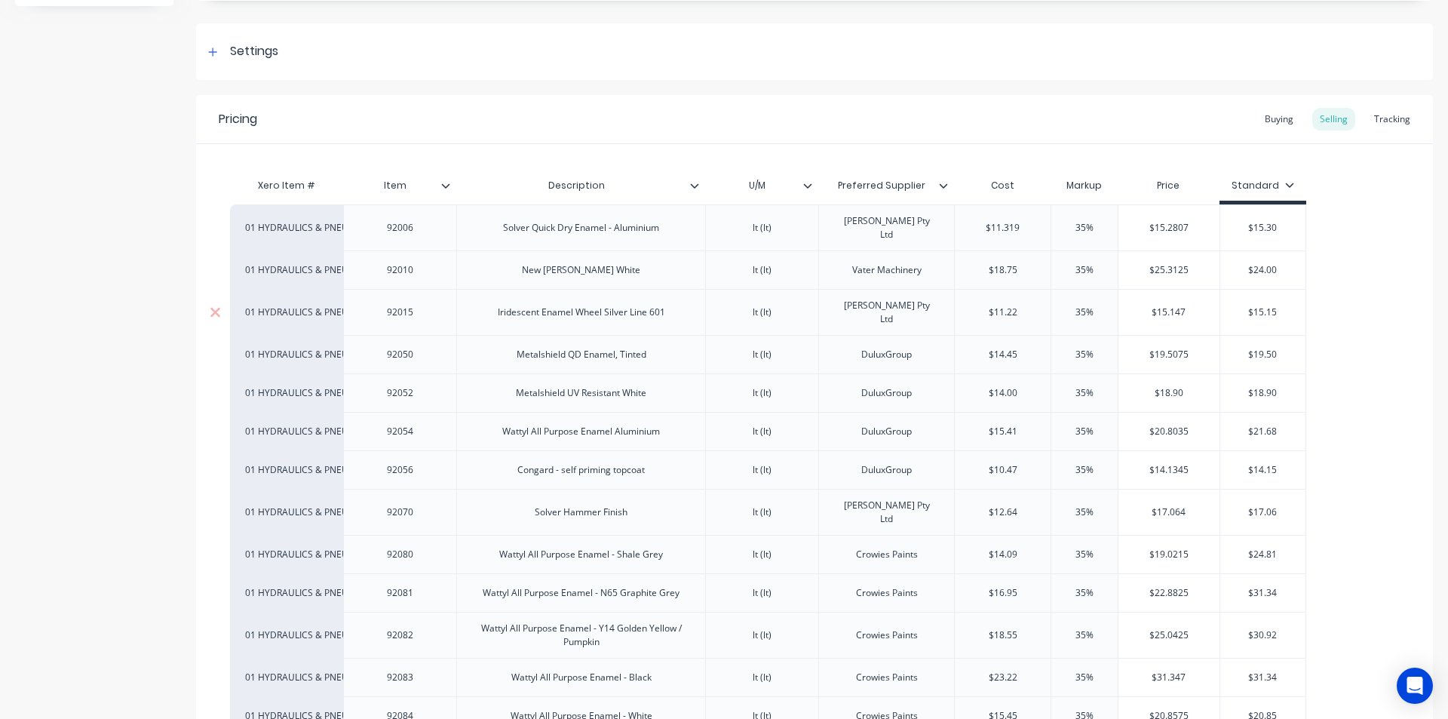
scroll to position [226, 0]
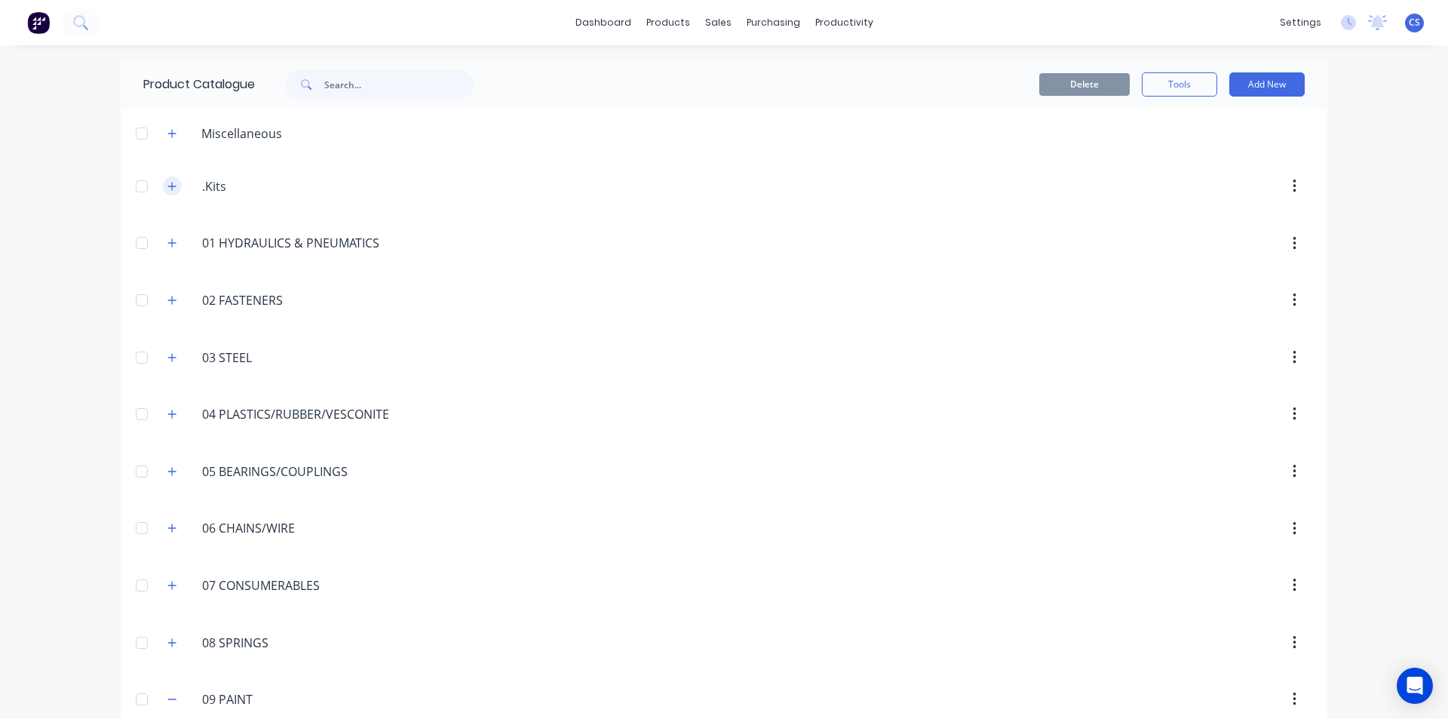
click at [170, 191] on icon "button" at bounding box center [171, 186] width 9 height 11
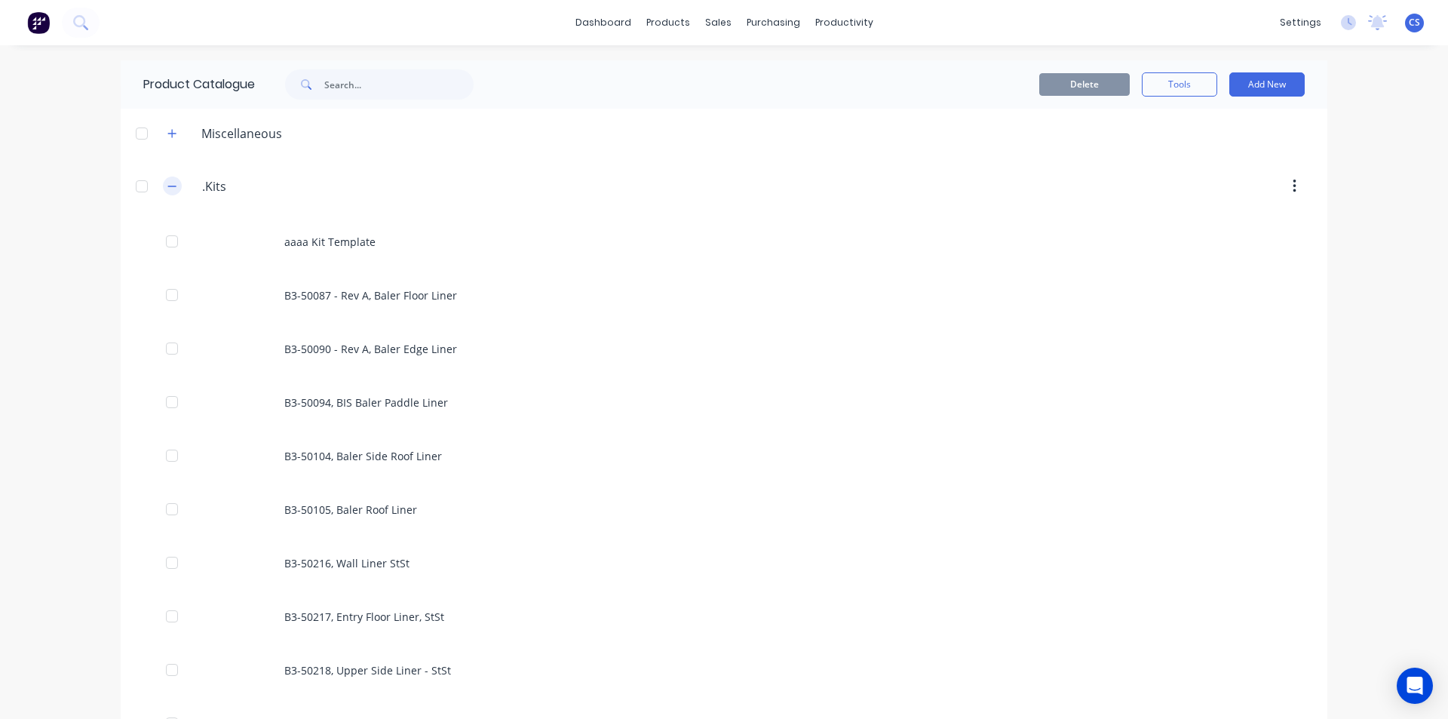
click at [163, 183] on button "button" at bounding box center [172, 186] width 19 height 19
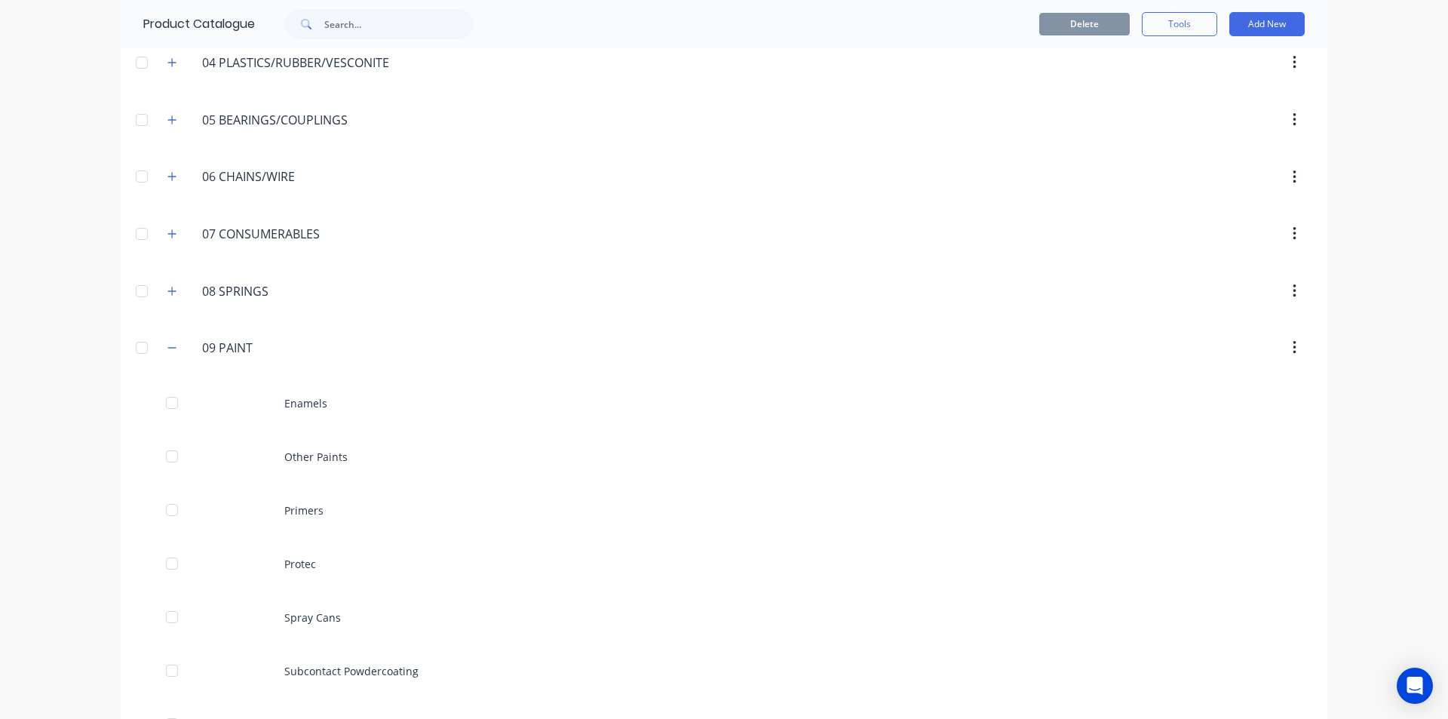
scroll to position [377, 0]
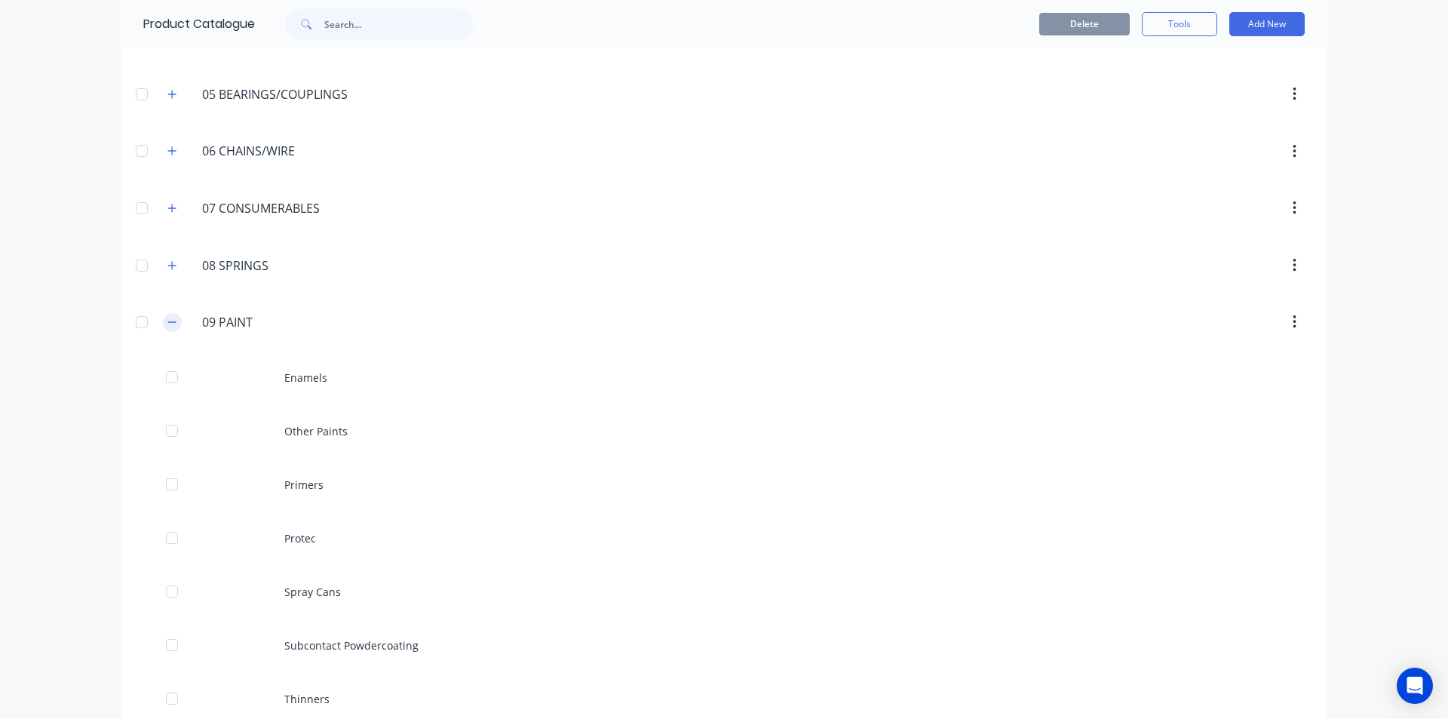
click at [168, 327] on icon "button" at bounding box center [171, 322] width 9 height 11
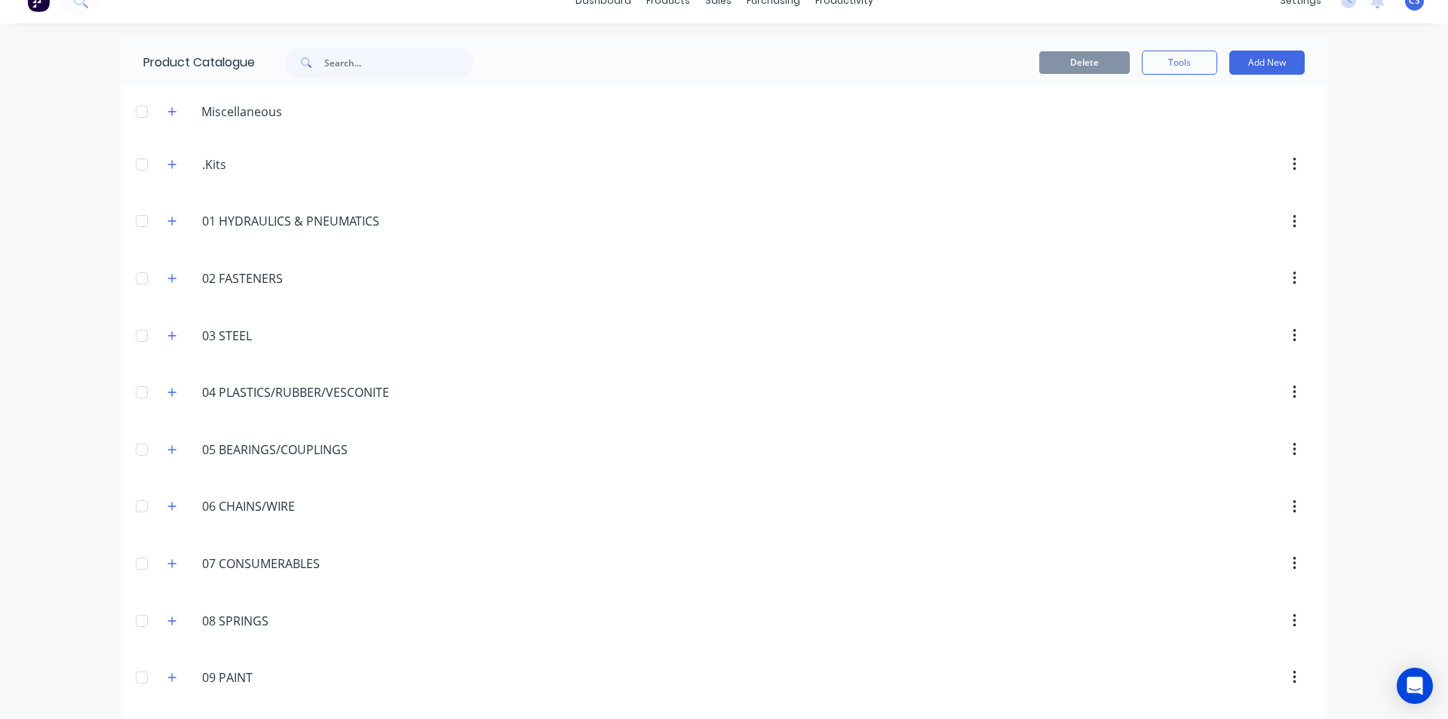
scroll to position [0, 0]
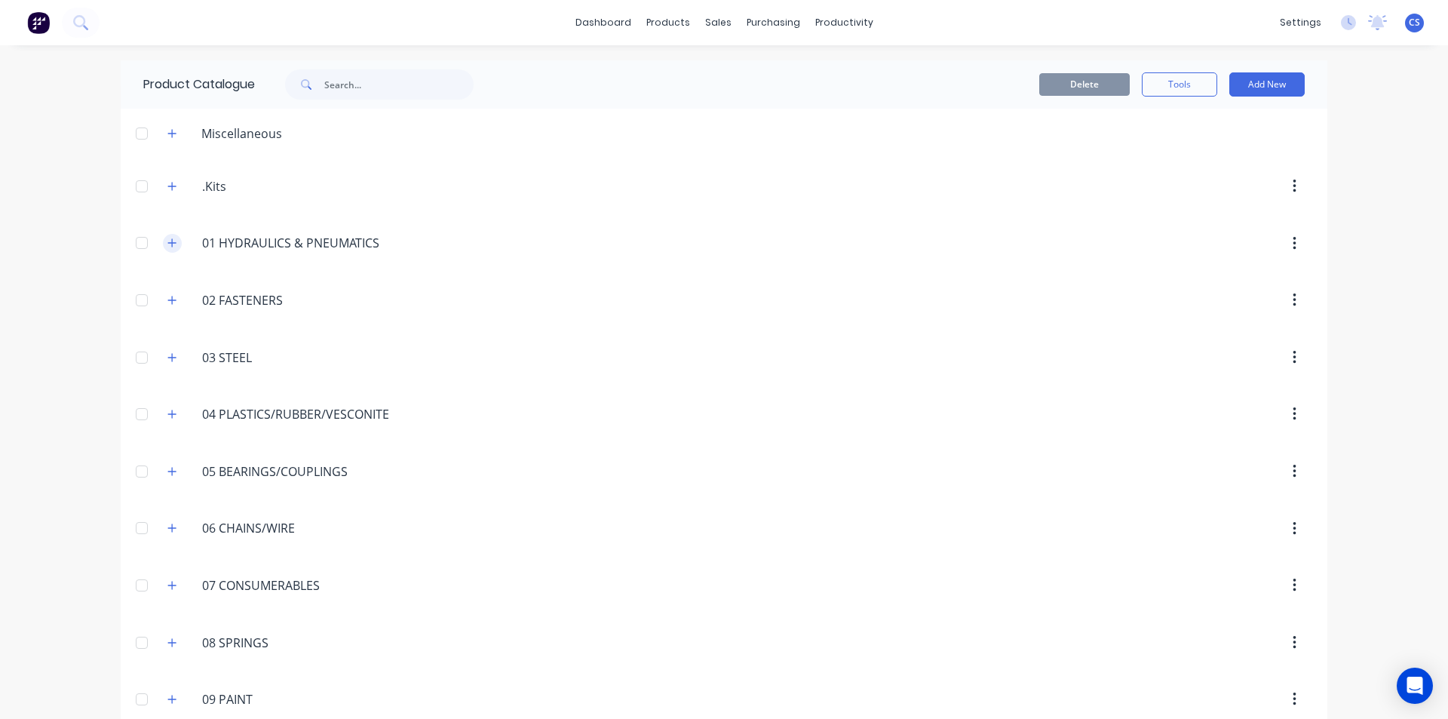
click at [164, 237] on button "button" at bounding box center [172, 243] width 19 height 19
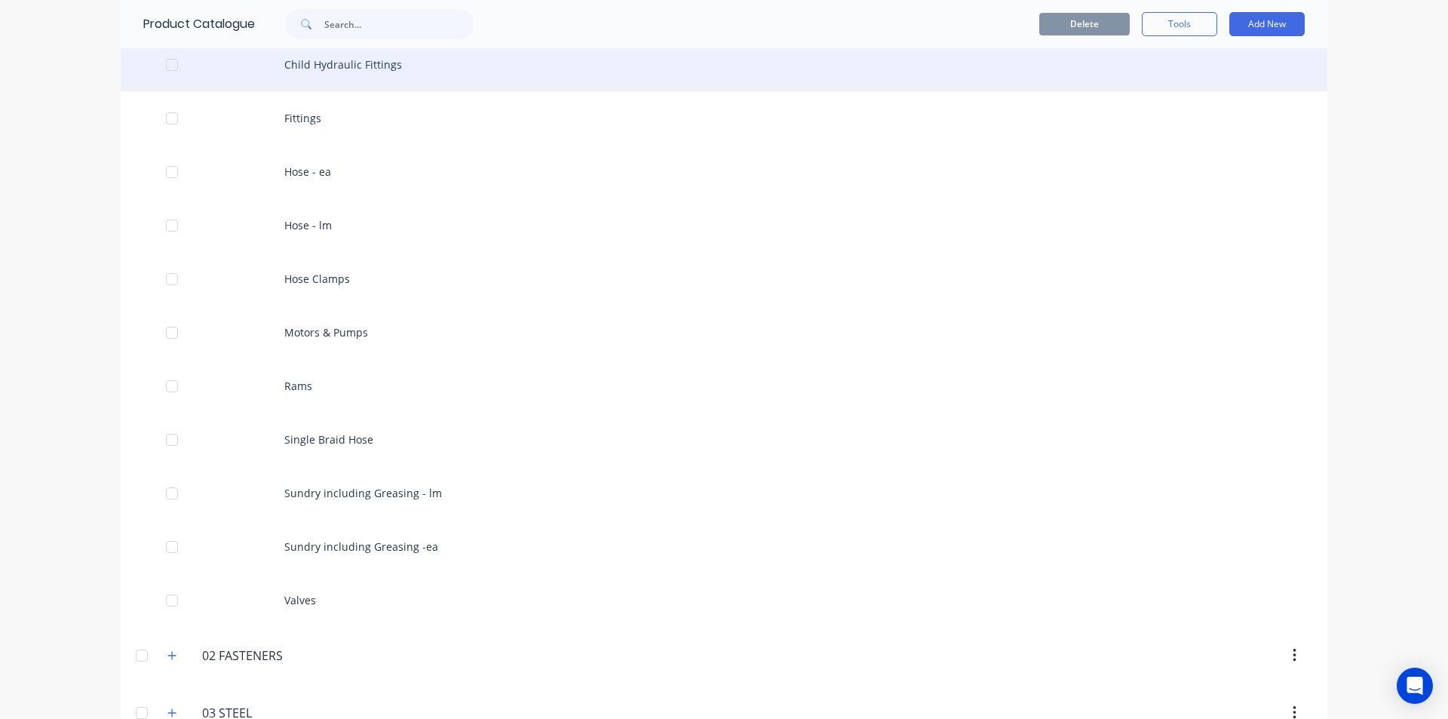
scroll to position [302, 0]
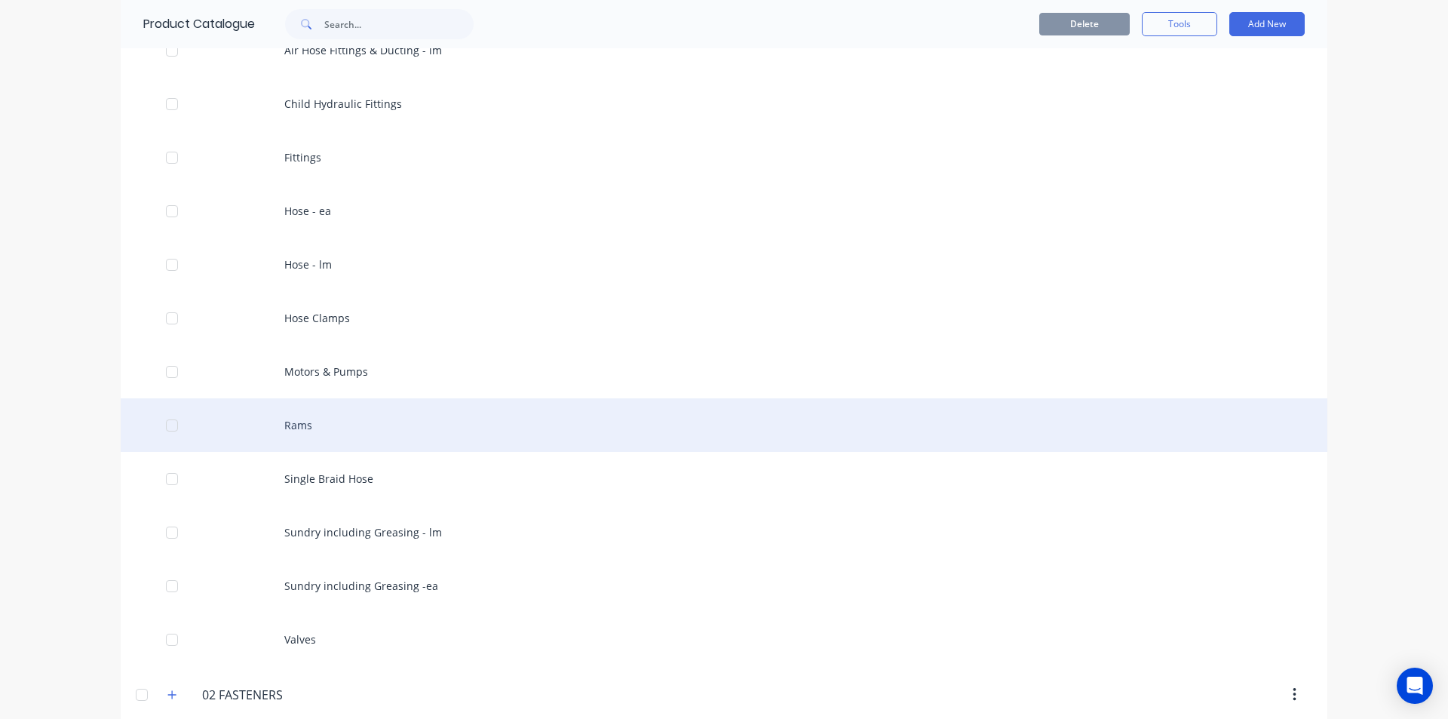
click at [333, 428] on div "Rams" at bounding box center [724, 425] width 1207 height 54
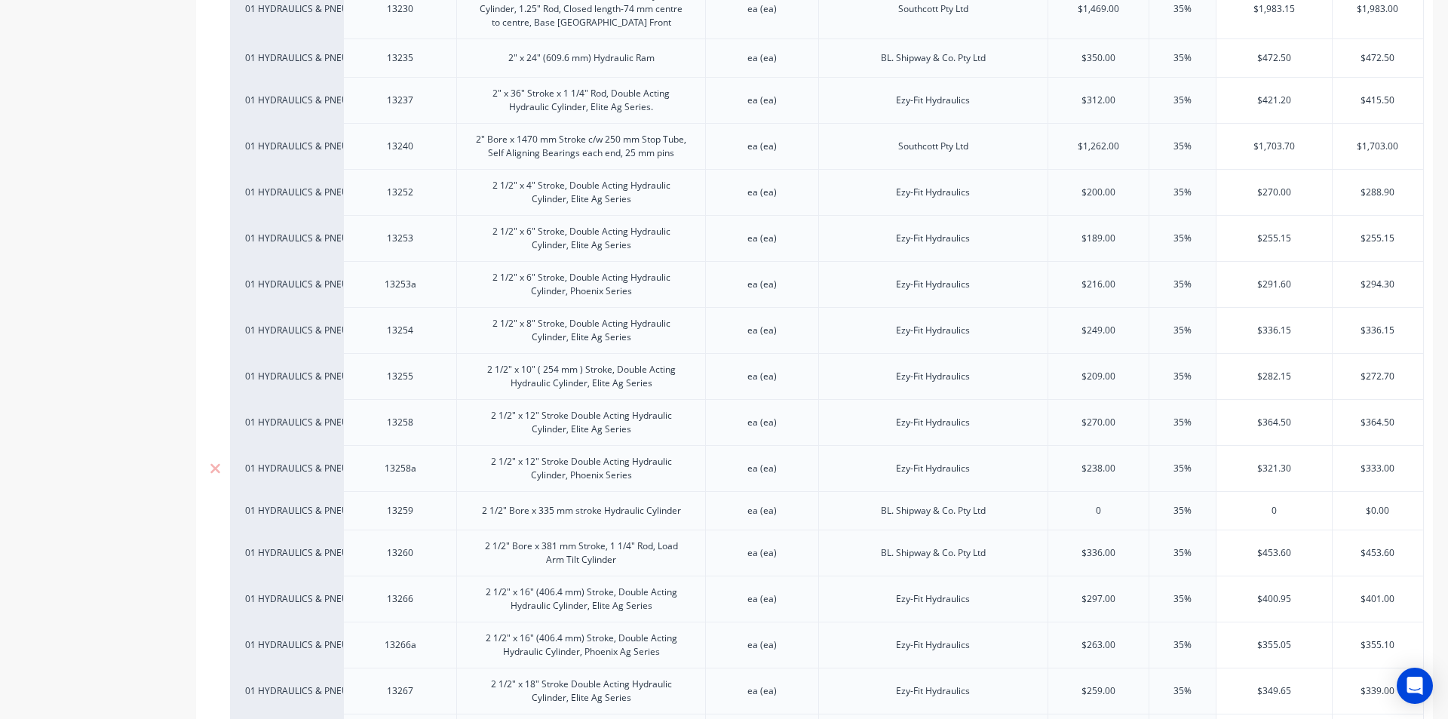
scroll to position [1962, 0]
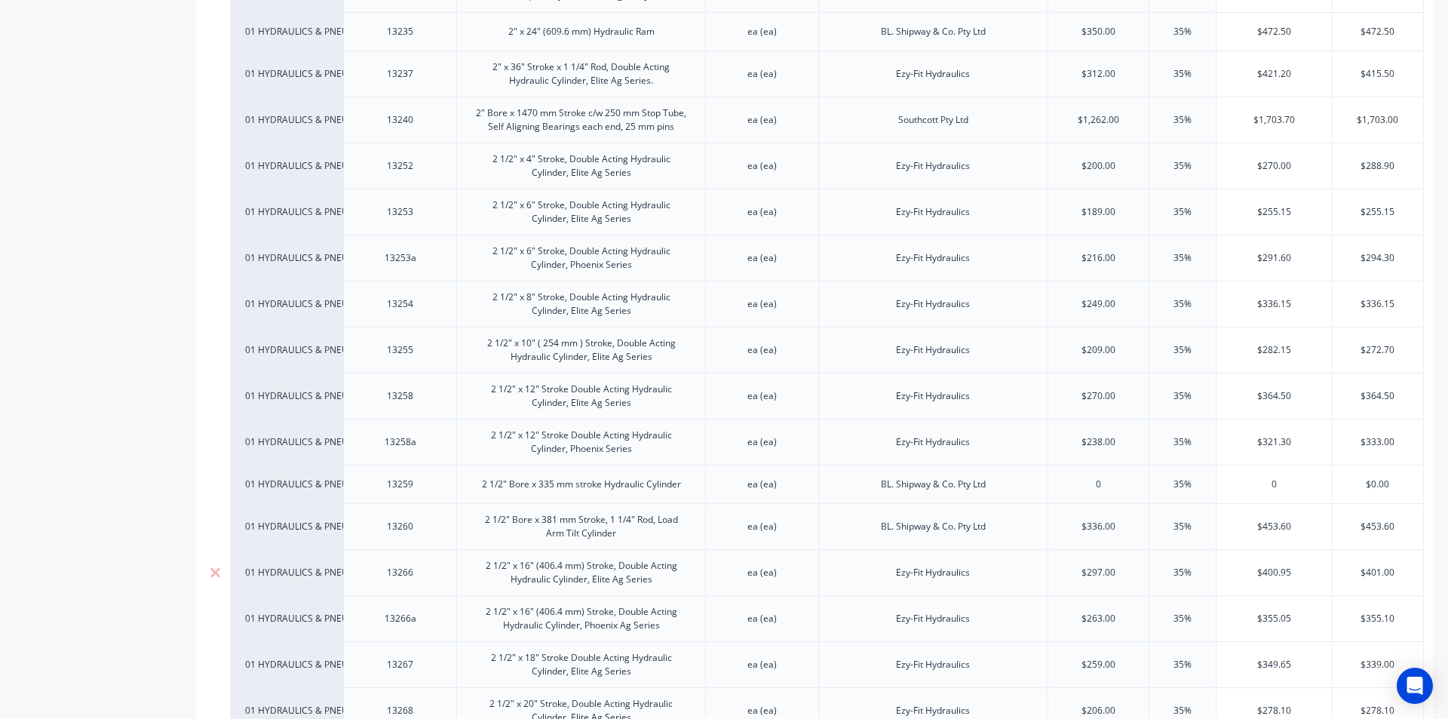
click at [644, 563] on div "2 1/2" x 16" (406.4 mm) Stroke, Double Acting Hydraulic Cylinder, Elite Ag Seri…" at bounding box center [581, 572] width 236 height 33
